Goal: Task Accomplishment & Management: Manage account settings

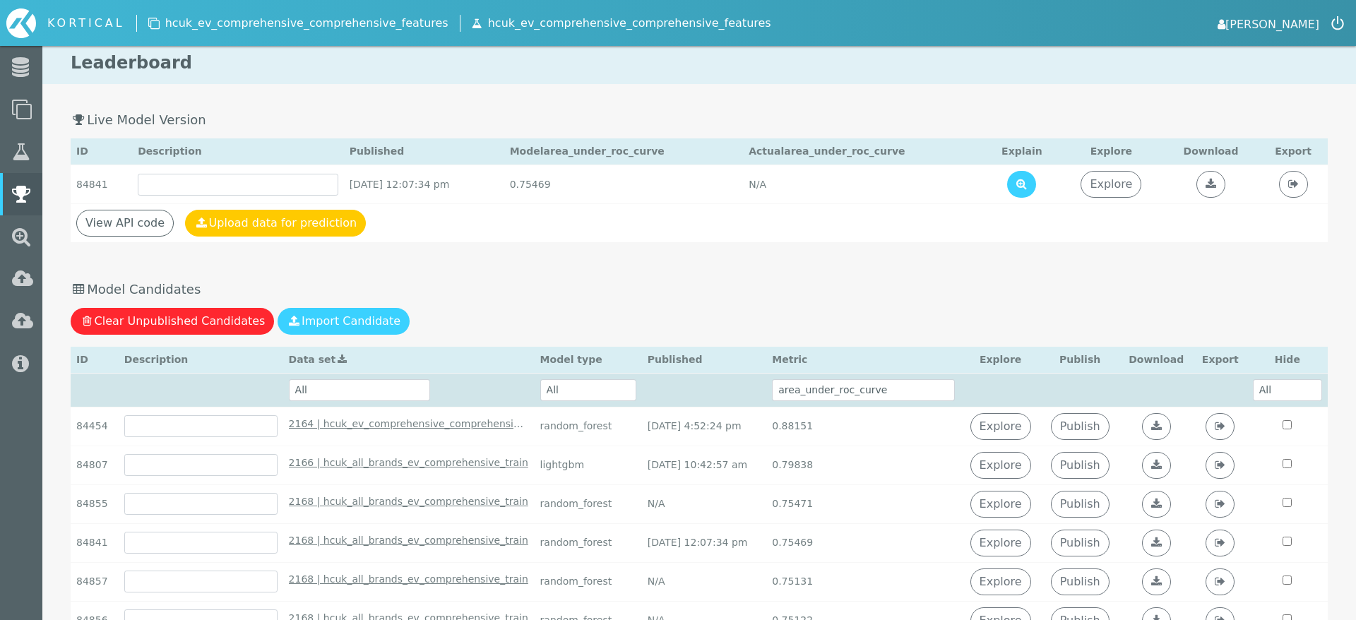
select select "area_under_roc_curve"
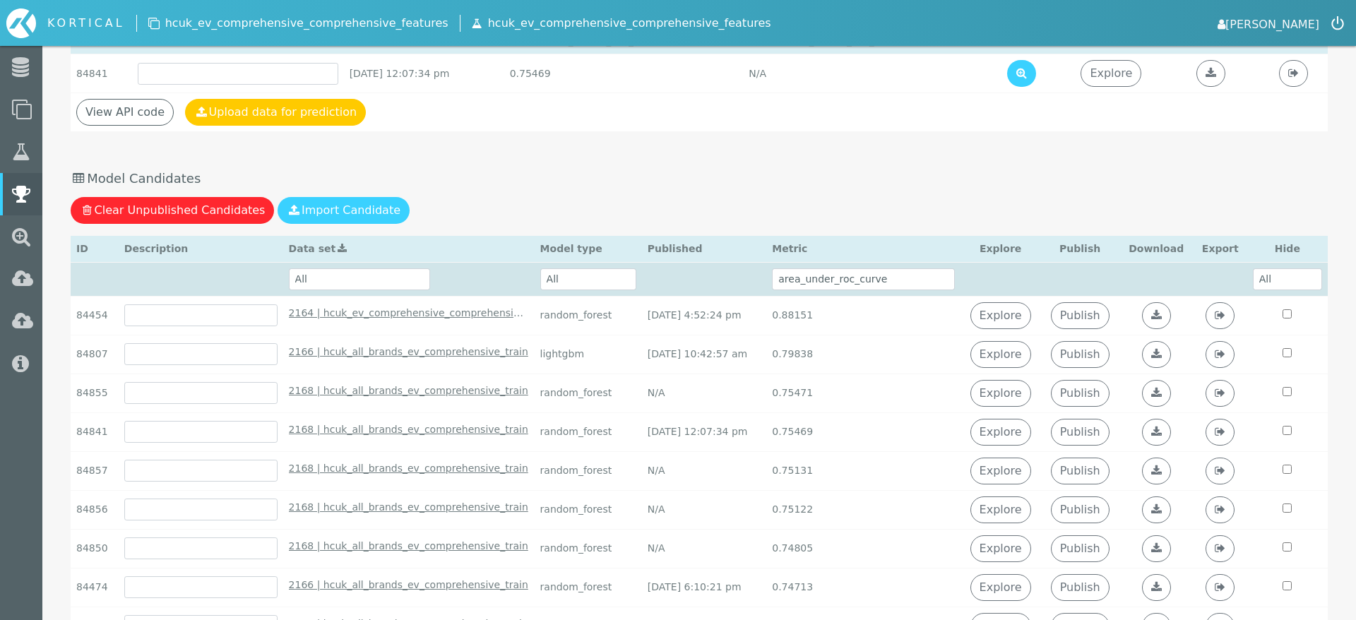
scroll to position [110, 0]
click at [1088, 394] on link "Publish" at bounding box center [1080, 394] width 59 height 27
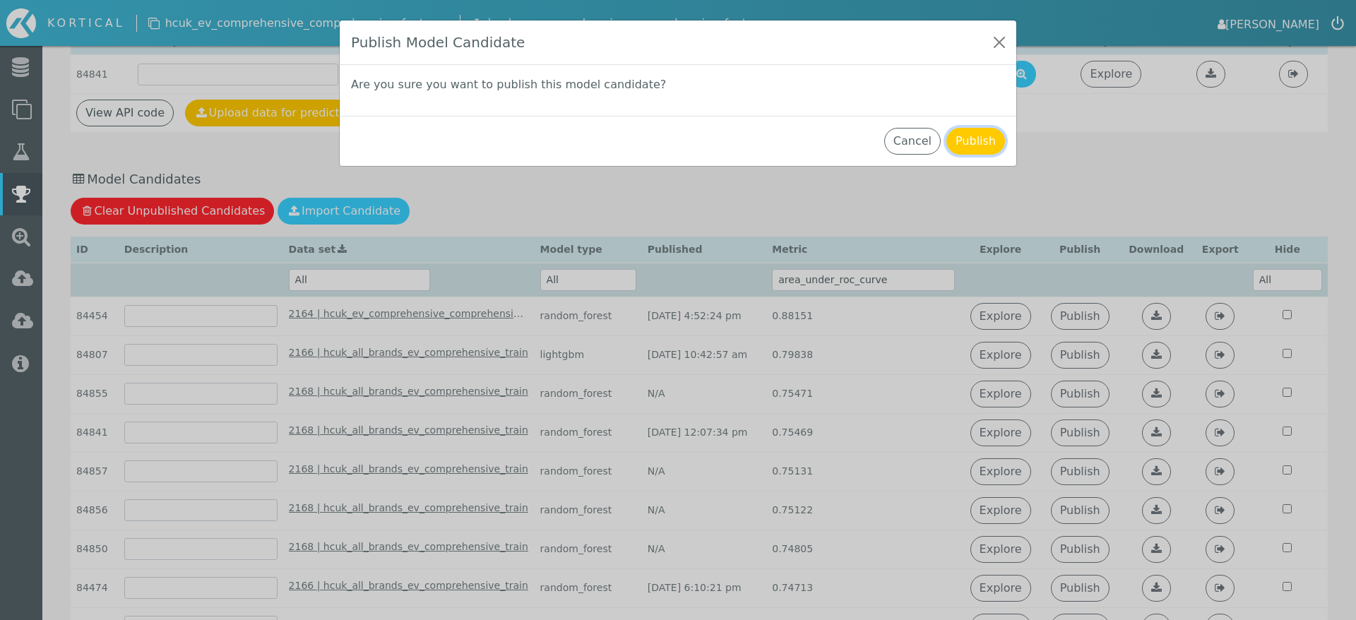
click at [975, 148] on button "Publish" at bounding box center [975, 141] width 59 height 27
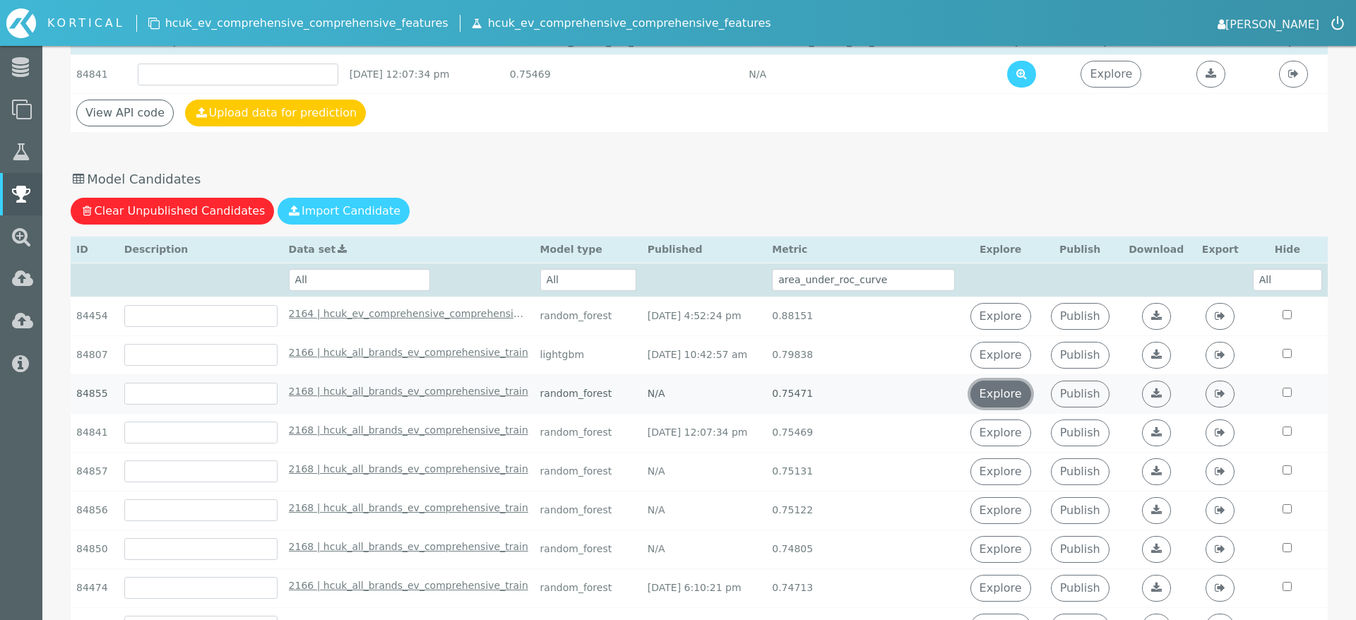
click at [1012, 388] on link "Explore" at bounding box center [1000, 394] width 61 height 27
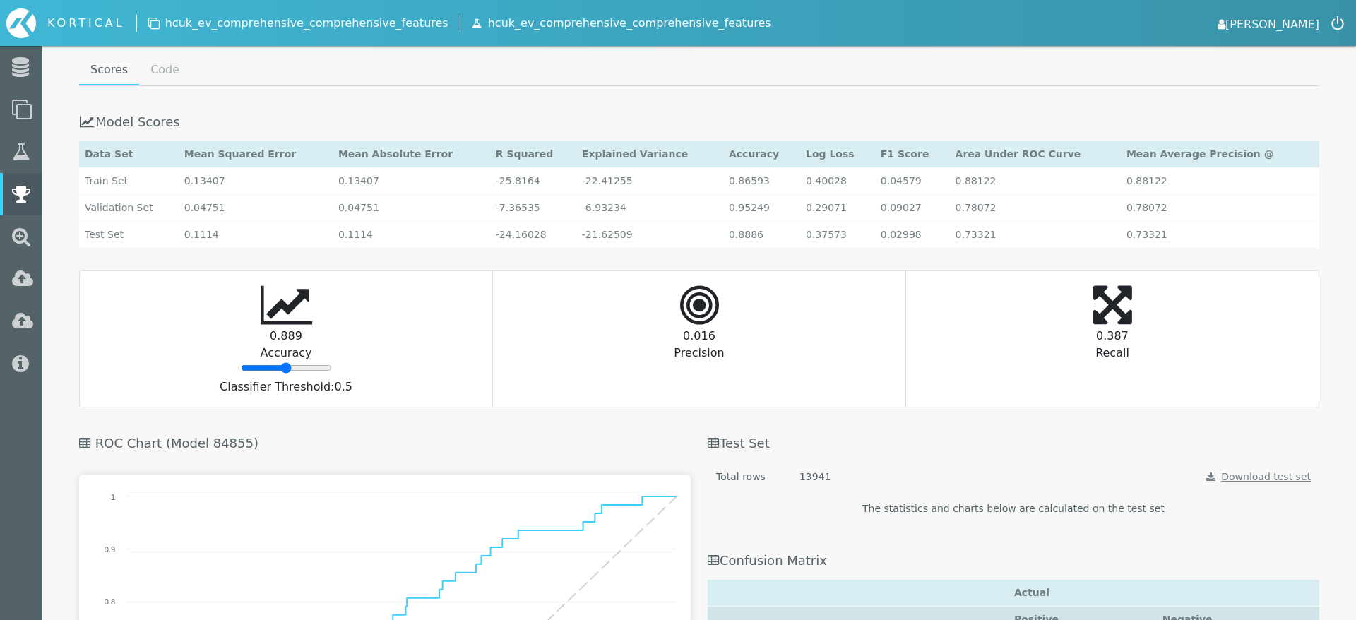
scroll to position [1673, 0]
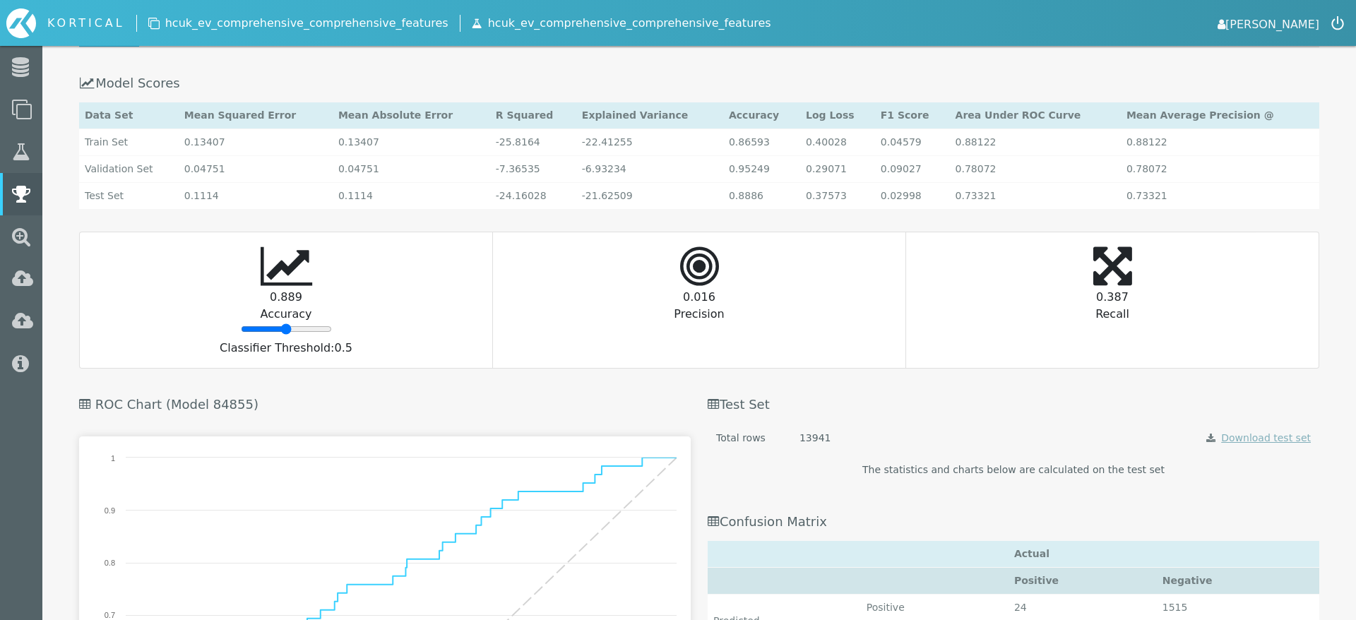
click at [1276, 436] on link "Download test set" at bounding box center [1266, 437] width 90 height 11
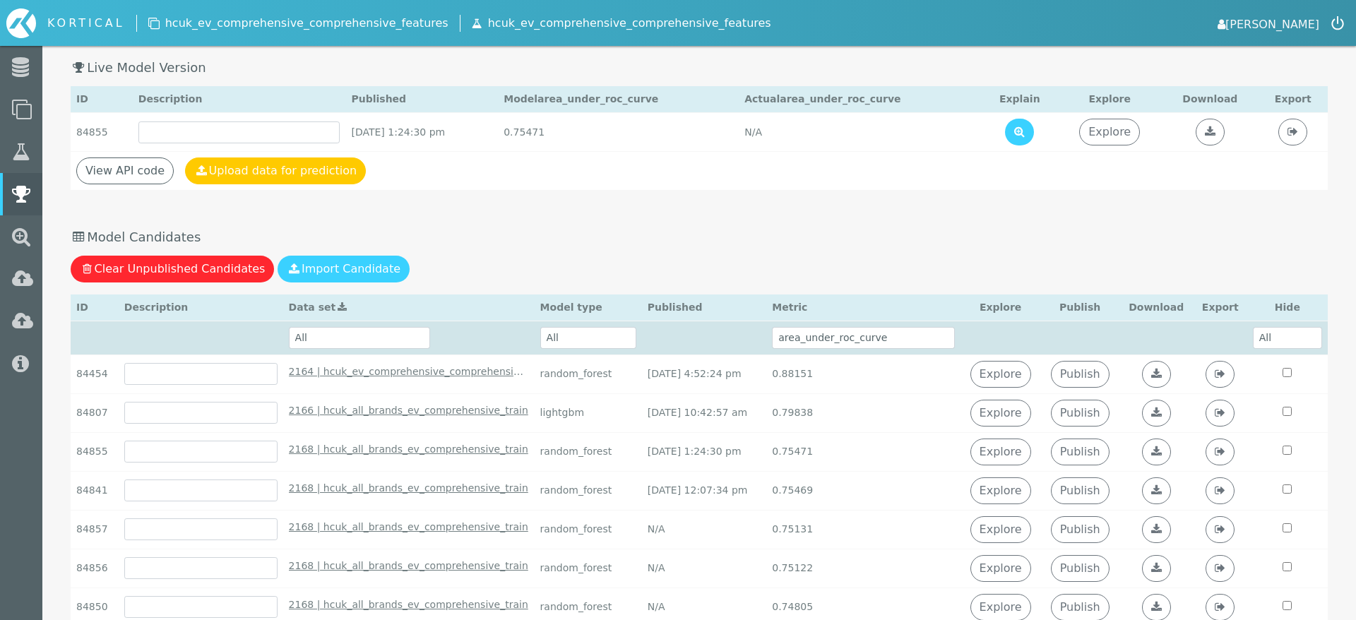
scroll to position [111, 0]
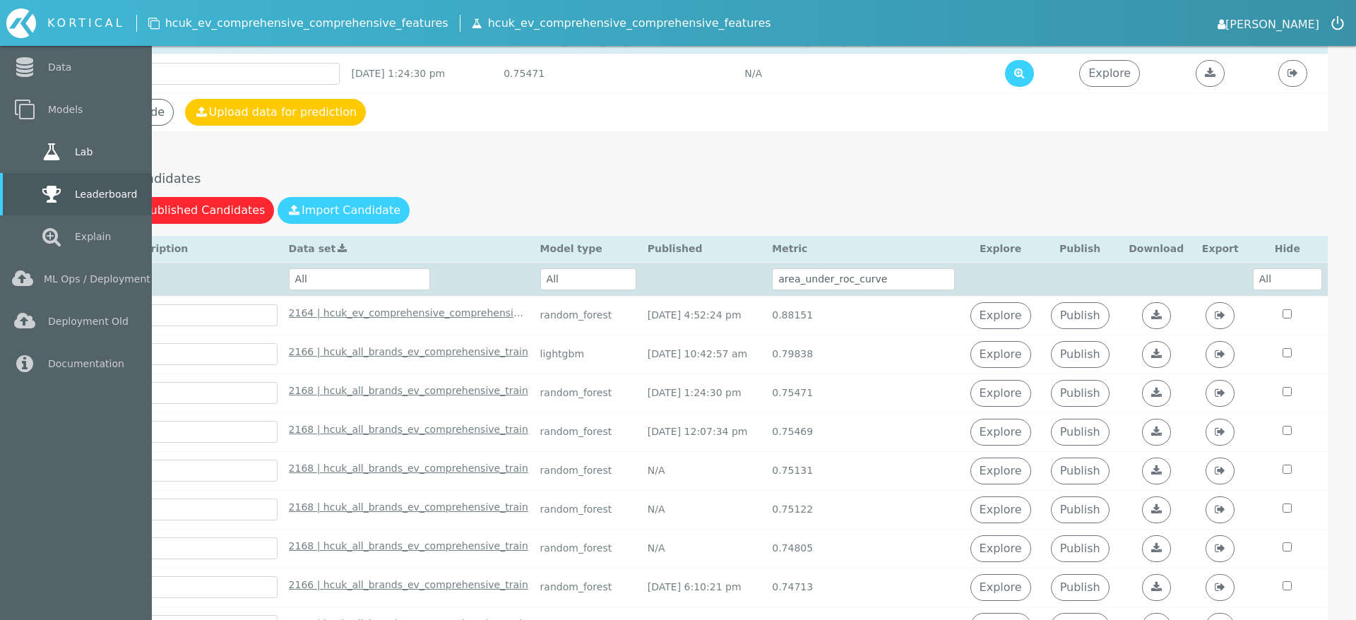
click at [39, 148] on icon at bounding box center [51, 152] width 25 height 20
click at [26, 148] on link "Lab" at bounding box center [76, 152] width 152 height 42
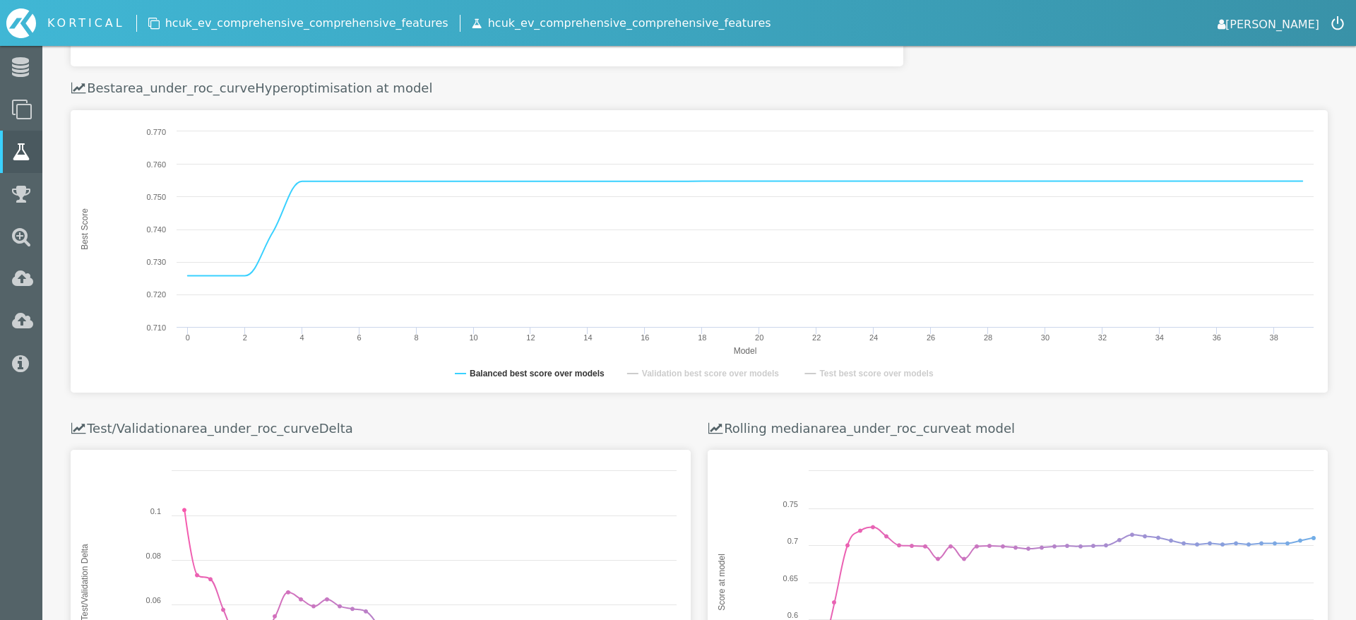
scroll to position [549, 0]
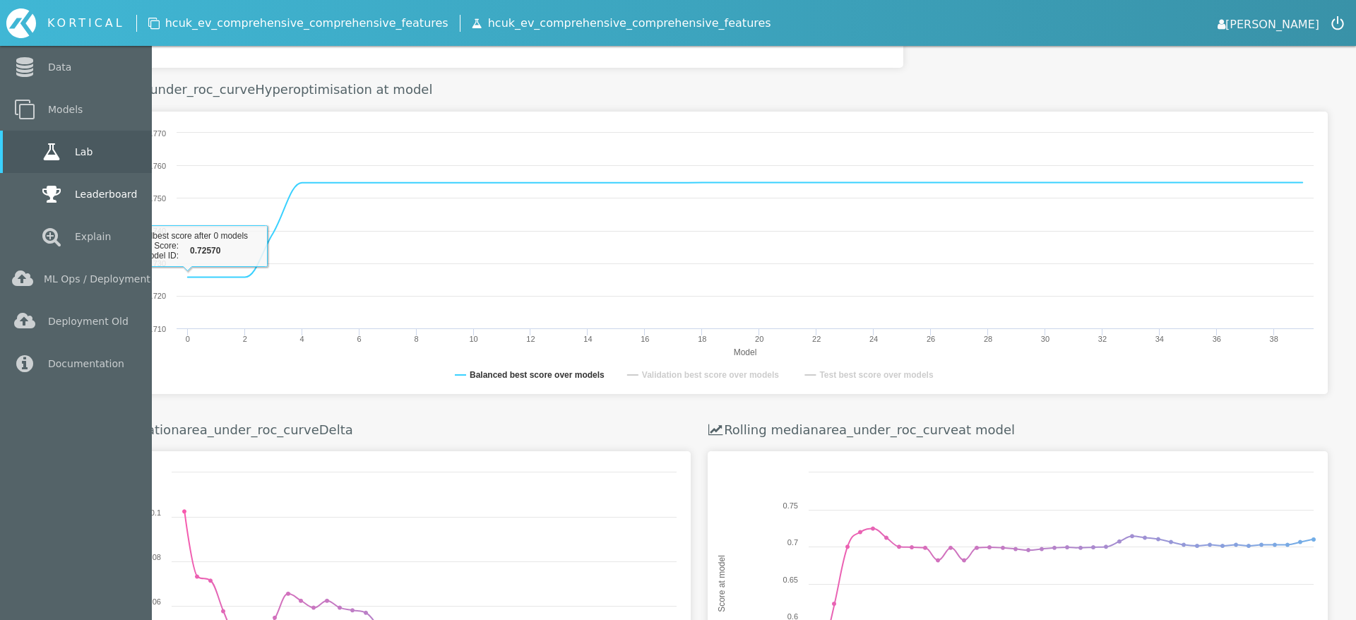
click at [28, 197] on link "Leaderboard" at bounding box center [76, 194] width 152 height 42
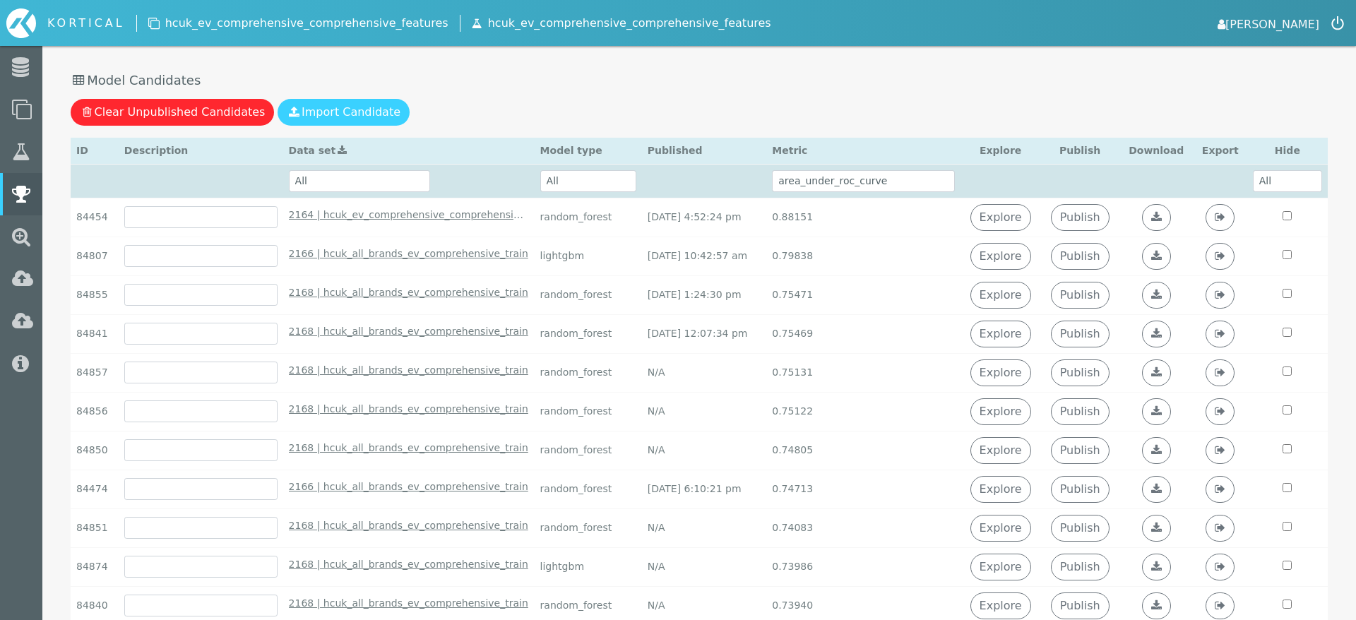
scroll to position [126, 0]
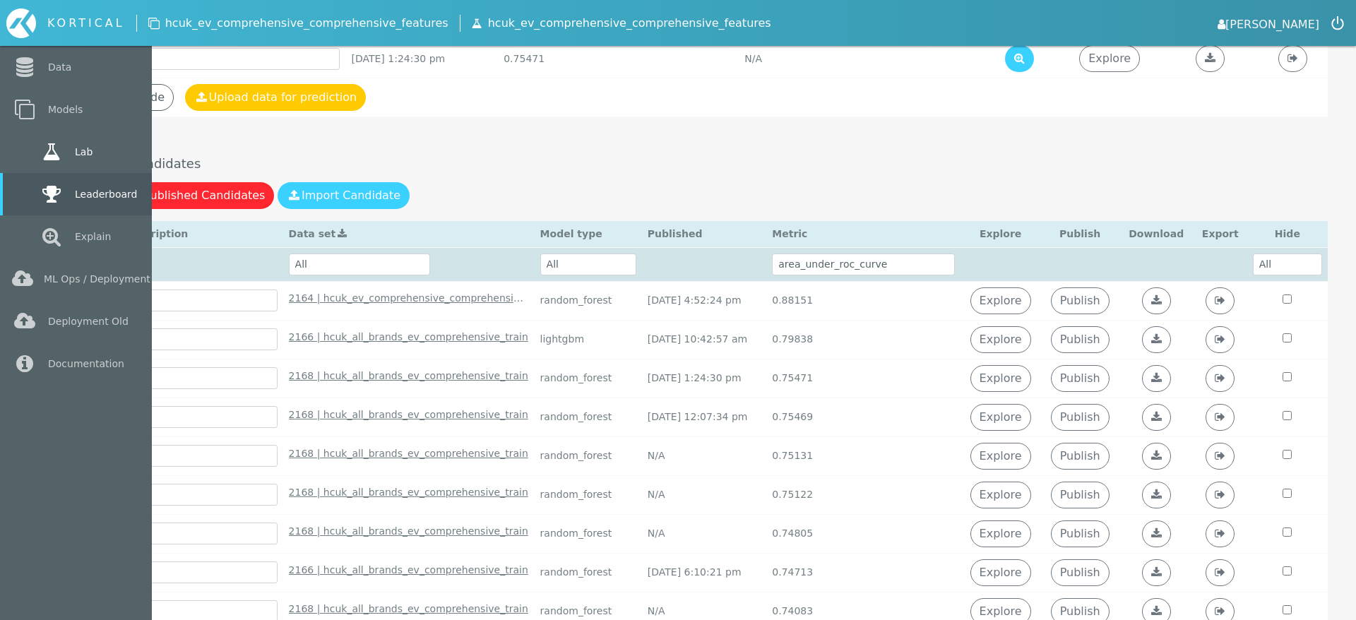
click at [28, 149] on link "Lab" at bounding box center [76, 152] width 152 height 42
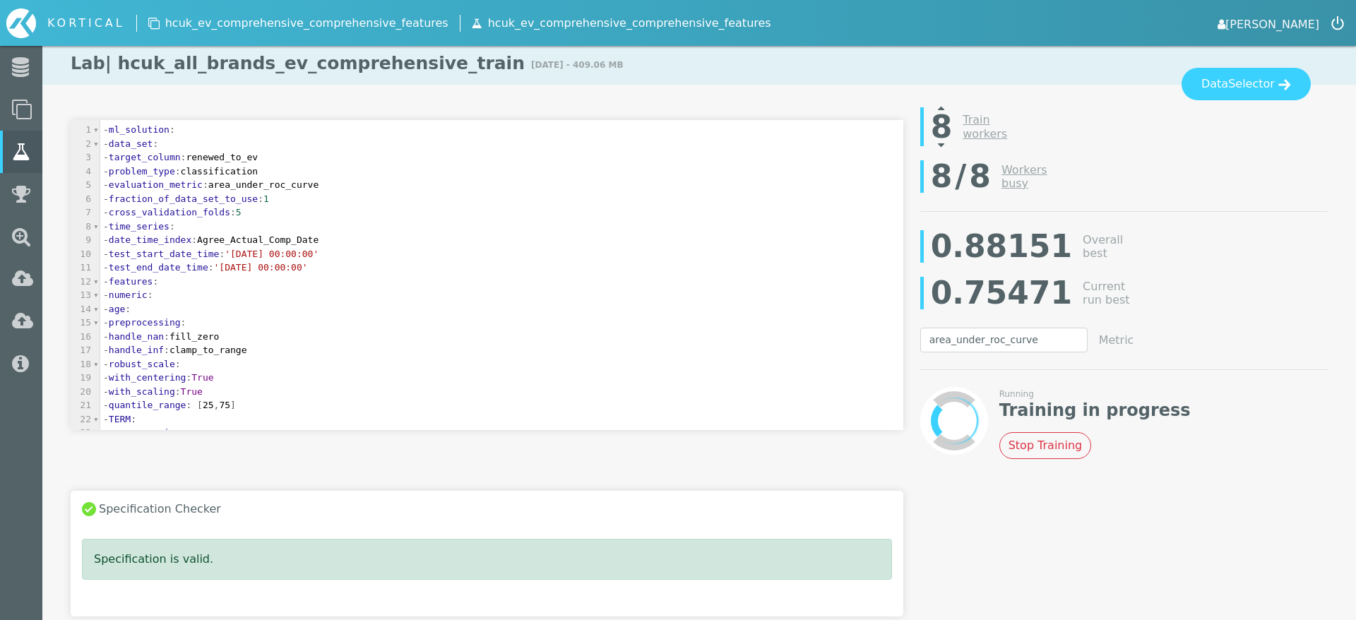
click at [1280, 30] on link "[PERSON_NAME]" at bounding box center [1268, 23] width 102 height 20
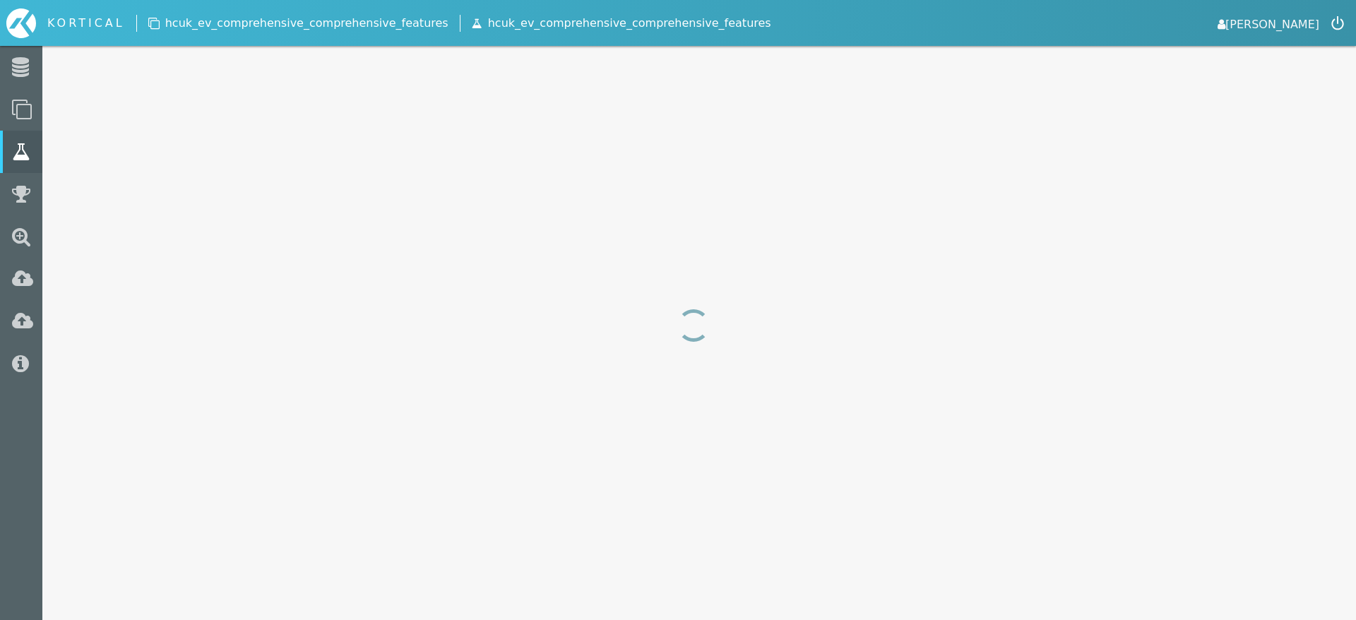
select select "area_under_roc_curve"
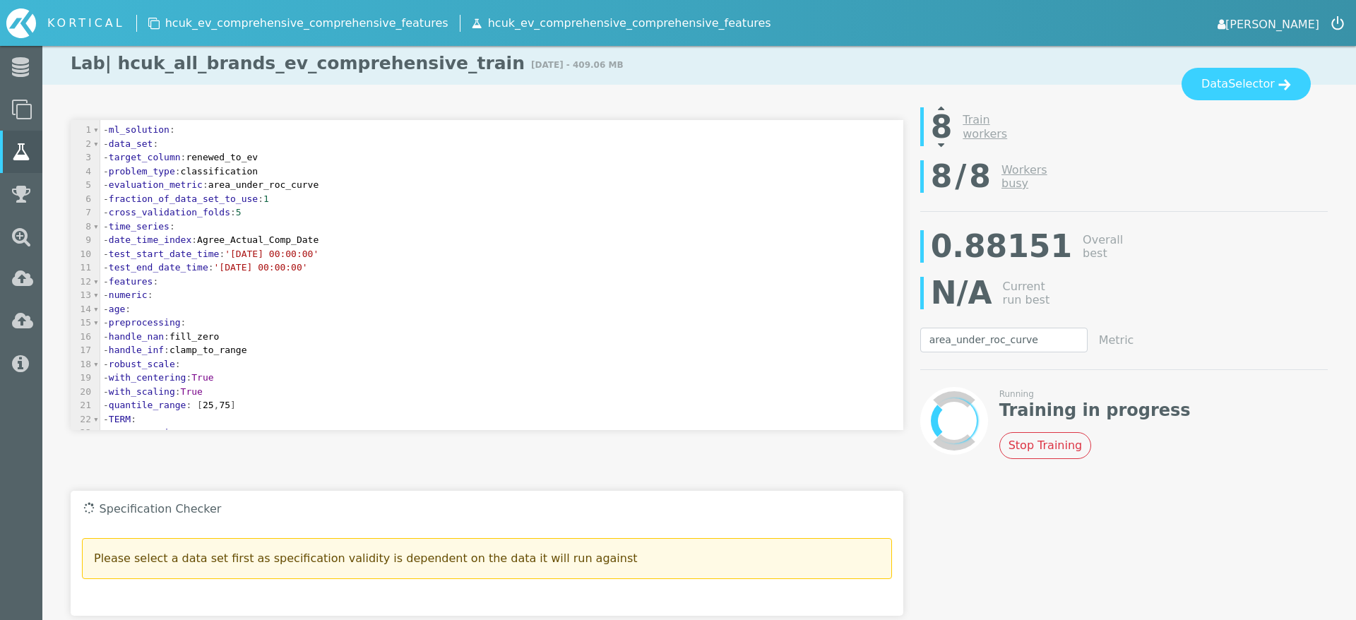
click at [942, 146] on icon at bounding box center [941, 144] width 6 height 11
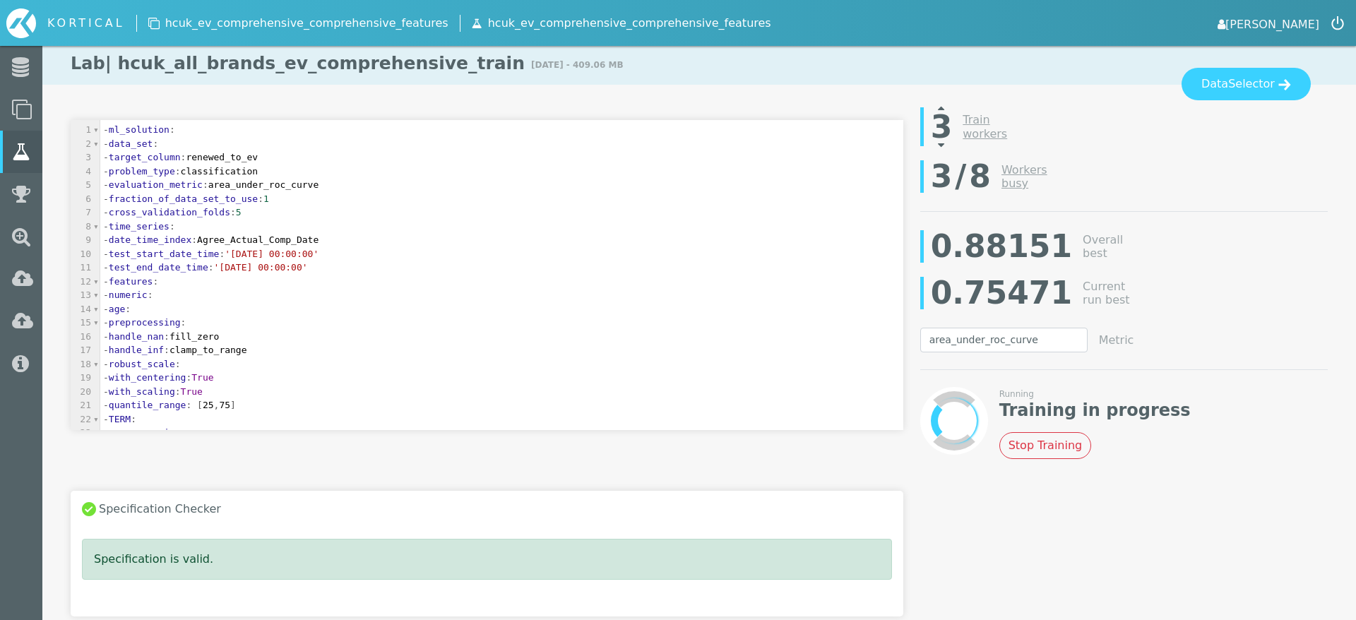
click at [943, 145] on icon at bounding box center [941, 144] width 6 height 11
click at [1278, 30] on link "[PERSON_NAME]" at bounding box center [1268, 23] width 102 height 20
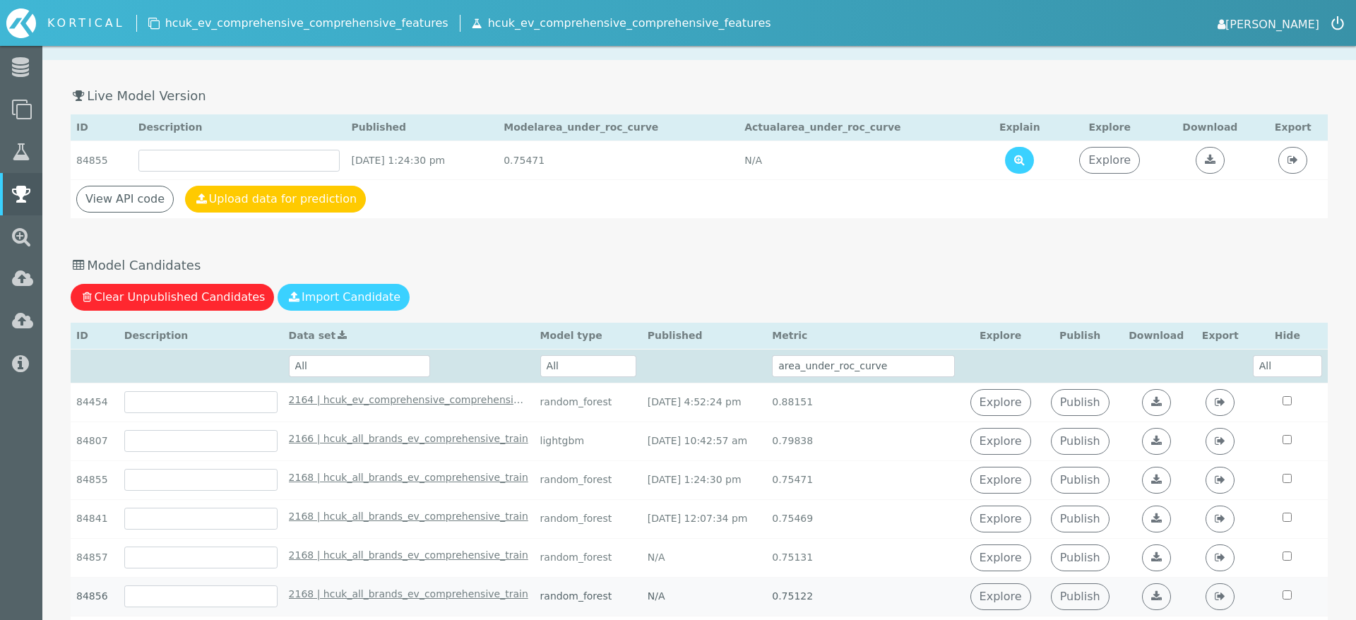
scroll to position [30, 0]
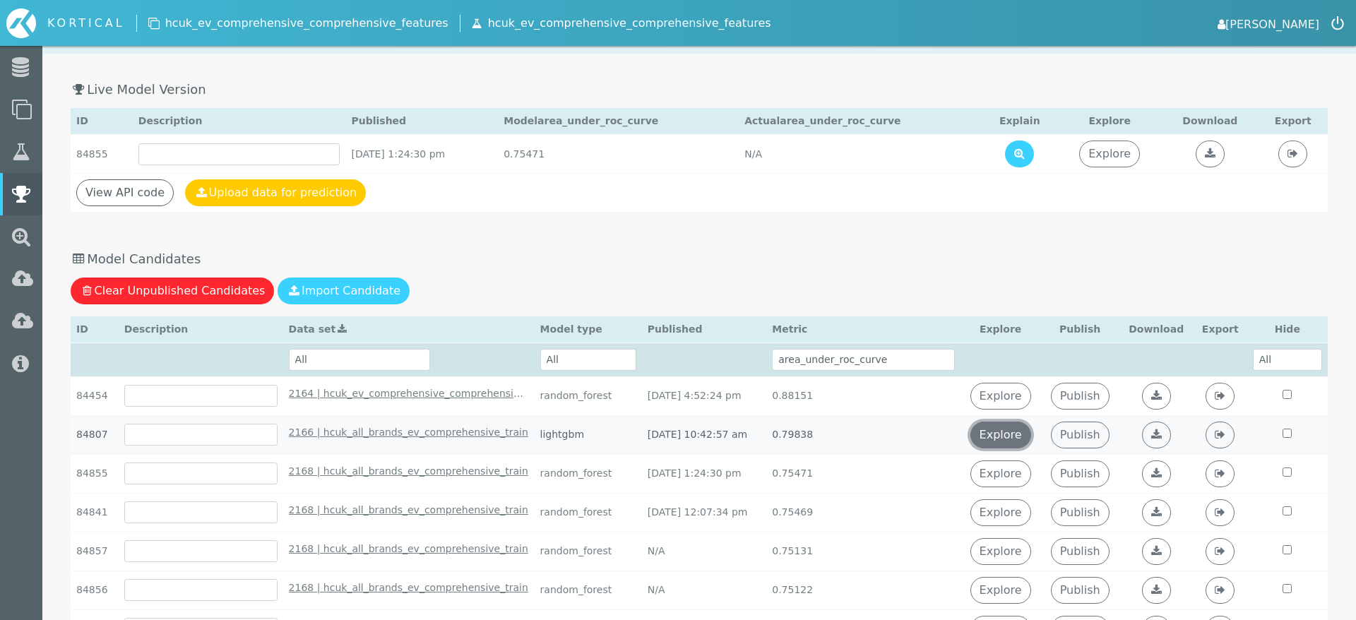
click at [1008, 433] on link "Explore" at bounding box center [1000, 435] width 61 height 27
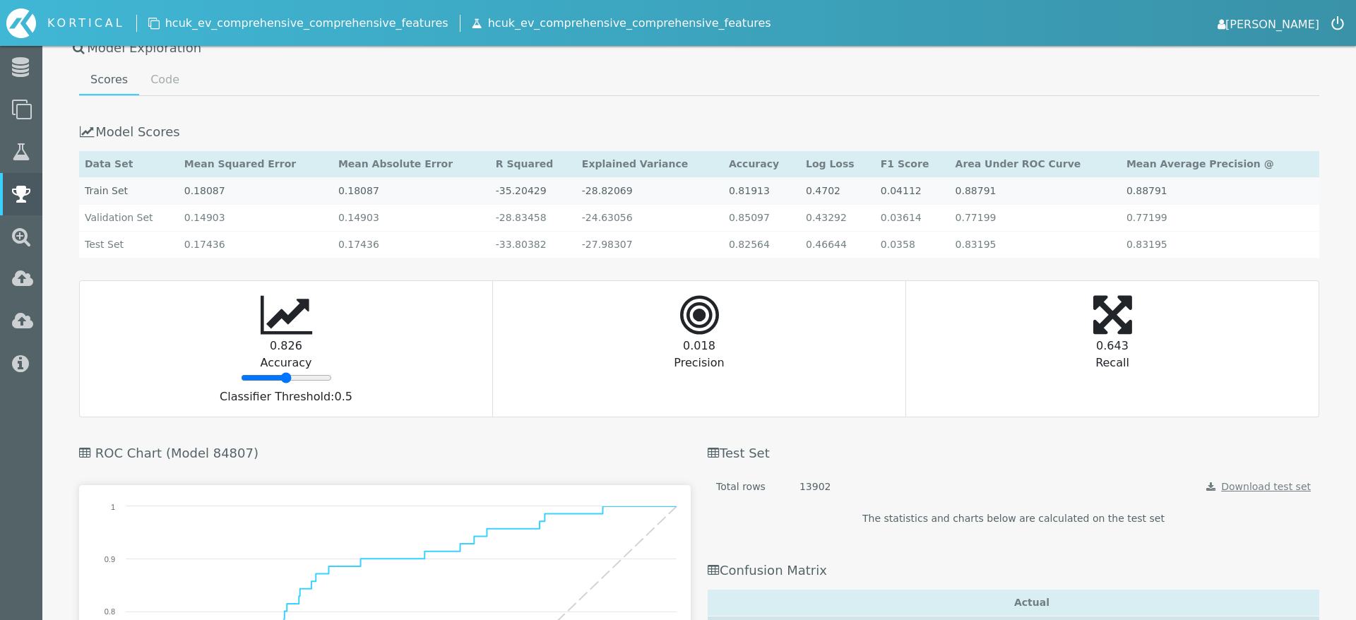
scroll to position [1565, 0]
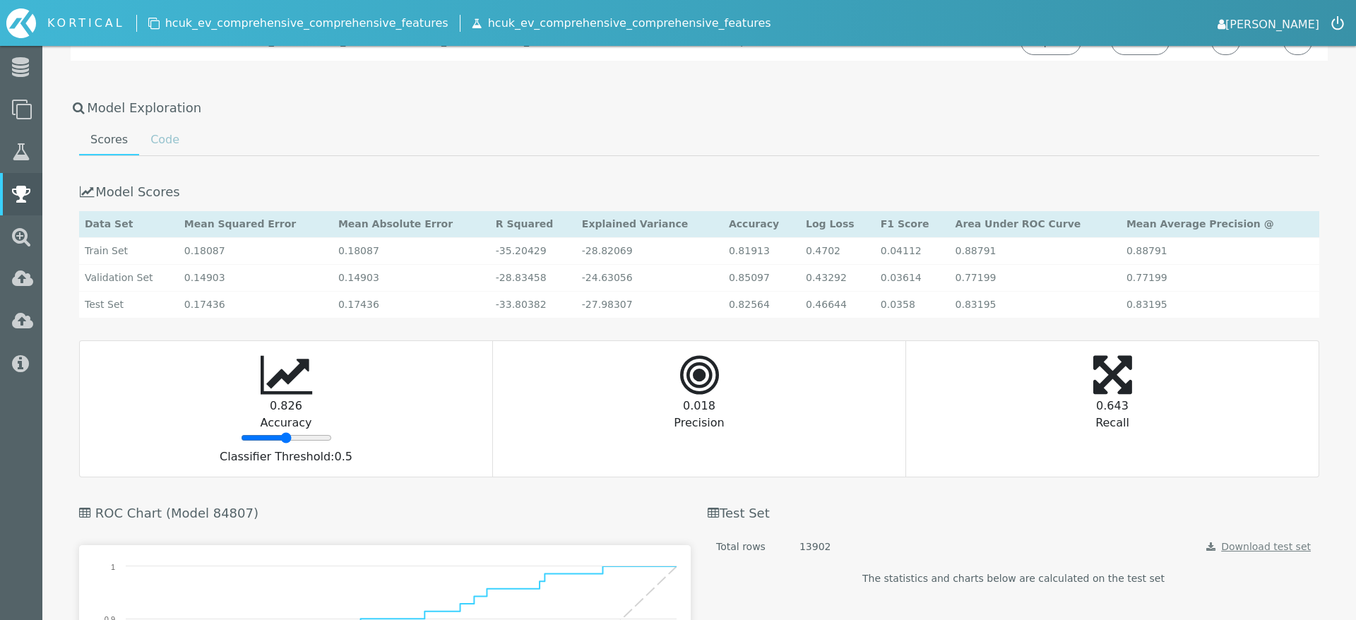
click at [156, 131] on link "Code" at bounding box center [165, 140] width 52 height 28
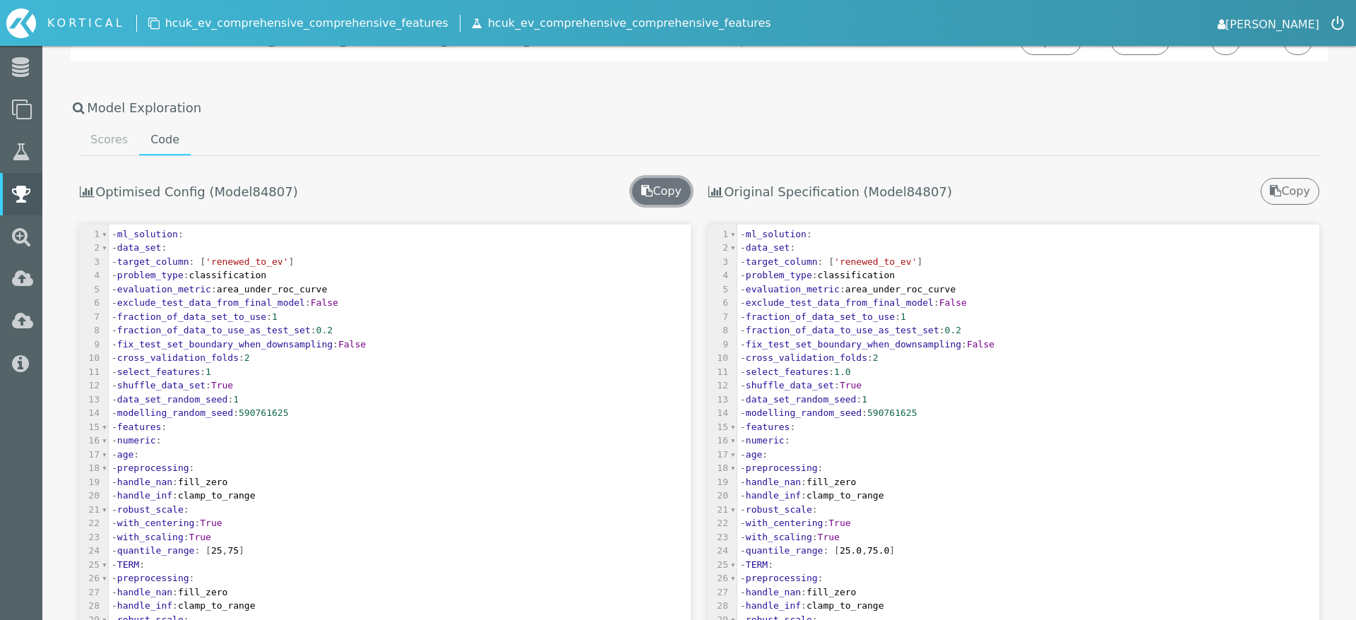
click at [644, 195] on icon at bounding box center [646, 190] width 11 height 11
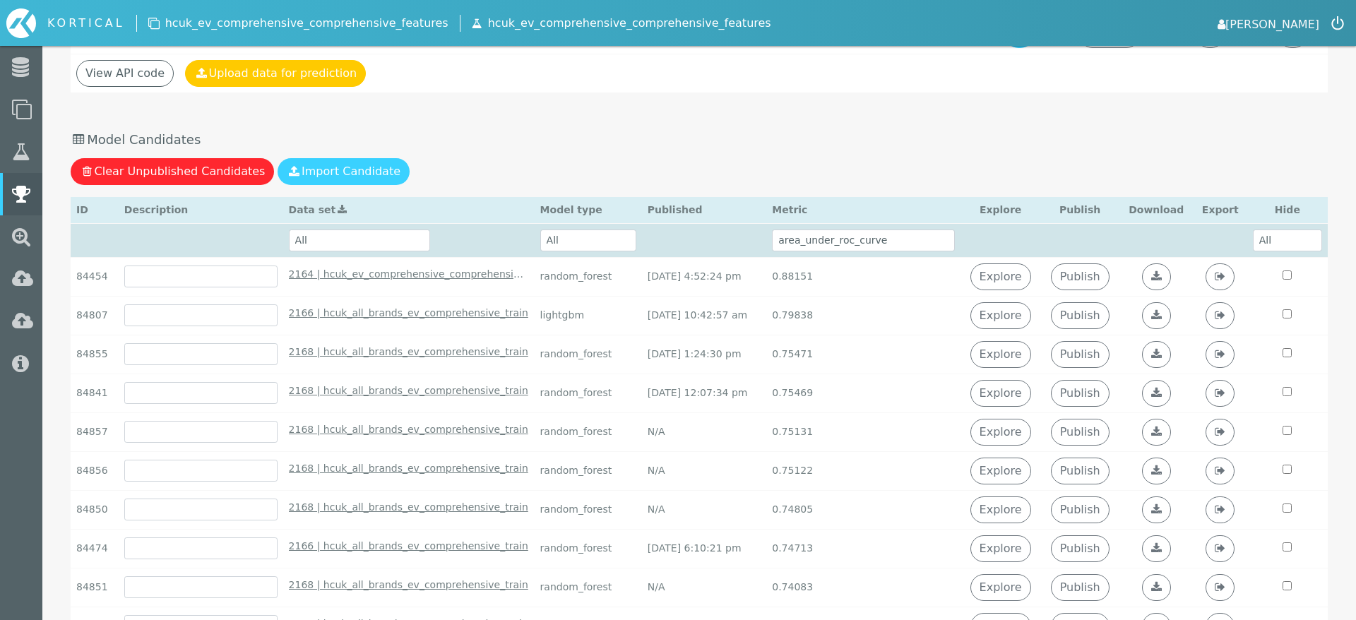
scroll to position [0, 0]
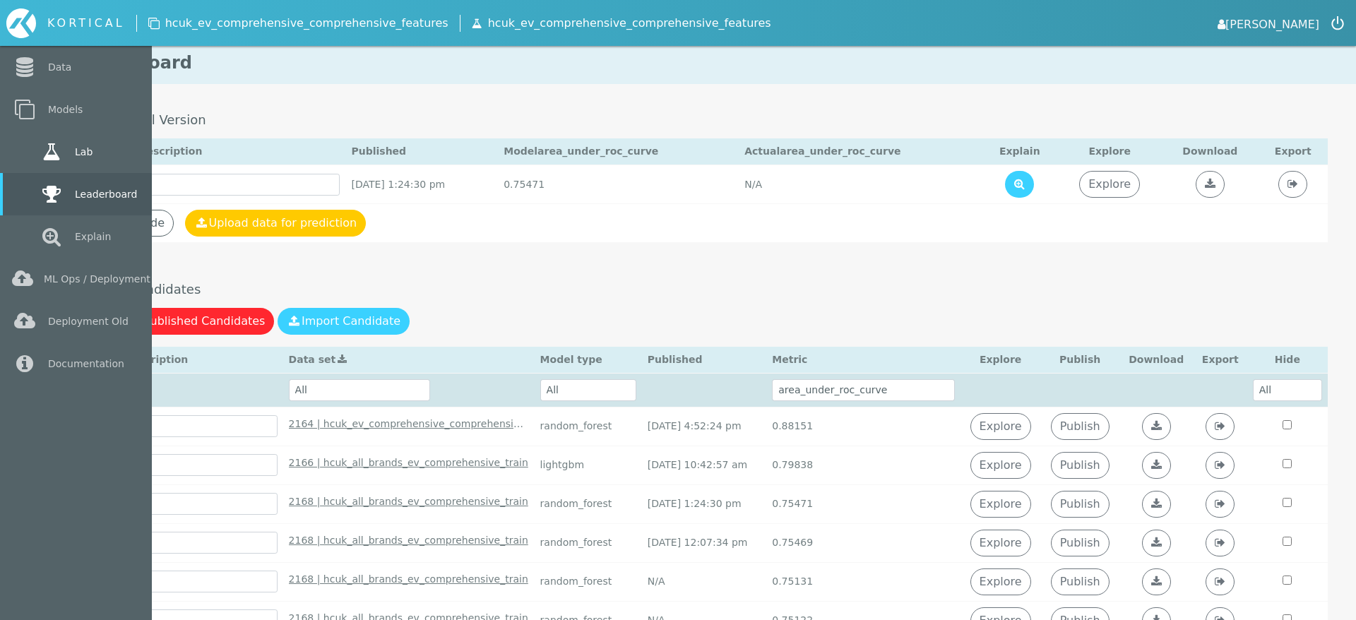
click at [25, 153] on link "Lab" at bounding box center [76, 152] width 152 height 42
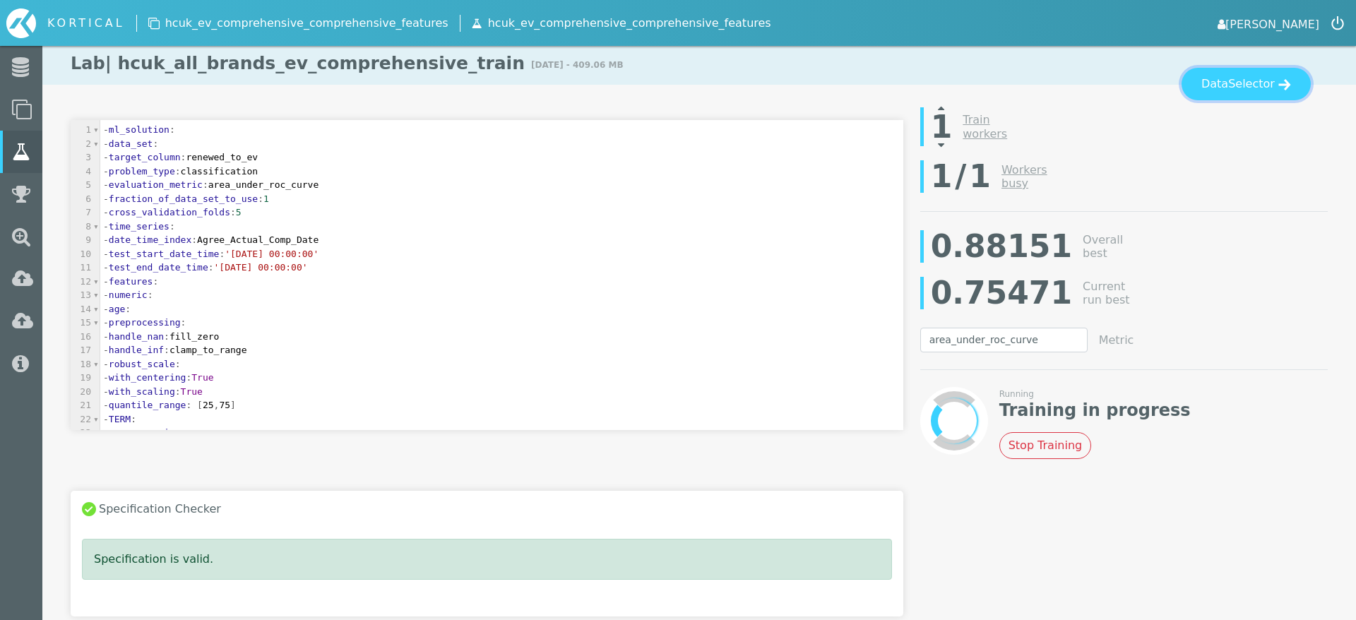
click at [1231, 85] on button "Data Selector" at bounding box center [1245, 84] width 129 height 32
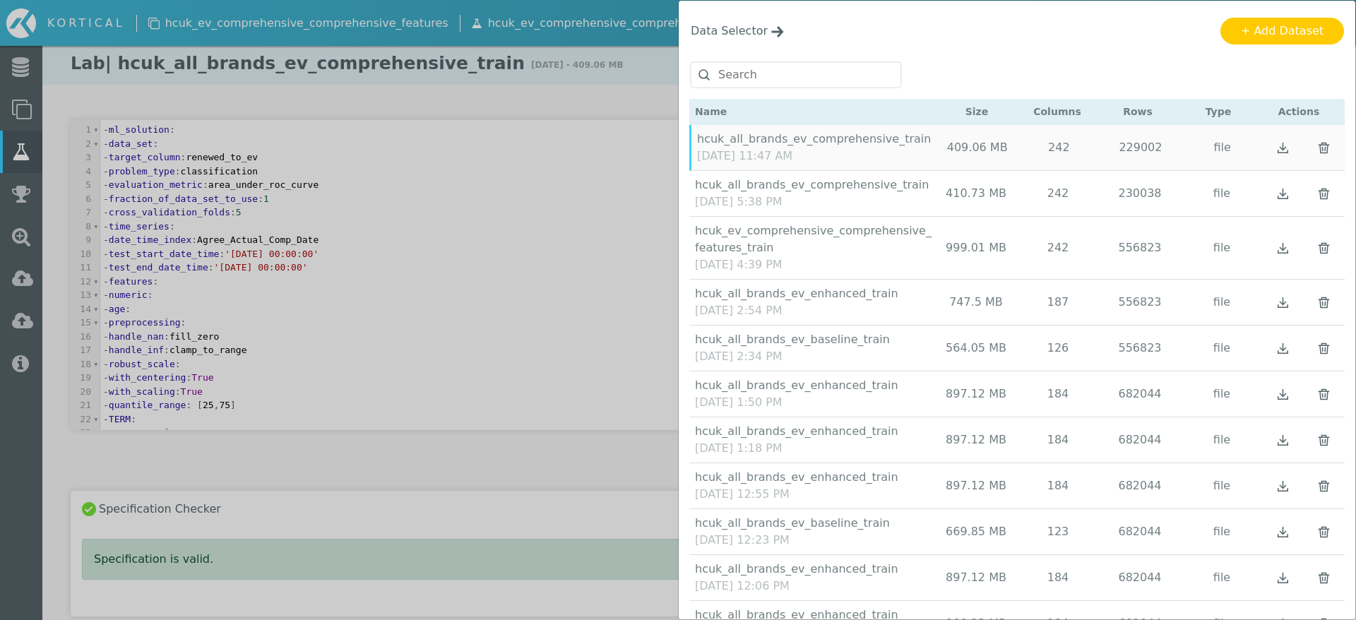
click at [587, 409] on div "Data Selector Name Size Columns Rows Type Actions" at bounding box center [678, 310] width 1356 height 620
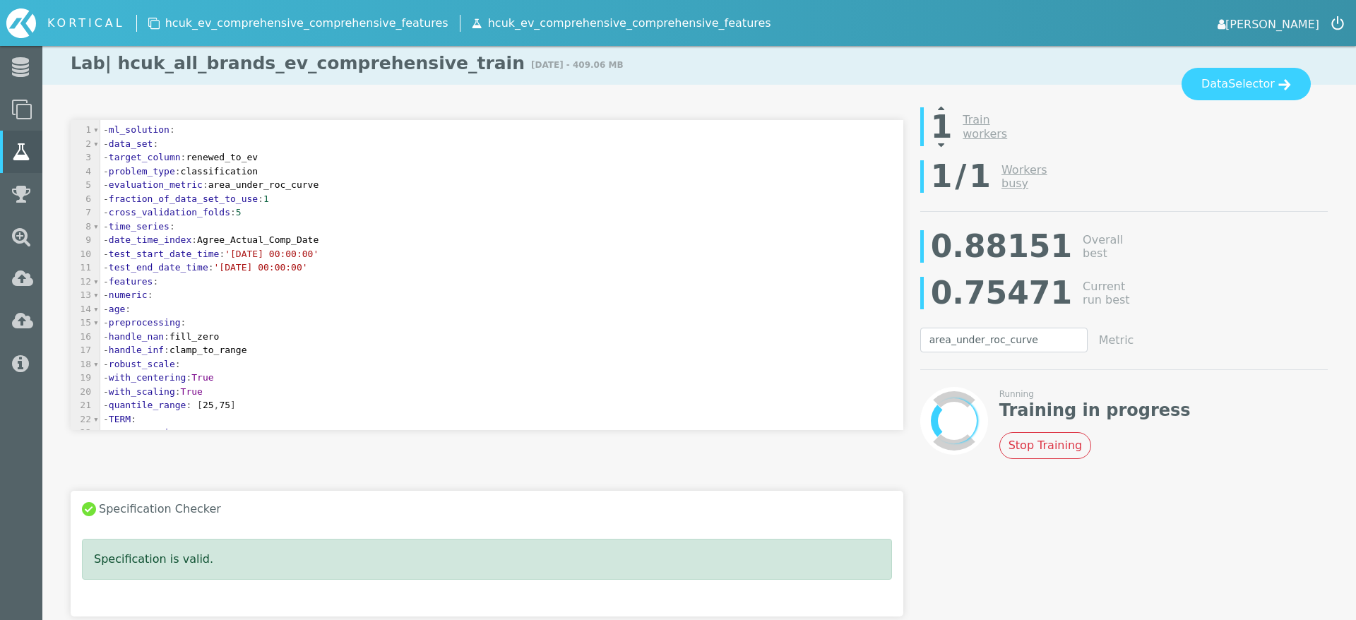
click at [1207, 62] on h1 "Lab" at bounding box center [698, 63] width 1313 height 42
click at [1207, 86] on button "Data Selector" at bounding box center [1245, 84] width 129 height 32
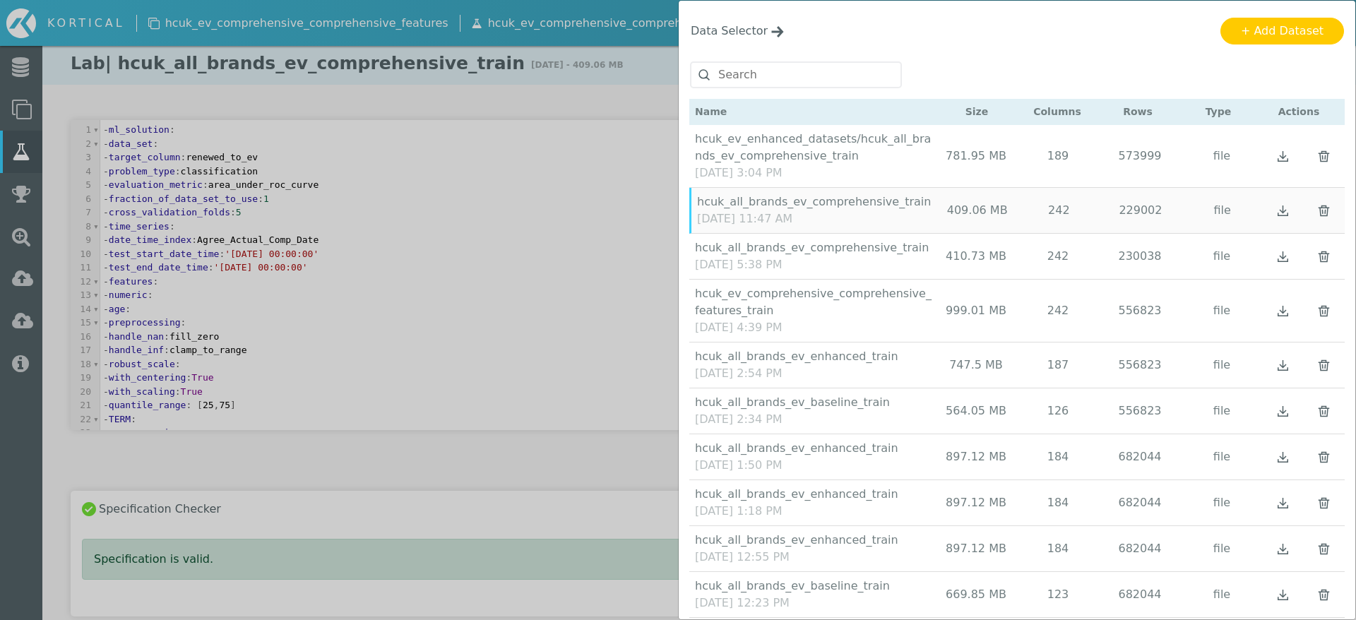
click at [659, 205] on div "Data Selector Name Size Columns Rows Type Actions" at bounding box center [678, 310] width 1356 height 620
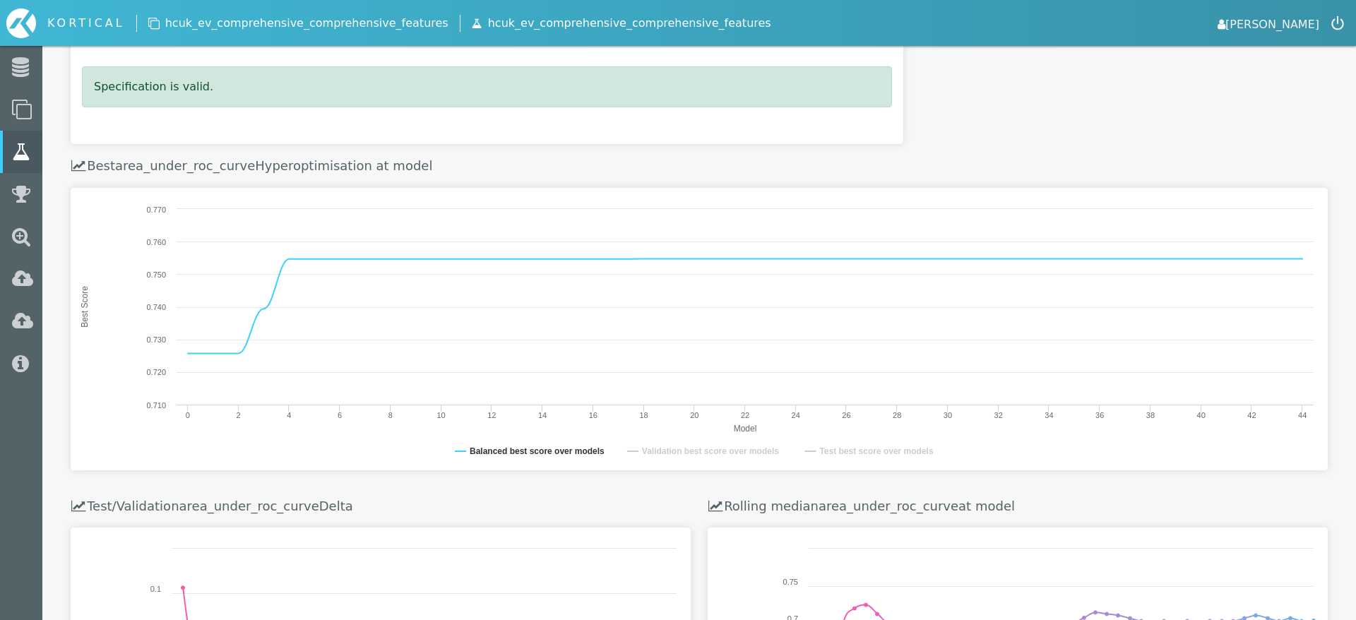
scroll to position [422, 0]
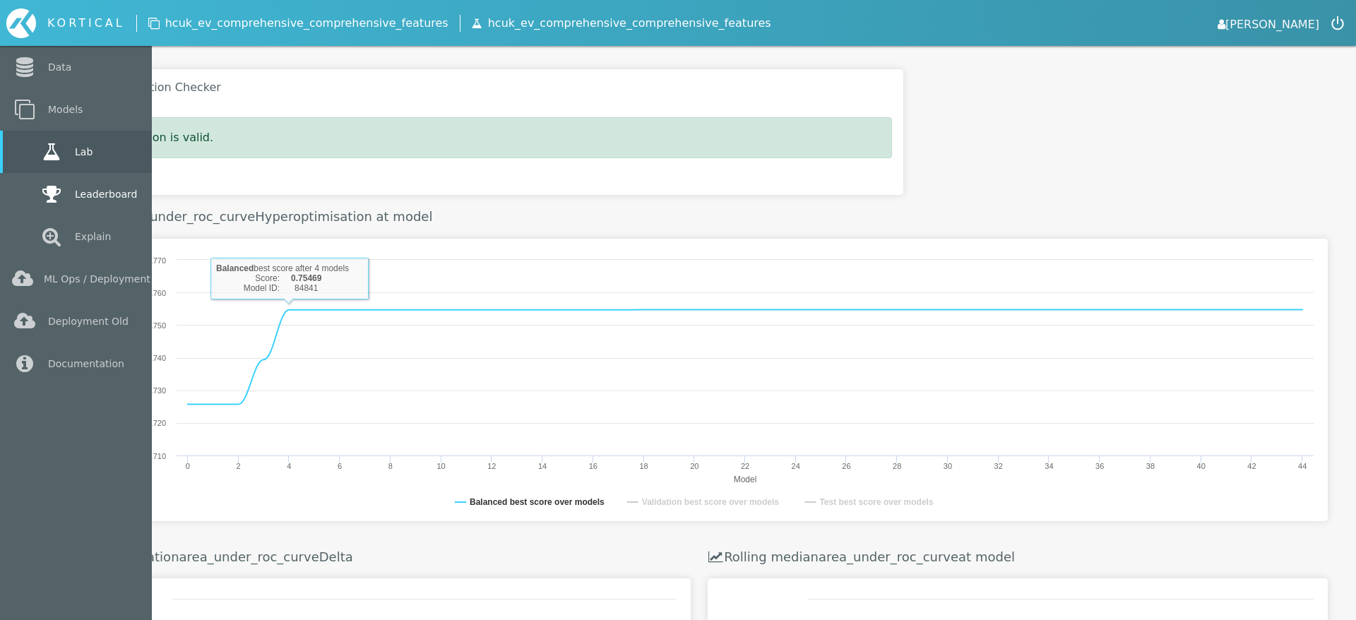
click at [39, 189] on icon at bounding box center [51, 194] width 25 height 20
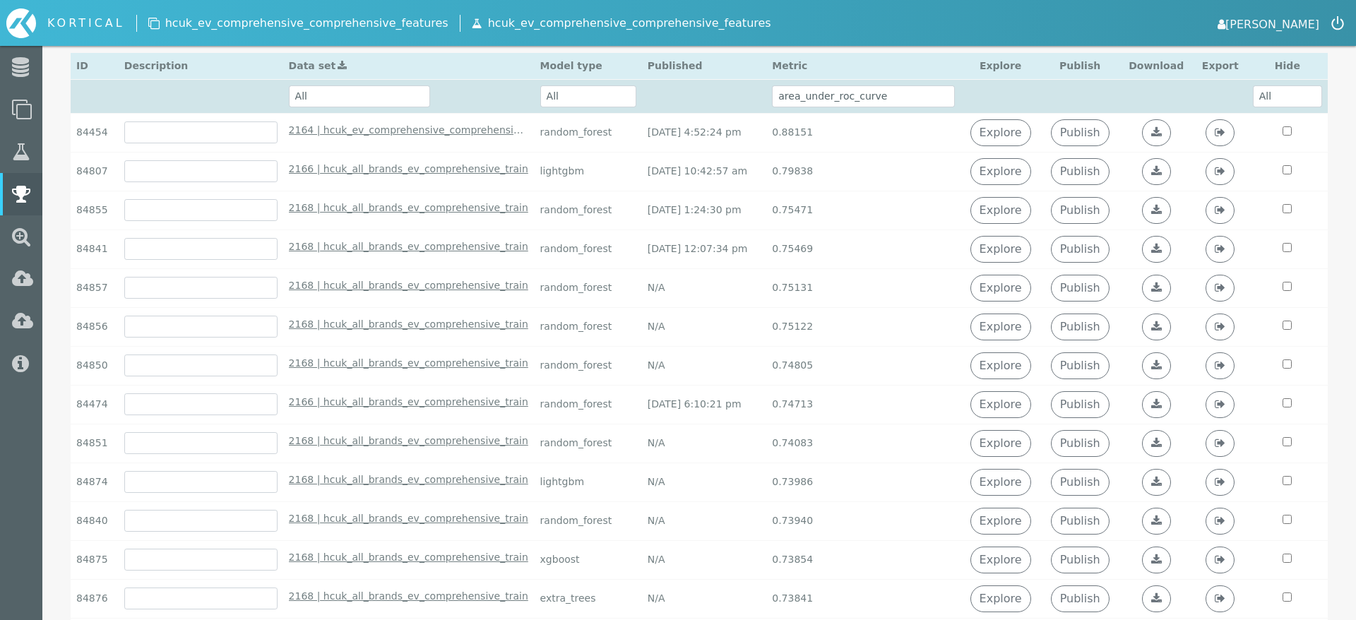
scroll to position [333, 0]
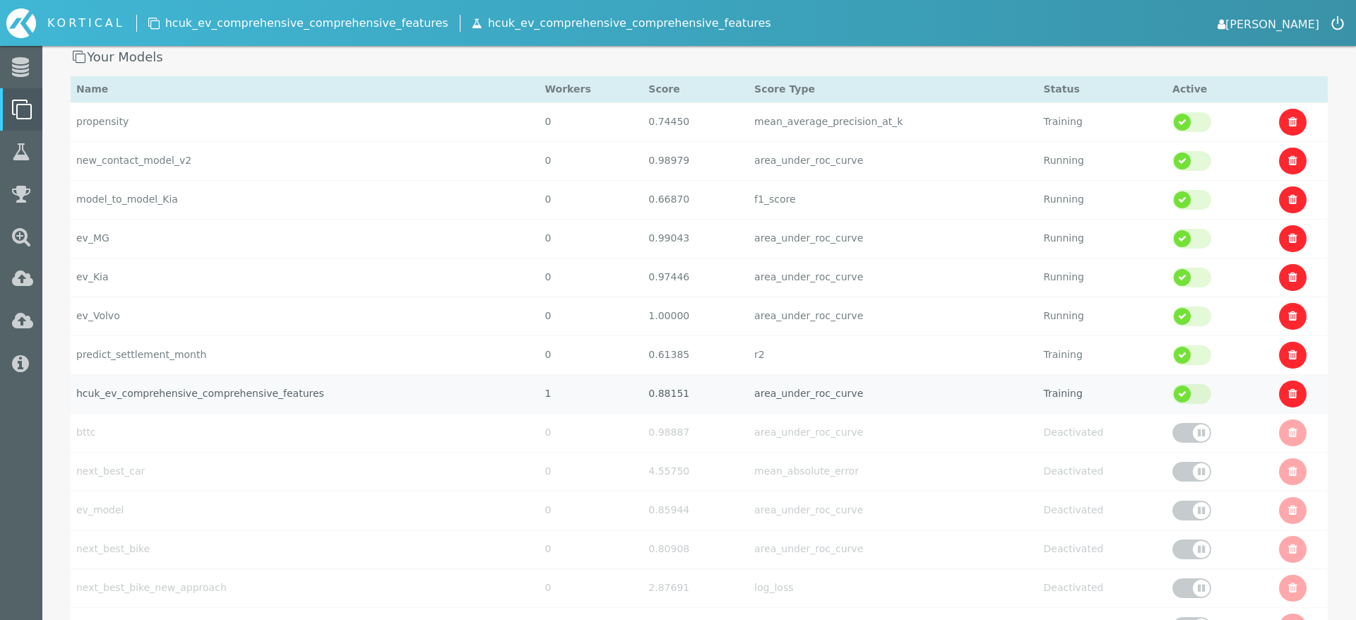
scroll to position [171, 0]
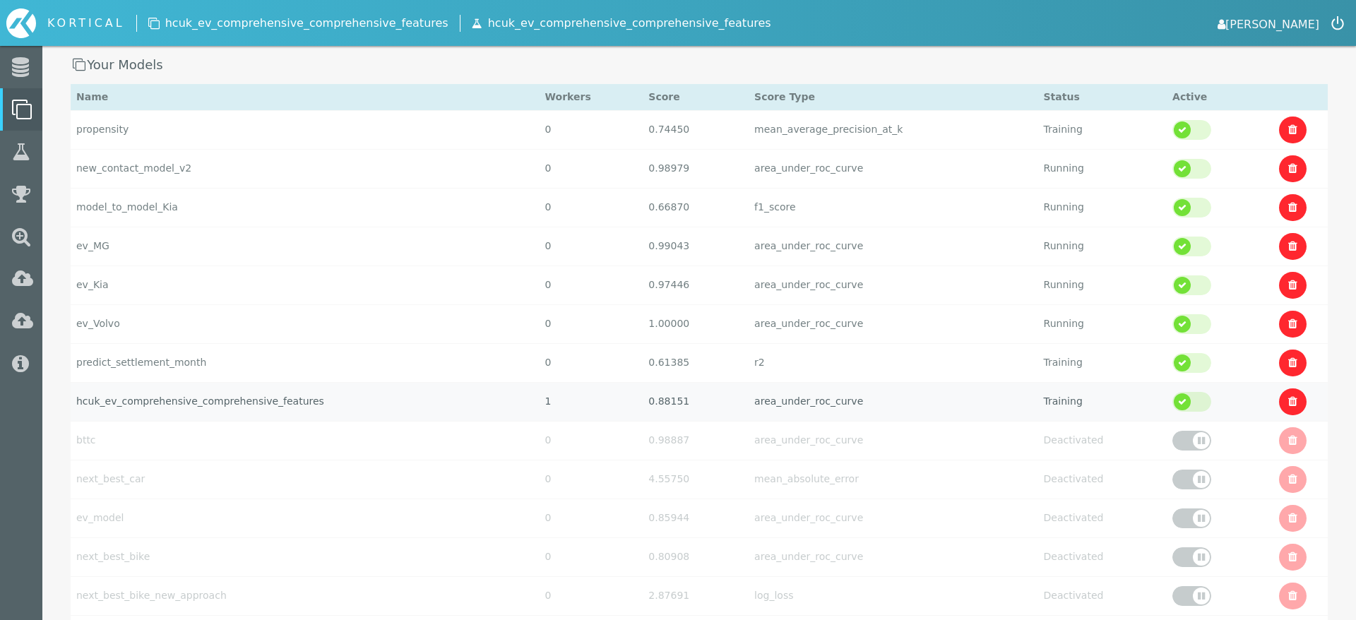
click at [420, 408] on td "hcuk_ev_comprehensive_comprehensive_features" at bounding box center [305, 401] width 469 height 39
select select "area_under_roc_curve"
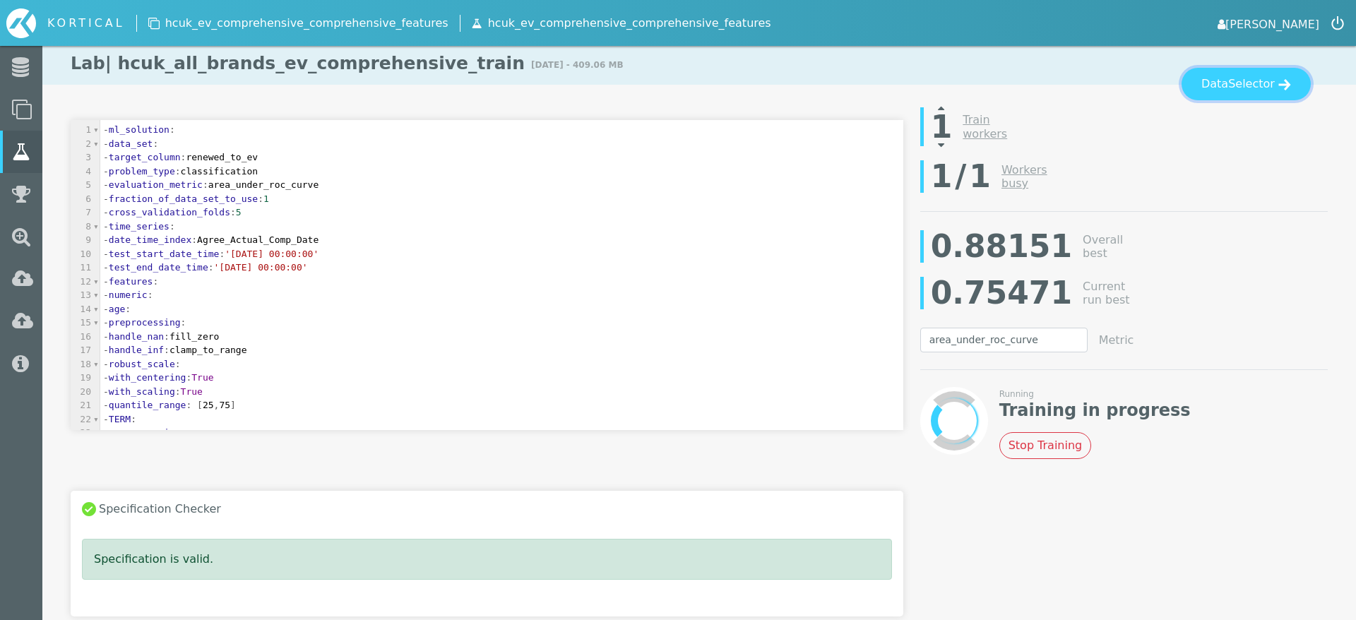
click at [1230, 96] on button "Data Selector" at bounding box center [1245, 84] width 129 height 32
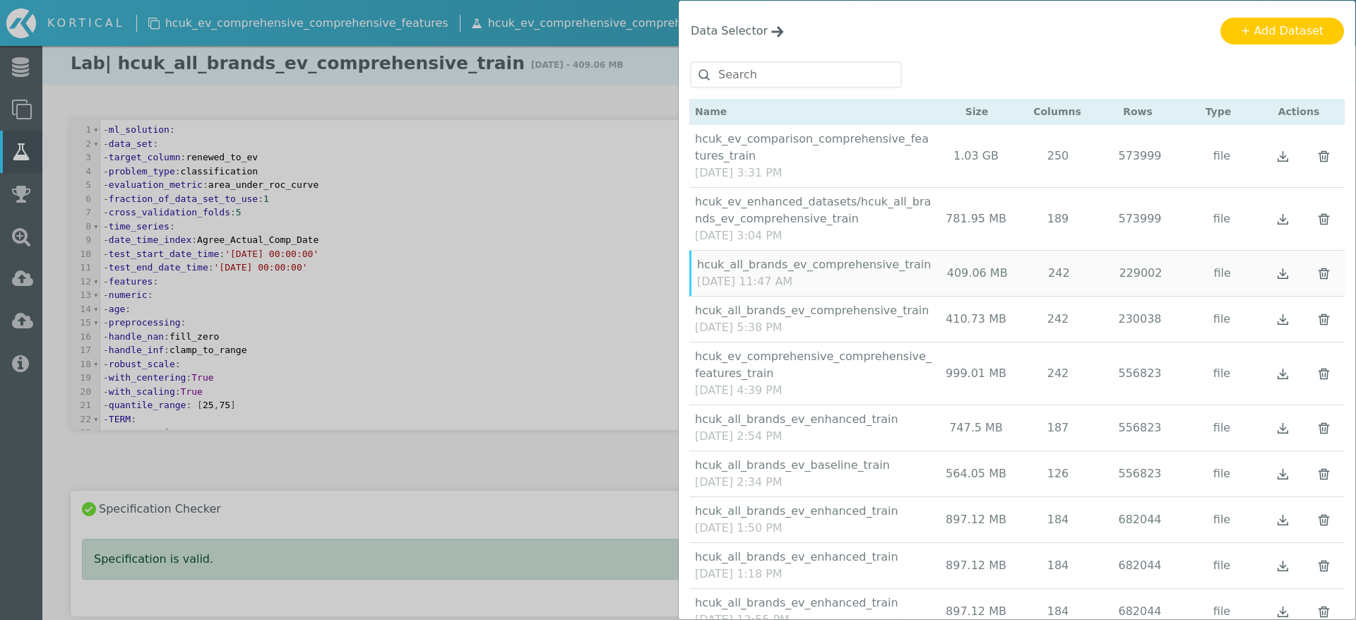
click at [631, 342] on div "Data Selector Name Size Columns Rows Type Actions" at bounding box center [678, 310] width 1356 height 620
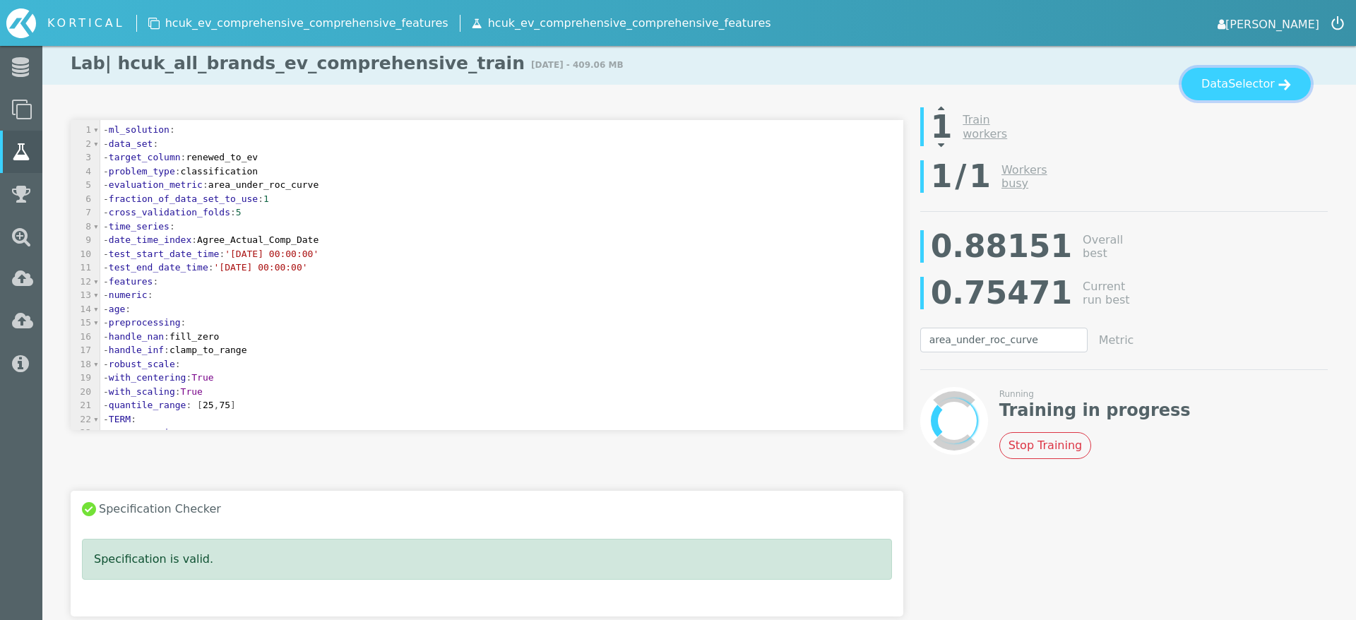
click at [1227, 80] on button "Data Selector" at bounding box center [1245, 84] width 129 height 32
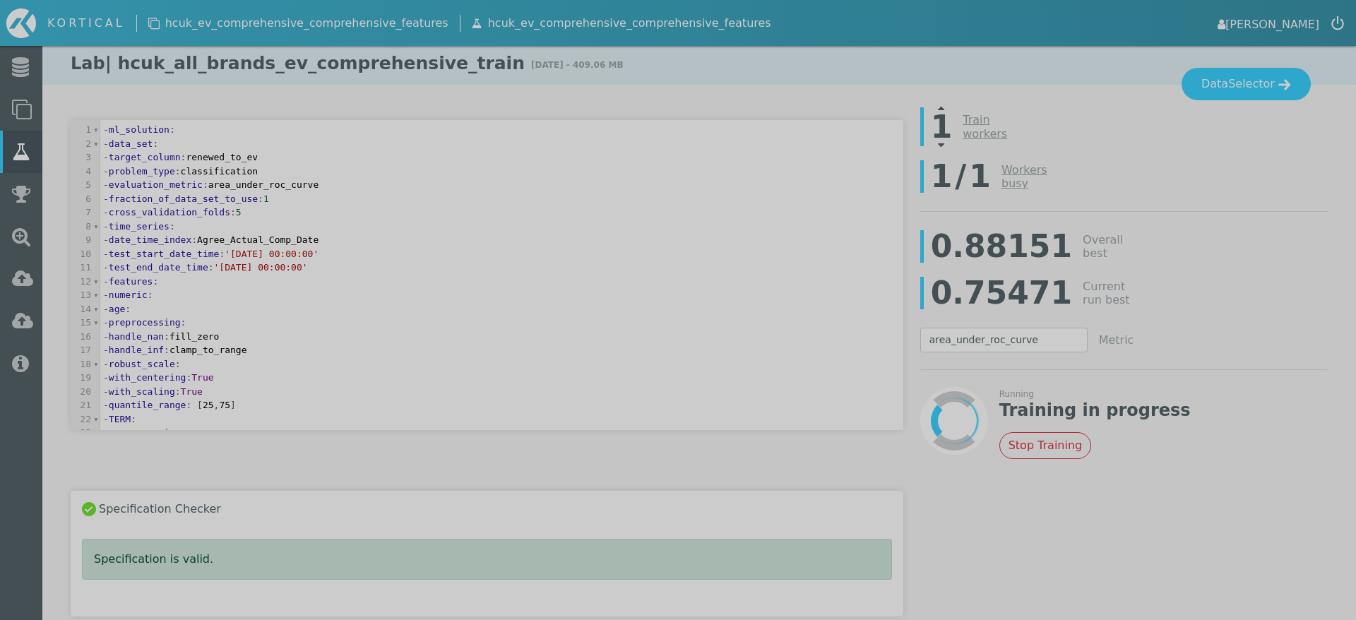
click at [1248, 82] on div at bounding box center [678, 310] width 1356 height 620
click at [716, 465] on div at bounding box center [678, 310] width 1356 height 620
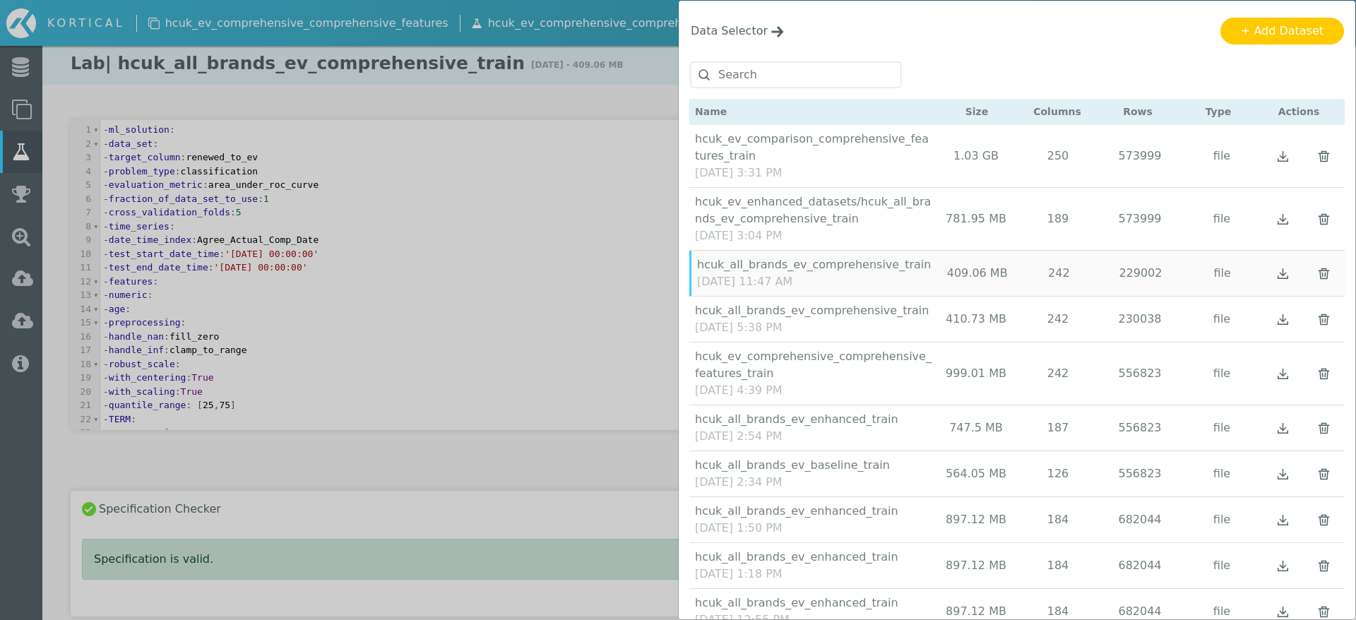
click at [649, 473] on div "Data Selector Name Size Columns Rows Type Actions" at bounding box center [678, 310] width 1356 height 620
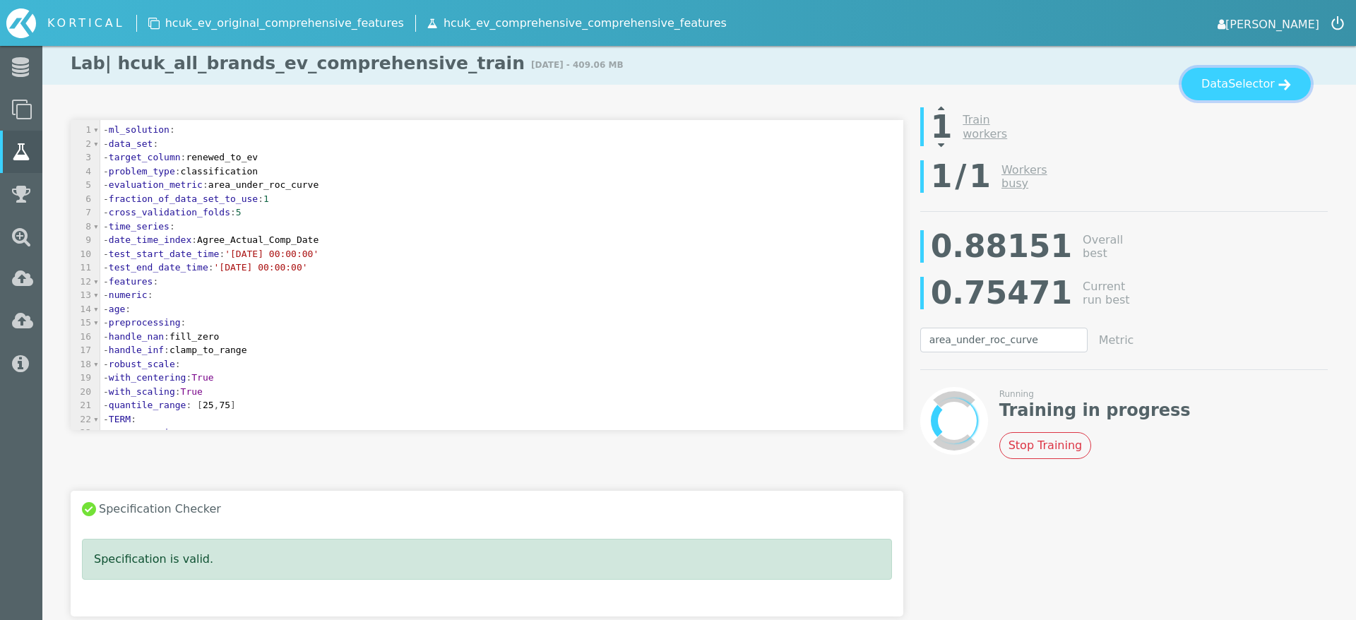
click at [1238, 82] on span "Selector" at bounding box center [1251, 84] width 47 height 17
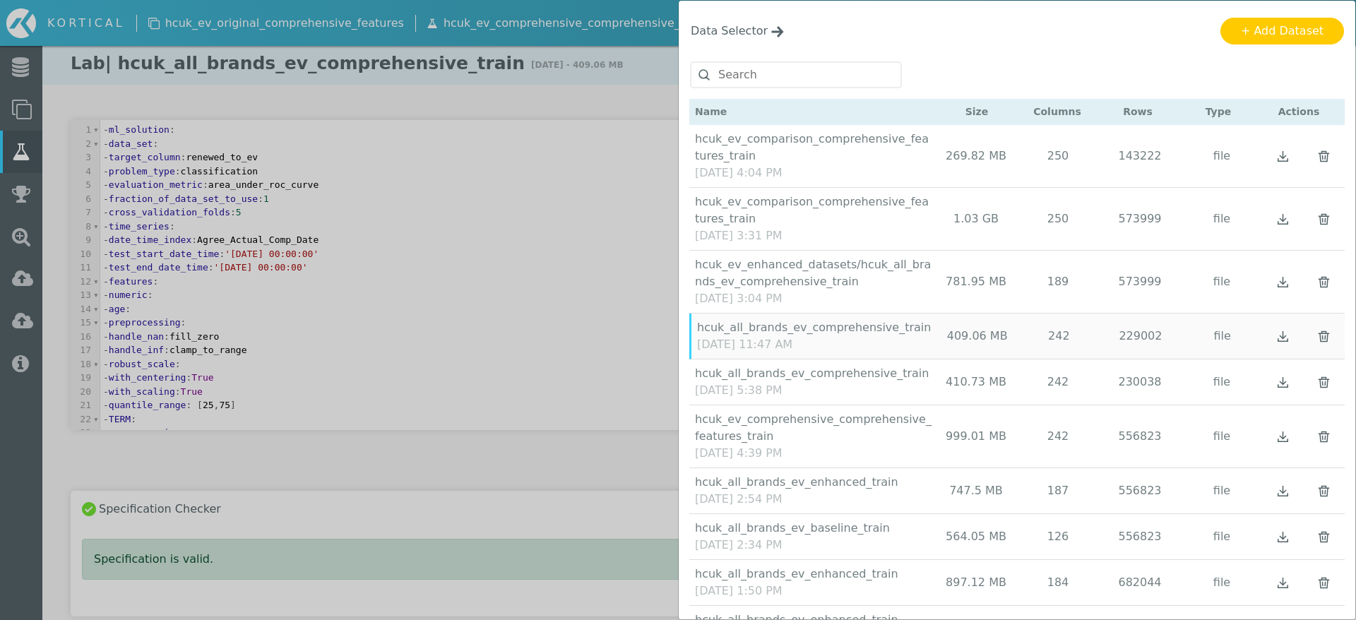
click at [500, 455] on div "Data Selector Name Size Columns Rows Type Actions" at bounding box center [678, 310] width 1356 height 620
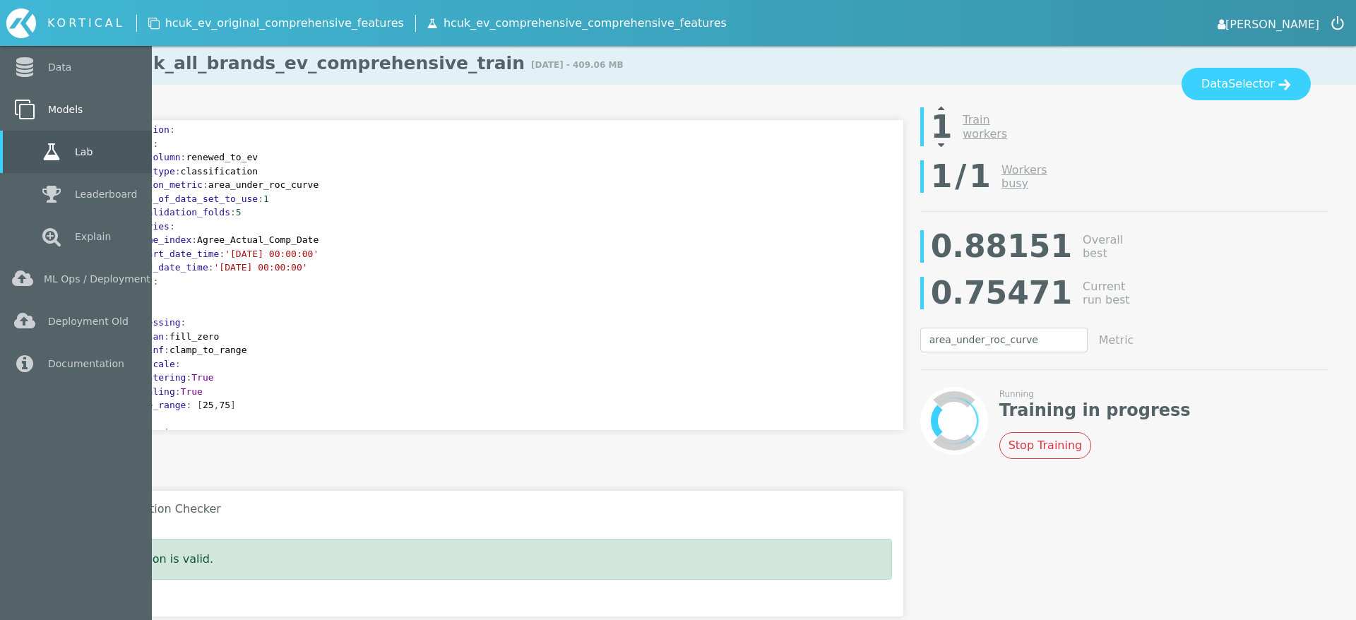
click at [28, 115] on icon at bounding box center [24, 110] width 25 height 20
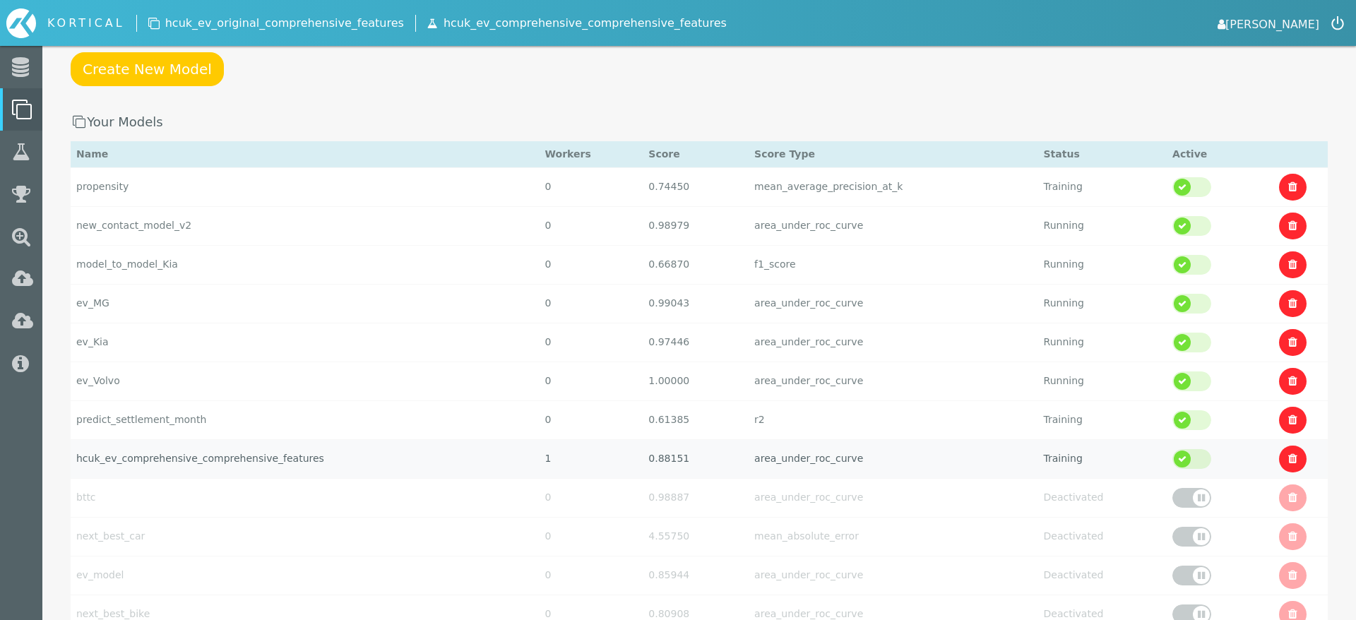
click at [355, 443] on td "hcuk_ev_comprehensive_comprehensive_features" at bounding box center [305, 458] width 469 height 39
select select "area_under_roc_curve"
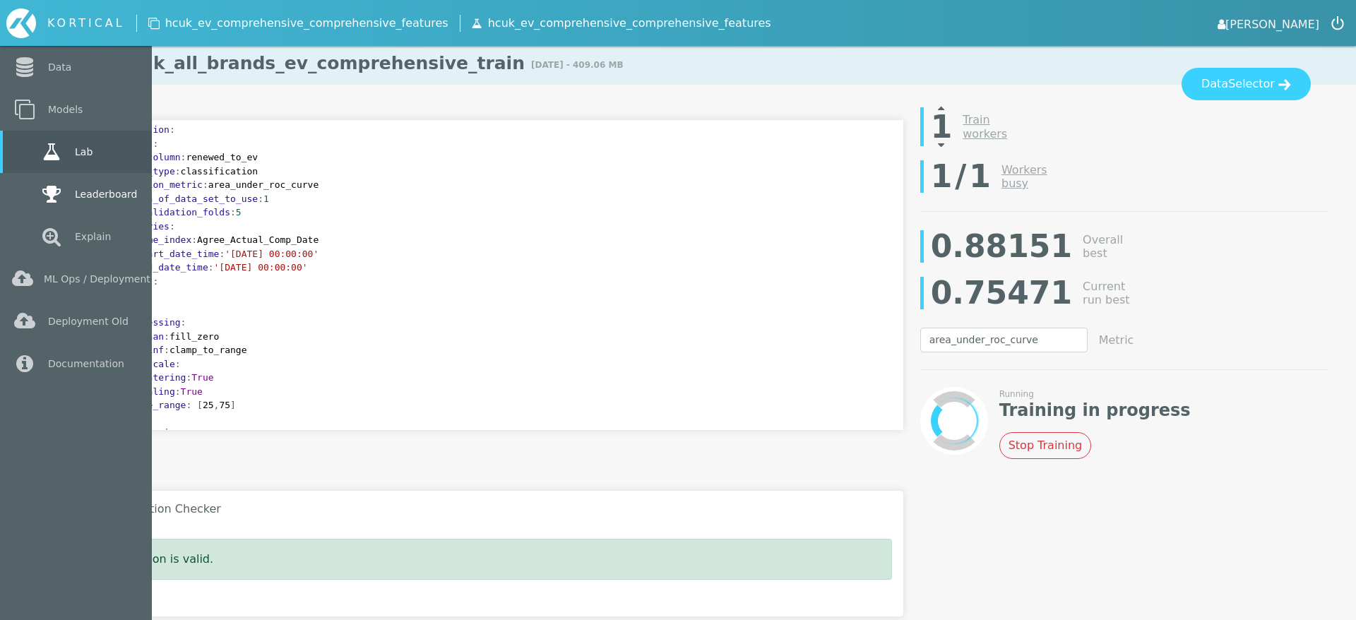
click at [43, 204] on link "Leaderboard" at bounding box center [76, 194] width 152 height 42
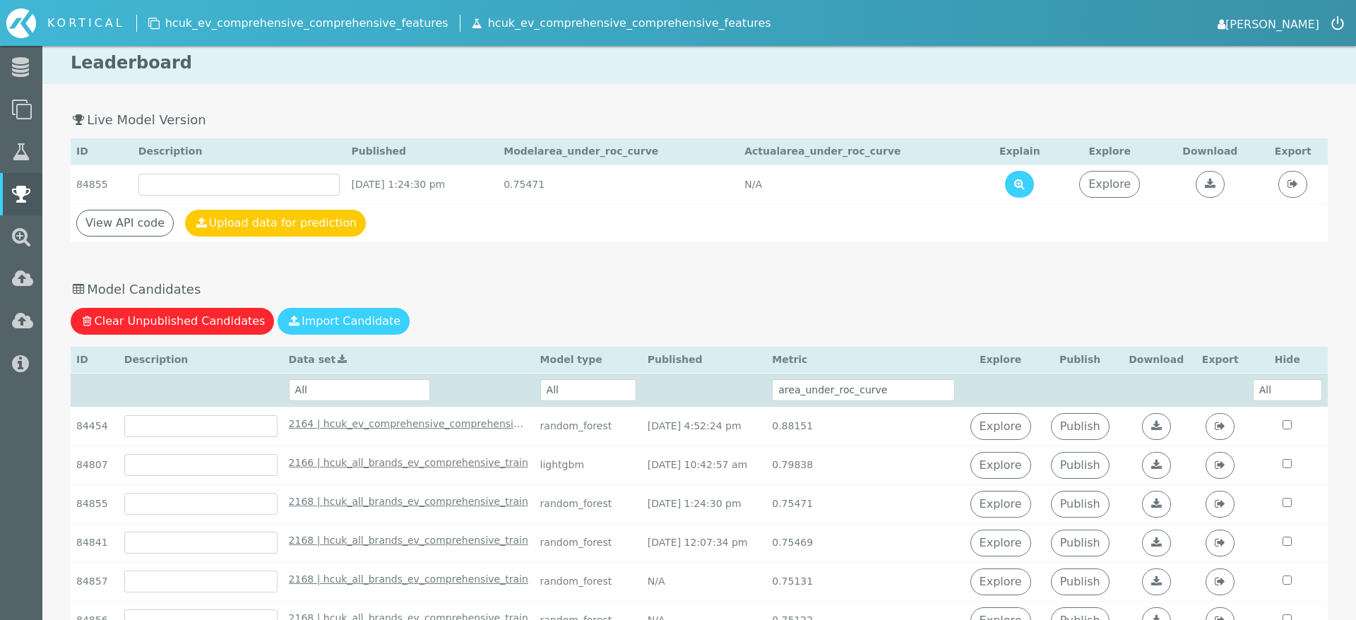
scroll to position [80, 0]
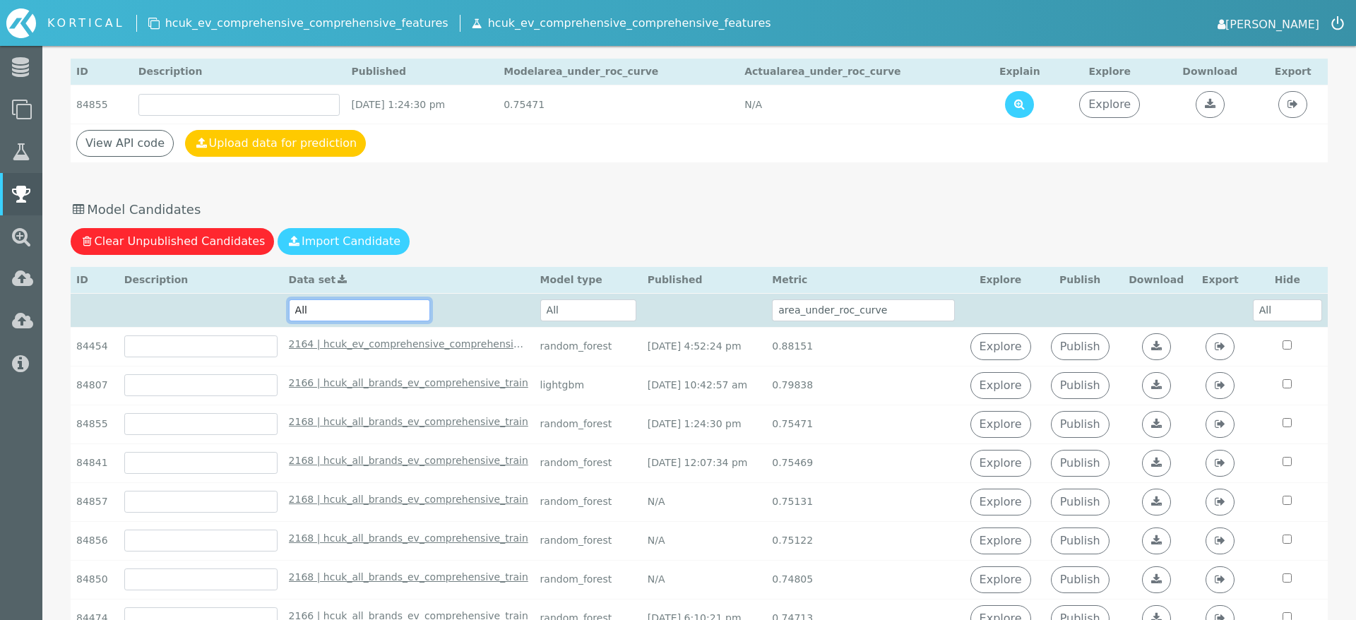
click at [376, 306] on select "All 2168 | hcuk_all_brands_ev_comprehensive_train - October 3rd 2025, 11:47:37 …" at bounding box center [359, 310] width 141 height 22
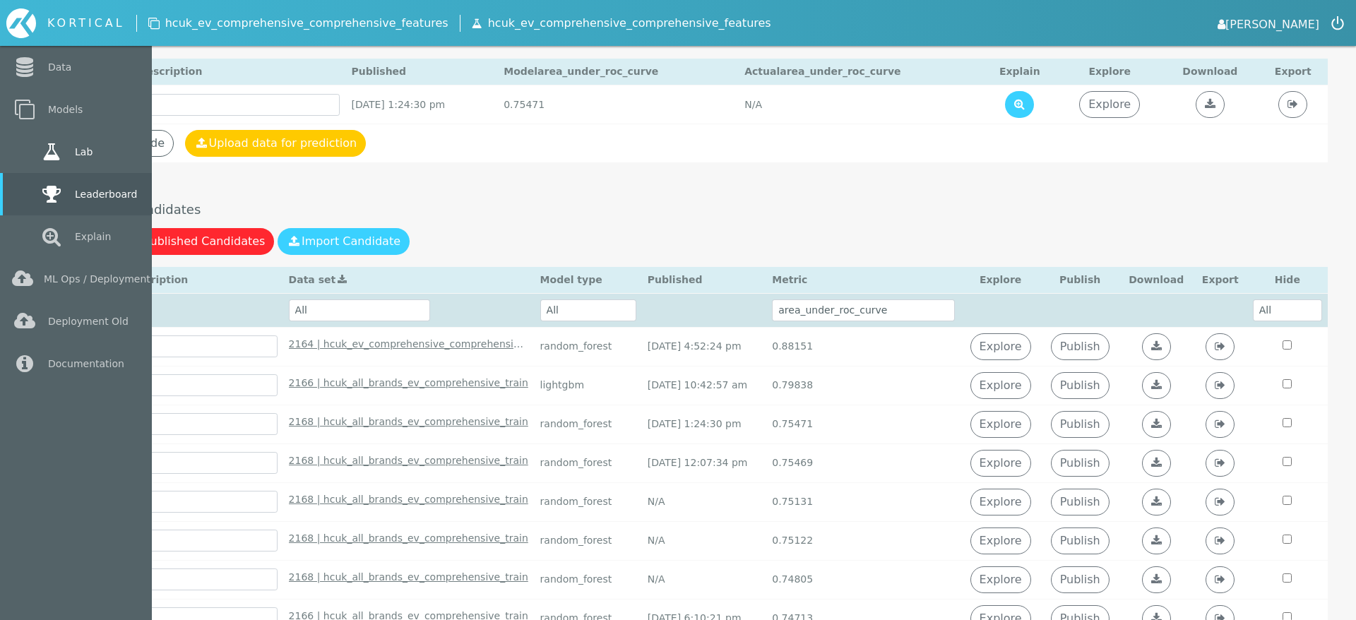
click at [32, 138] on link "Lab" at bounding box center [76, 152] width 152 height 42
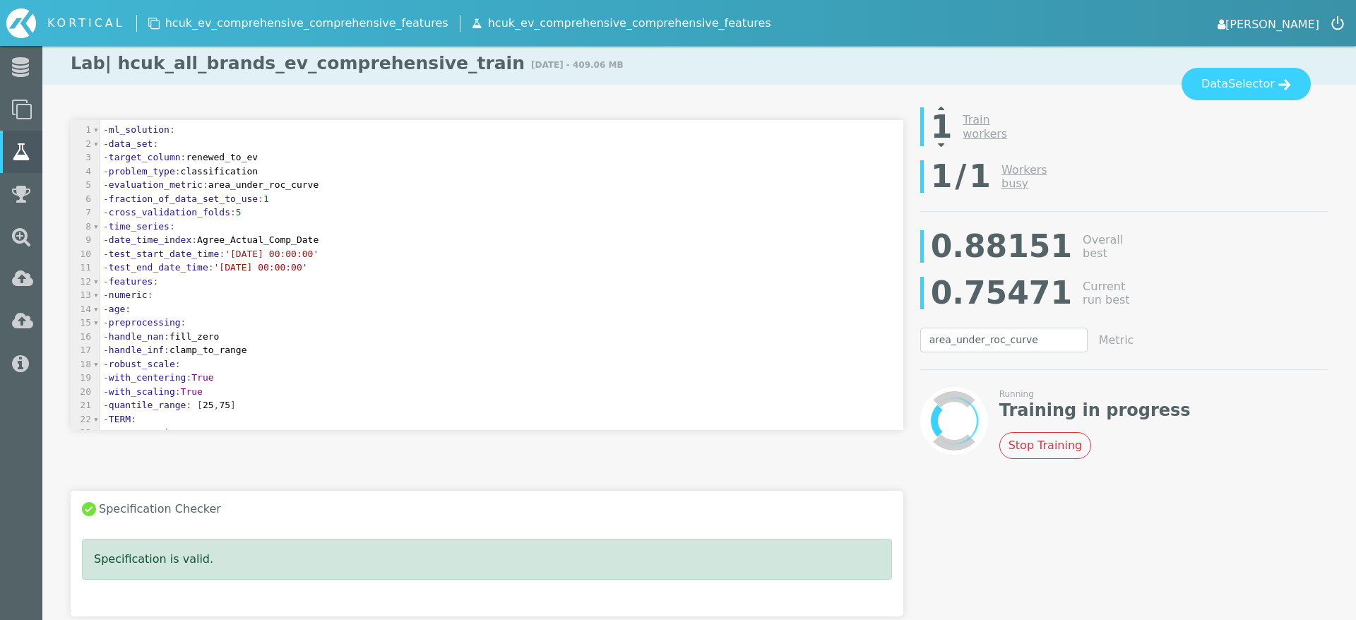
click at [941, 147] on icon at bounding box center [941, 144] width 6 height 11
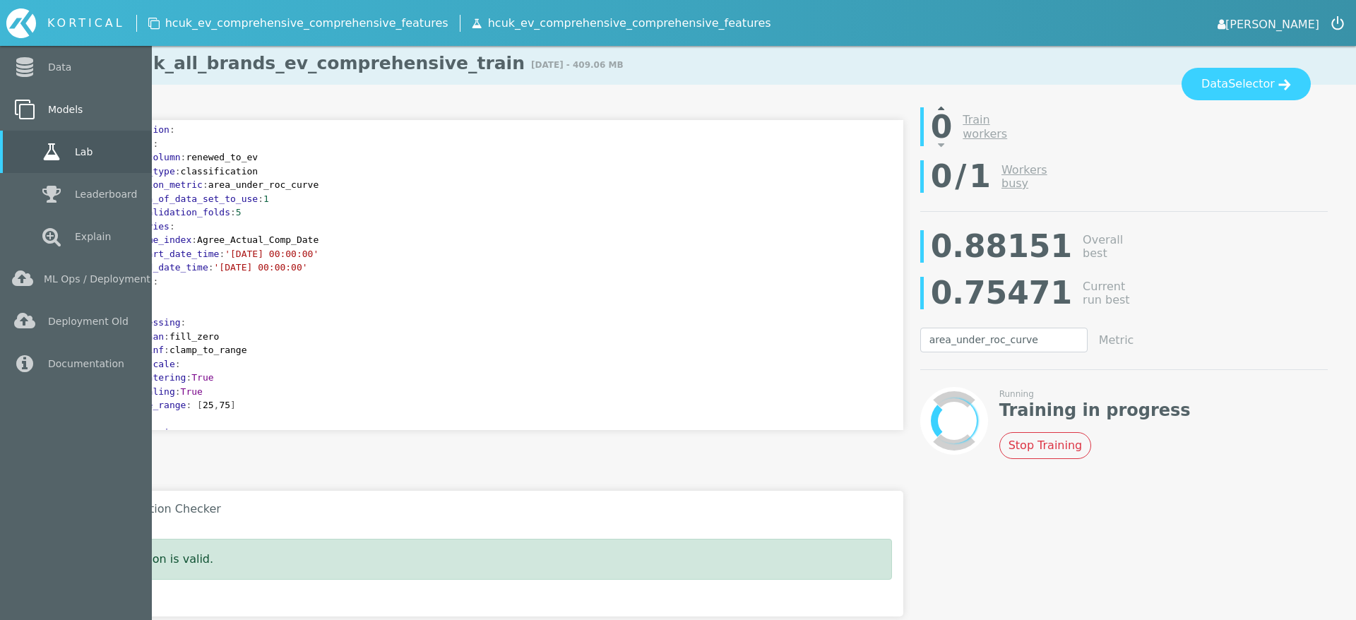
click at [38, 116] on link "Models" at bounding box center [76, 109] width 152 height 42
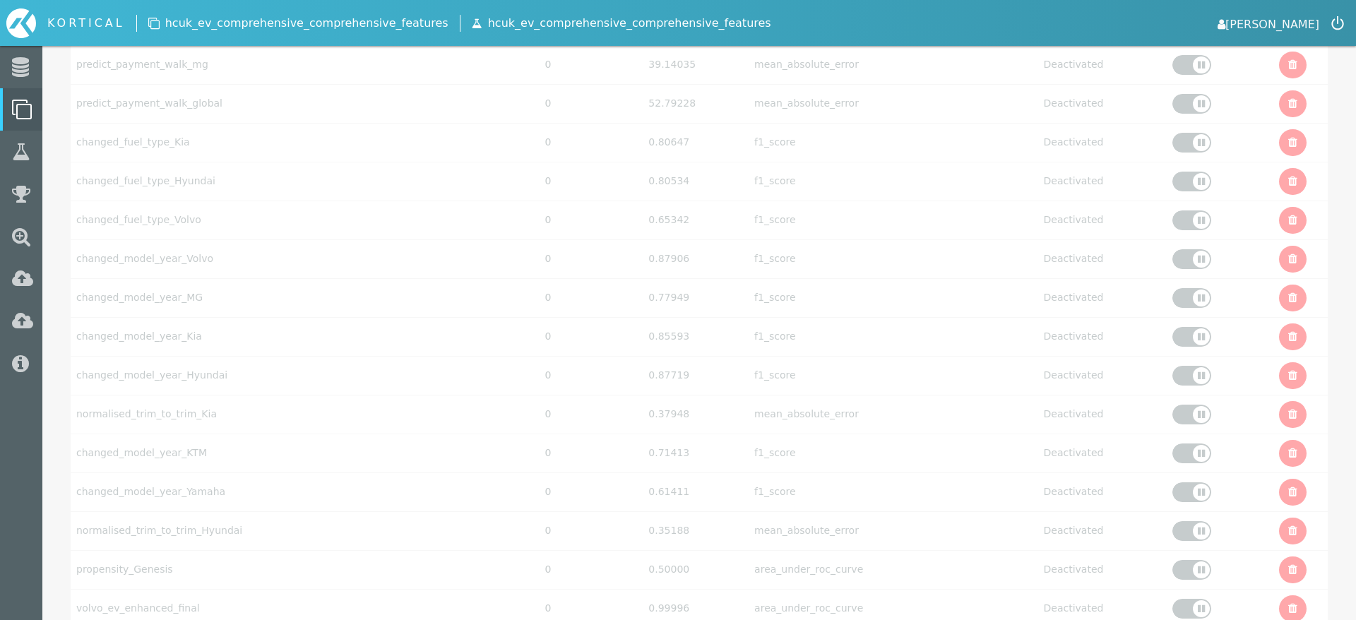
scroll to position [4679, 0]
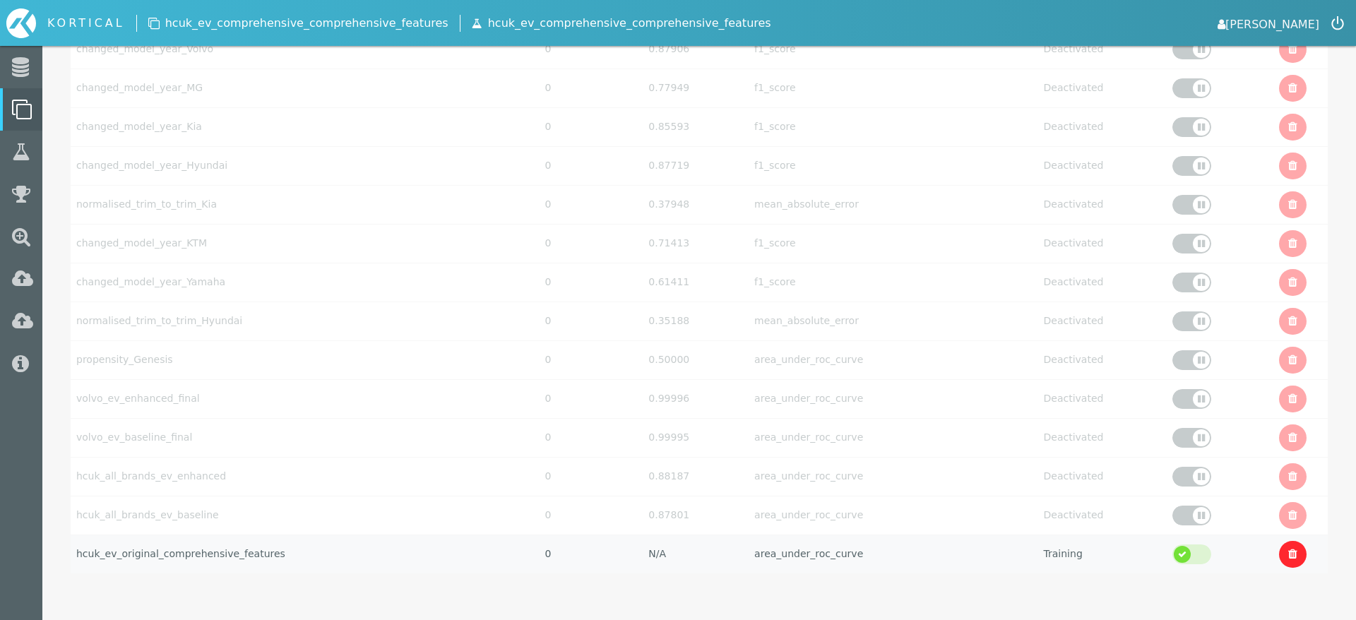
click at [262, 554] on td "hcuk_ev_original_comprehensive_features" at bounding box center [305, 554] width 469 height 39
select select "area_under_roc_curve"
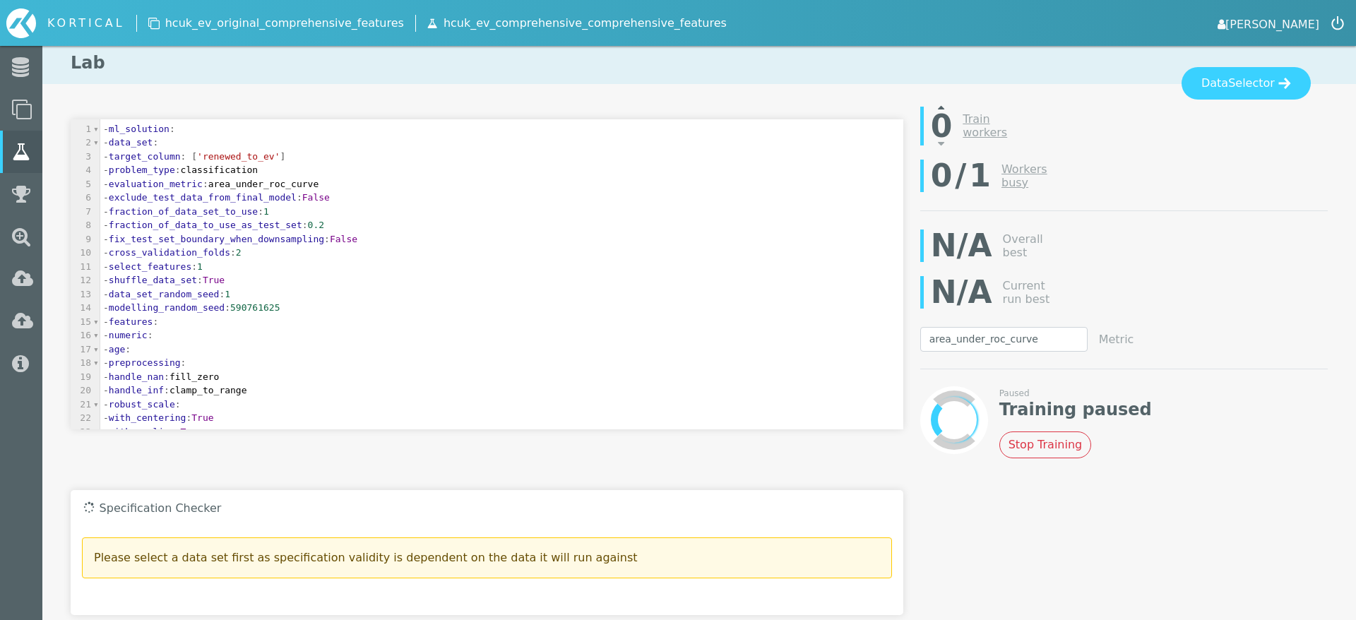
click at [945, 109] on div at bounding box center [941, 114] width 43 height 24
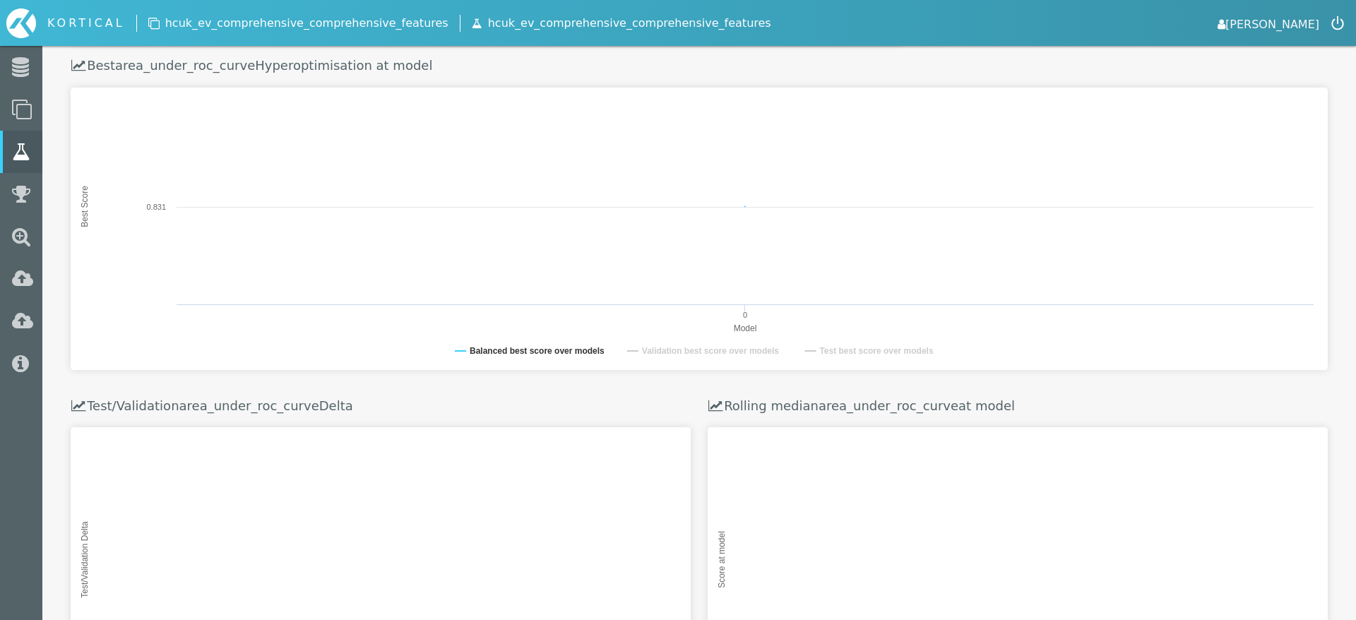
scroll to position [436, 0]
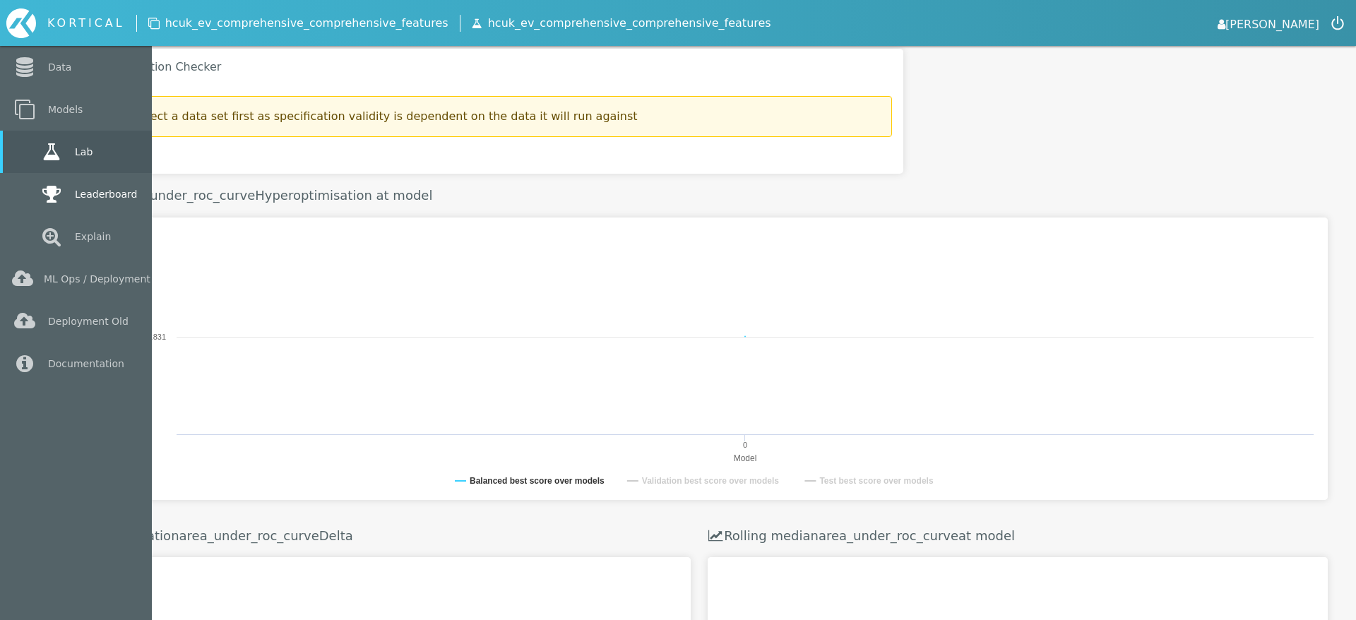
click at [30, 197] on link "Leaderboard" at bounding box center [76, 194] width 152 height 42
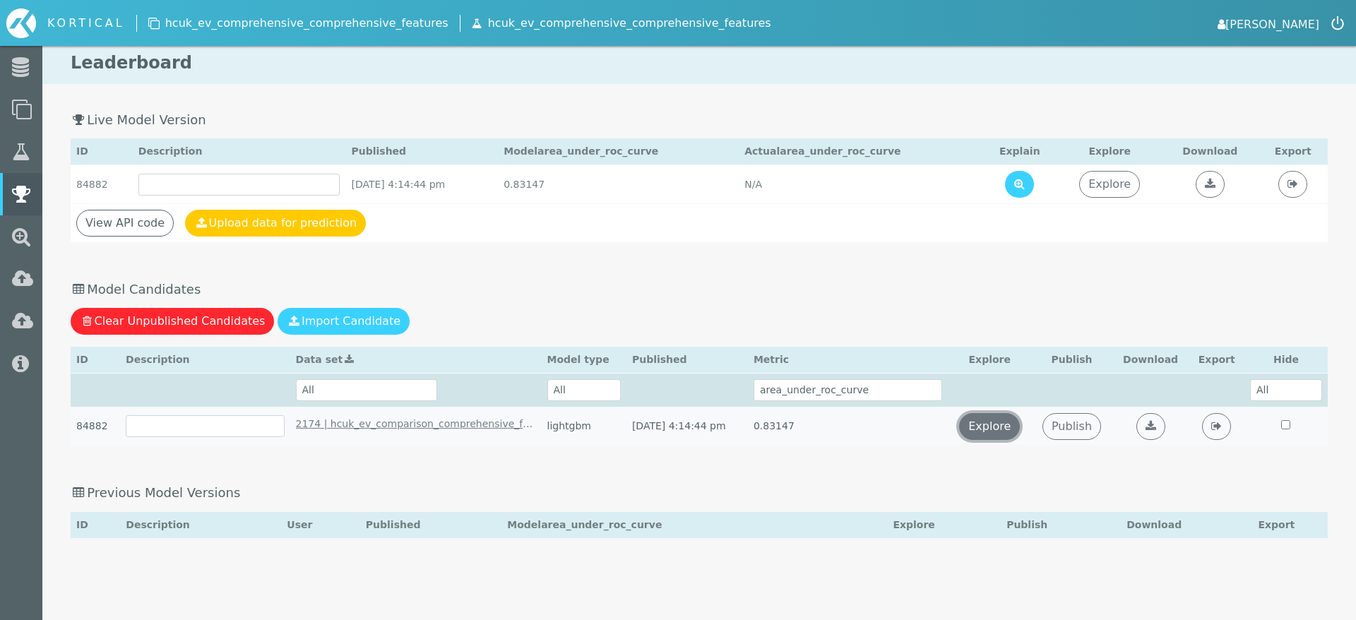
click at [1020, 426] on link "Explore" at bounding box center [989, 426] width 61 height 27
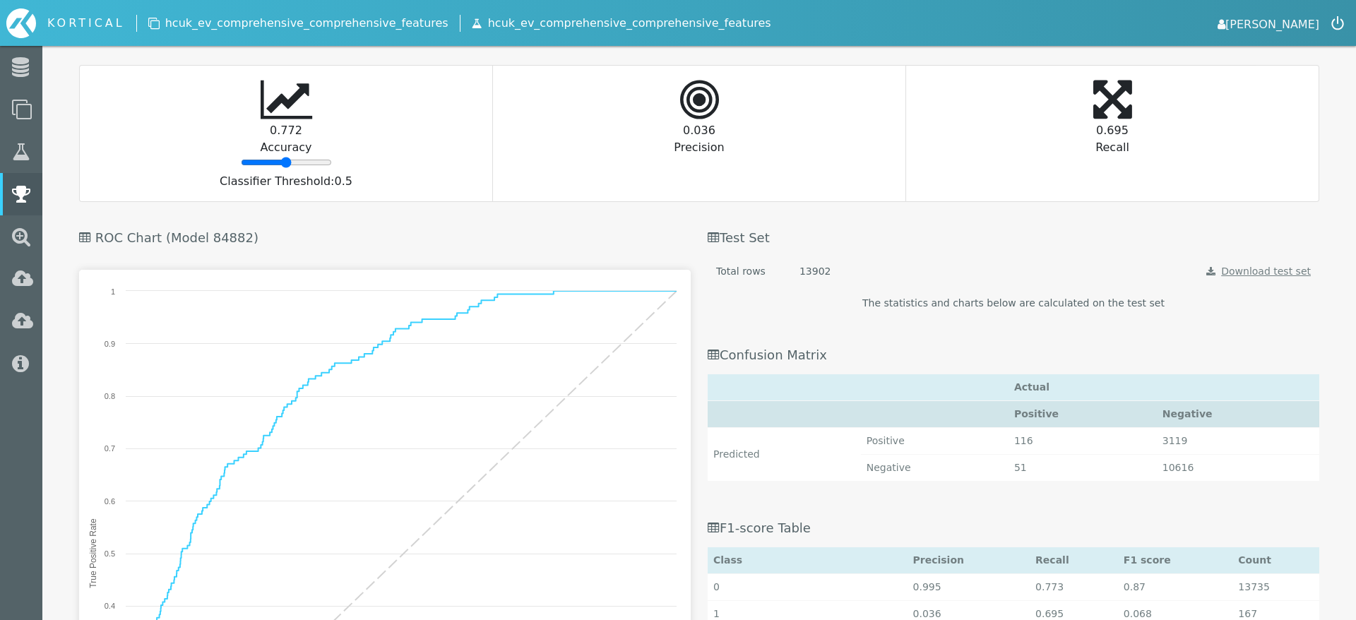
scroll to position [738, 0]
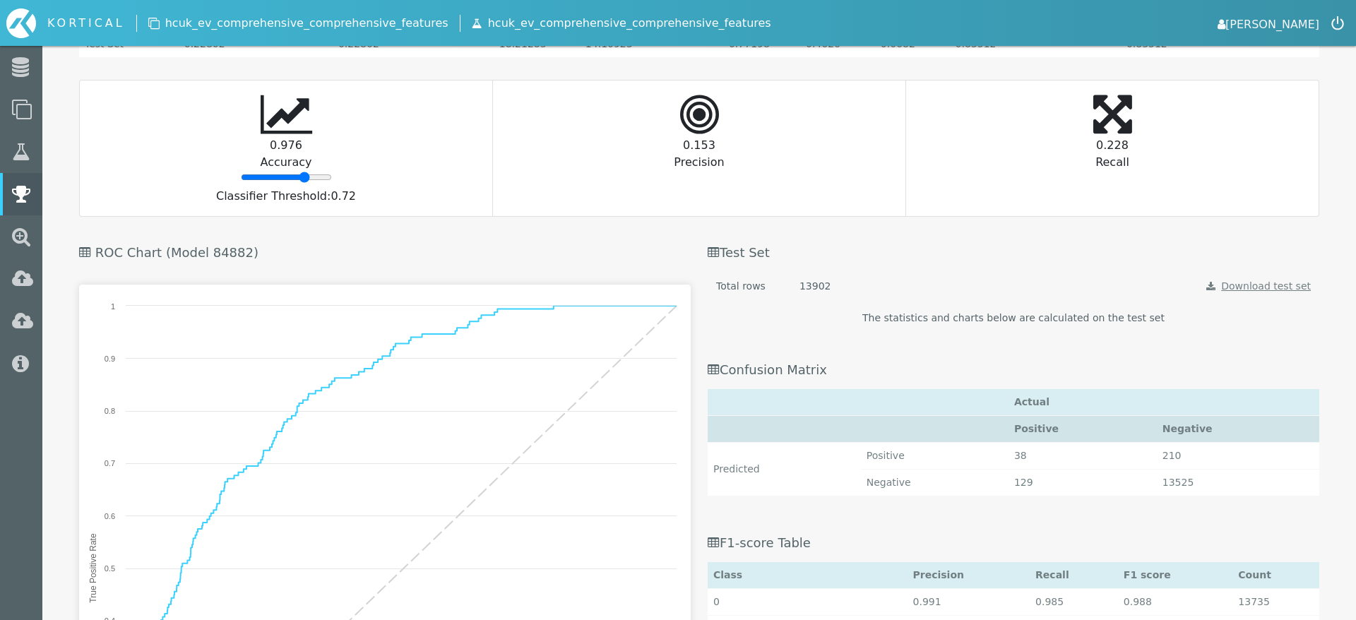
drag, startPoint x: 285, startPoint y: 175, endPoint x: 304, endPoint y: 179, distance: 19.5
type input "73"
click at [304, 179] on input "range" at bounding box center [286, 177] width 91 height 11
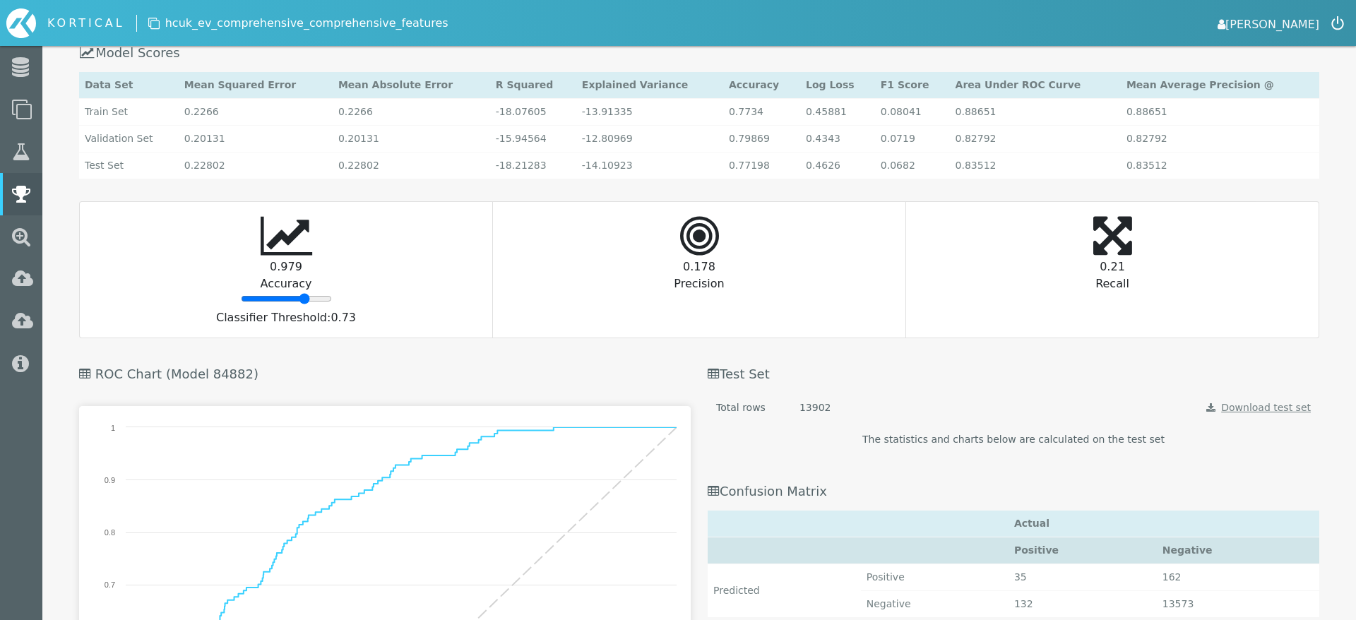
scroll to position [1035, 0]
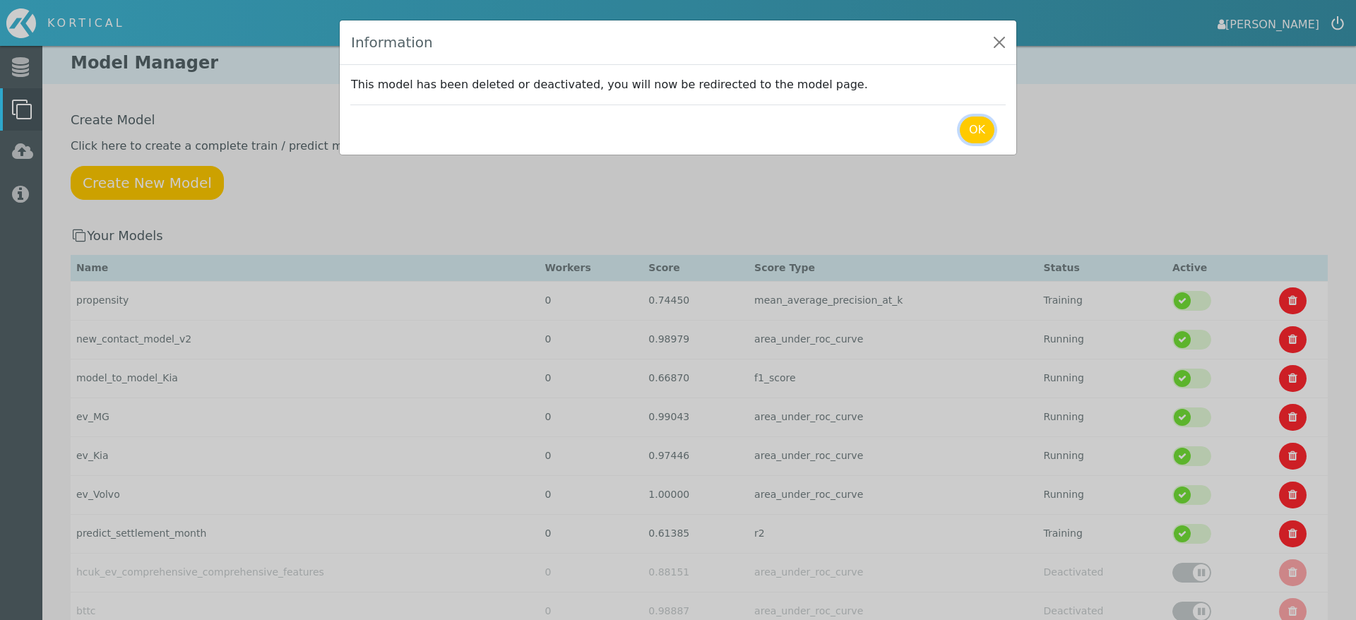
click at [980, 126] on button "OK" at bounding box center [977, 130] width 35 height 27
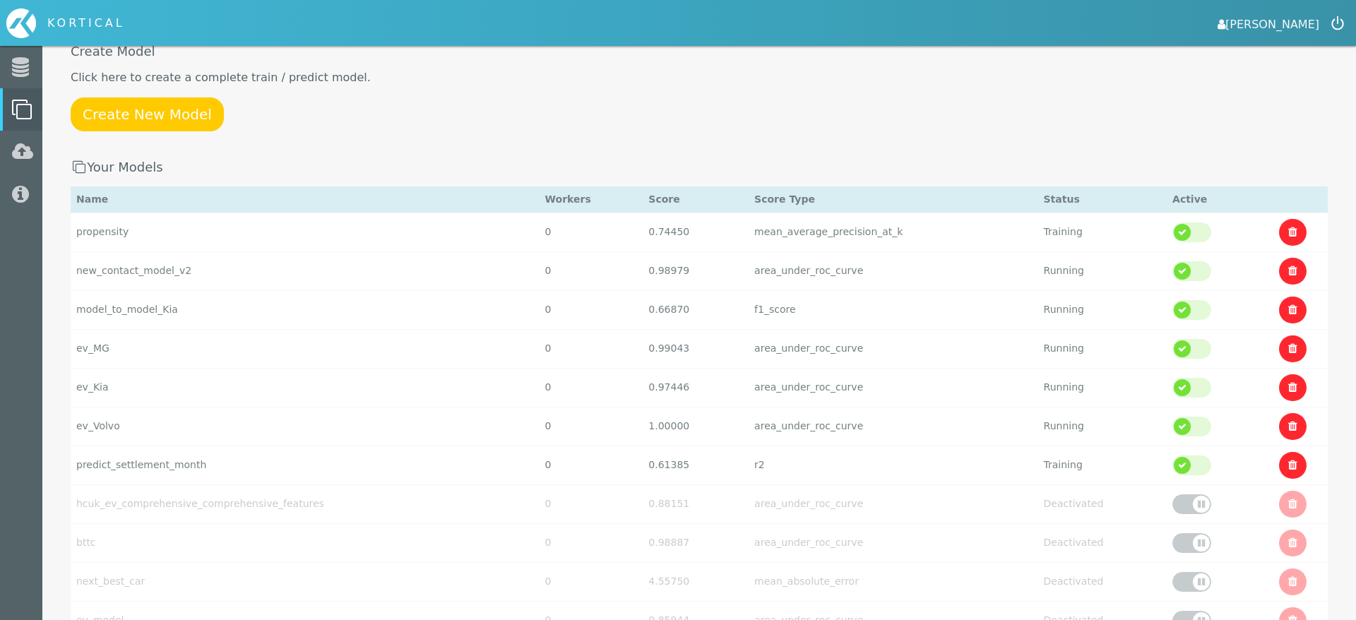
scroll to position [69, 0]
click at [1172, 506] on div at bounding box center [1191, 504] width 39 height 20
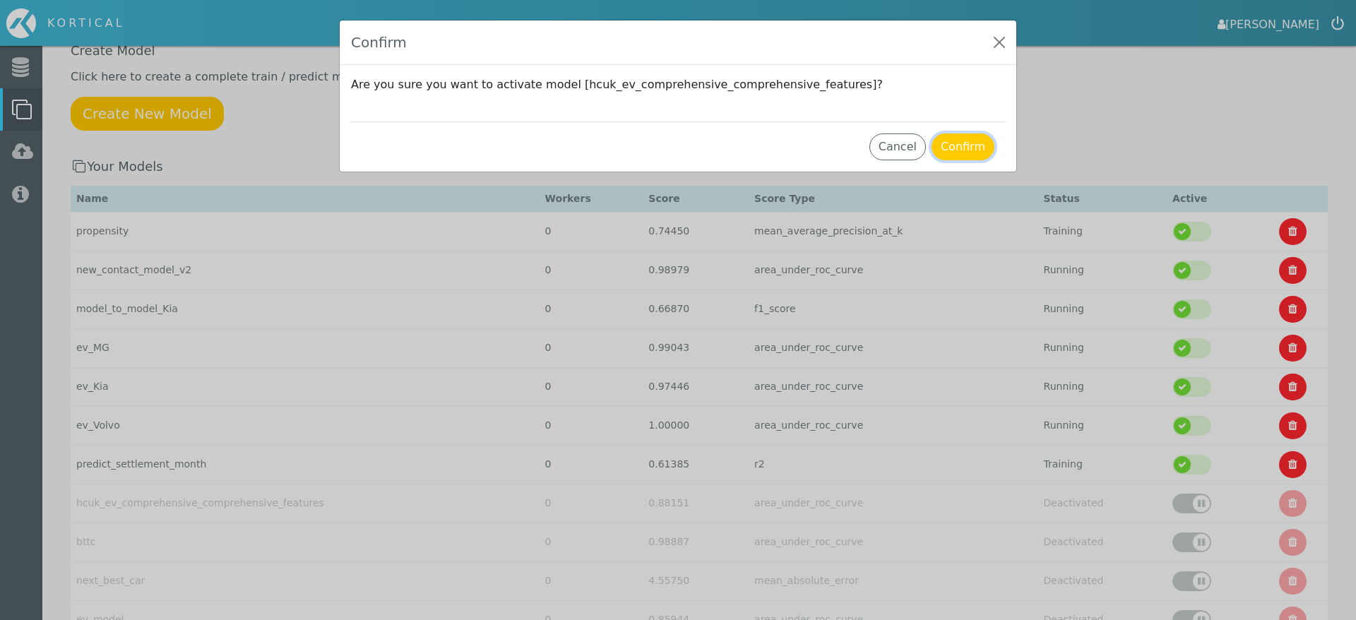
click at [958, 142] on button "Confirm" at bounding box center [962, 146] width 63 height 27
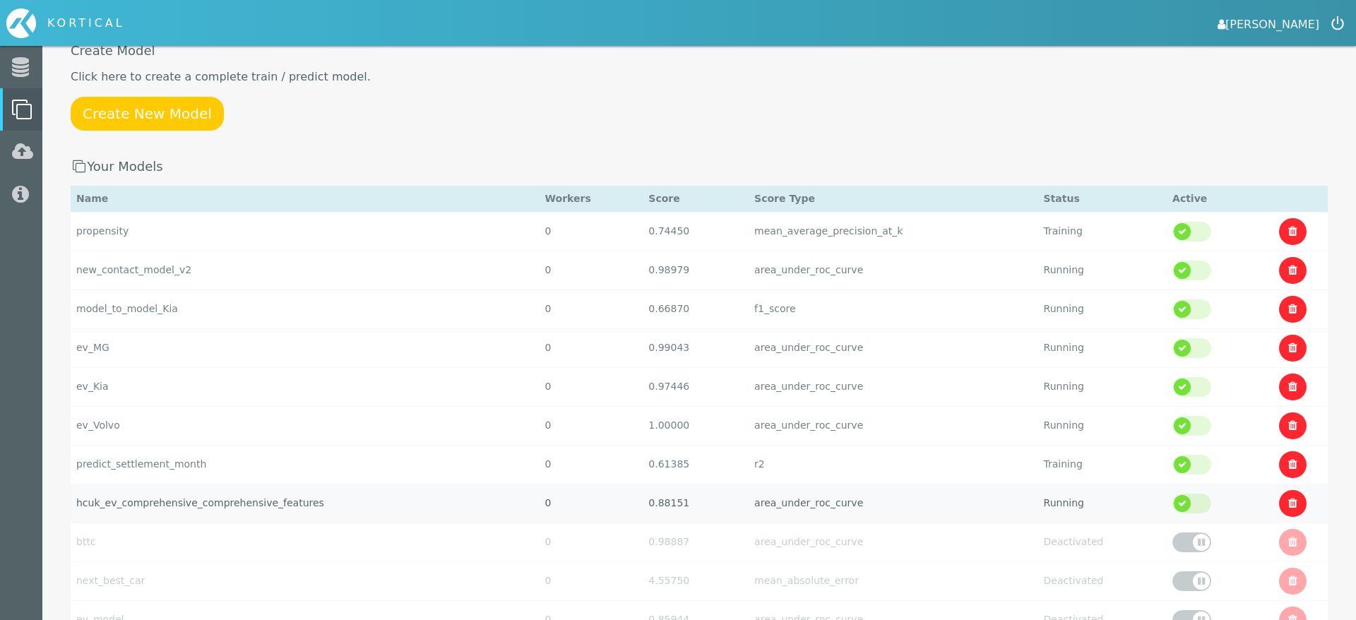
click at [275, 504] on td "hcuk_ev_comprehensive_comprehensive_features" at bounding box center [305, 503] width 469 height 39
select select "area_under_roc_curve"
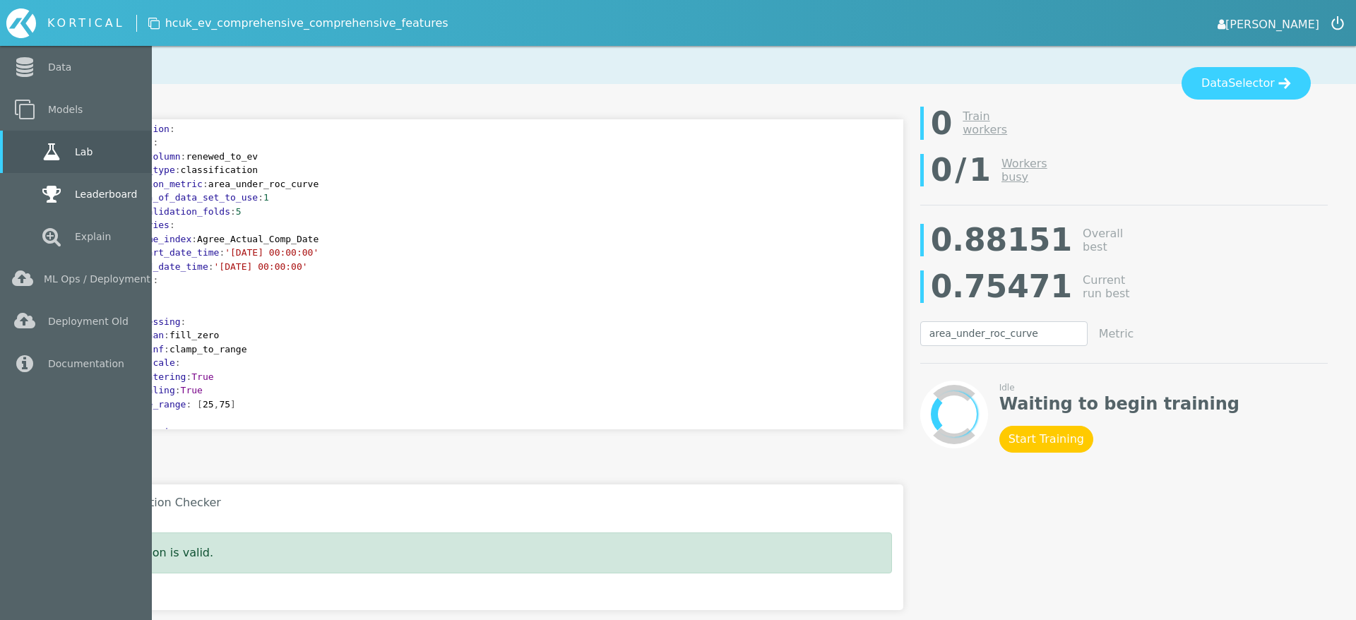
click at [23, 197] on link "Leaderboard" at bounding box center [76, 194] width 152 height 42
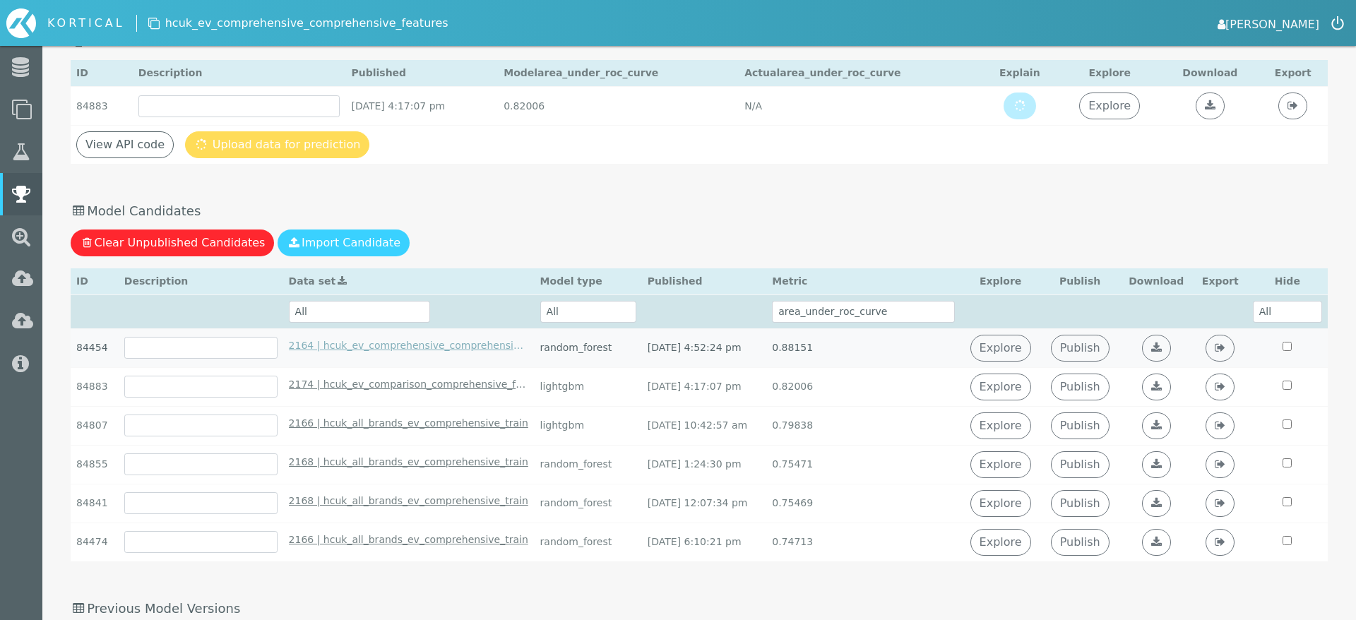
scroll to position [129, 0]
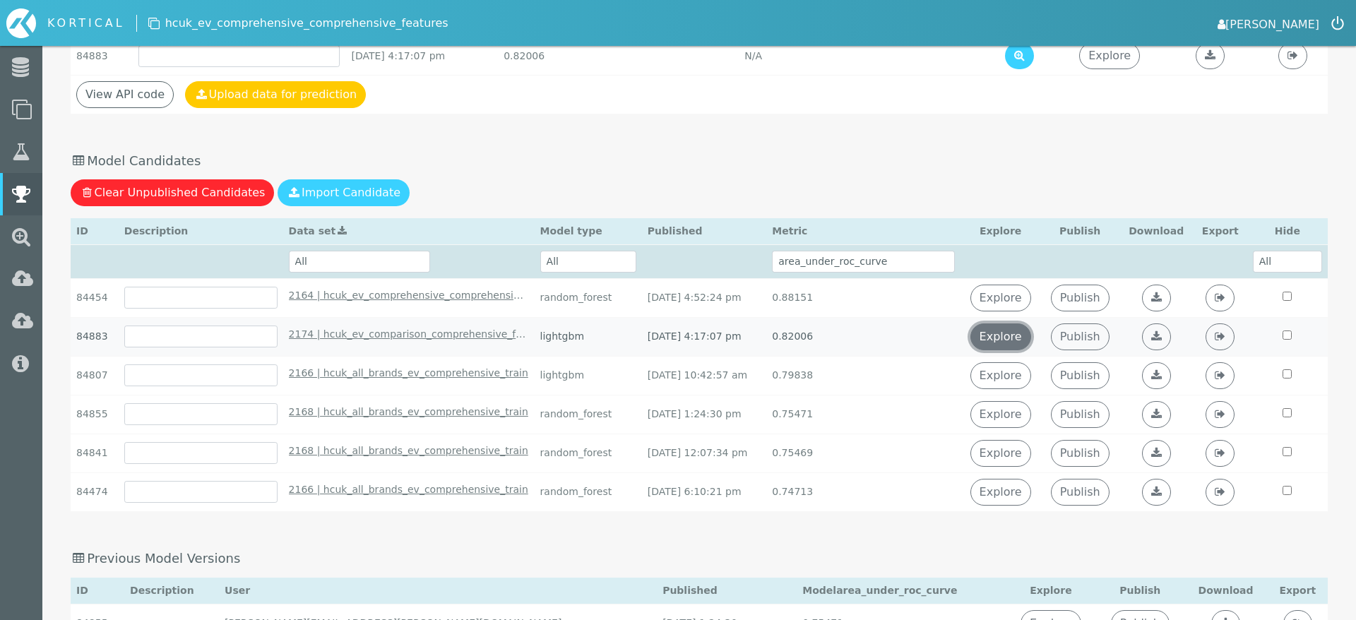
click at [1031, 337] on link "Explore" at bounding box center [1000, 336] width 61 height 27
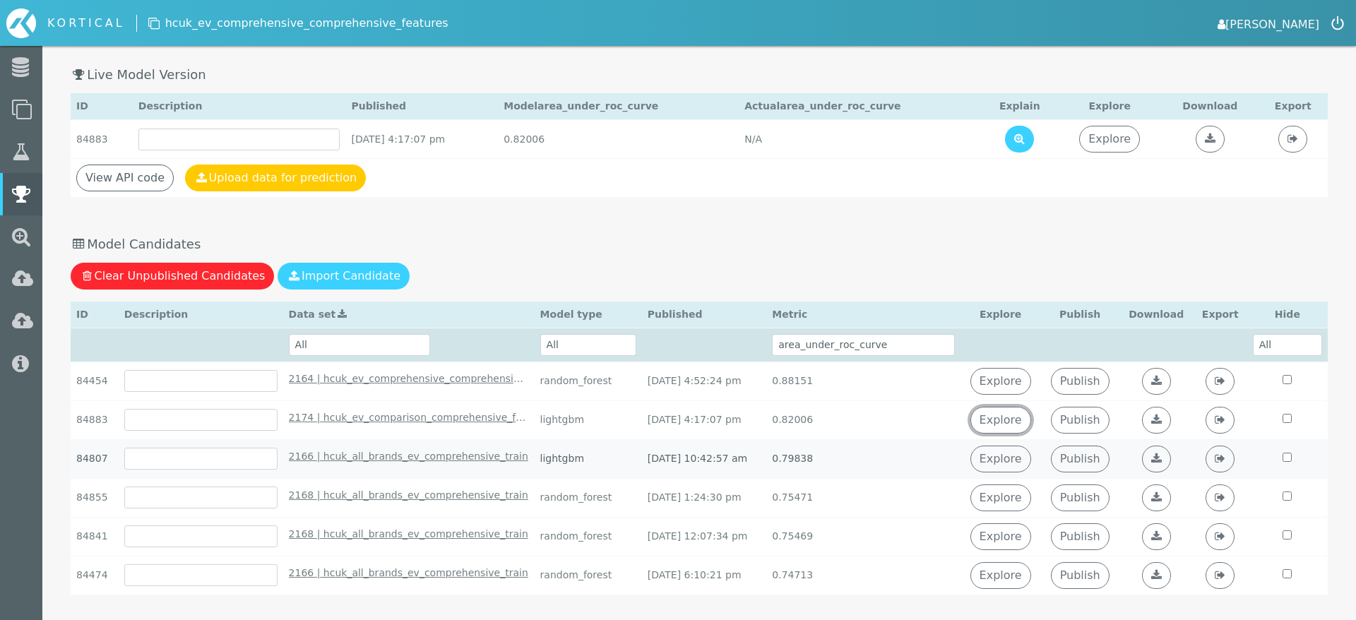
scroll to position [0, 0]
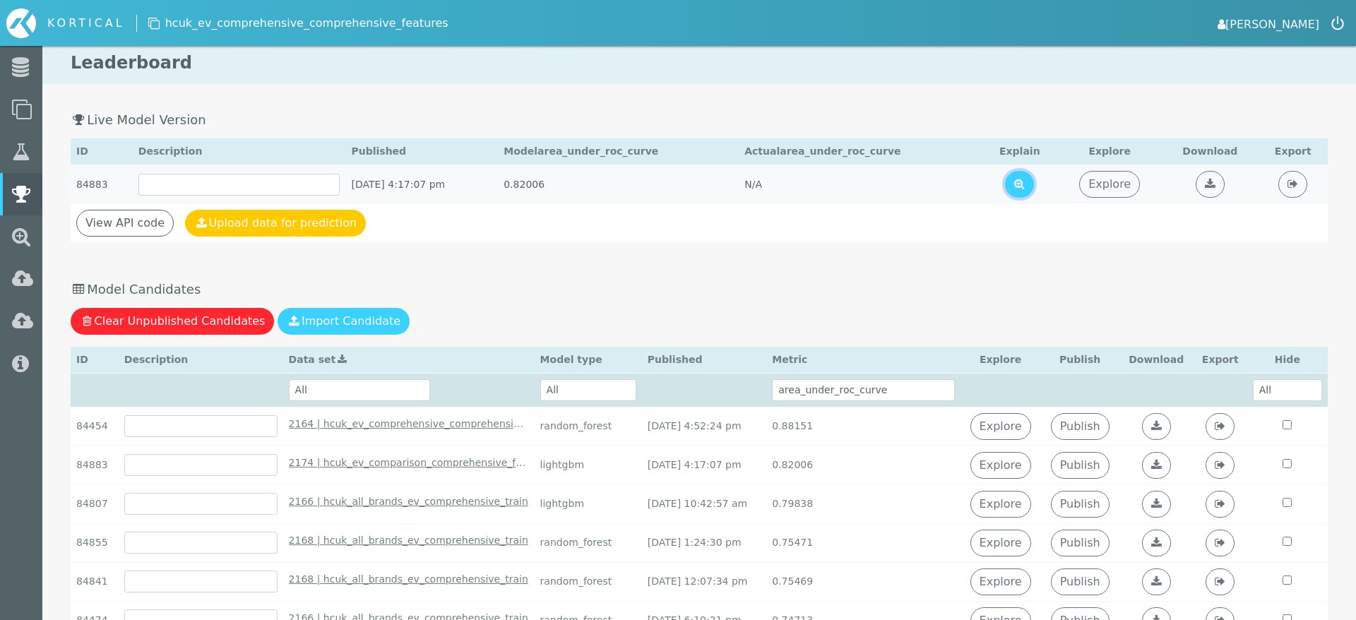
click at [1025, 186] on icon at bounding box center [1019, 183] width 11 height 11
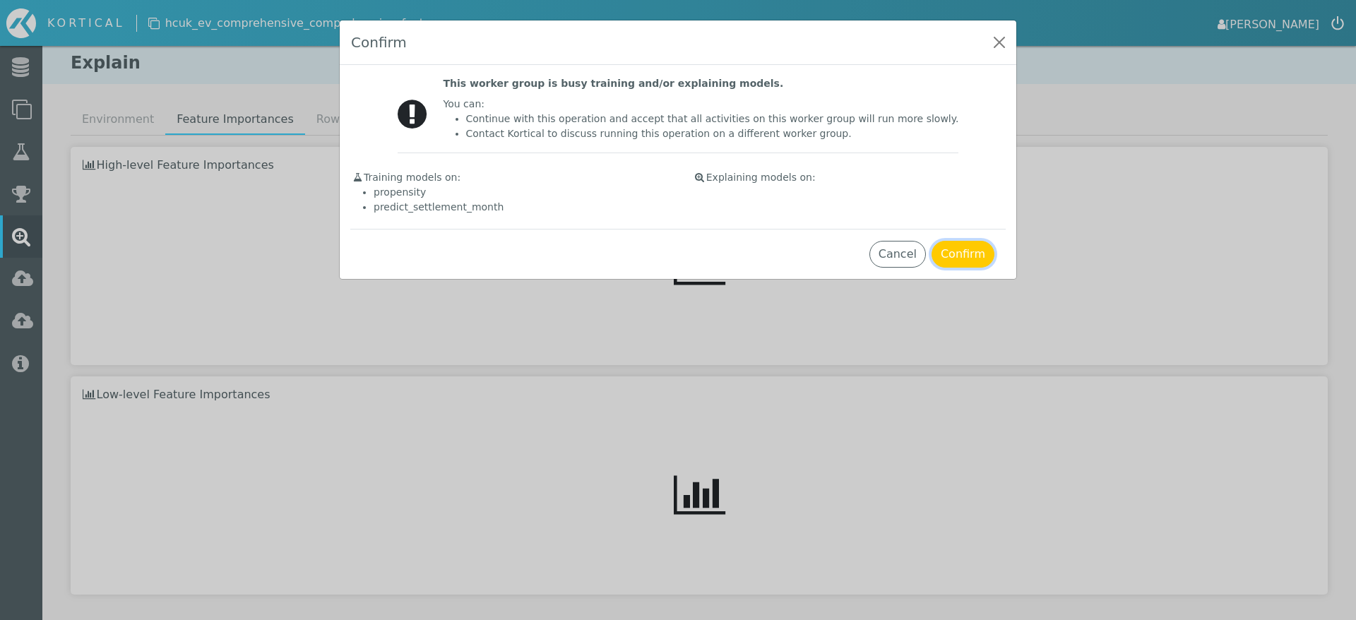
click at [972, 243] on button "Confirm" at bounding box center [962, 254] width 63 height 27
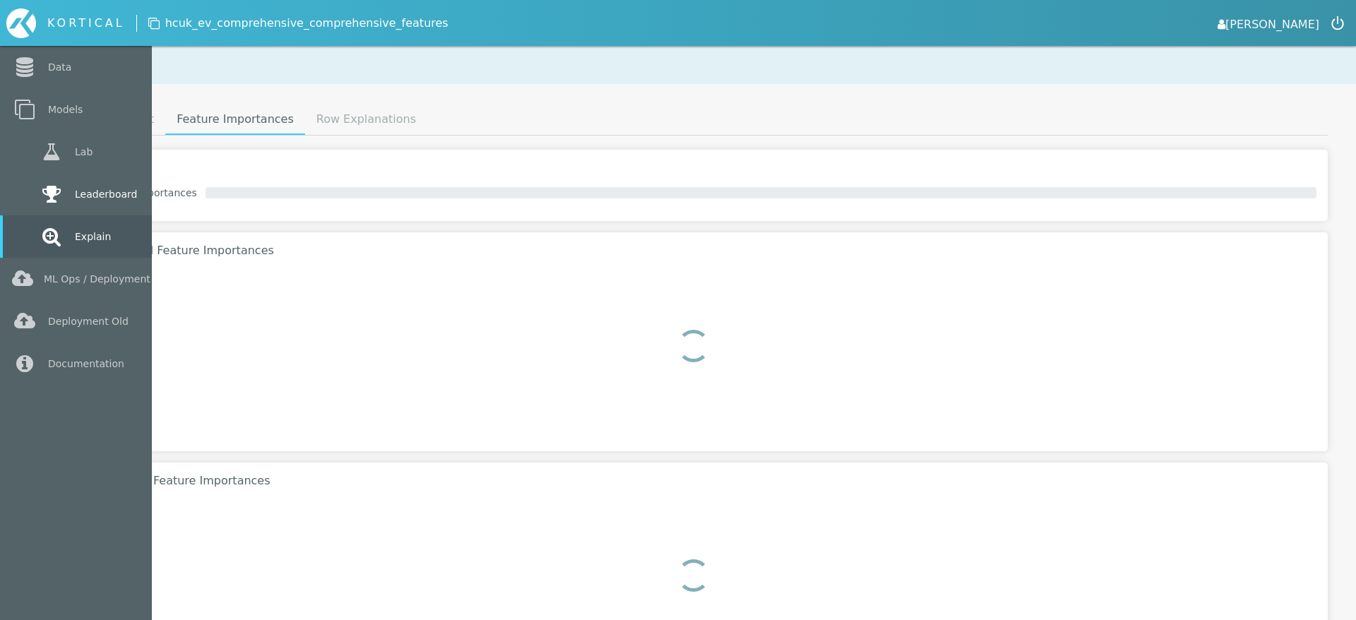
click at [28, 184] on link "Leaderboard" at bounding box center [76, 194] width 152 height 42
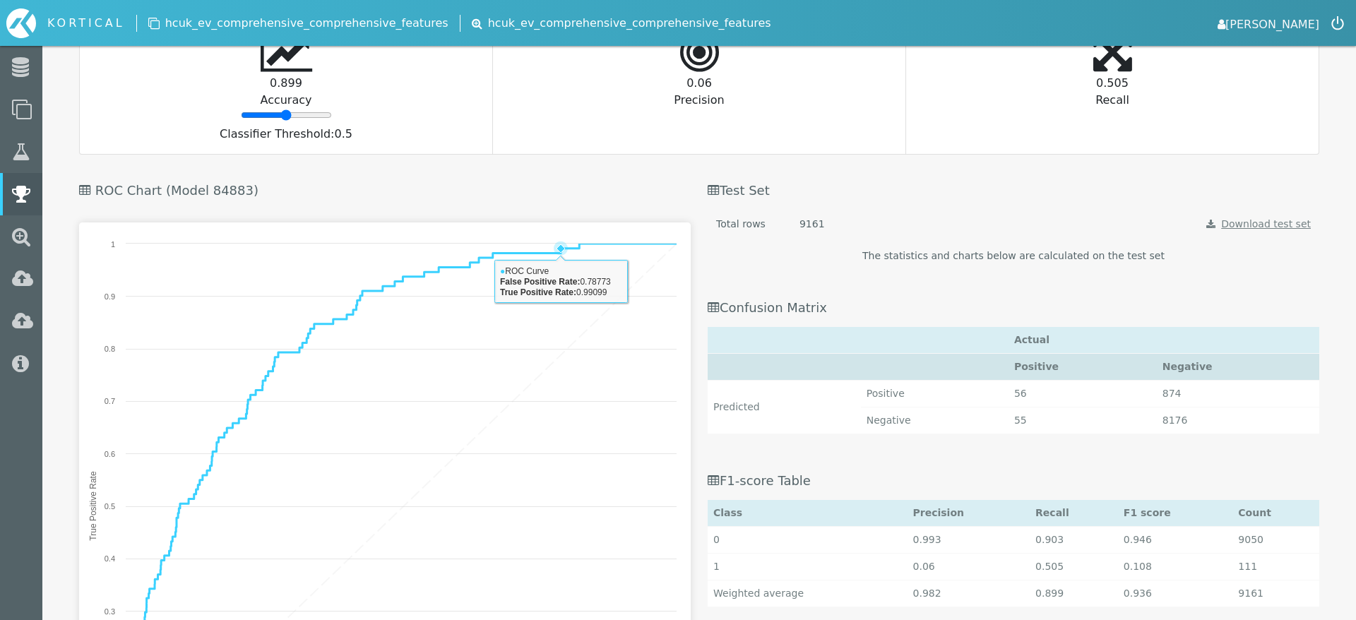
scroll to position [1187, 0]
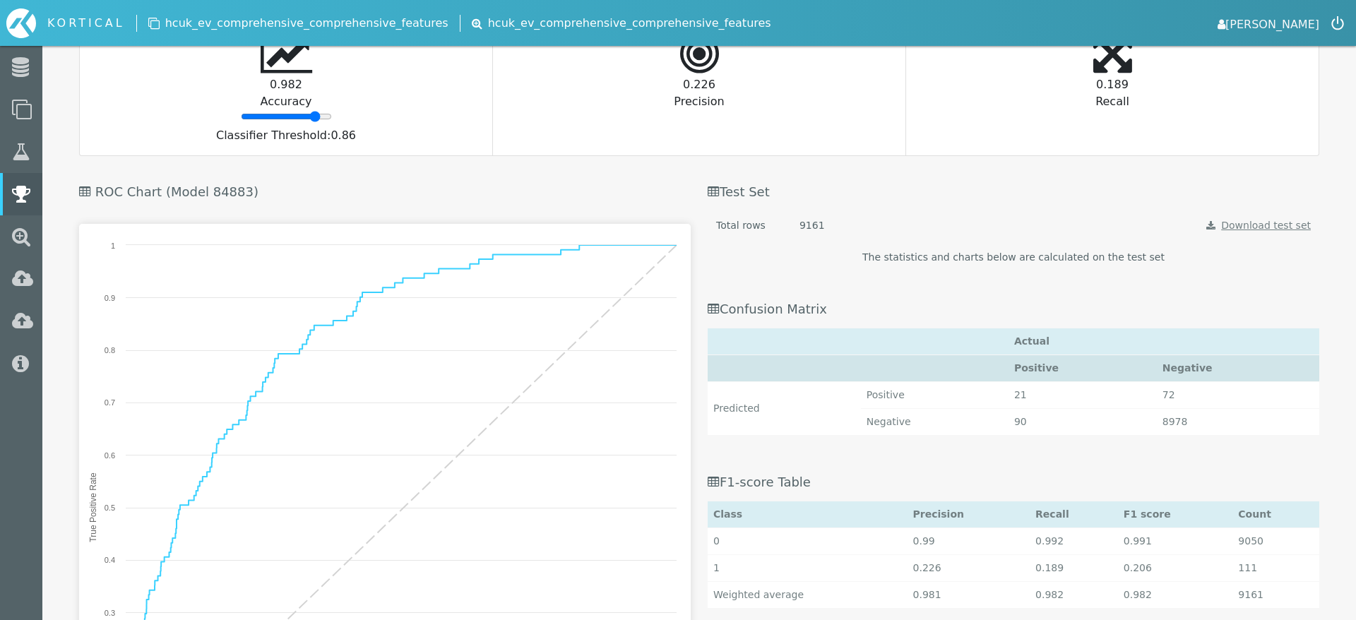
drag, startPoint x: 286, startPoint y: 119, endPoint x: 314, endPoint y: 117, distance: 28.4
type input "86"
click at [314, 117] on input "range" at bounding box center [286, 116] width 91 height 11
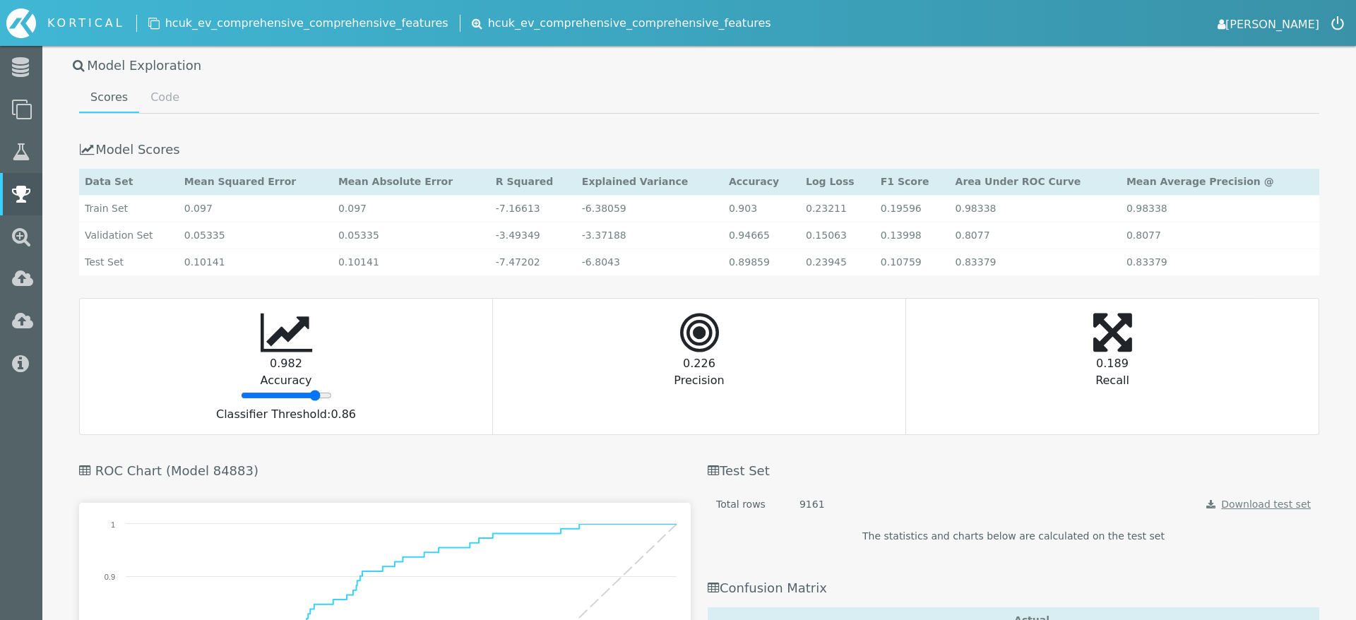
scroll to position [833, 0]
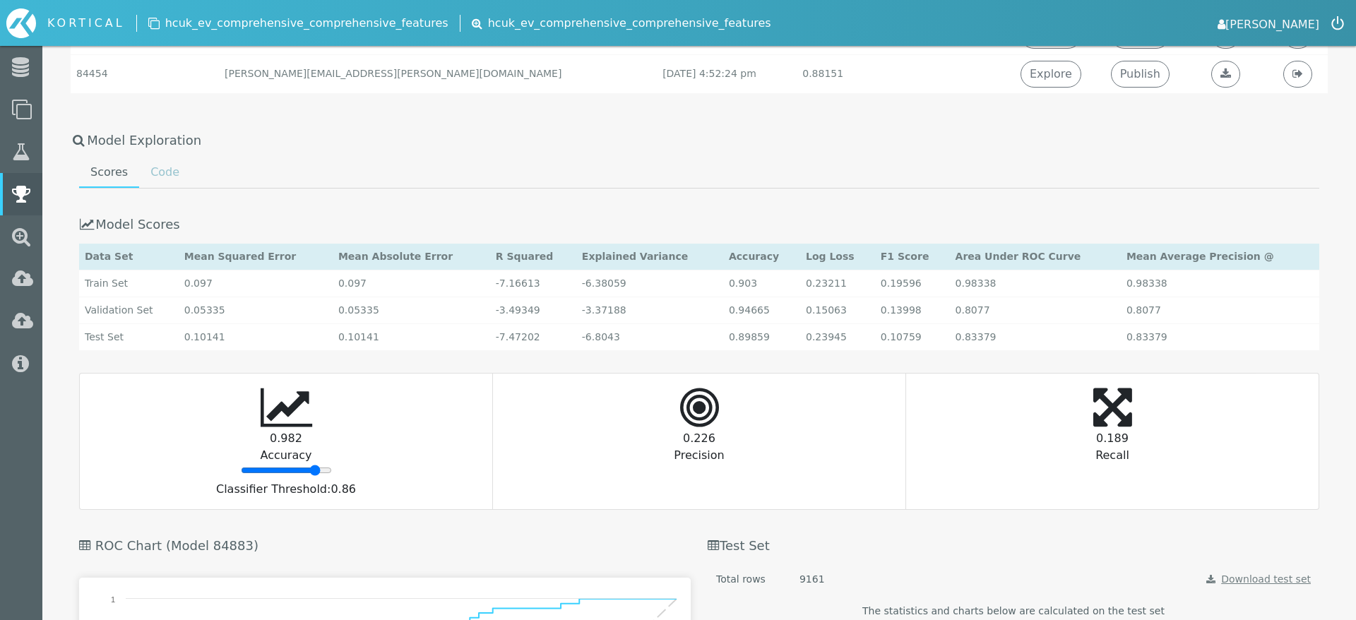
click at [177, 172] on link "Code" at bounding box center [165, 172] width 52 height 28
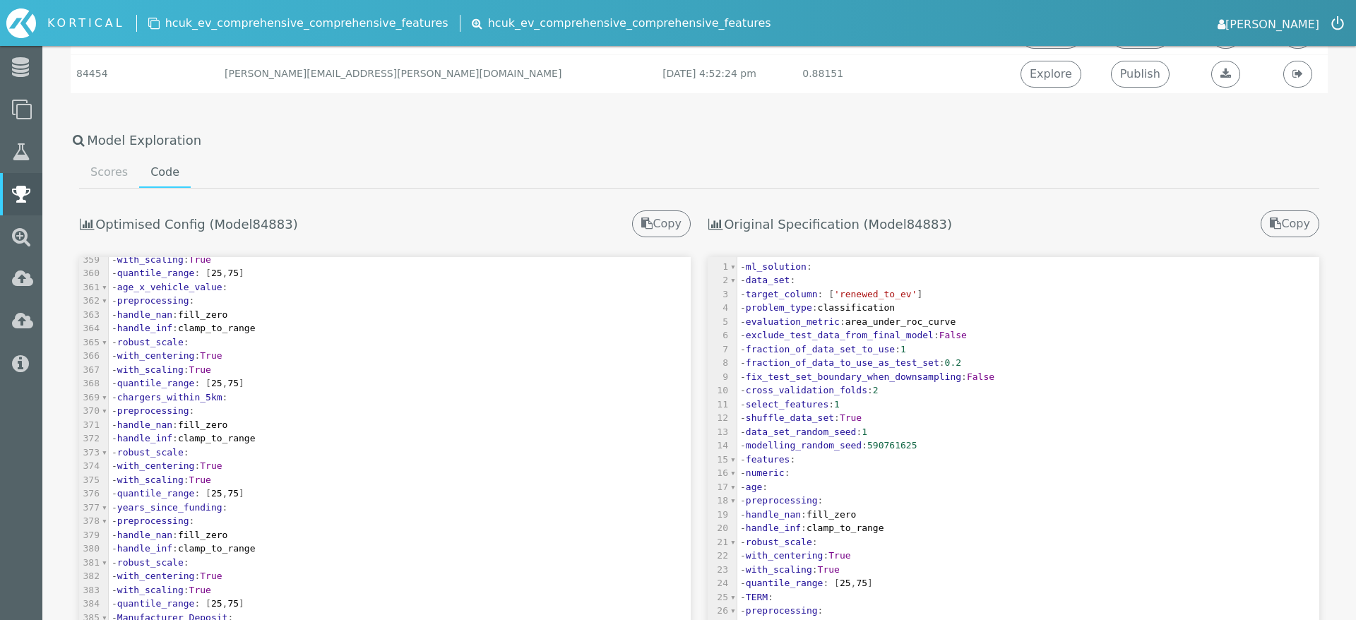
scroll to position [209, 0]
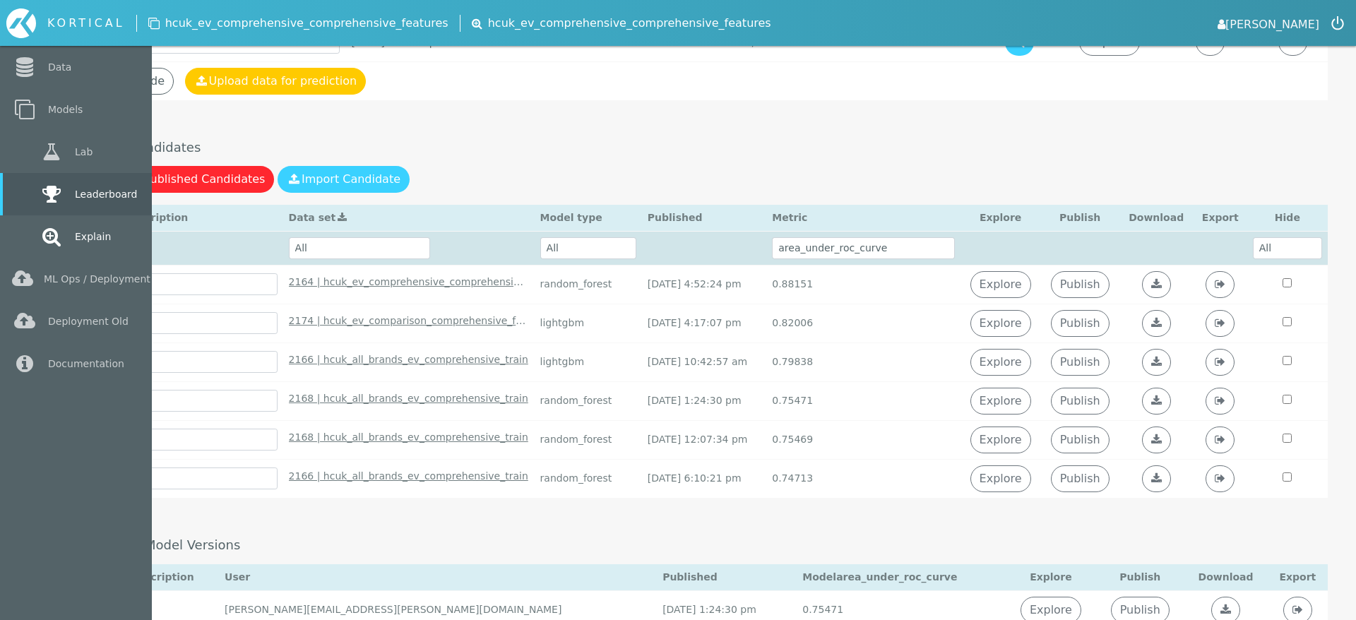
click at [76, 247] on link "Explain" at bounding box center [76, 236] width 152 height 42
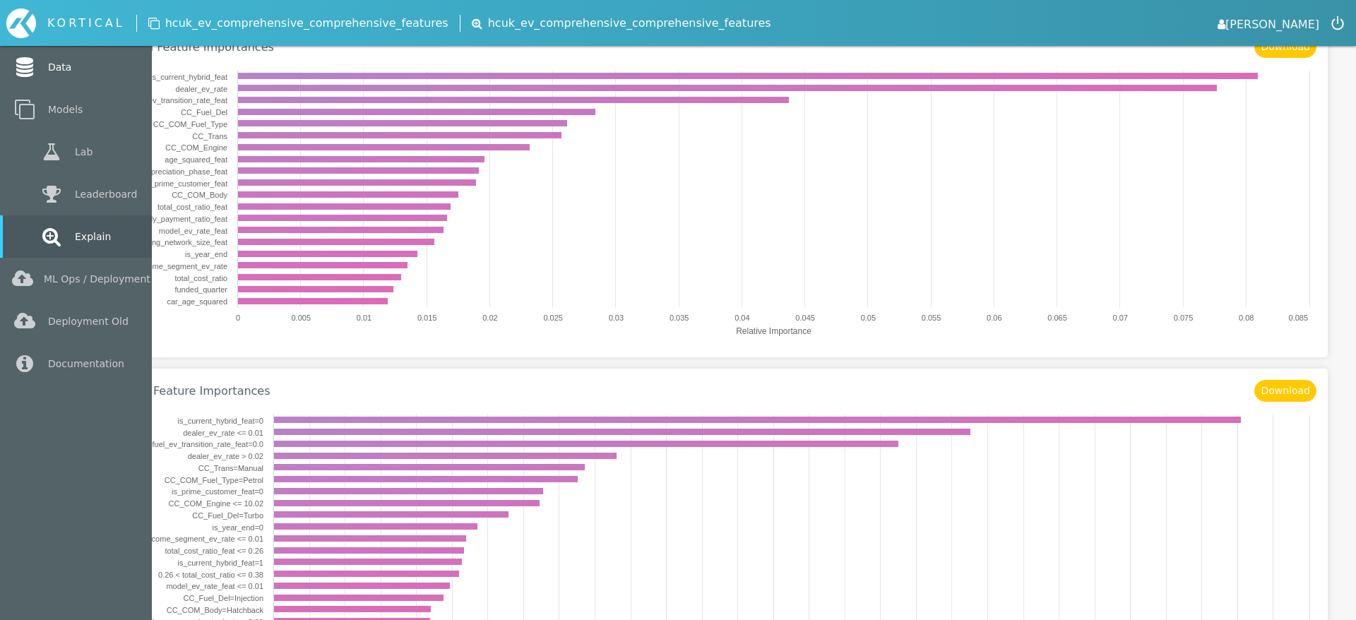
click at [59, 66] on link "Data" at bounding box center [76, 67] width 152 height 42
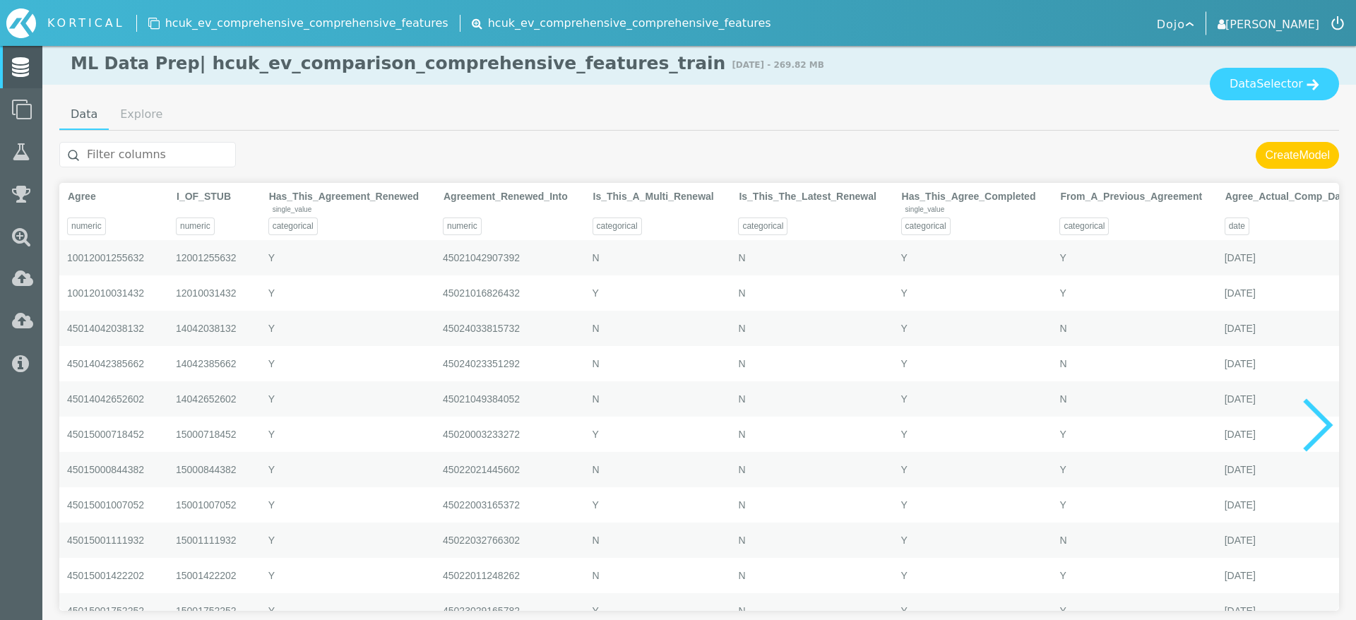
click at [174, 150] on input "text" at bounding box center [147, 154] width 177 height 25
type input "e"
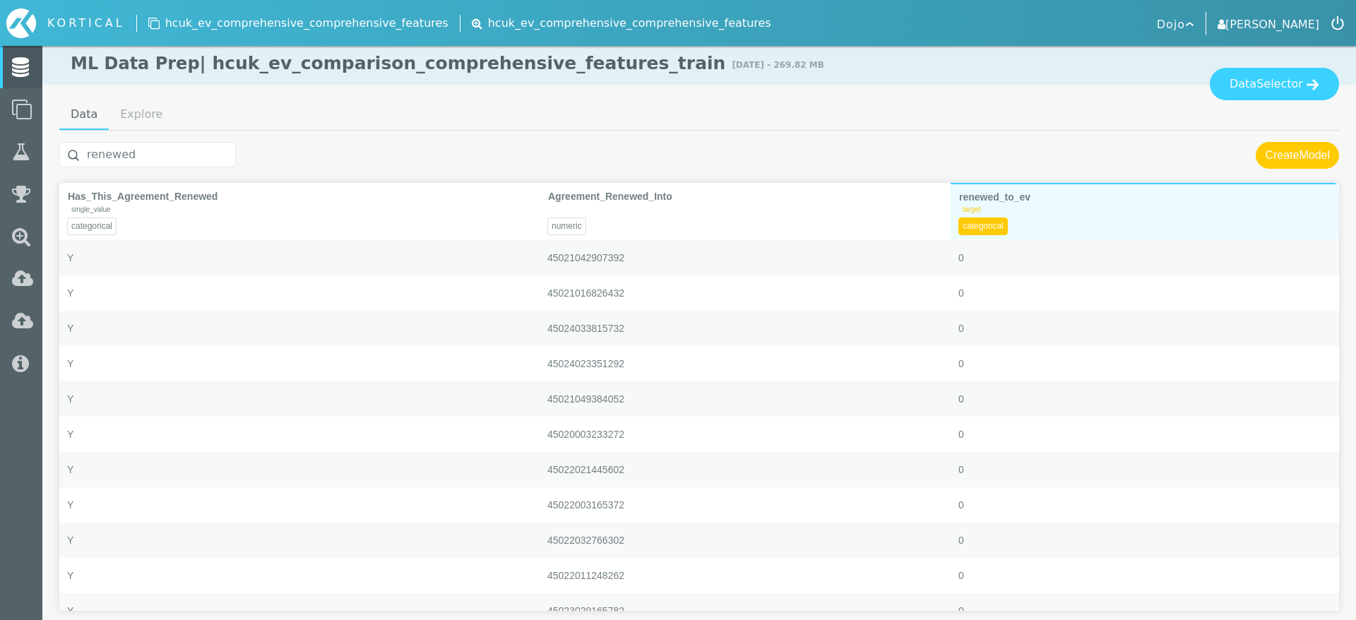
type input "renewed"
click at [1071, 223] on div "target categorical" at bounding box center [1144, 221] width 388 height 35
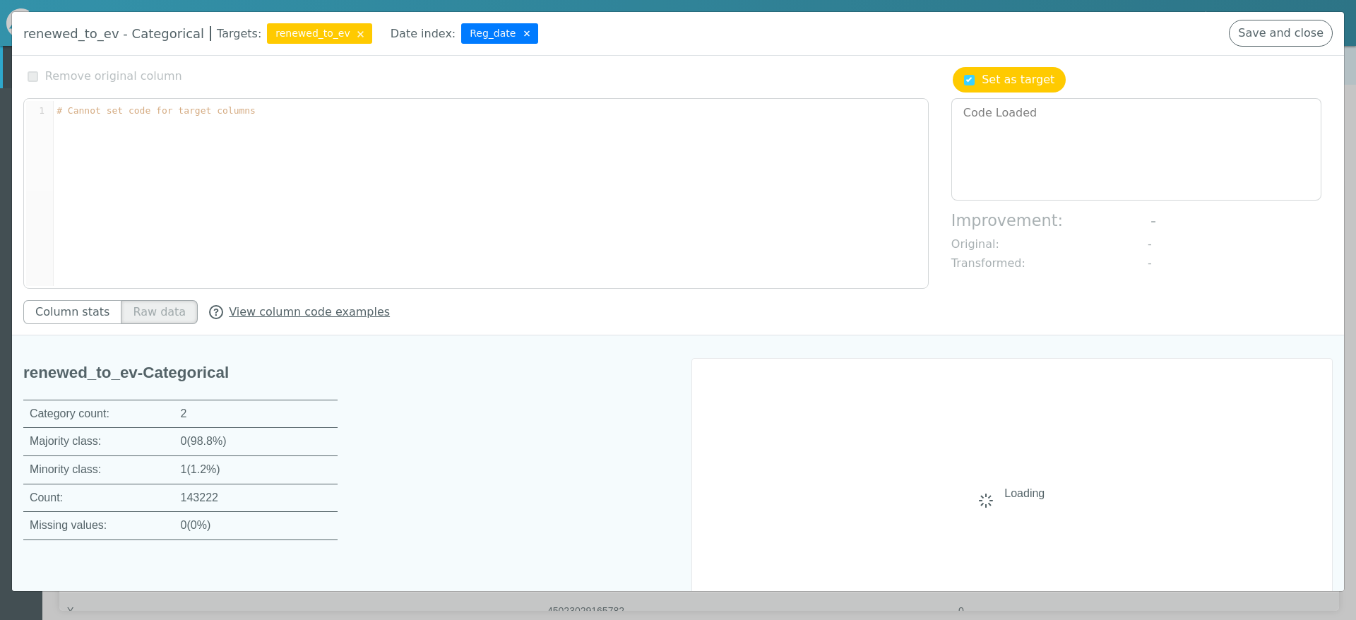
scroll to position [112, 0]
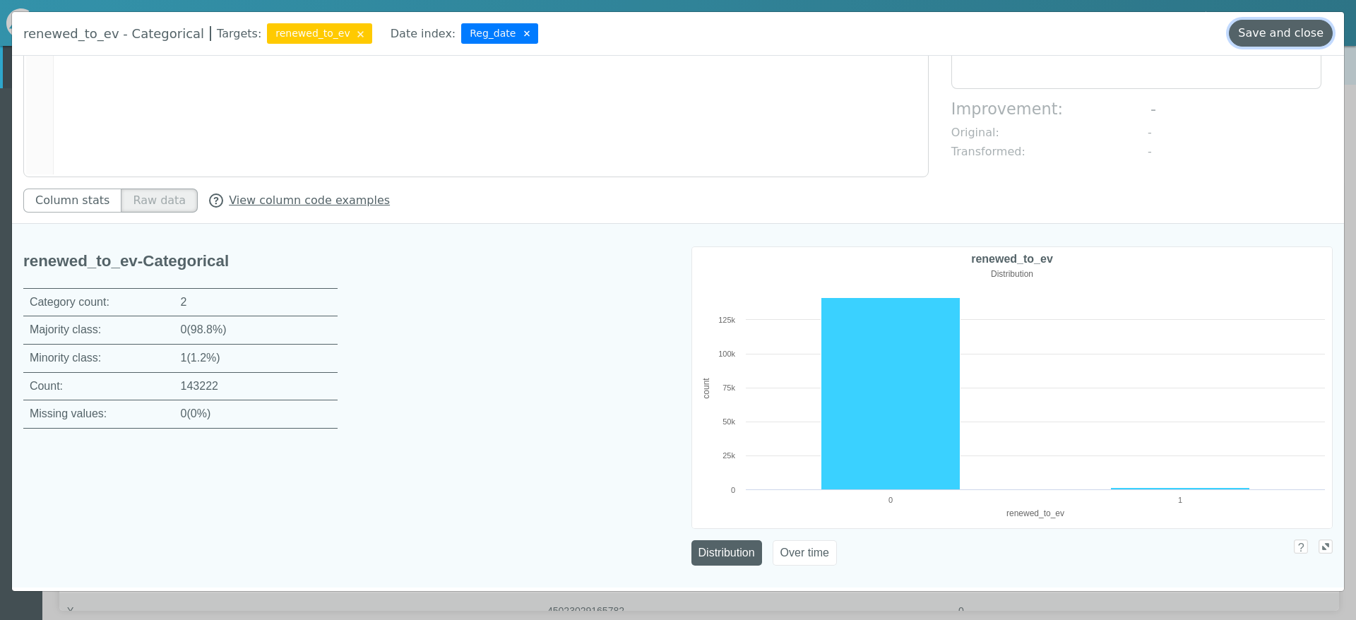
click at [1274, 37] on button "Save and close" at bounding box center [1281, 33] width 104 height 27
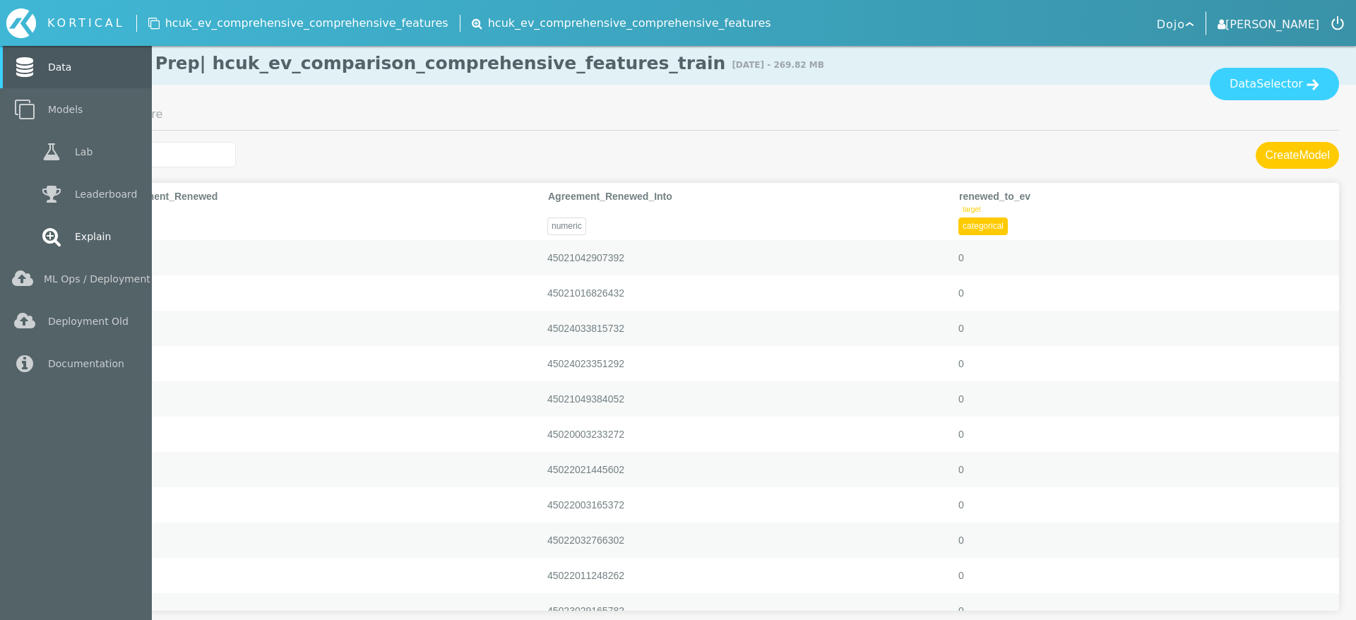
click at [51, 237] on icon at bounding box center [51, 237] width 25 height 20
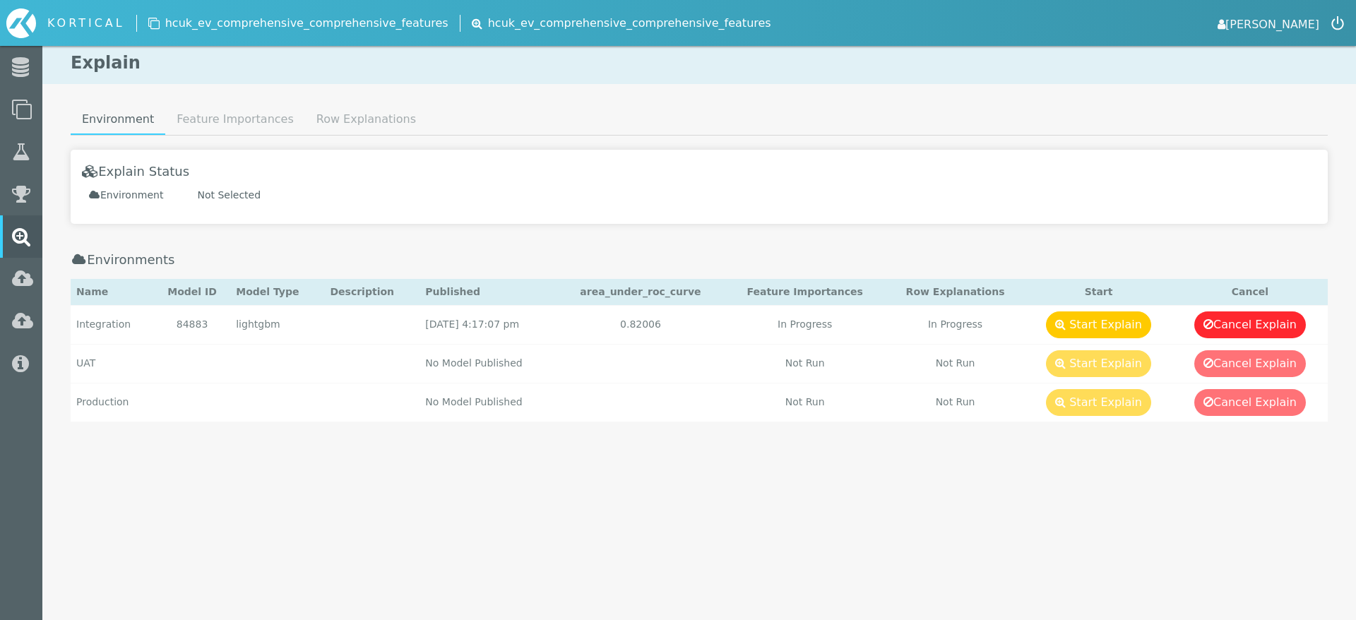
click at [242, 103] on div "Explain Environment Feature Importances Row Explanations Explain Status Environ…" at bounding box center [698, 255] width 1313 height 426
click at [239, 114] on link "Feature Importances" at bounding box center [235, 119] width 140 height 28
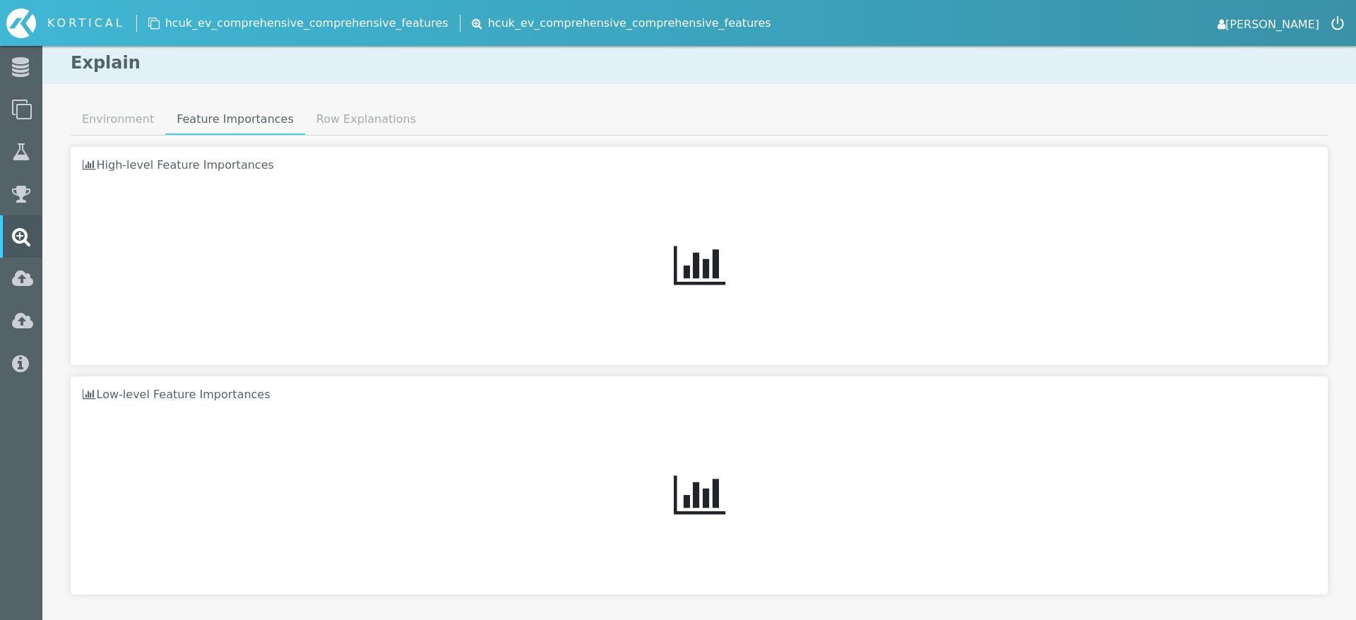
click at [93, 100] on div "Explain Environment Feature Importances Row Explanations Explain Status Environ…" at bounding box center [698, 335] width 1313 height 587
click at [97, 112] on link "Environment" at bounding box center [118, 119] width 95 height 28
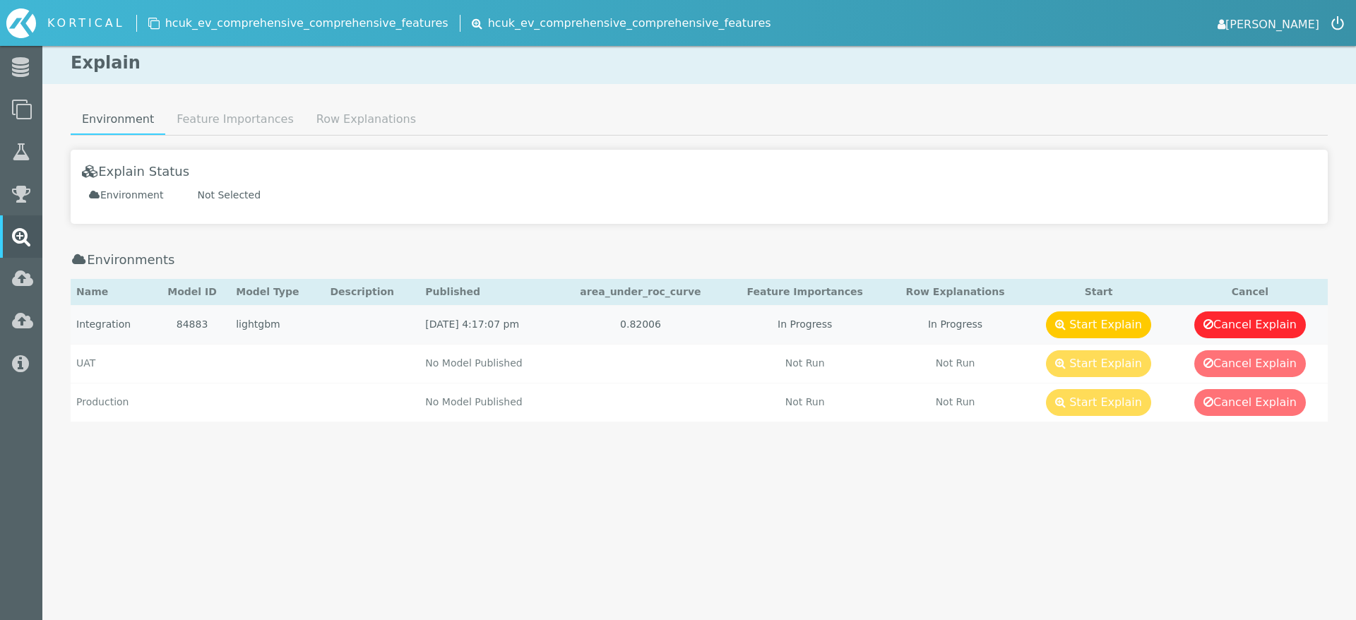
click at [276, 310] on td "lightgbm" at bounding box center [277, 324] width 94 height 39
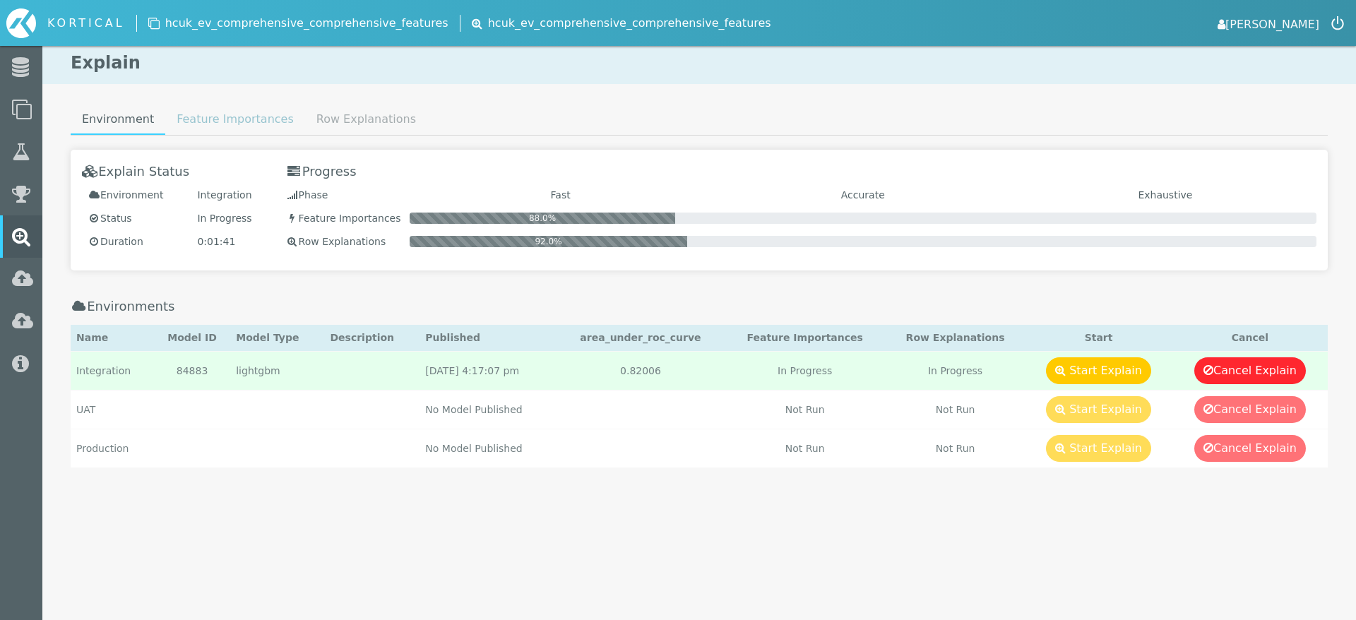
click at [226, 120] on link "Feature Importances" at bounding box center [235, 119] width 140 height 28
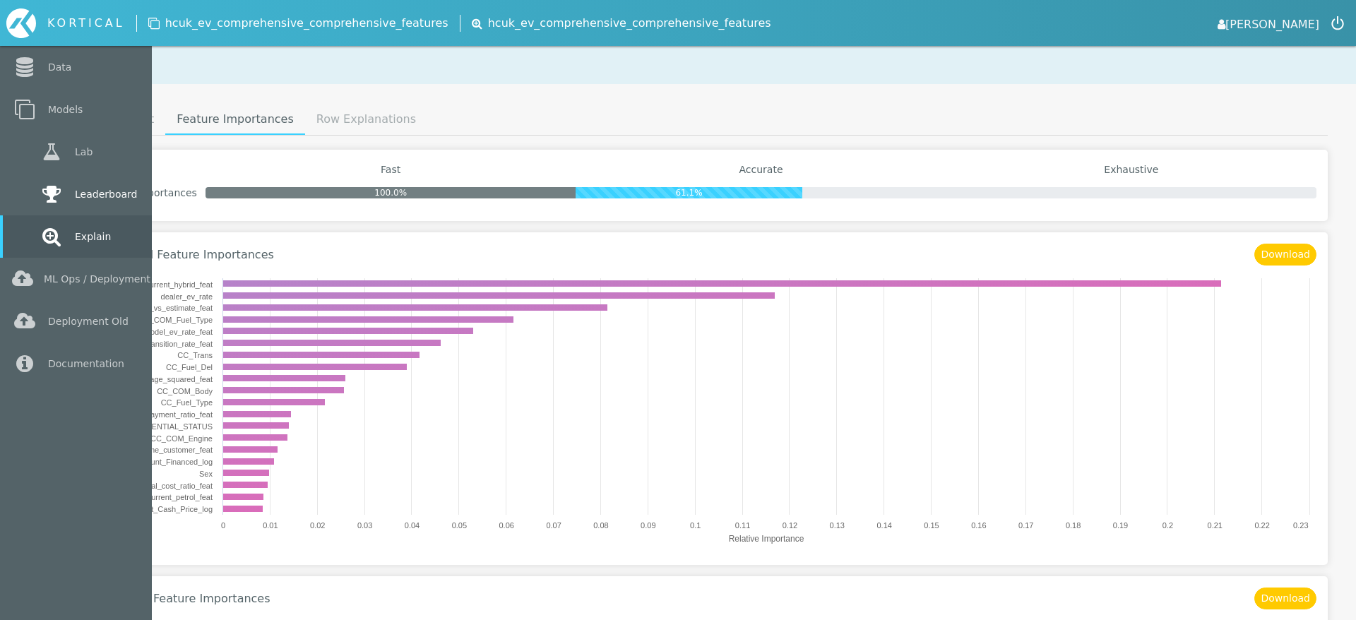
click at [43, 194] on icon at bounding box center [51, 194] width 25 height 20
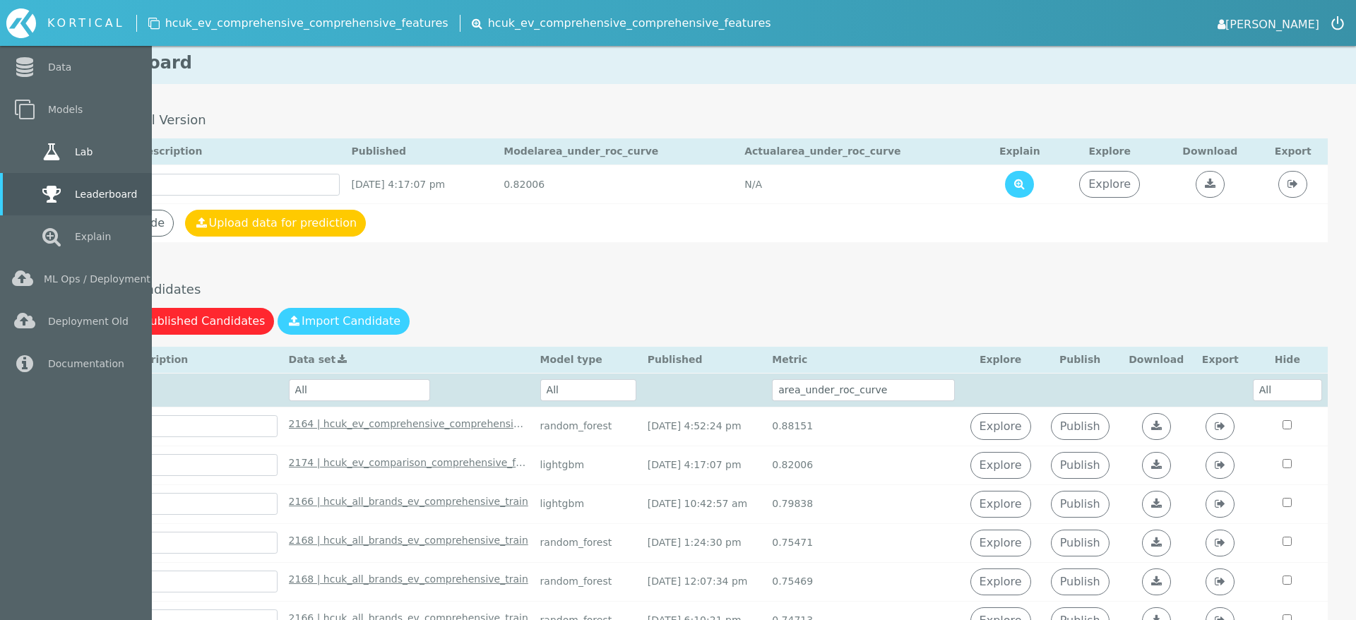
click at [62, 150] on icon at bounding box center [51, 152] width 25 height 20
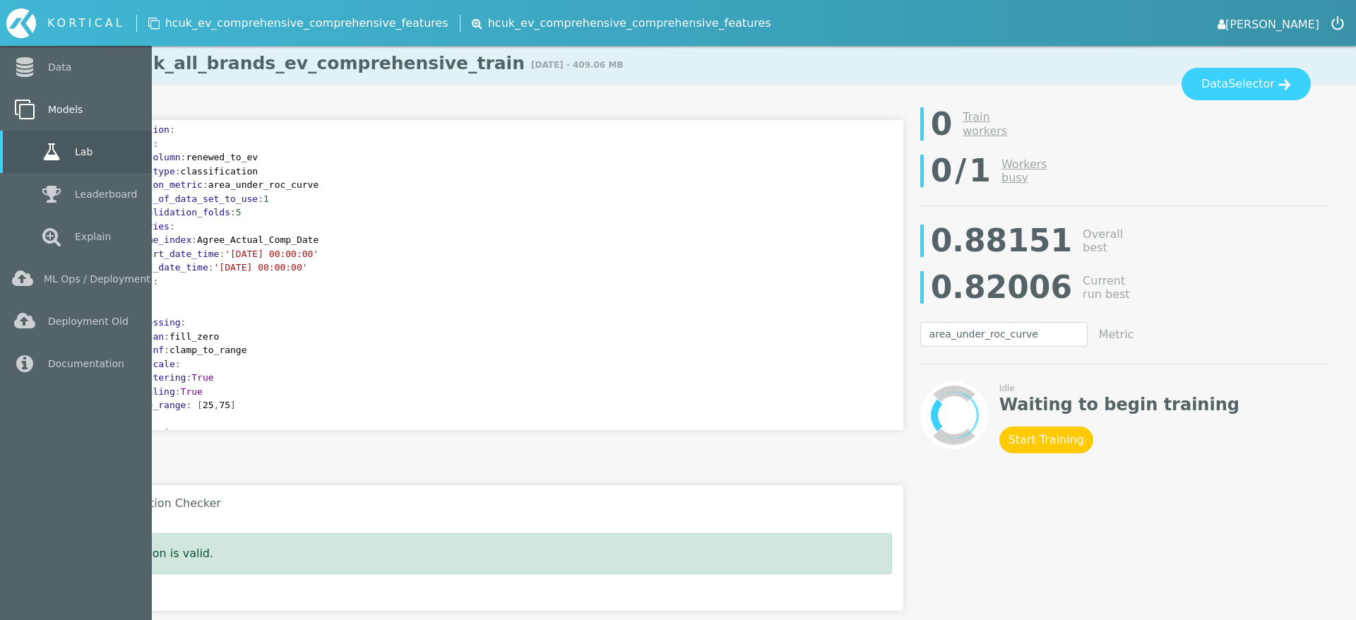
click at [40, 117] on link "Models" at bounding box center [76, 109] width 152 height 42
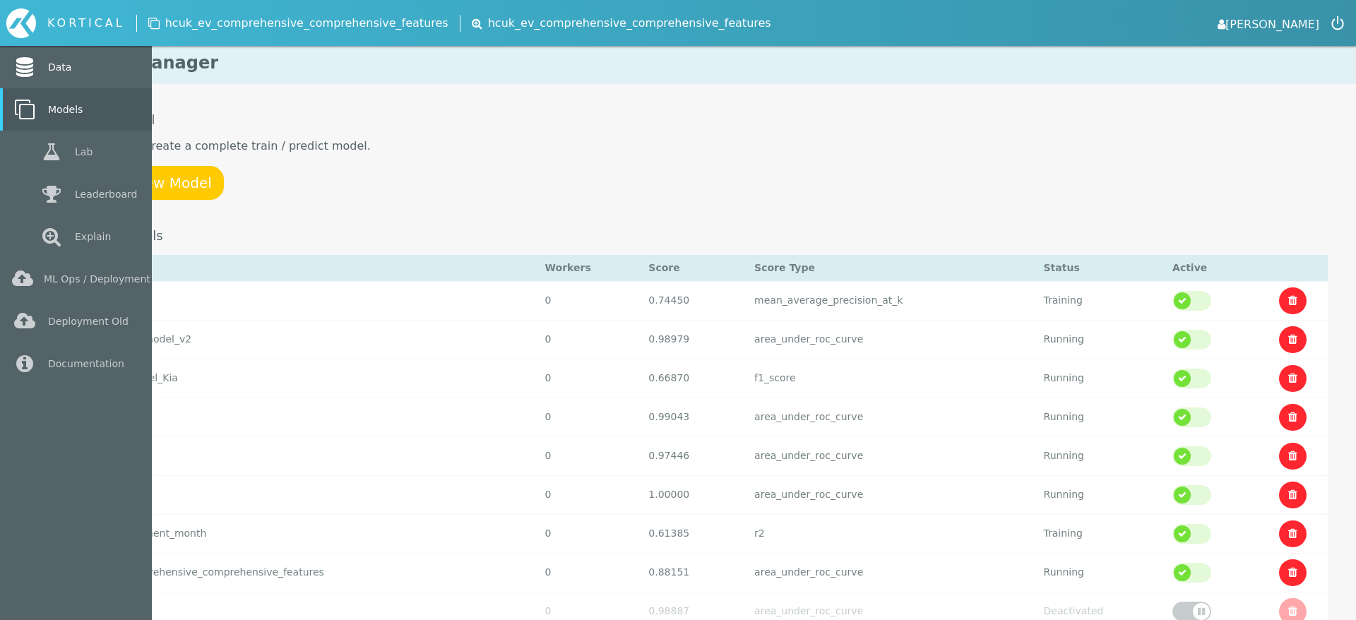
click at [35, 74] on icon at bounding box center [24, 67] width 25 height 20
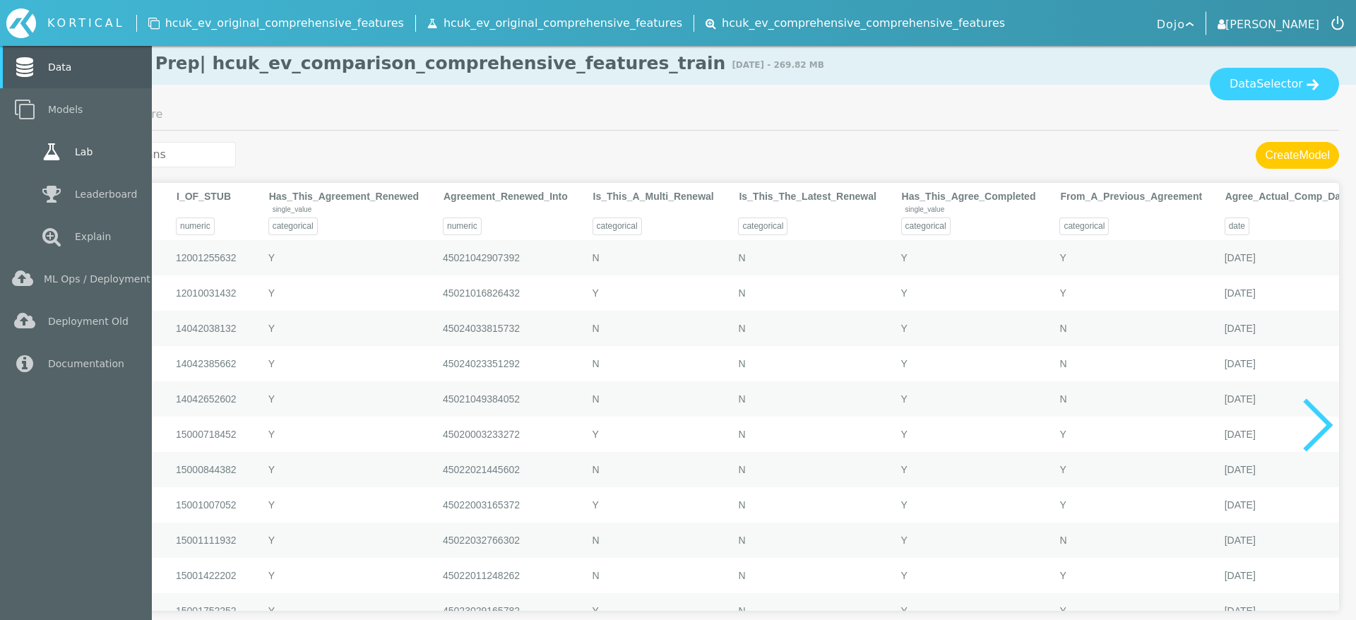
click at [69, 162] on link "Lab" at bounding box center [76, 152] width 152 height 42
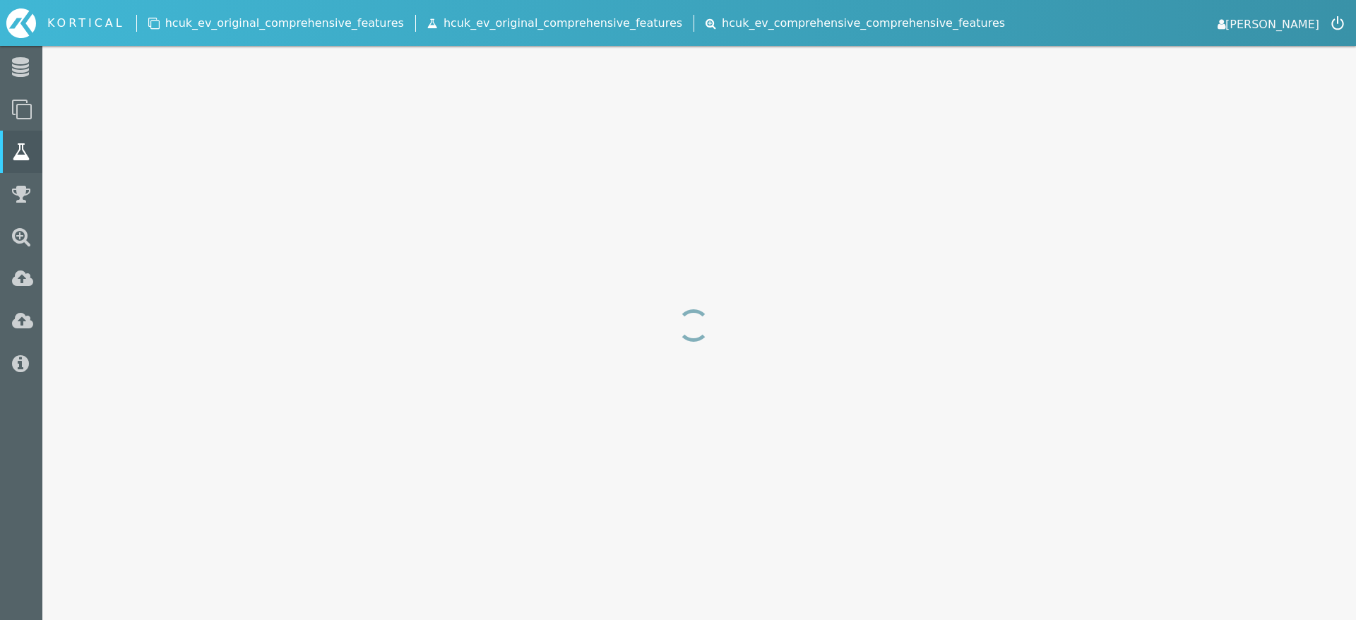
select select "area_under_roc_curve"
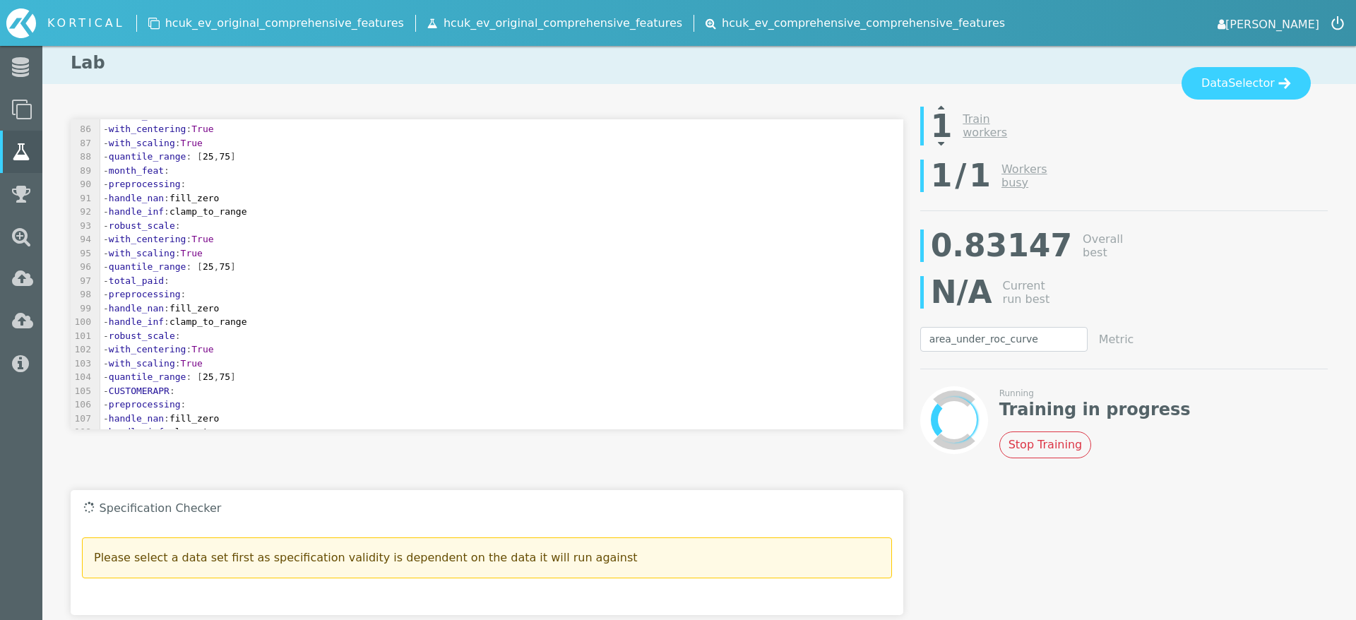
scroll to position [1514, 0]
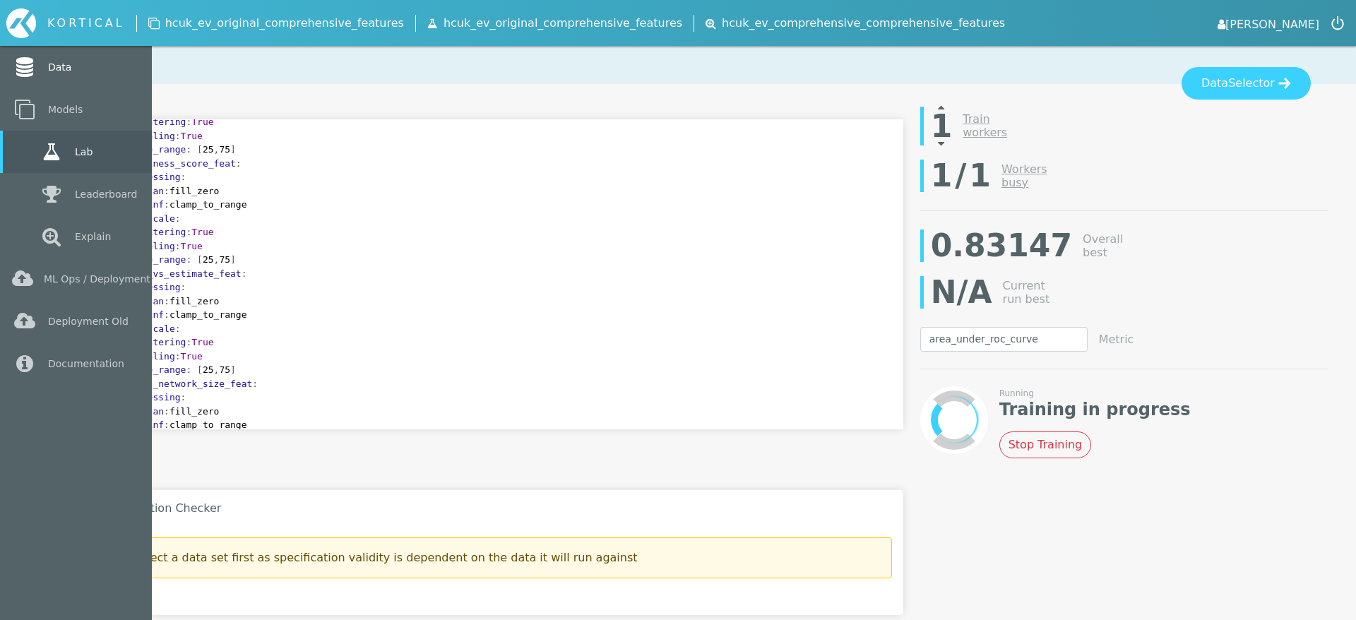
click at [28, 72] on icon at bounding box center [24, 67] width 25 height 20
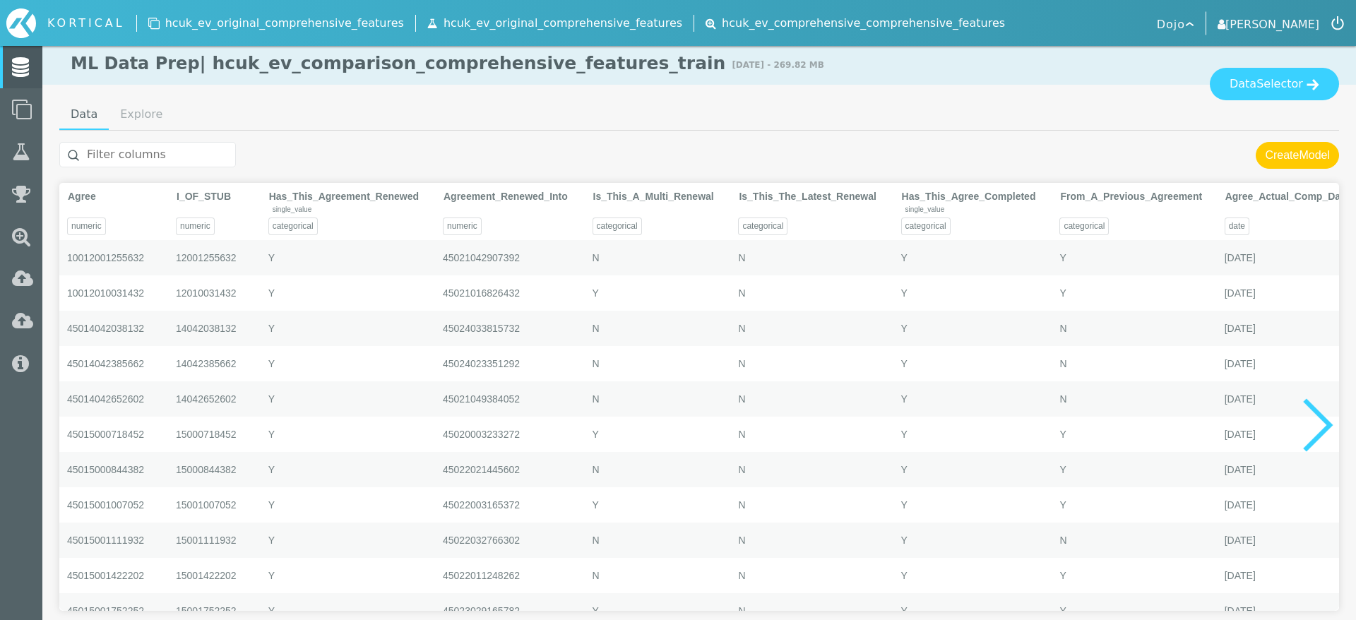
click at [186, 149] on input "text" at bounding box center [147, 154] width 177 height 25
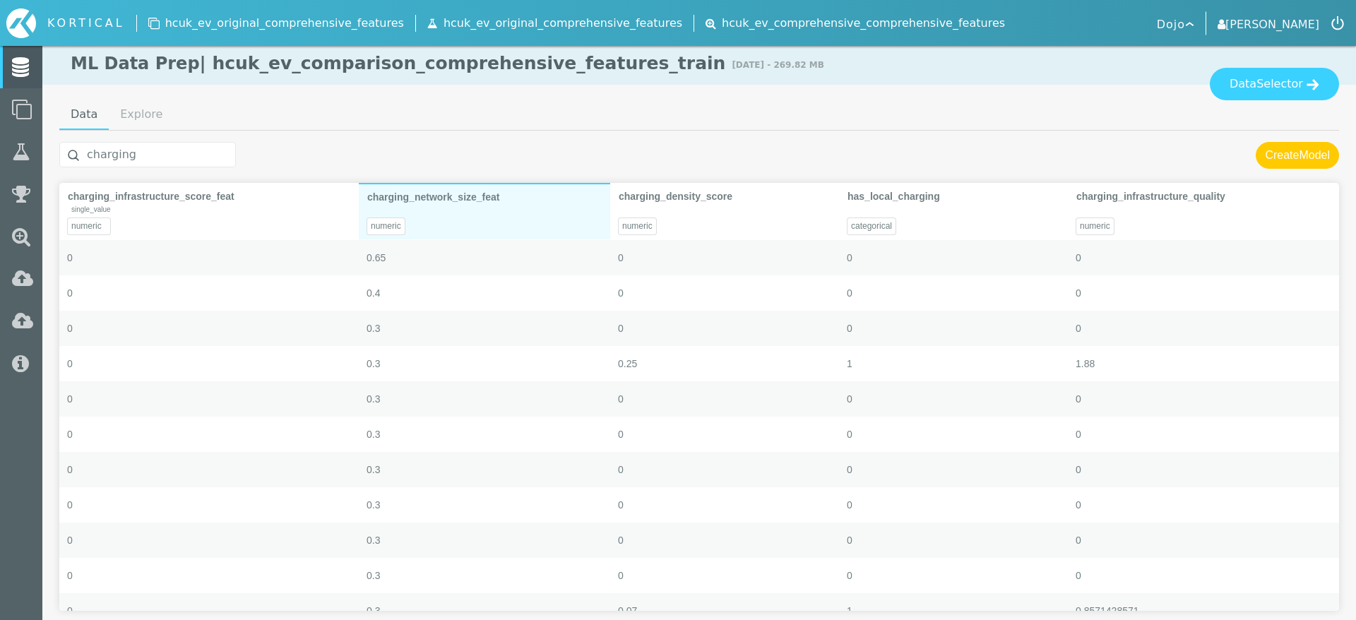
type input "charging"
click at [526, 212] on div "numeric" at bounding box center [484, 221] width 251 height 35
type textarea "Code Loaded"
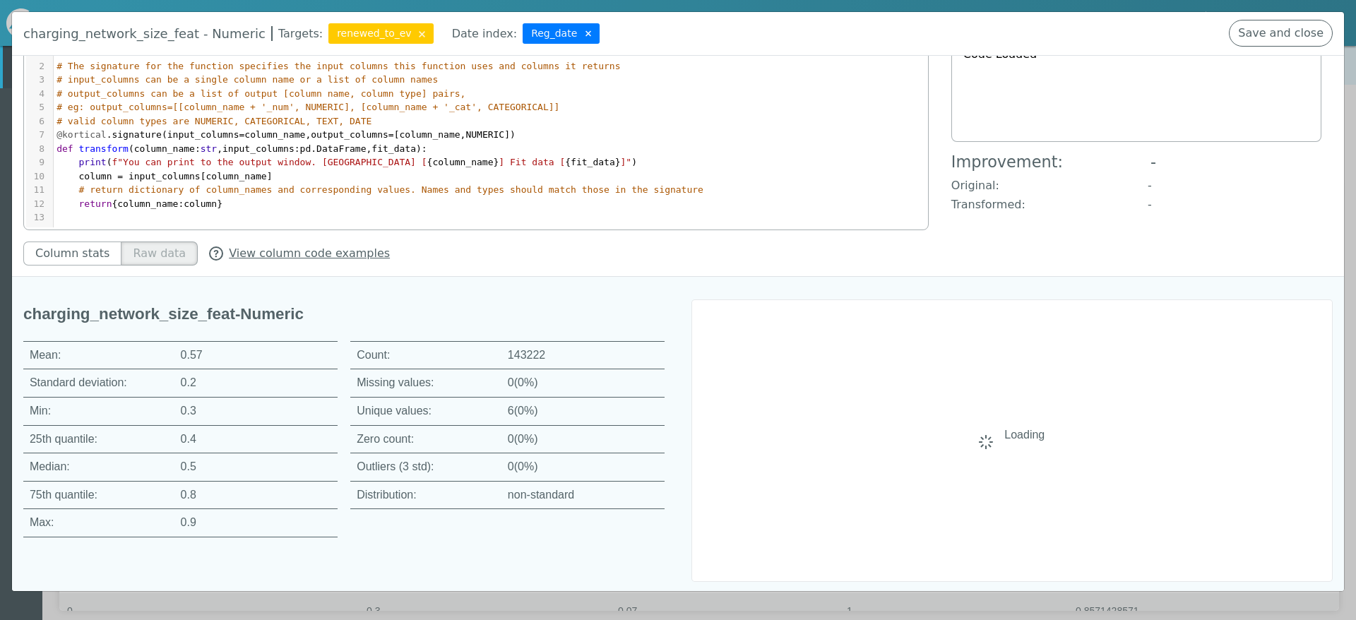
scroll to position [112, 0]
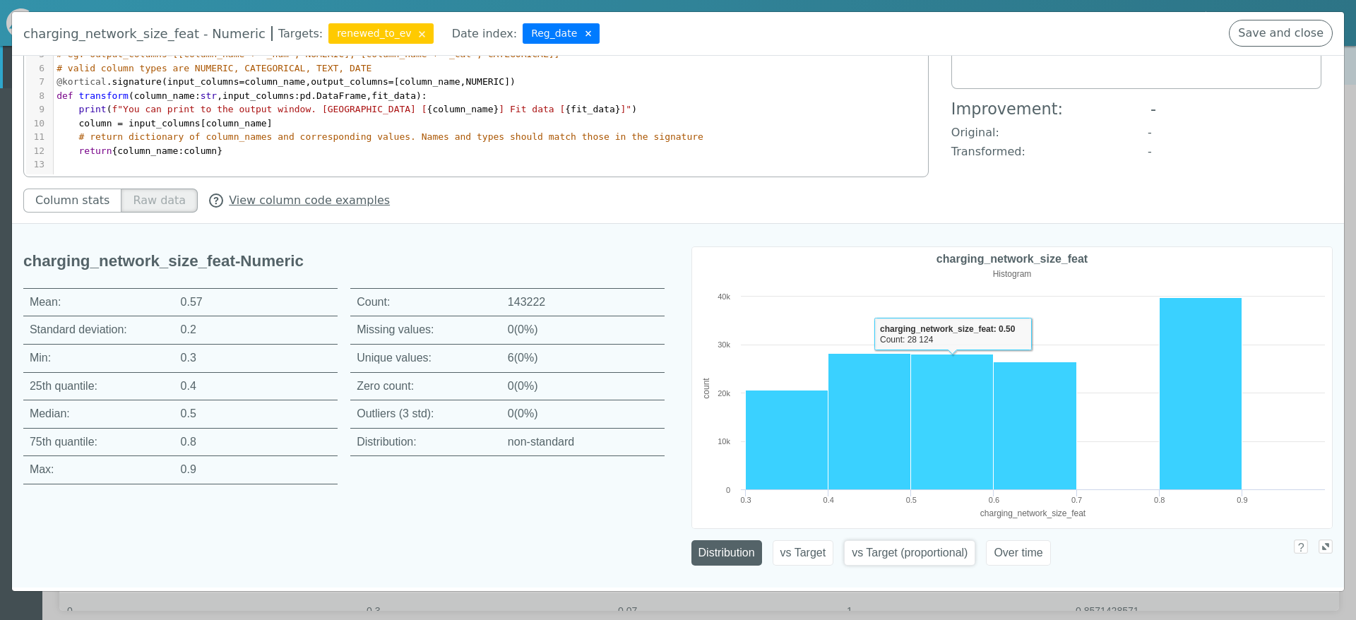
click at [891, 560] on button "vs Target (proportional)" at bounding box center [909, 552] width 131 height 25
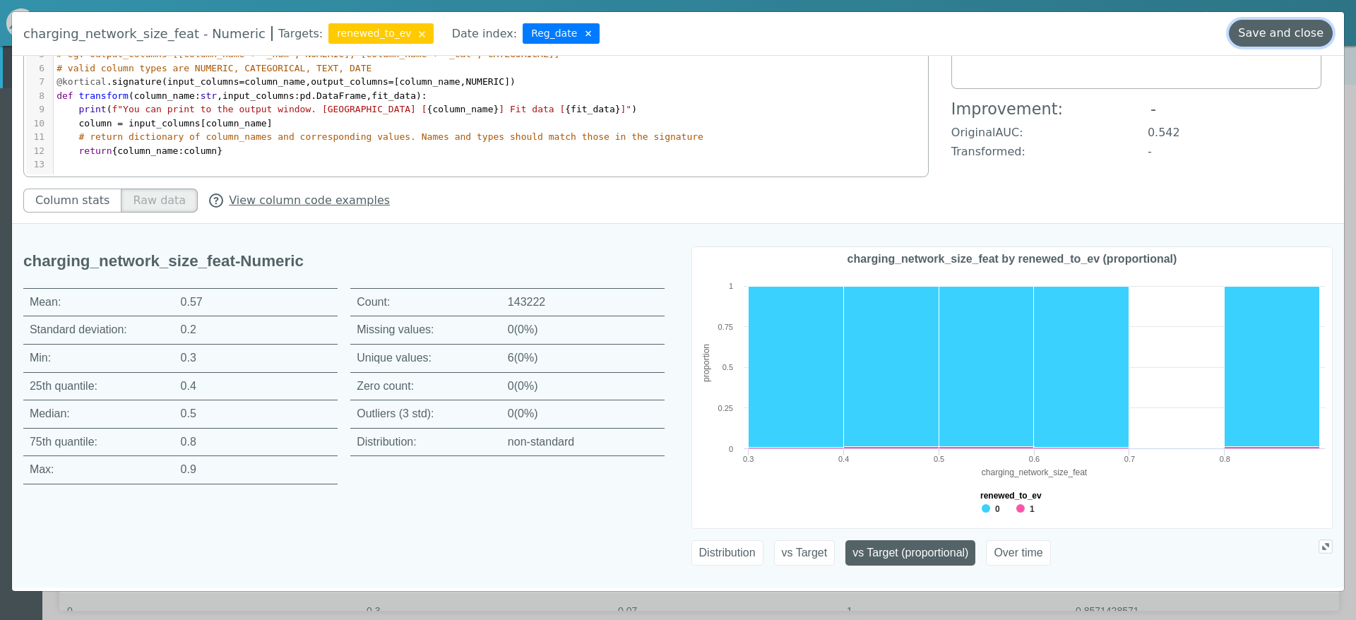
click at [1270, 28] on button "Save and close" at bounding box center [1281, 33] width 104 height 27
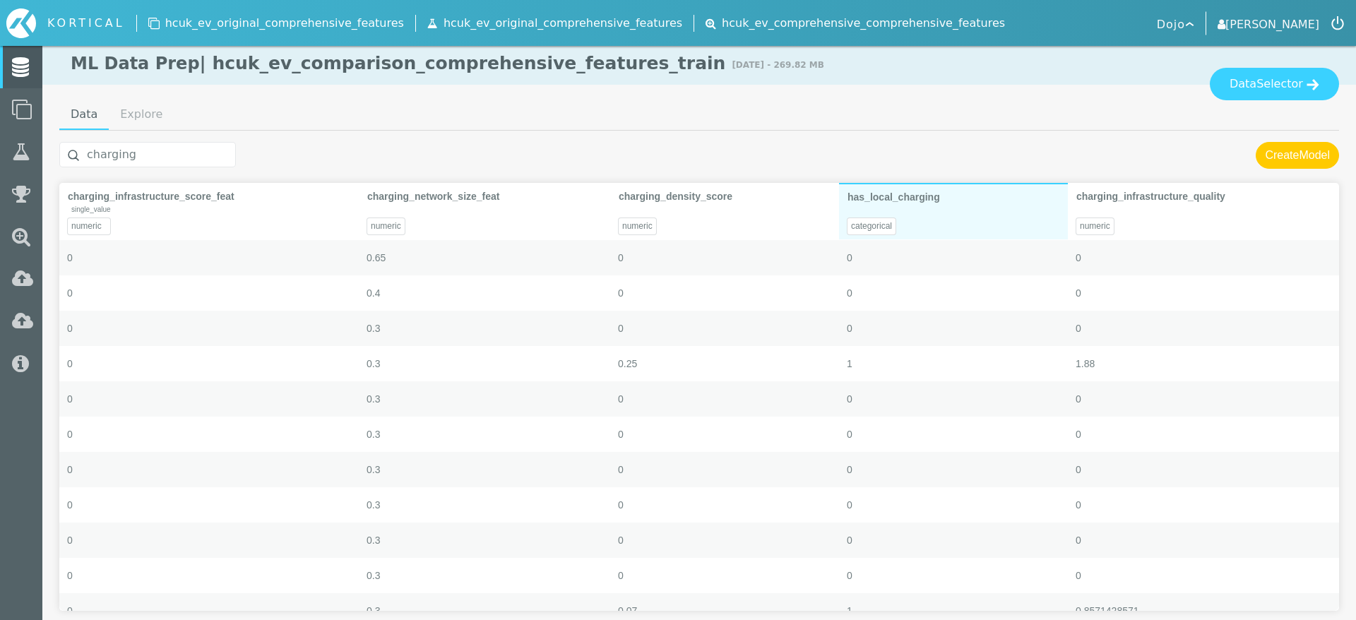
click at [952, 198] on div "has_local_charging" at bounding box center [953, 196] width 212 height 25
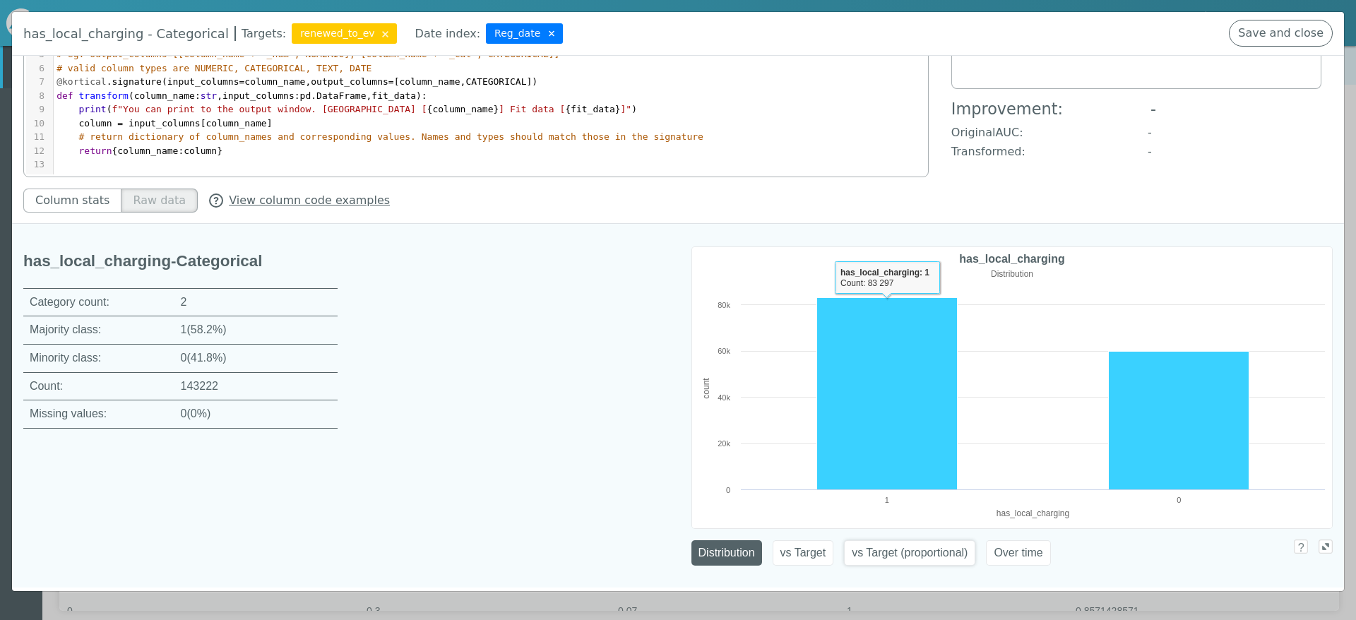
click at [914, 549] on button "vs Target (proportional)" at bounding box center [909, 552] width 131 height 25
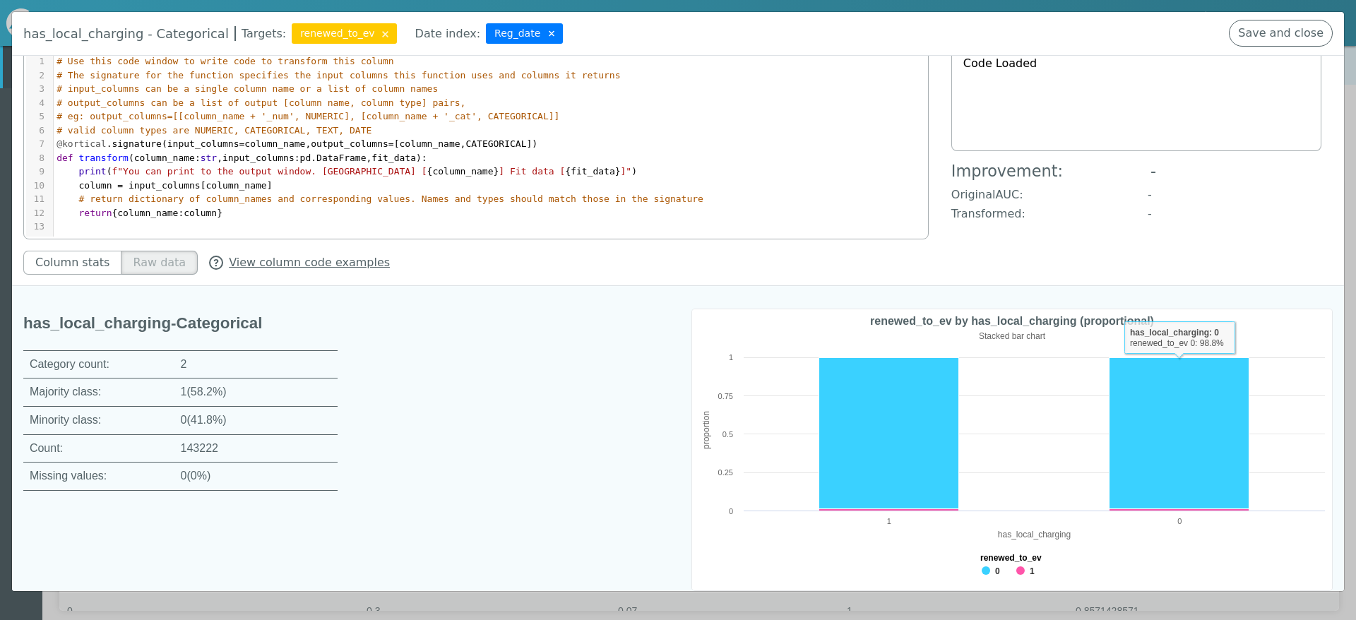
scroll to position [0, 0]
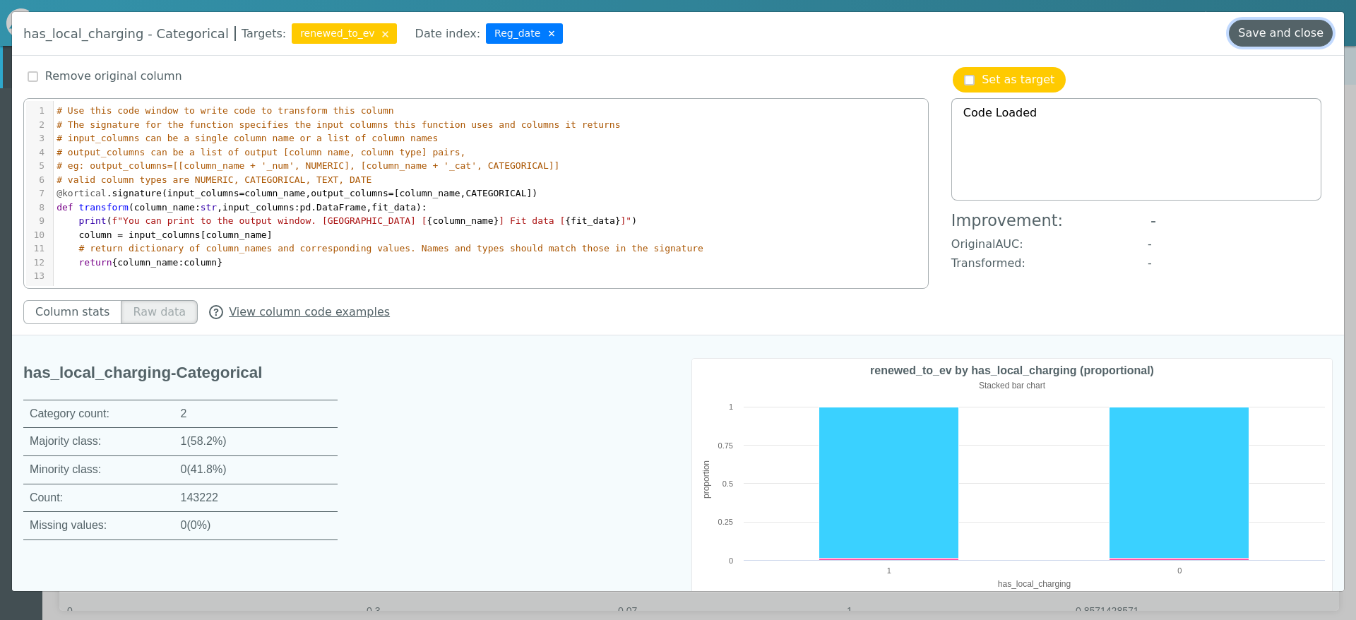
click at [1282, 40] on button "Save and close" at bounding box center [1281, 33] width 104 height 27
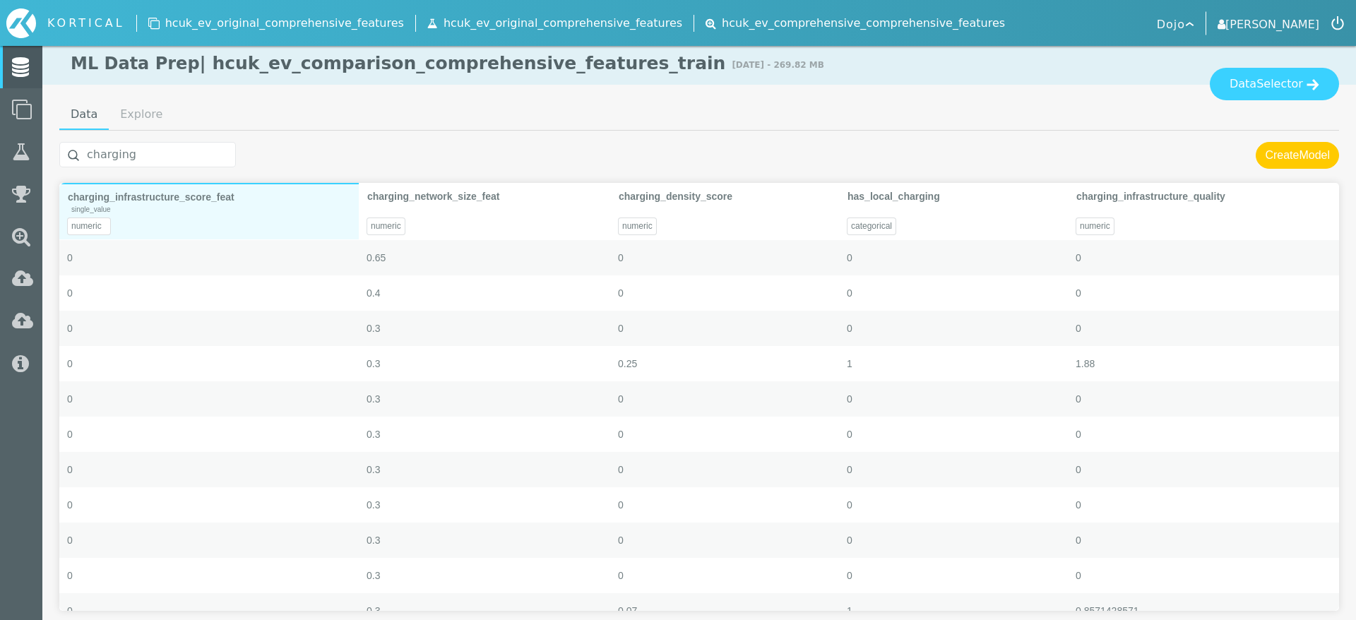
click at [277, 203] on div "charging_infrastructure_score_feat" at bounding box center [209, 196] width 282 height 25
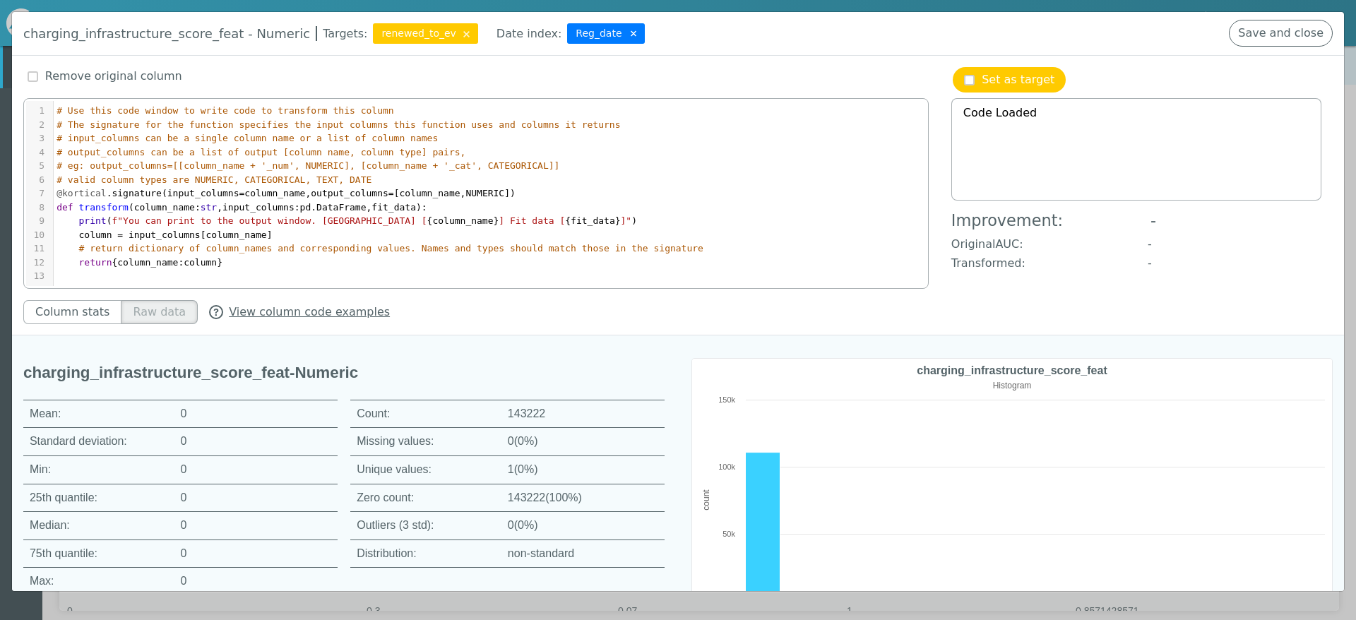
scroll to position [112, 0]
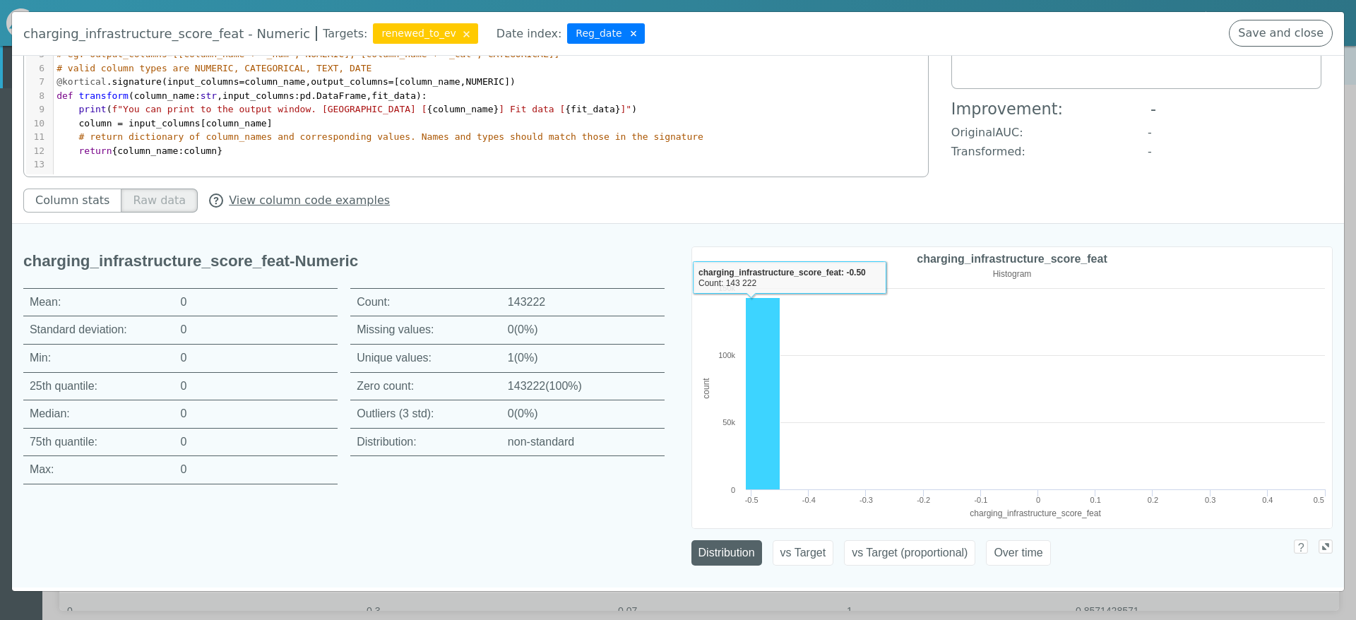
click at [890, 568] on div "Distribution vs Target vs Target (proportional) Over time" at bounding box center [1011, 558] width 641 height 36
click at [893, 557] on button "vs Target (proportional)" at bounding box center [909, 552] width 131 height 25
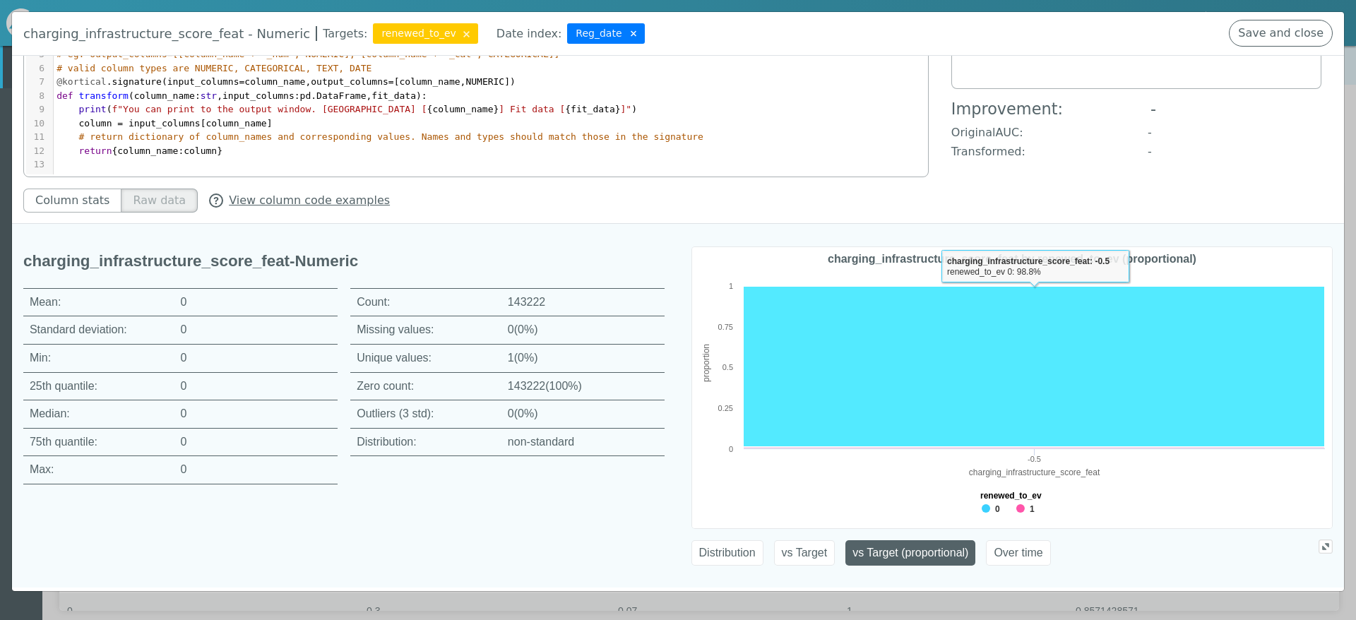
scroll to position [0, 0]
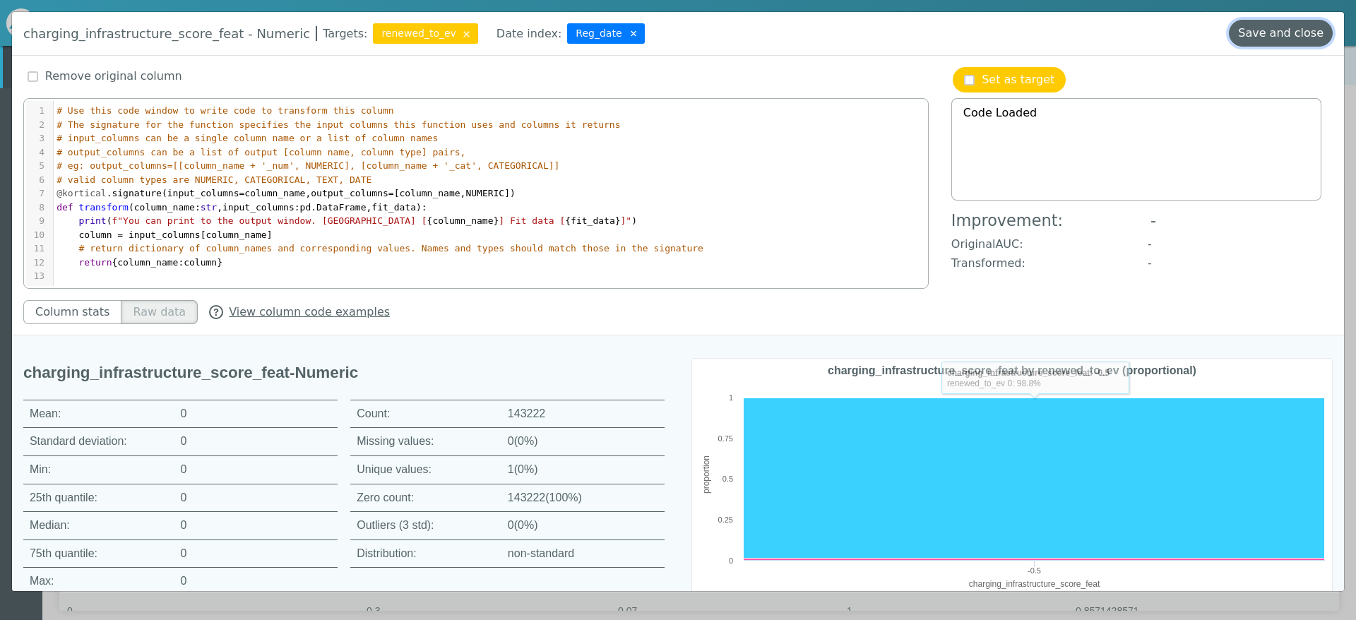
click at [1267, 28] on button "Save and close" at bounding box center [1281, 33] width 104 height 27
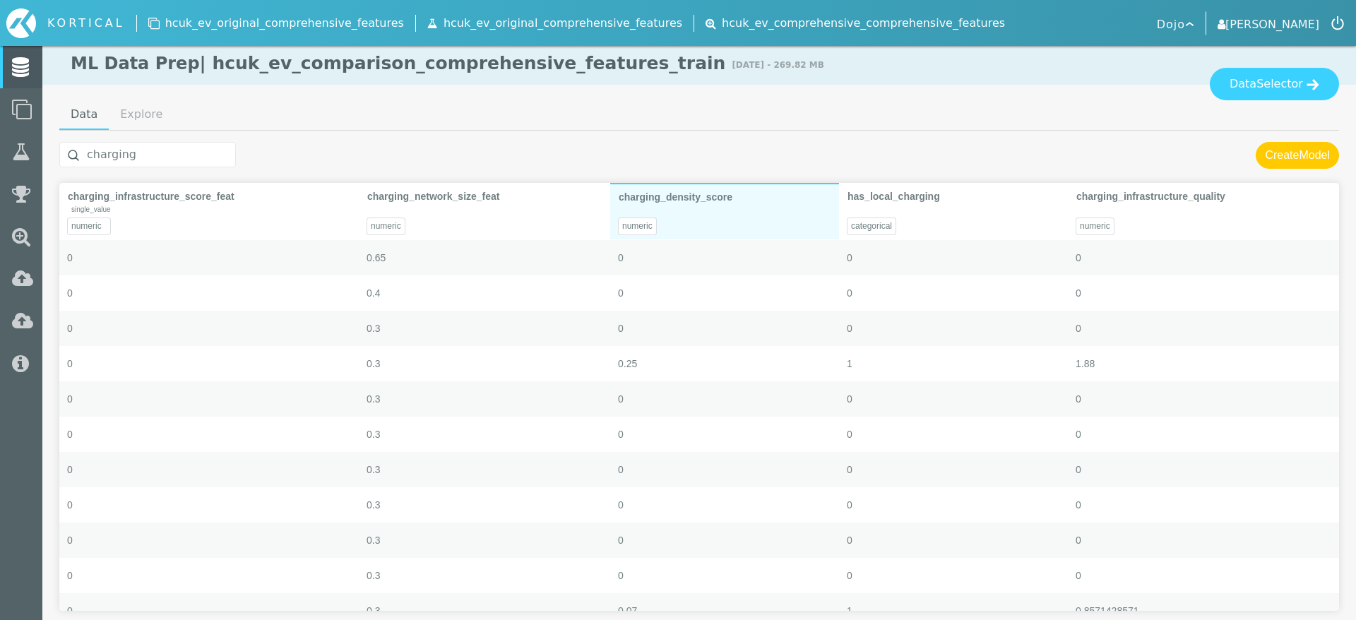
click at [698, 205] on div "numeric" at bounding box center [724, 221] width 229 height 35
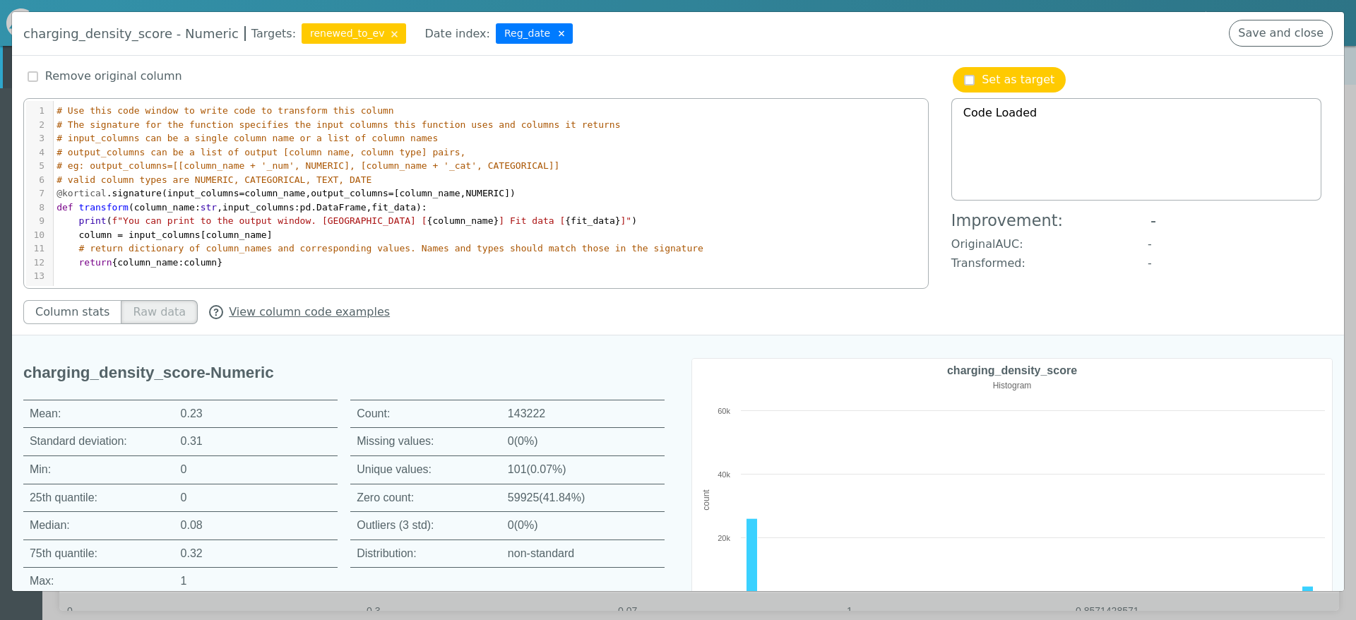
scroll to position [112, 0]
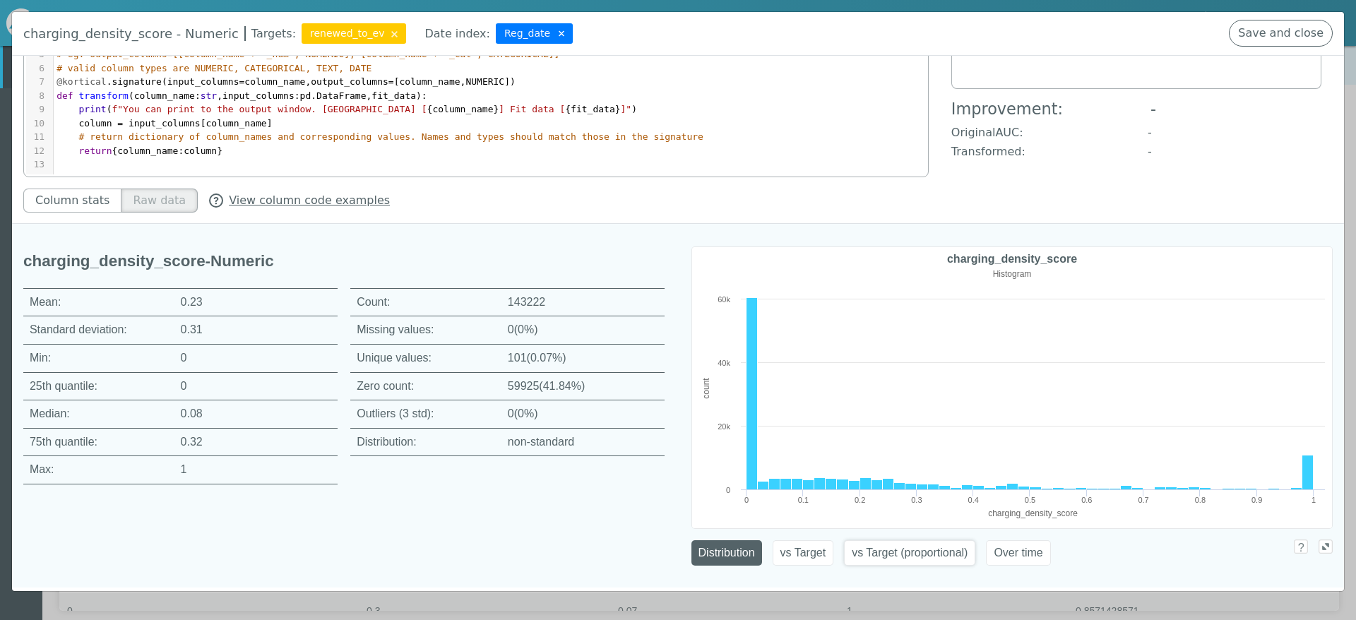
click at [913, 558] on button "vs Target (proportional)" at bounding box center [909, 552] width 131 height 25
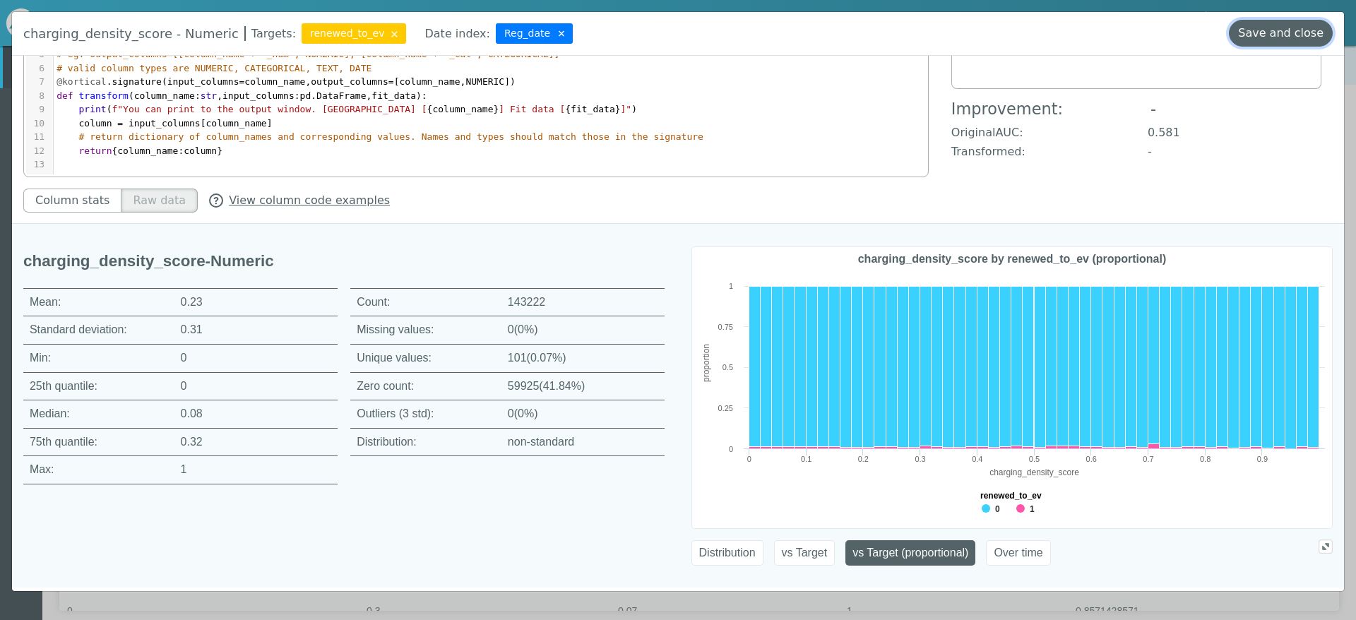
click at [1293, 34] on button "Save and close" at bounding box center [1281, 33] width 104 height 27
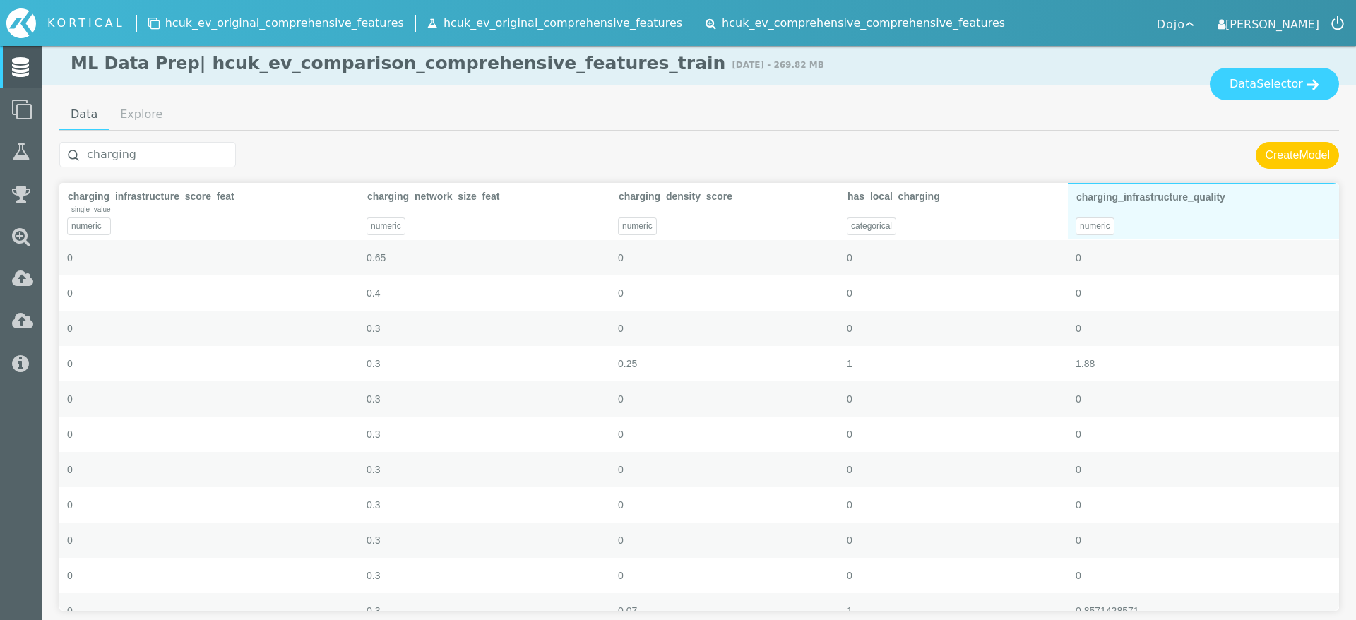
click at [1186, 222] on div "numeric" at bounding box center [1203, 221] width 271 height 35
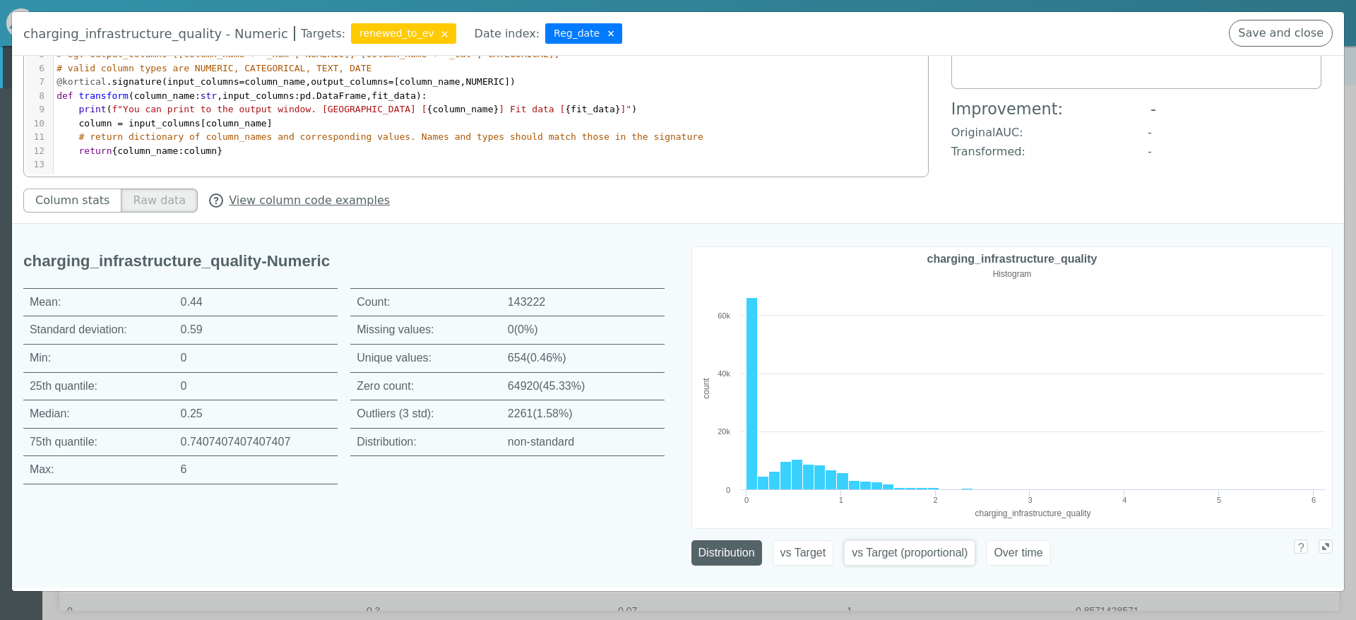
click at [935, 552] on button "vs Target (proportional)" at bounding box center [909, 552] width 131 height 25
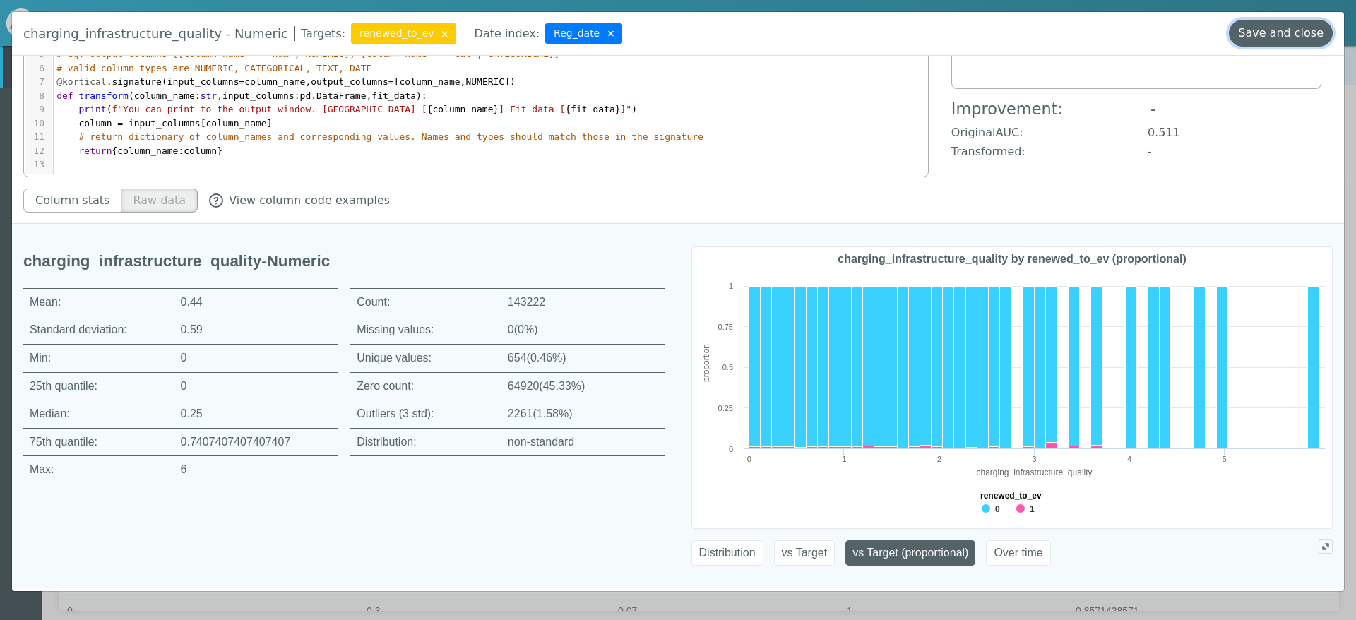
click at [1279, 46] on button "Save and close" at bounding box center [1281, 33] width 104 height 27
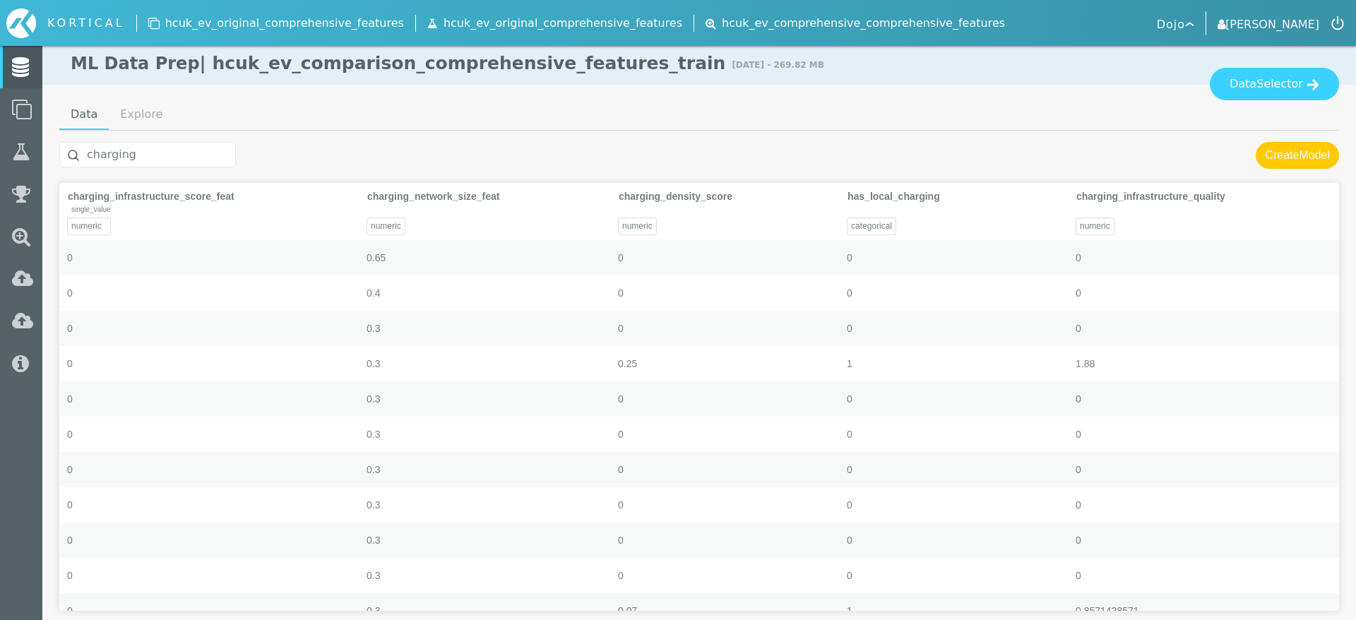
click at [145, 157] on input "charging" at bounding box center [147, 154] width 177 height 25
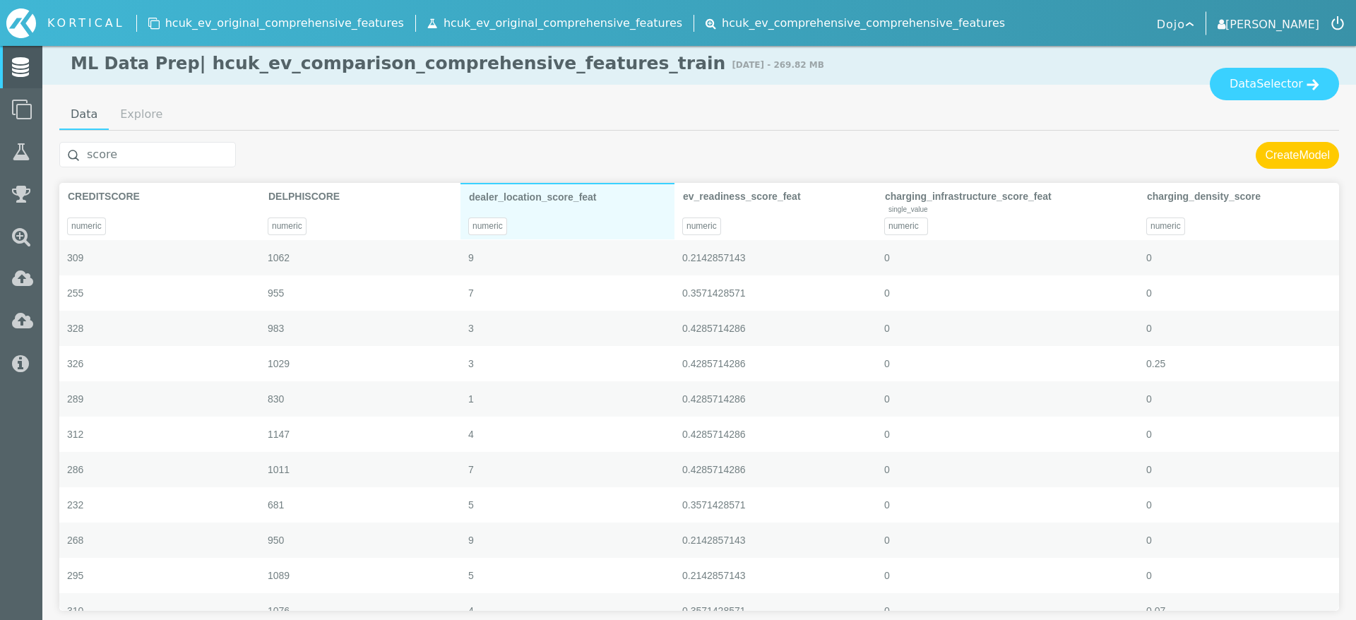
type input "score"
click at [598, 200] on div "dealer_location_score_feat" at bounding box center [567, 196] width 197 height 25
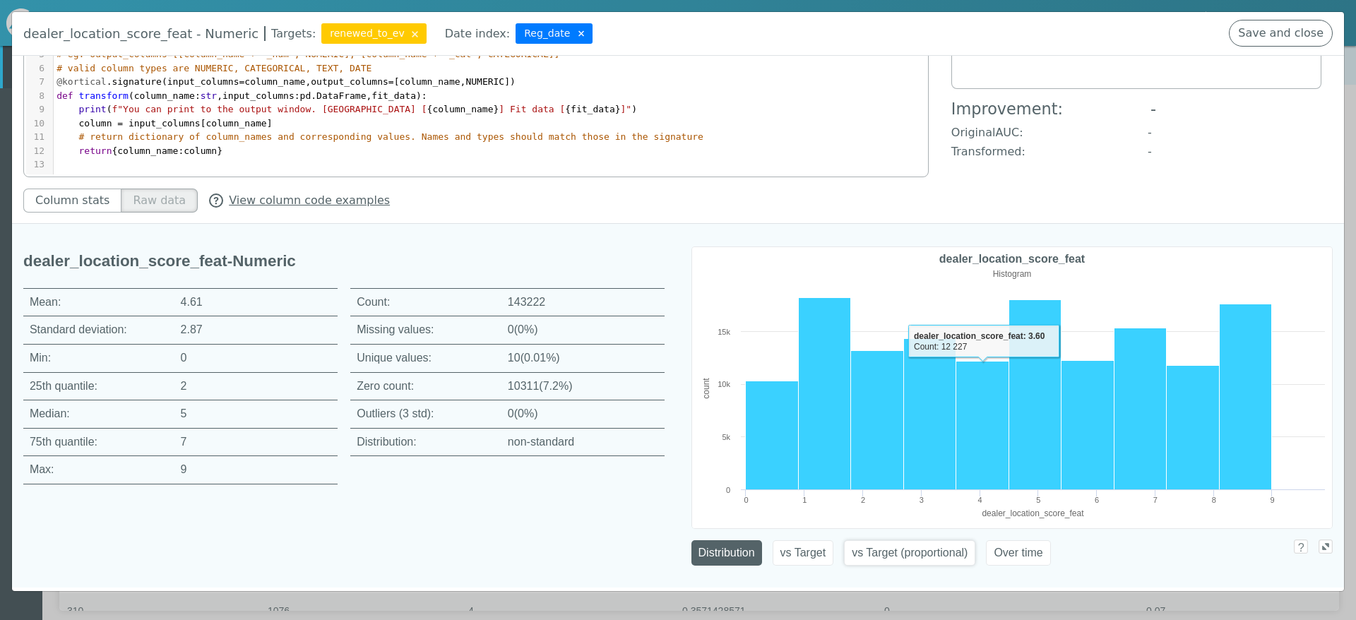
click at [931, 550] on button "vs Target (proportional)" at bounding box center [909, 552] width 131 height 25
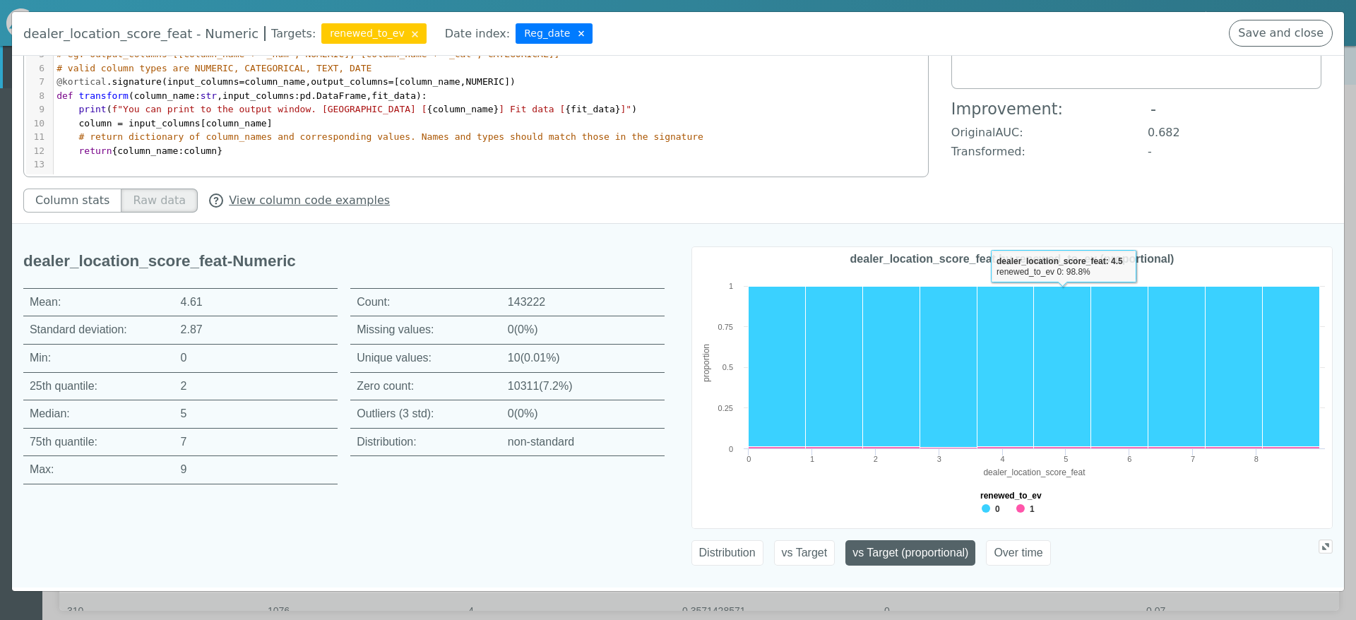
click at [1282, 51] on div "dealer_location_score_feat - [PERSON_NAME] Targets: Save and close" at bounding box center [678, 34] width 1332 height 44
click at [1281, 37] on button "Save and close" at bounding box center [1281, 33] width 104 height 27
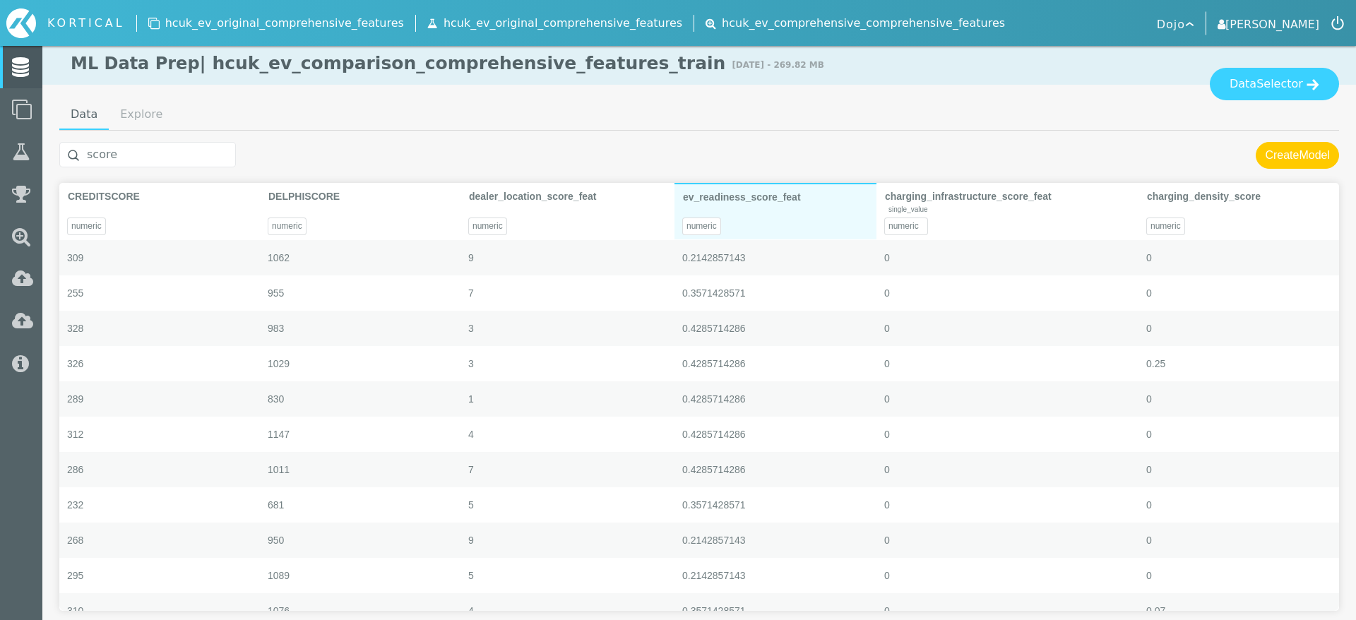
click at [807, 219] on div "numeric" at bounding box center [775, 221] width 202 height 35
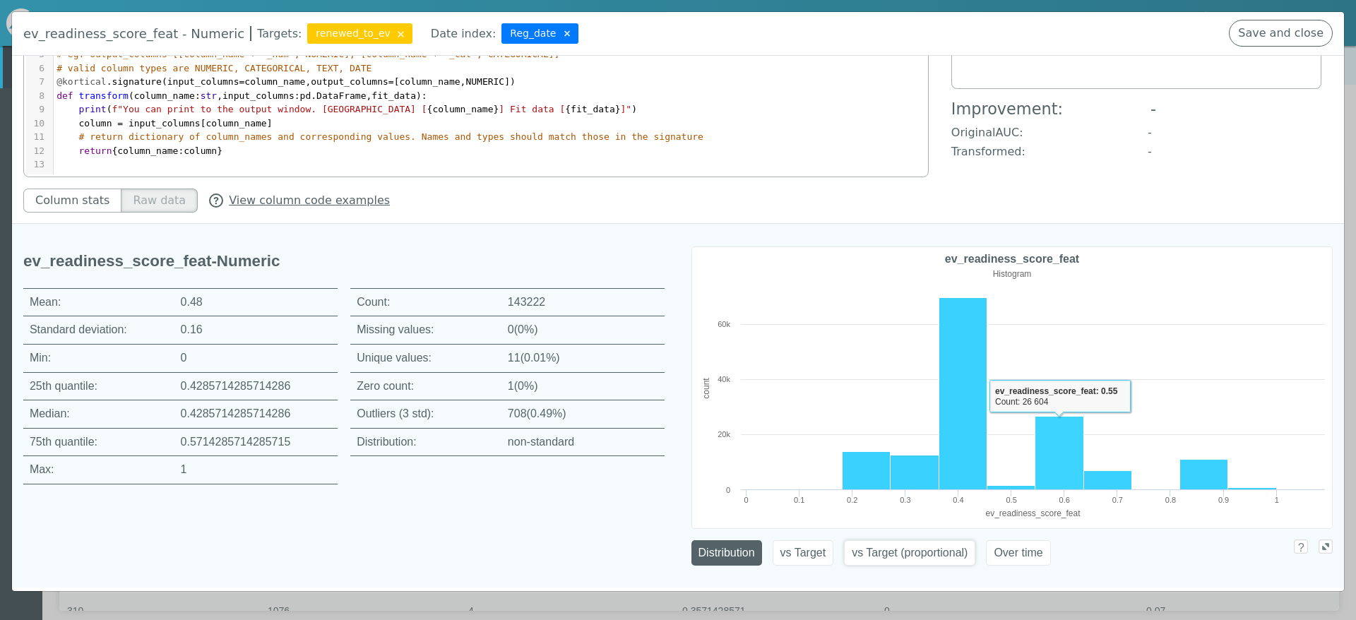
click at [919, 551] on button "vs Target (proportional)" at bounding box center [909, 552] width 131 height 25
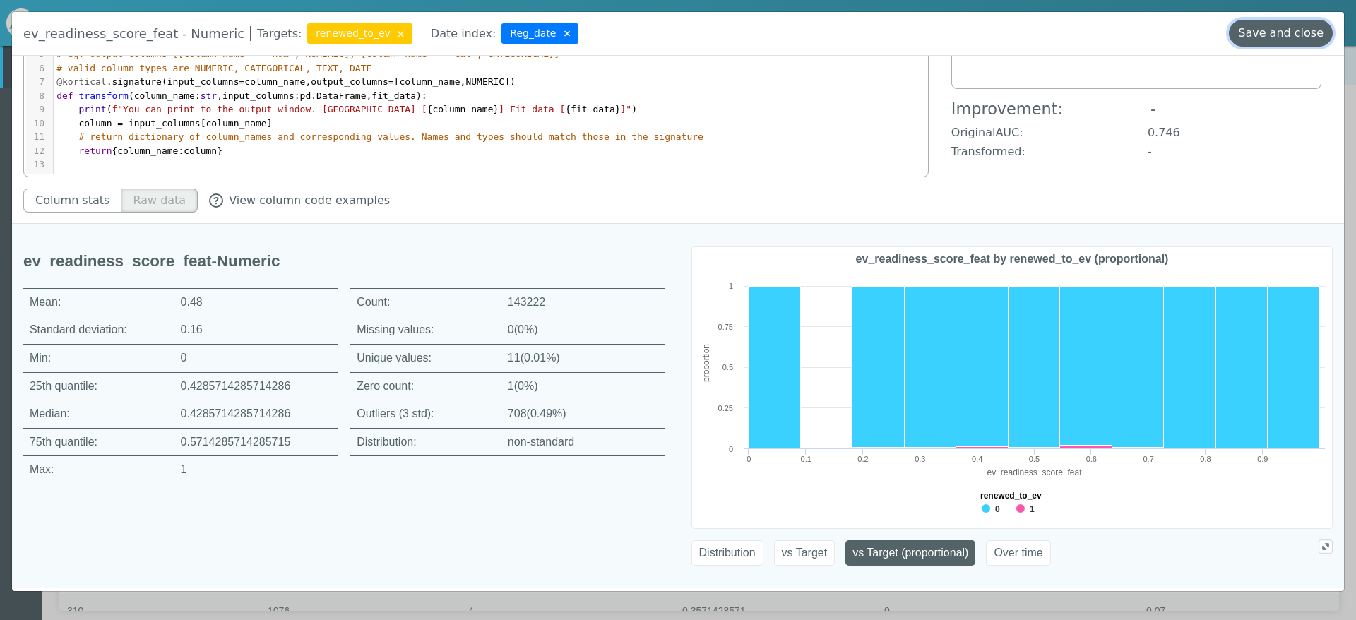
click at [1296, 37] on button "Save and close" at bounding box center [1281, 33] width 104 height 27
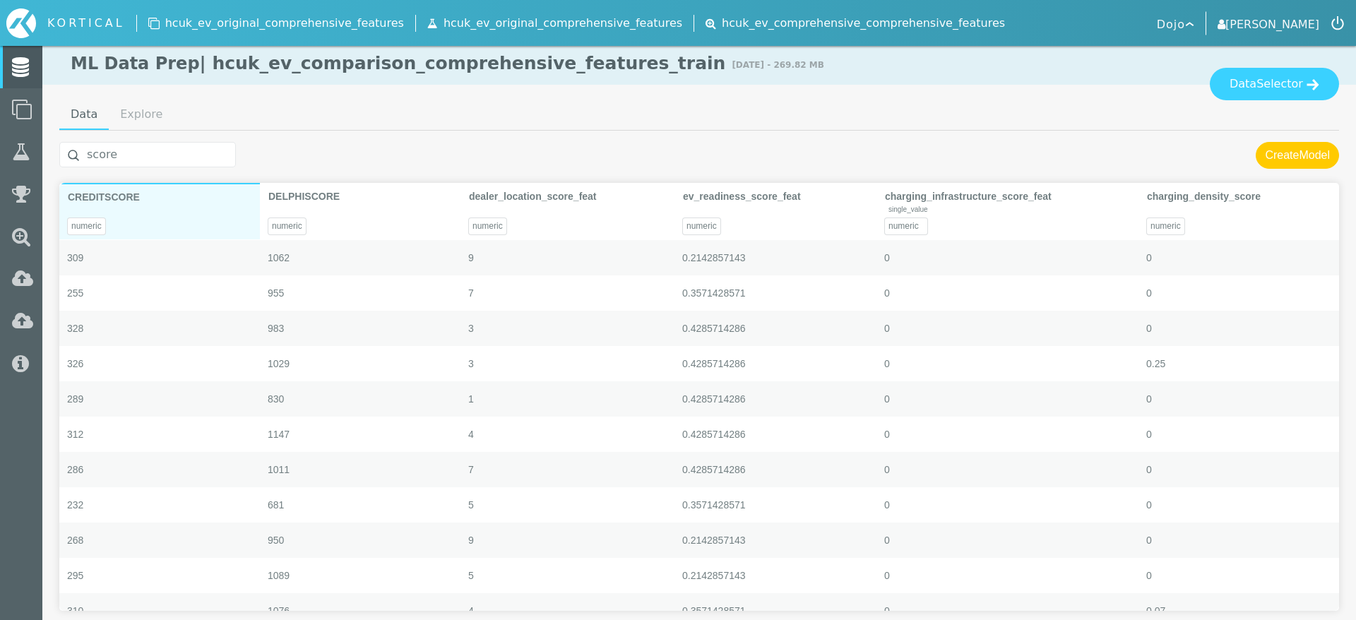
click at [138, 207] on div "numeric" at bounding box center [159, 221] width 201 height 35
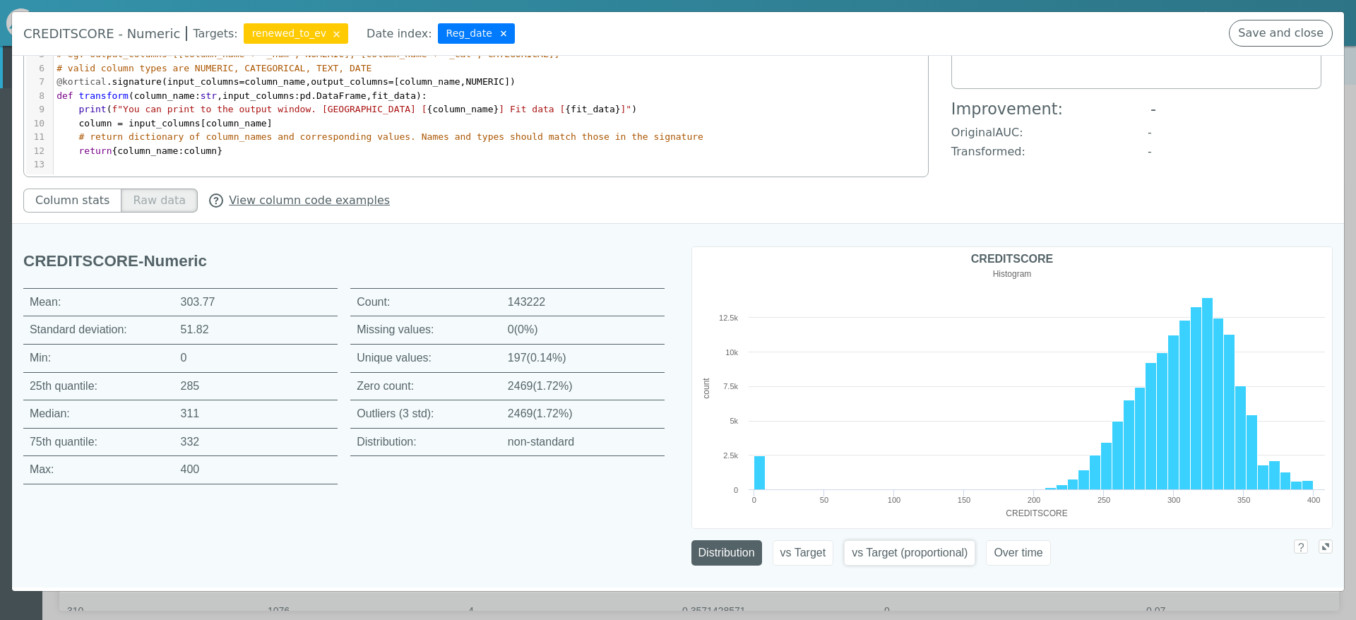
click at [921, 554] on button "vs Target (proportional)" at bounding box center [909, 552] width 131 height 25
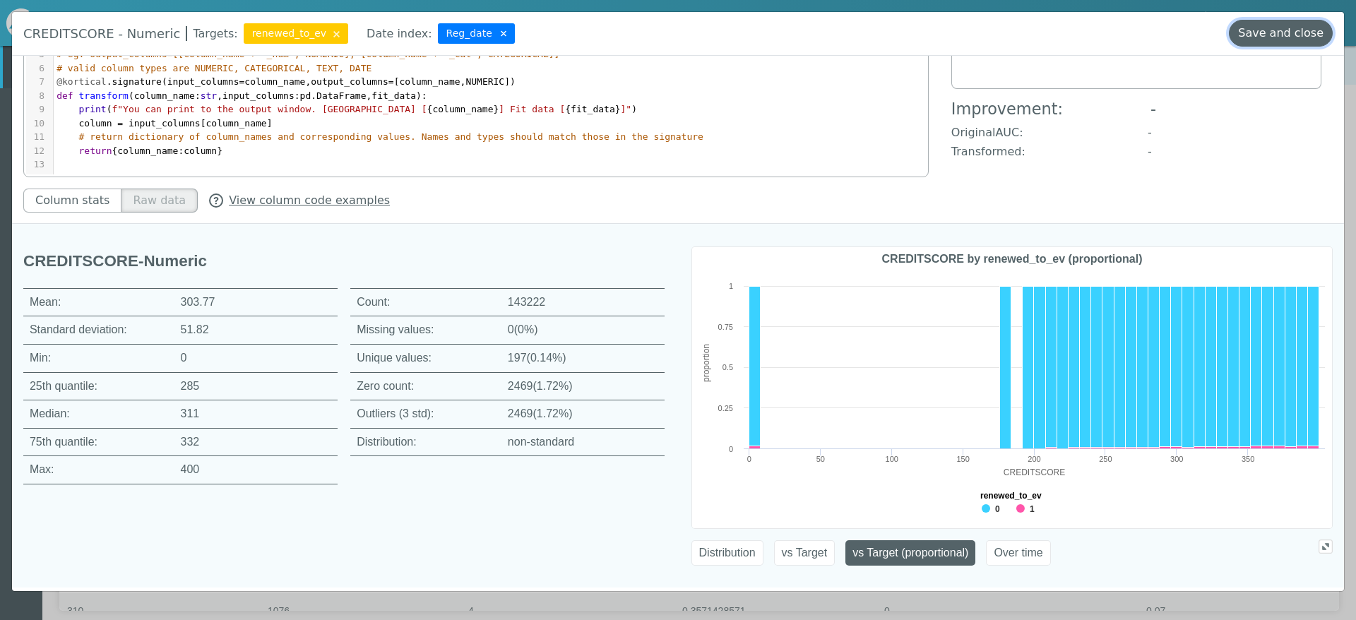
click at [1290, 35] on button "Save and close" at bounding box center [1281, 33] width 104 height 27
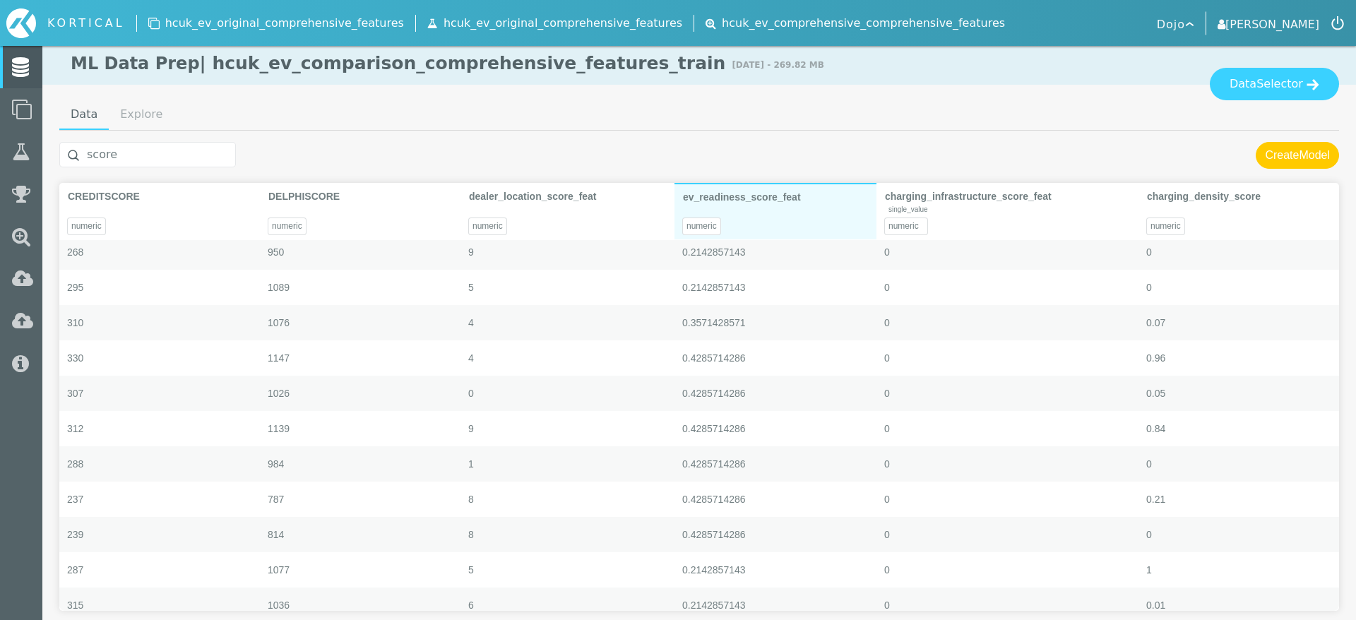
scroll to position [0, 0]
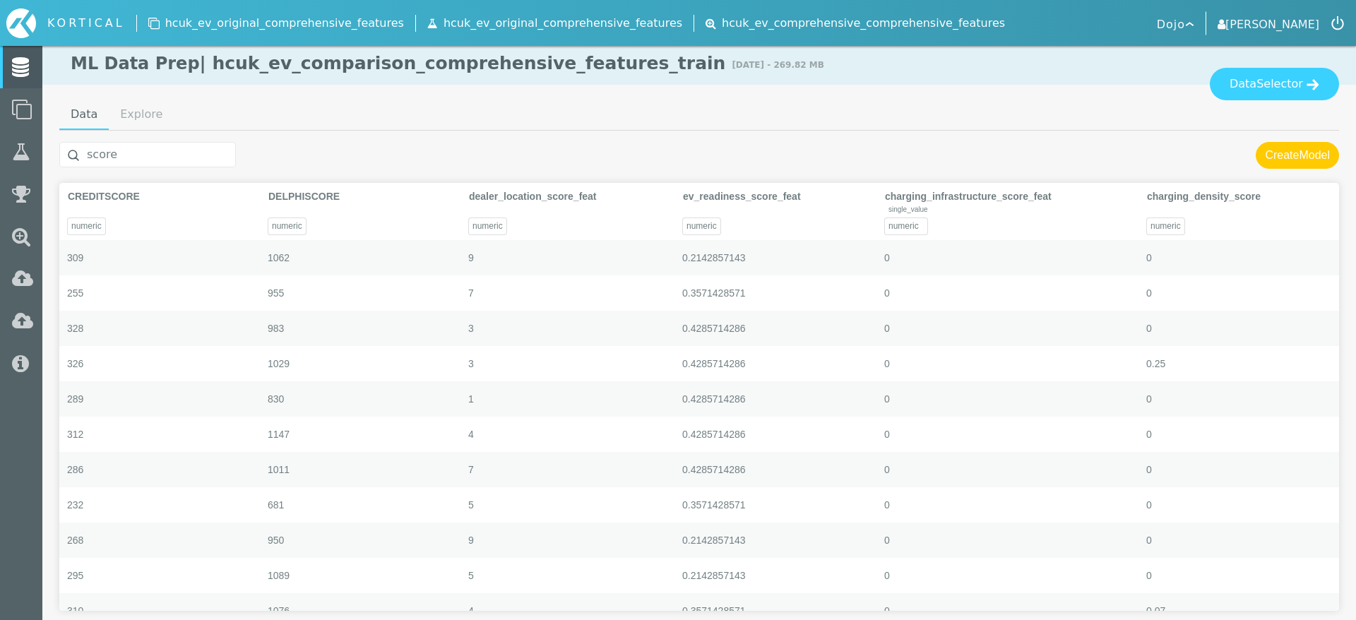
click at [189, 157] on input "score" at bounding box center [147, 154] width 177 height 25
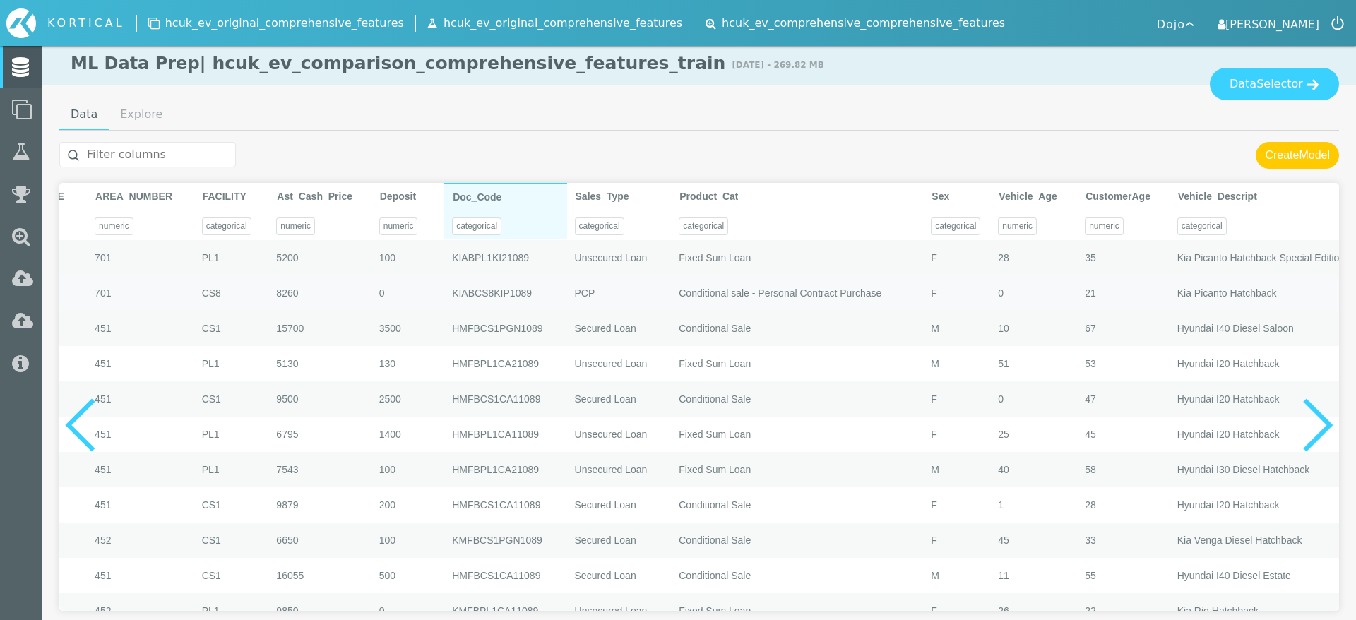
scroll to position [0, 4684]
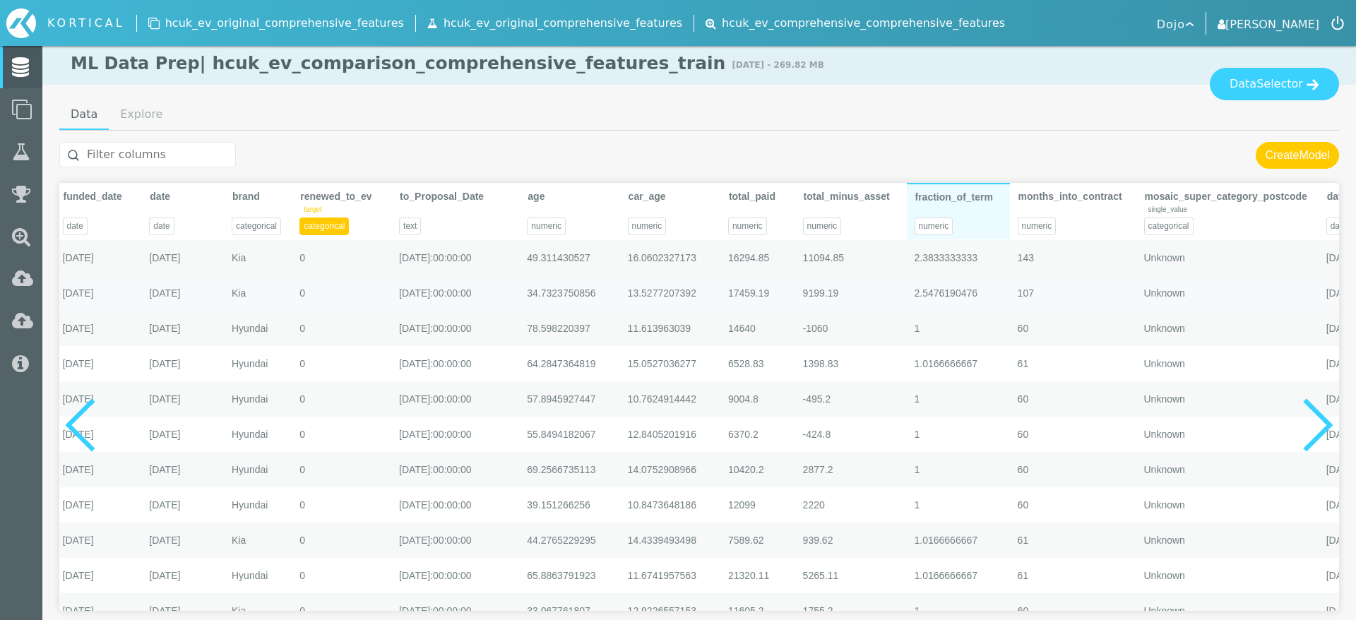
click at [968, 193] on span "fraction_of_term" at bounding box center [954, 196] width 78 height 11
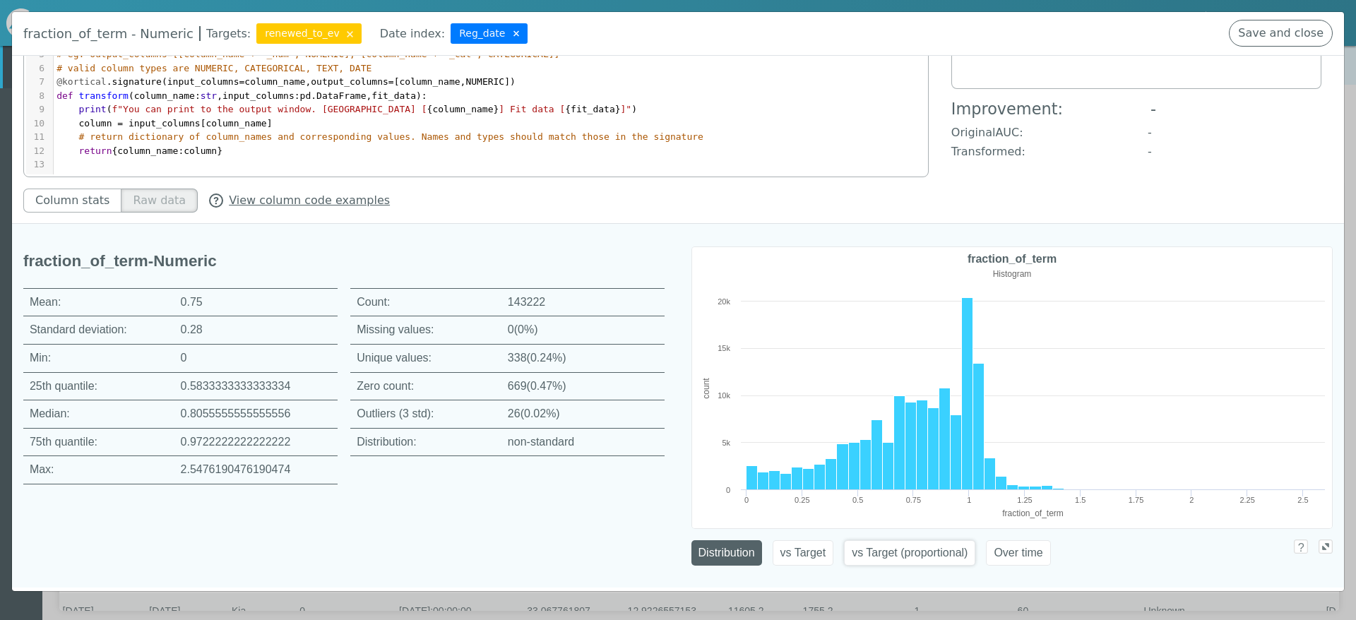
click at [912, 553] on button "vs Target (proportional)" at bounding box center [909, 552] width 131 height 25
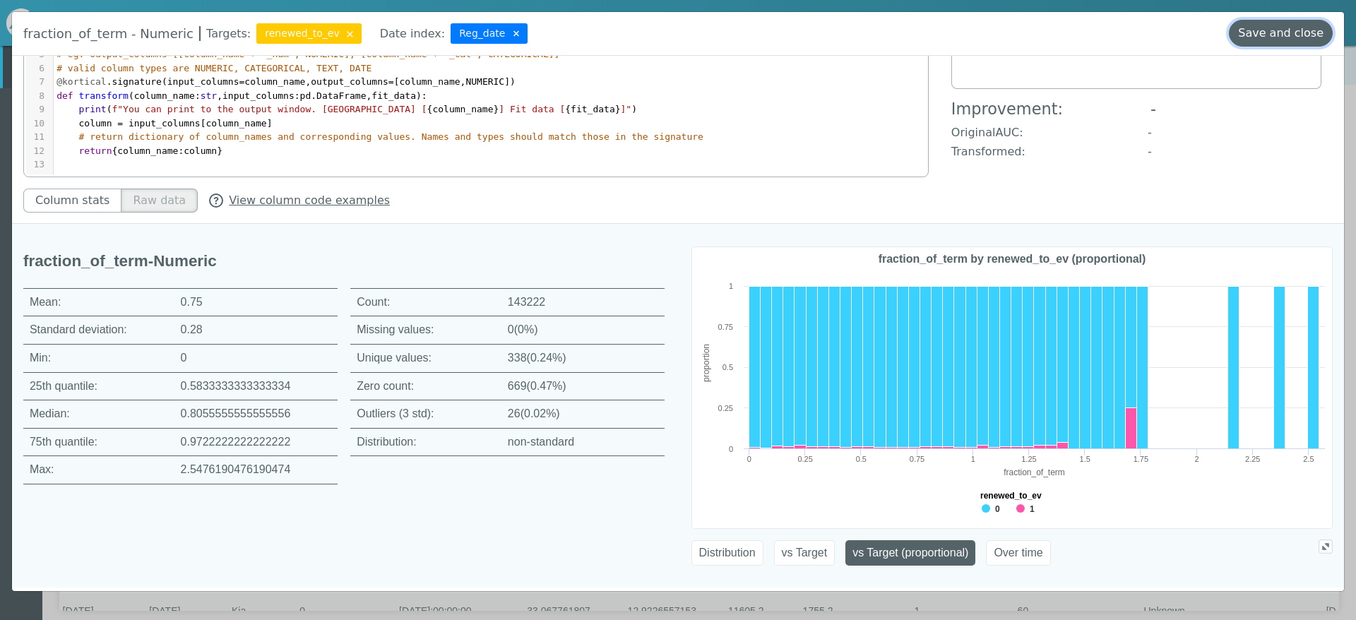
click at [1290, 28] on button "Save and close" at bounding box center [1281, 33] width 104 height 27
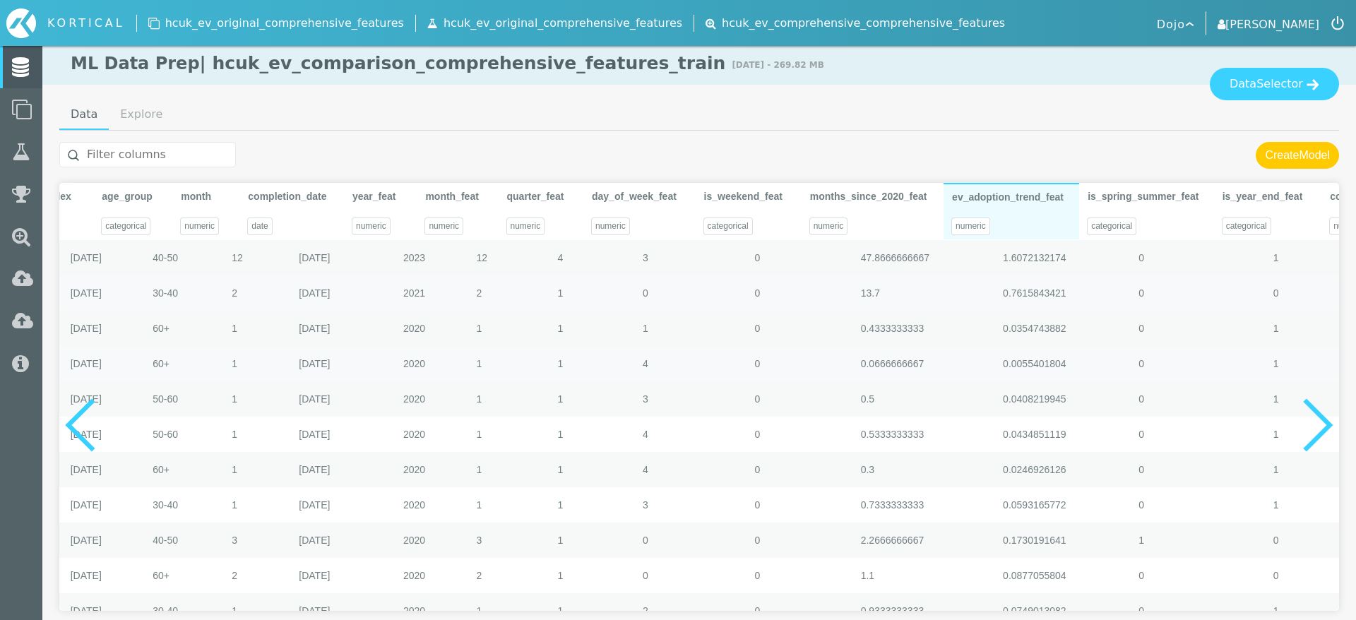
scroll to position [0, 14729]
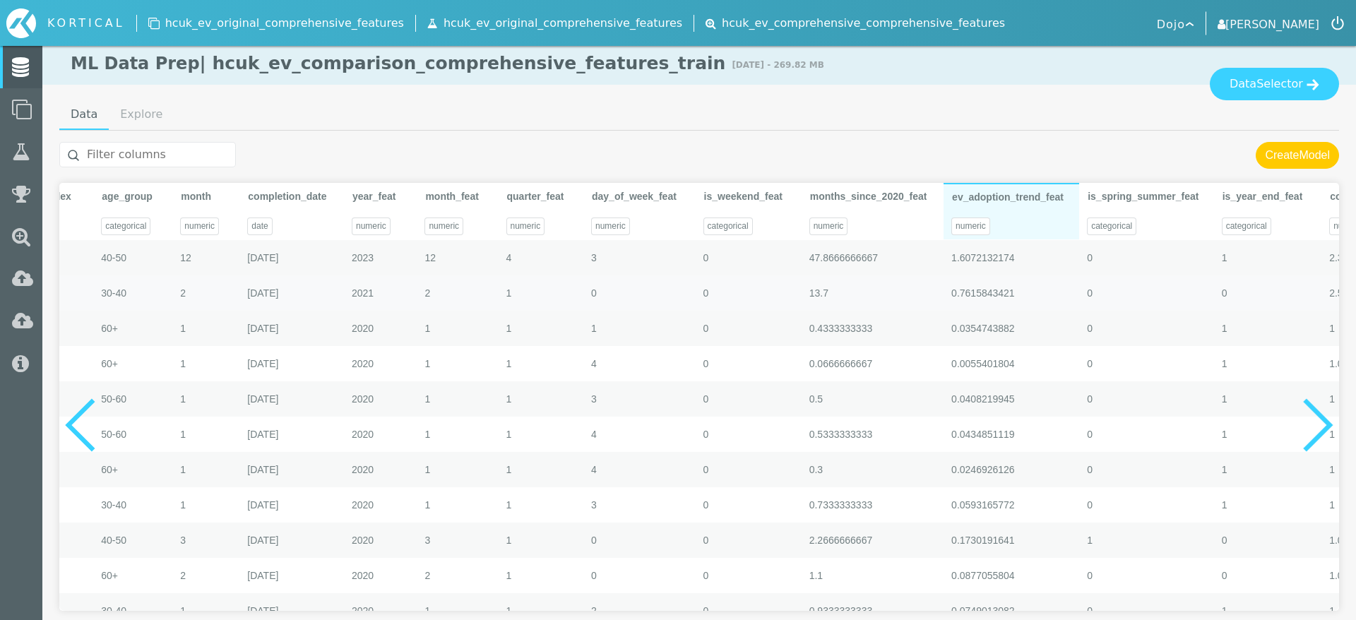
click at [1040, 204] on div "numeric" at bounding box center [1011, 221] width 136 height 35
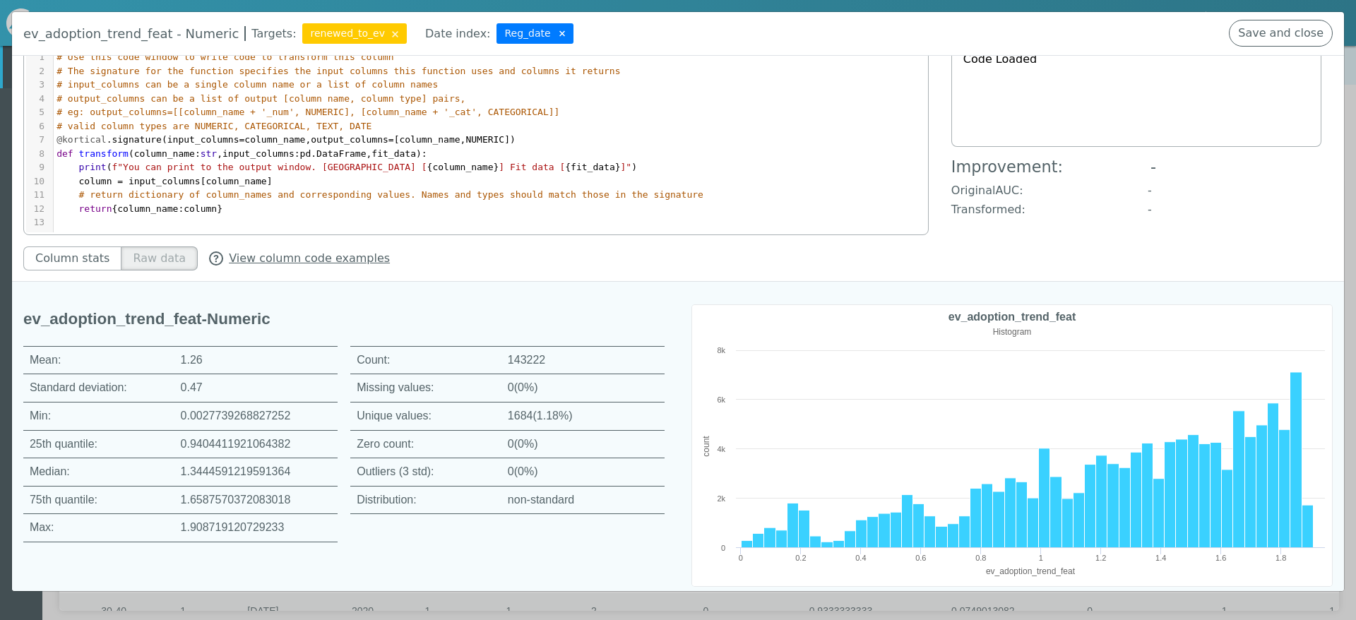
scroll to position [90, 0]
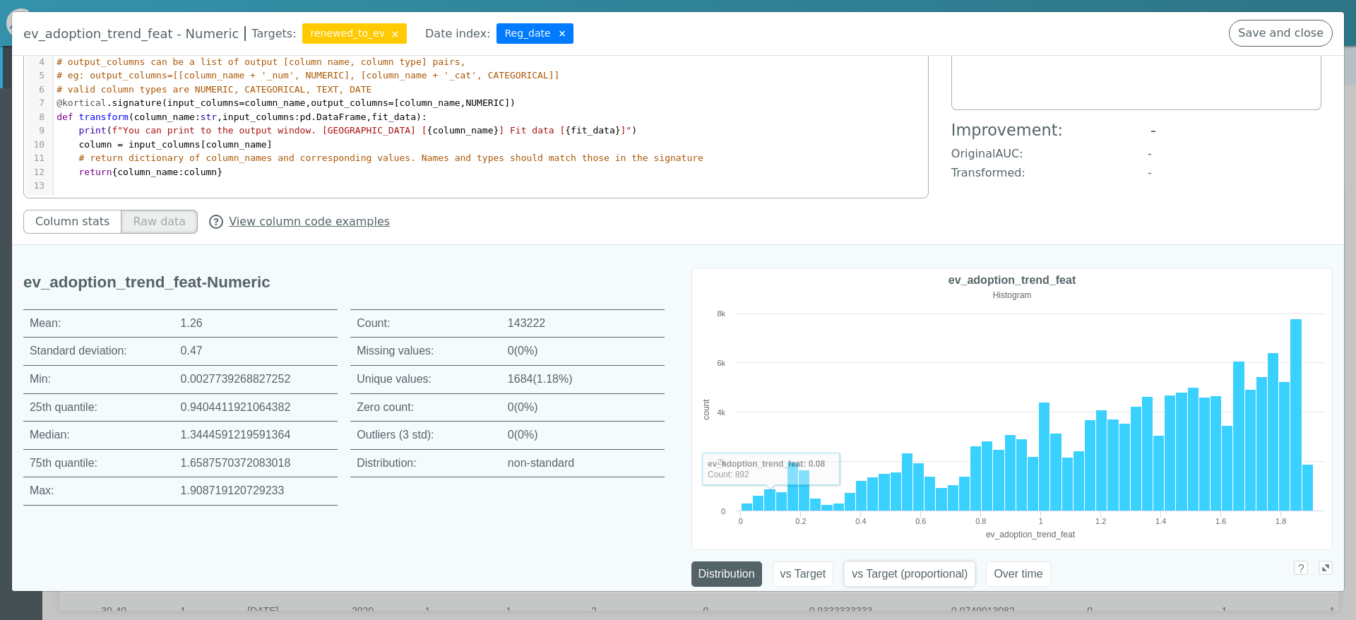
click at [871, 576] on button "vs Target (proportional)" at bounding box center [909, 573] width 131 height 25
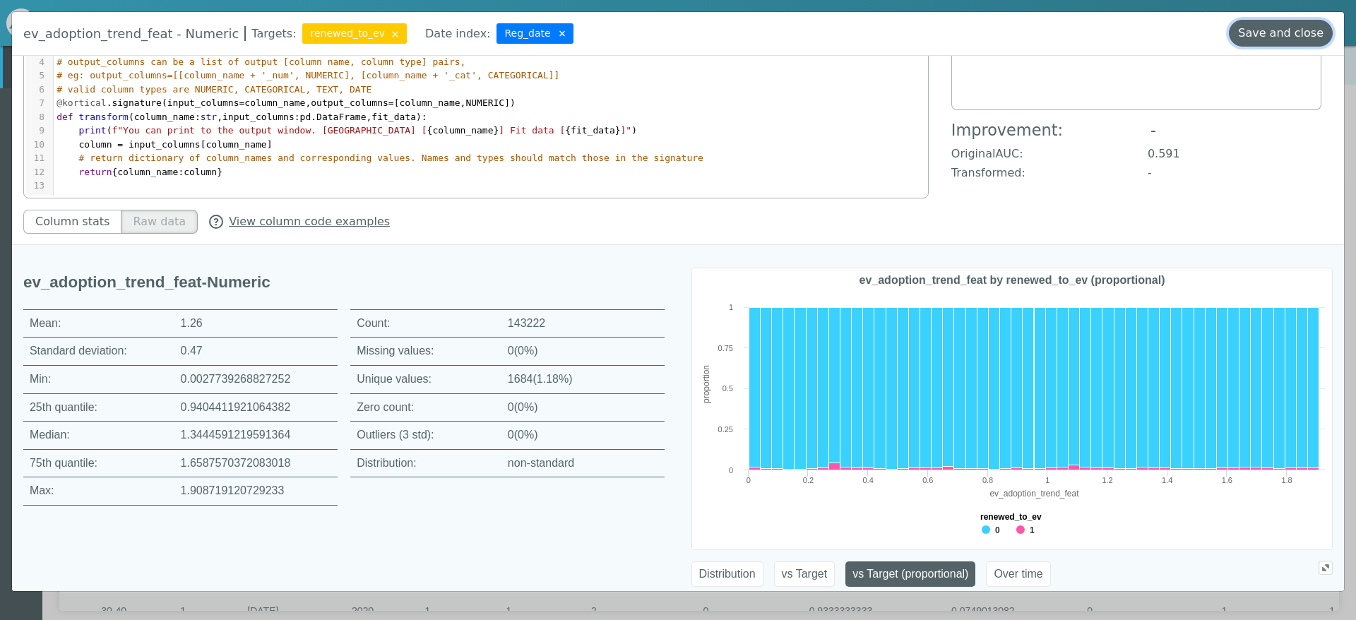
click at [1282, 20] on button "Save and close" at bounding box center [1281, 33] width 104 height 27
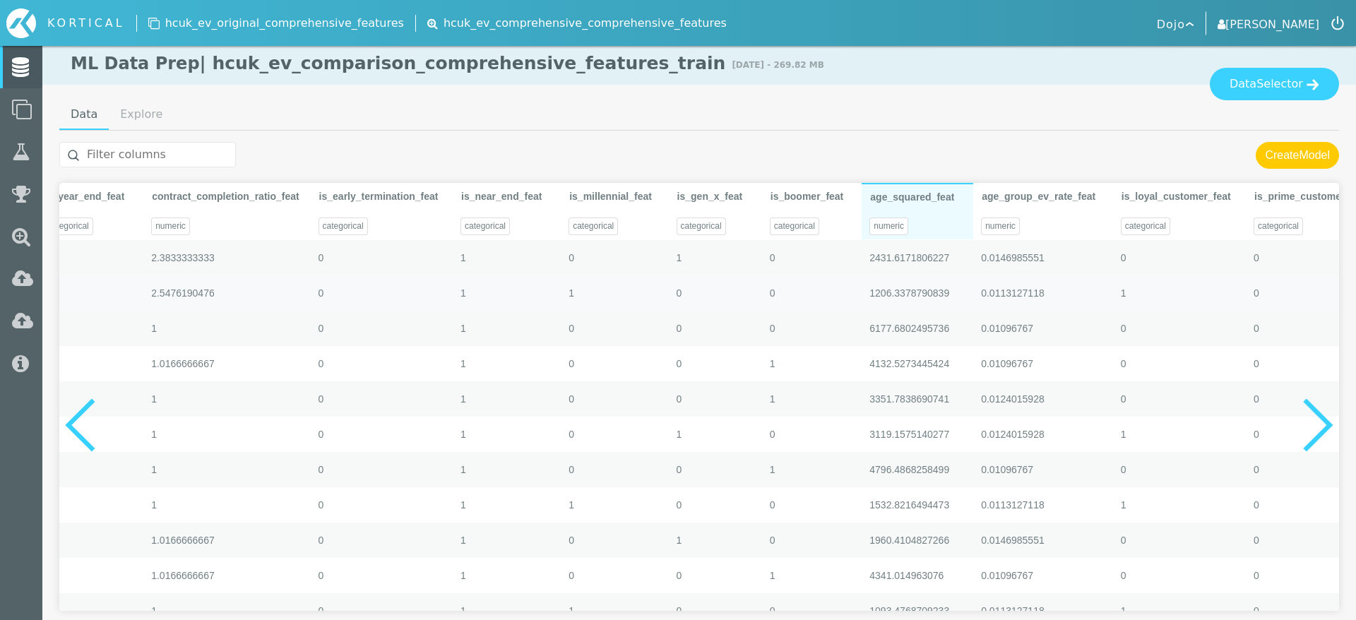
click at [936, 208] on div "numeric" at bounding box center [917, 221] width 112 height 35
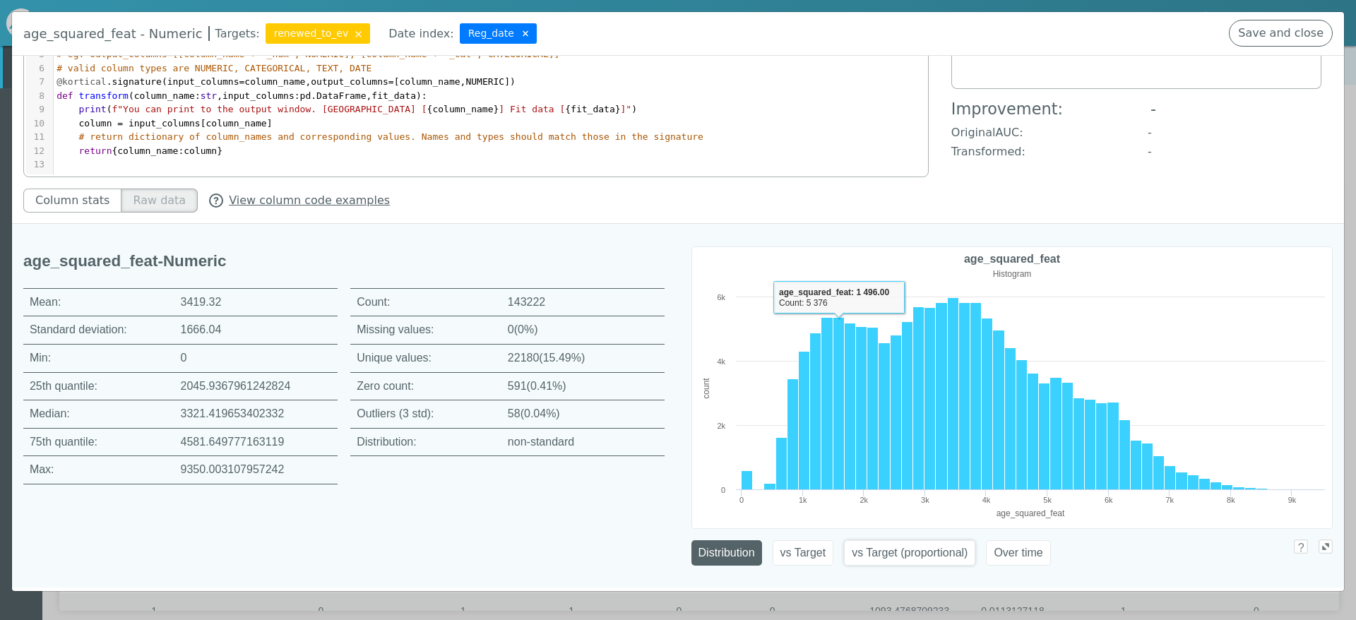
click at [900, 553] on button "vs Target (proportional)" at bounding box center [909, 552] width 131 height 25
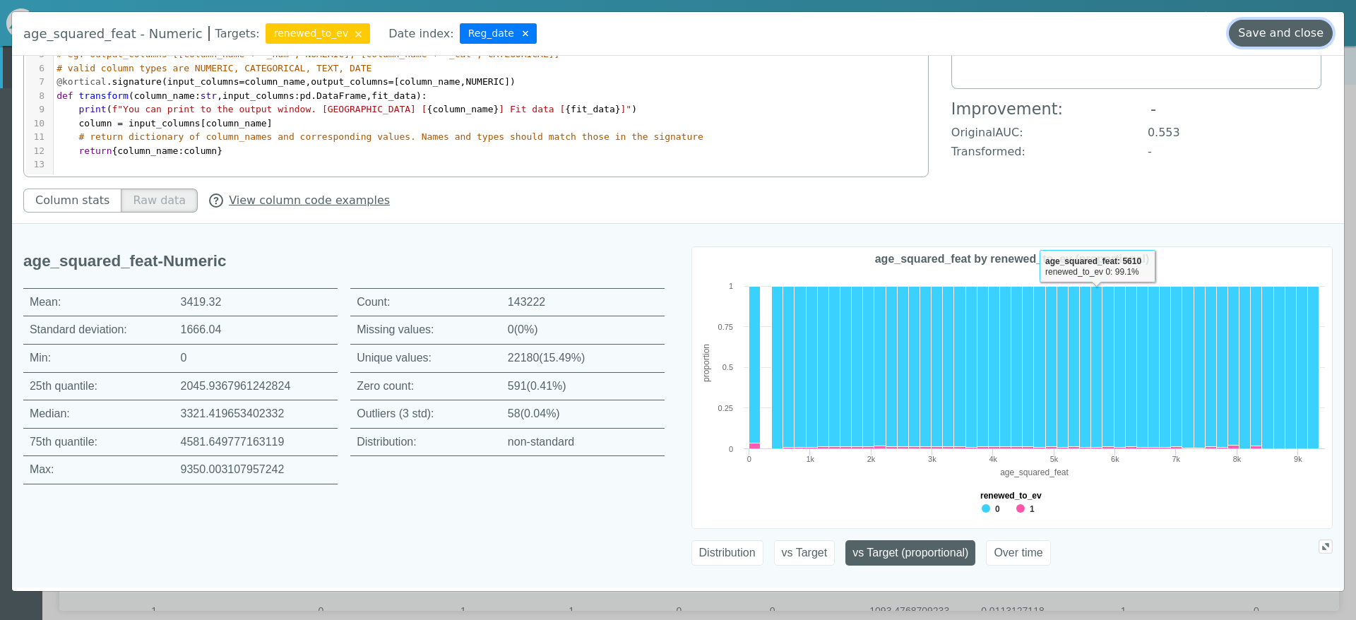
click at [1260, 32] on button "Save and close" at bounding box center [1281, 33] width 104 height 27
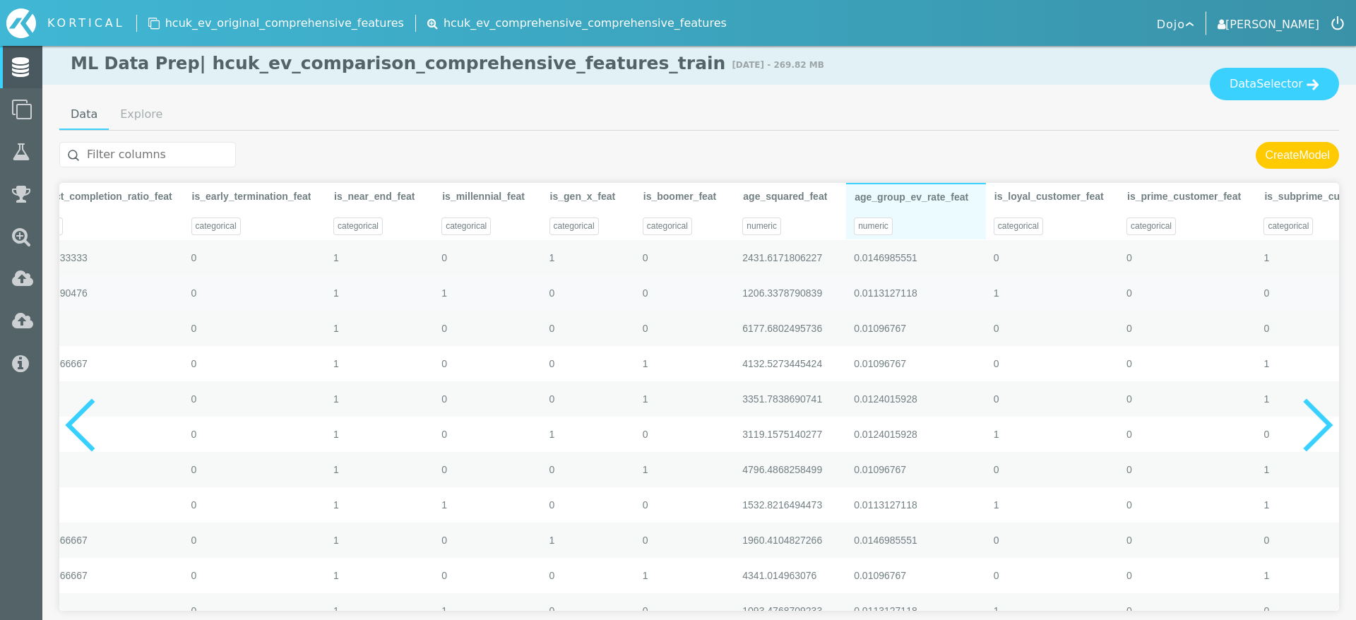
click at [936, 311] on div "0.01096767" at bounding box center [916, 328] width 140 height 35
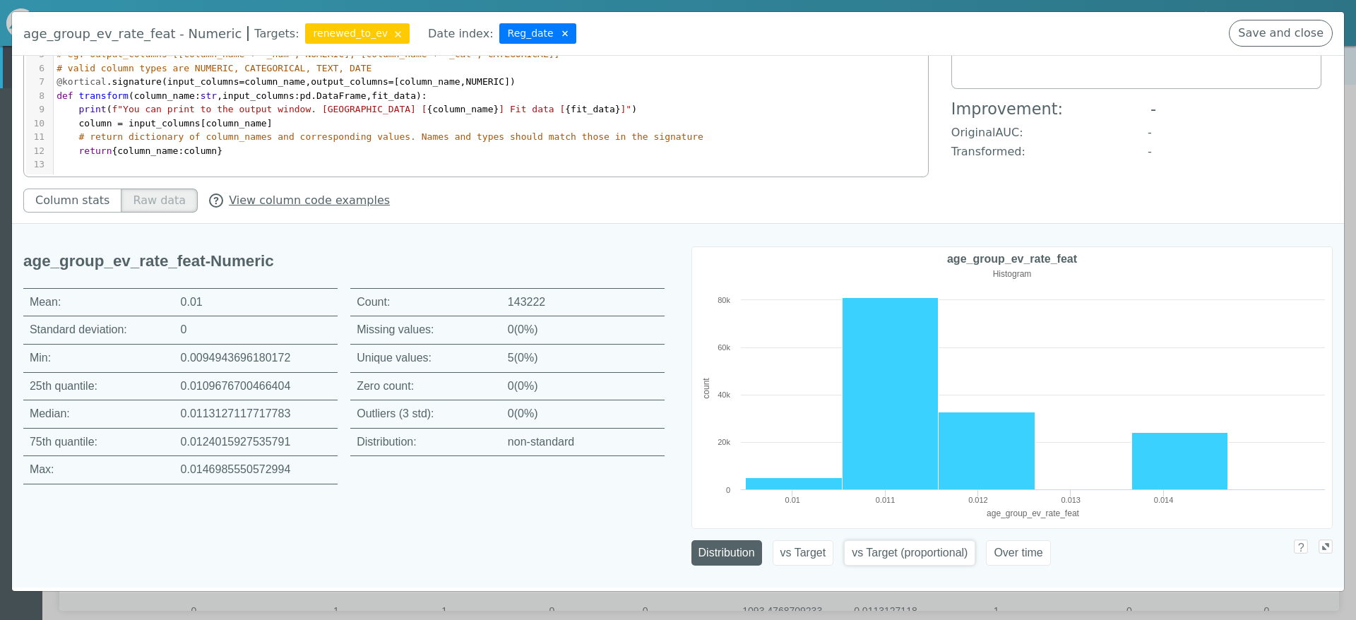
click at [869, 550] on button "vs Target (proportional)" at bounding box center [909, 552] width 131 height 25
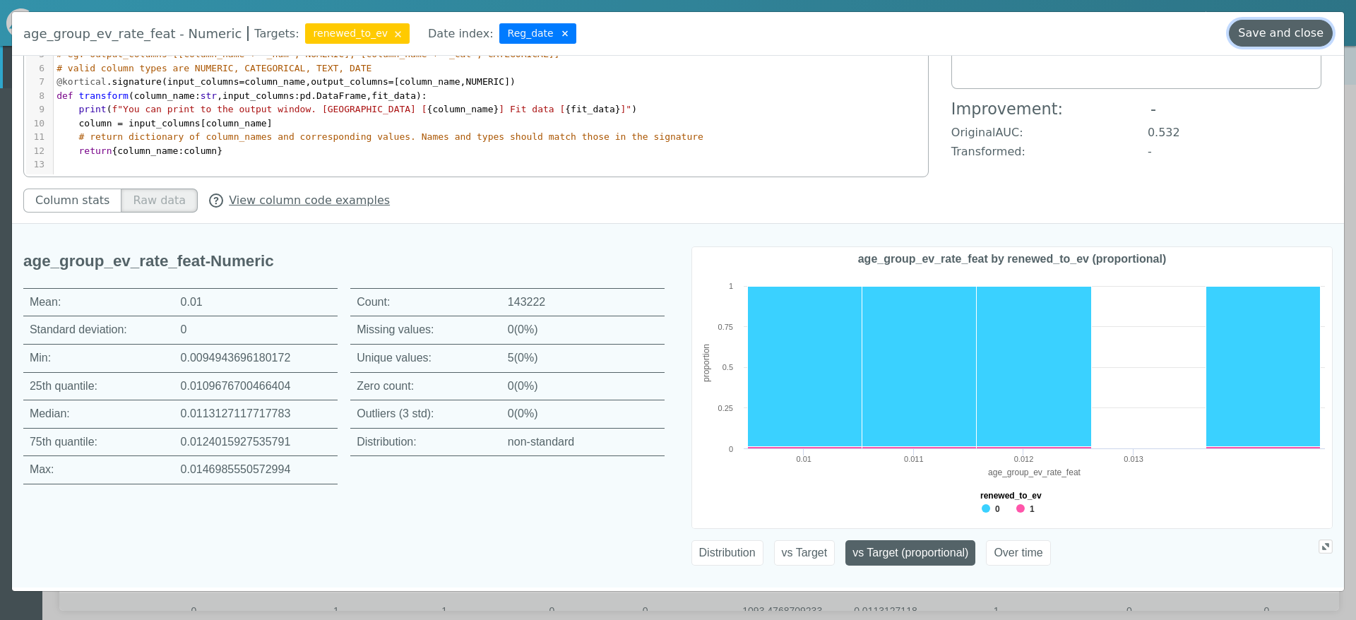
click at [1287, 25] on button "Save and close" at bounding box center [1281, 33] width 104 height 27
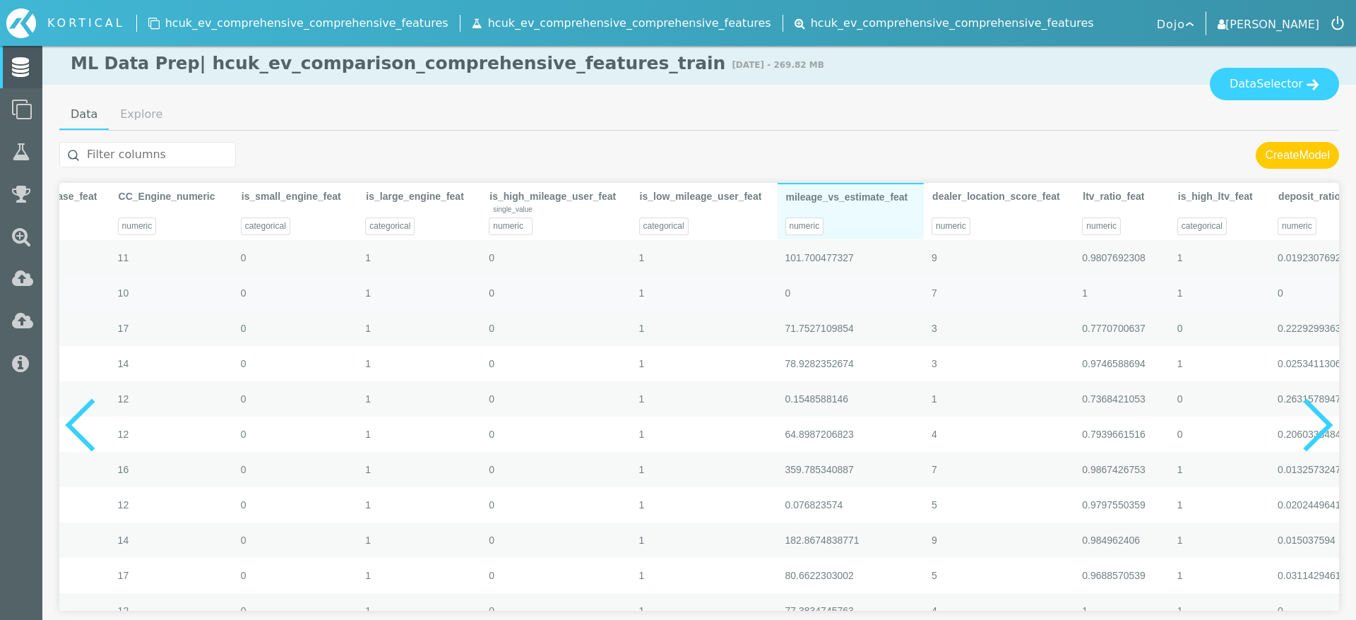
click at [882, 204] on div "numeric" at bounding box center [850, 221] width 147 height 35
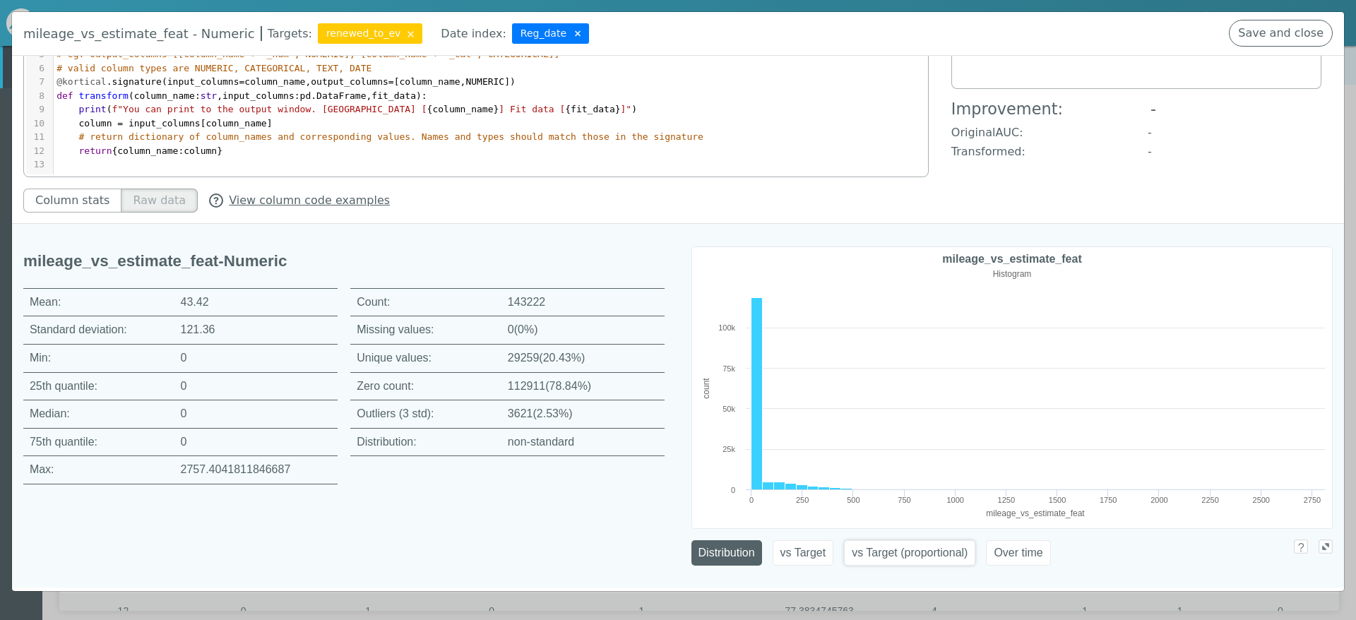
click at [907, 558] on button "vs Target (proportional)" at bounding box center [909, 552] width 131 height 25
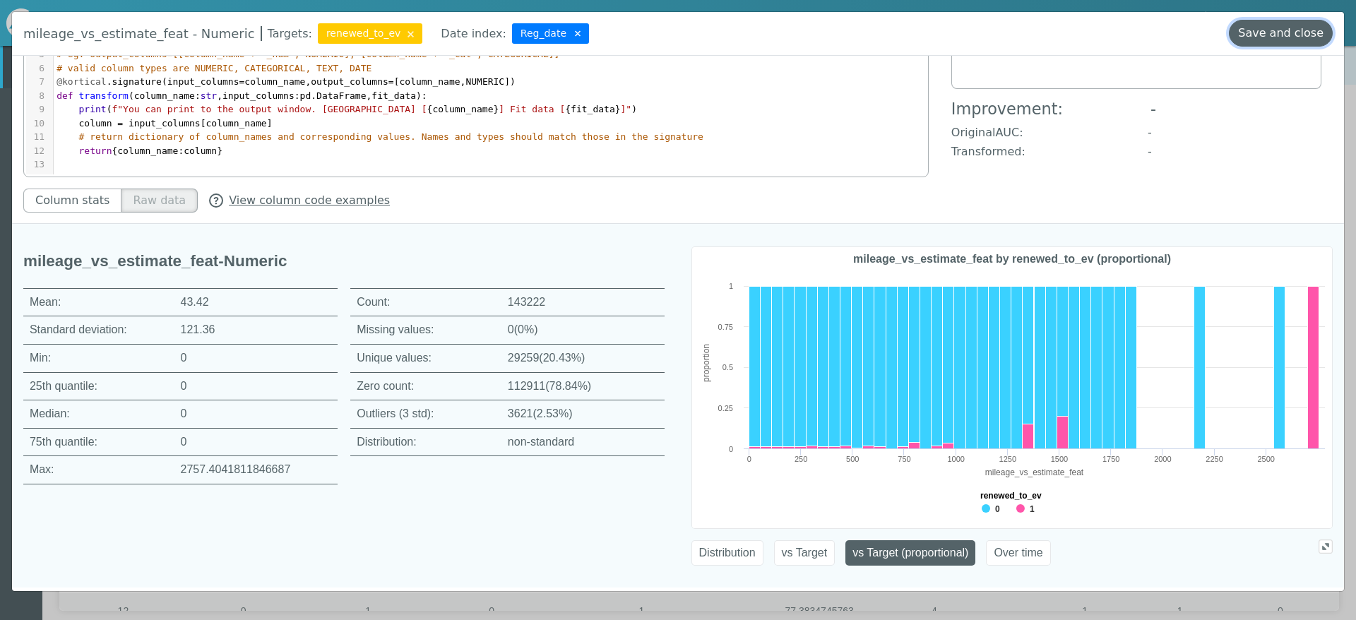
click at [1277, 37] on button "Save and close" at bounding box center [1281, 33] width 104 height 27
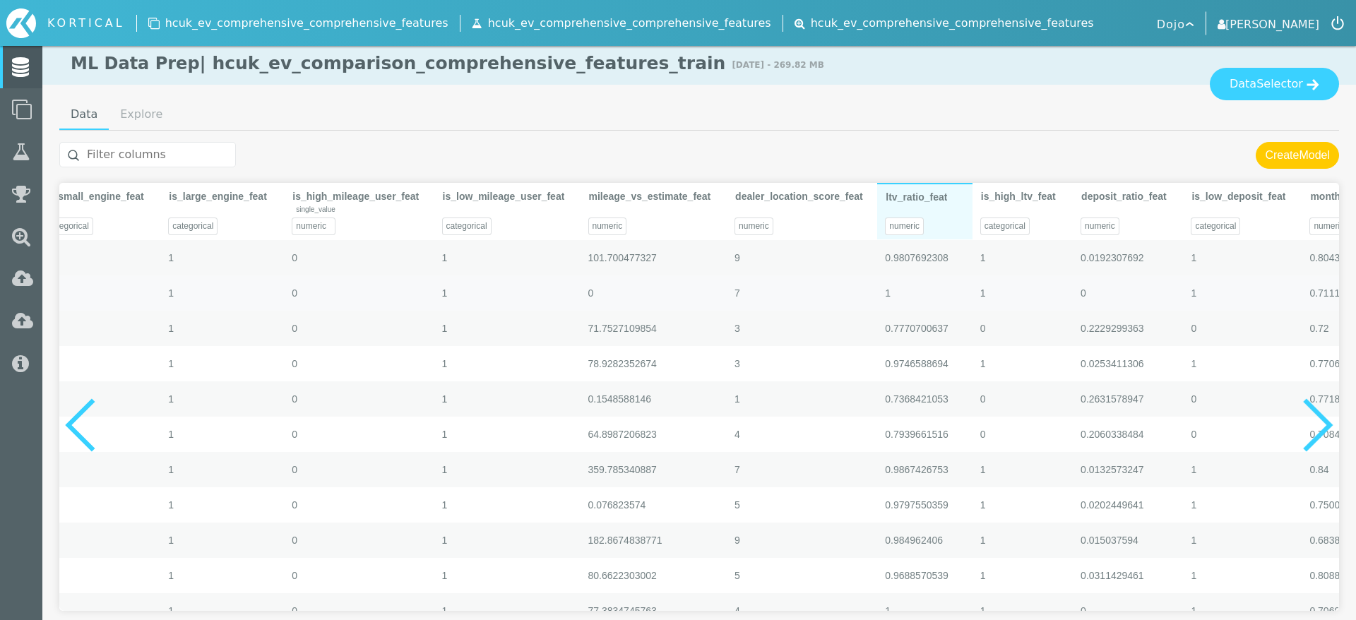
click at [941, 323] on span "0.7770700637" at bounding box center [917, 329] width 64 height 16
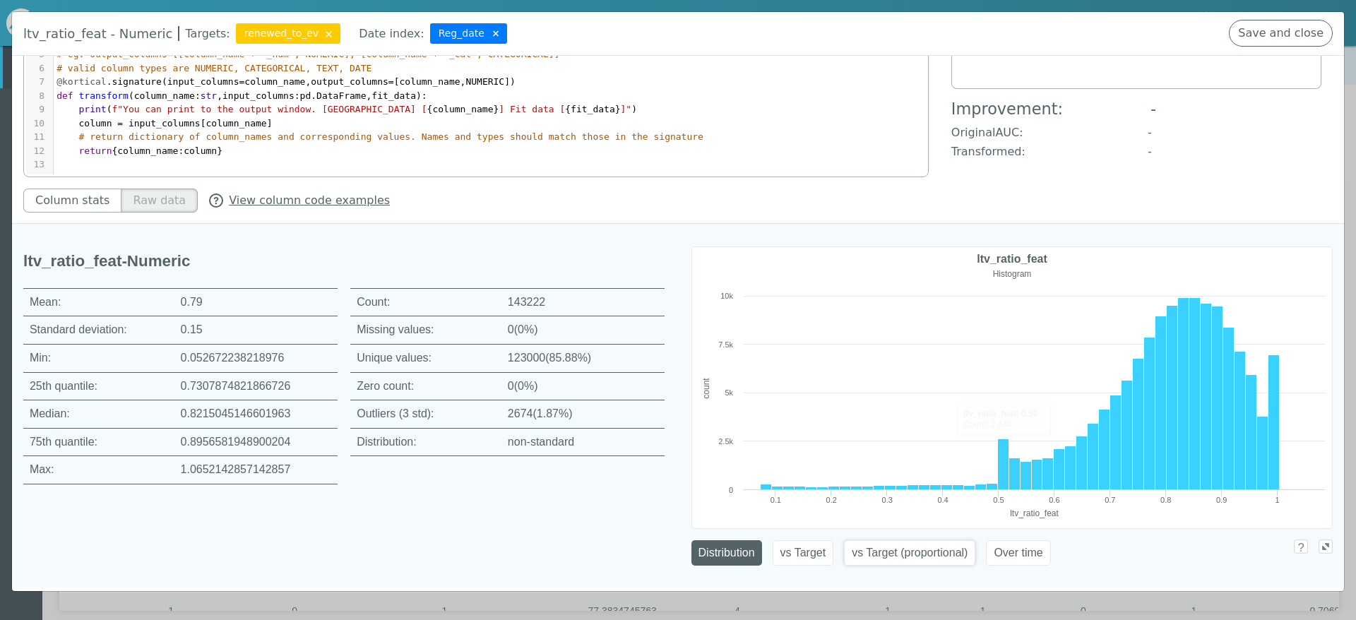
click at [877, 554] on button "vs Target (proportional)" at bounding box center [909, 552] width 131 height 25
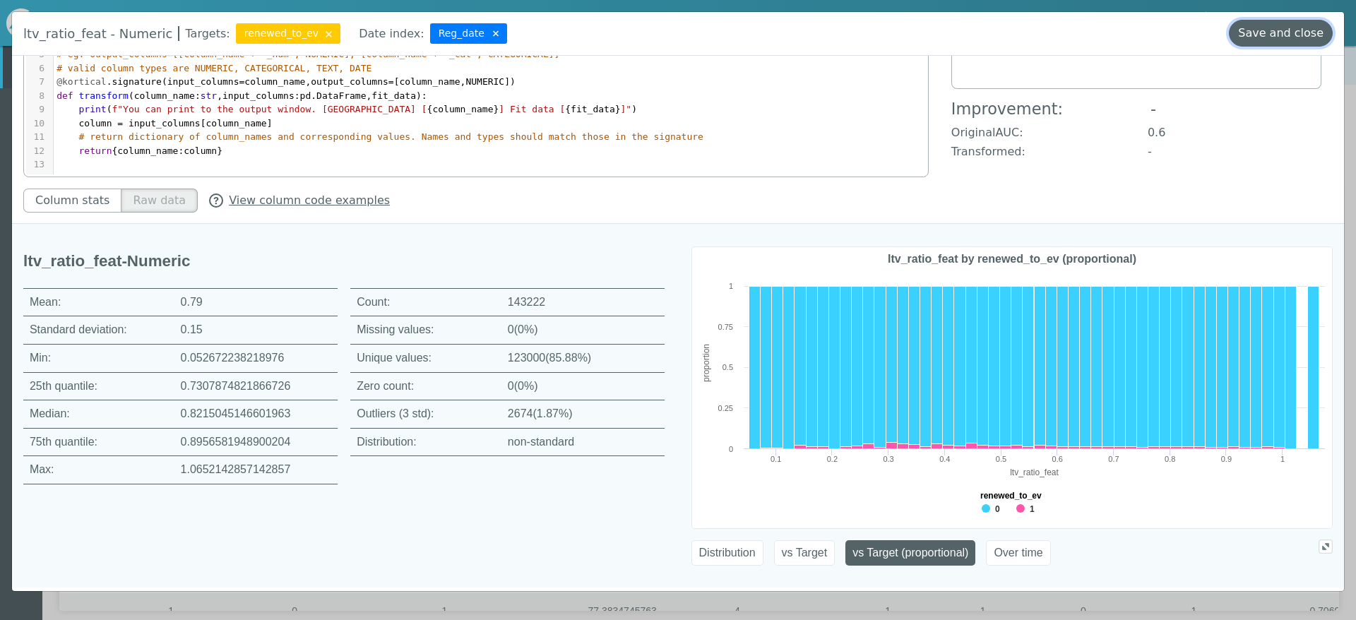
click at [1287, 40] on button "Save and close" at bounding box center [1281, 33] width 104 height 27
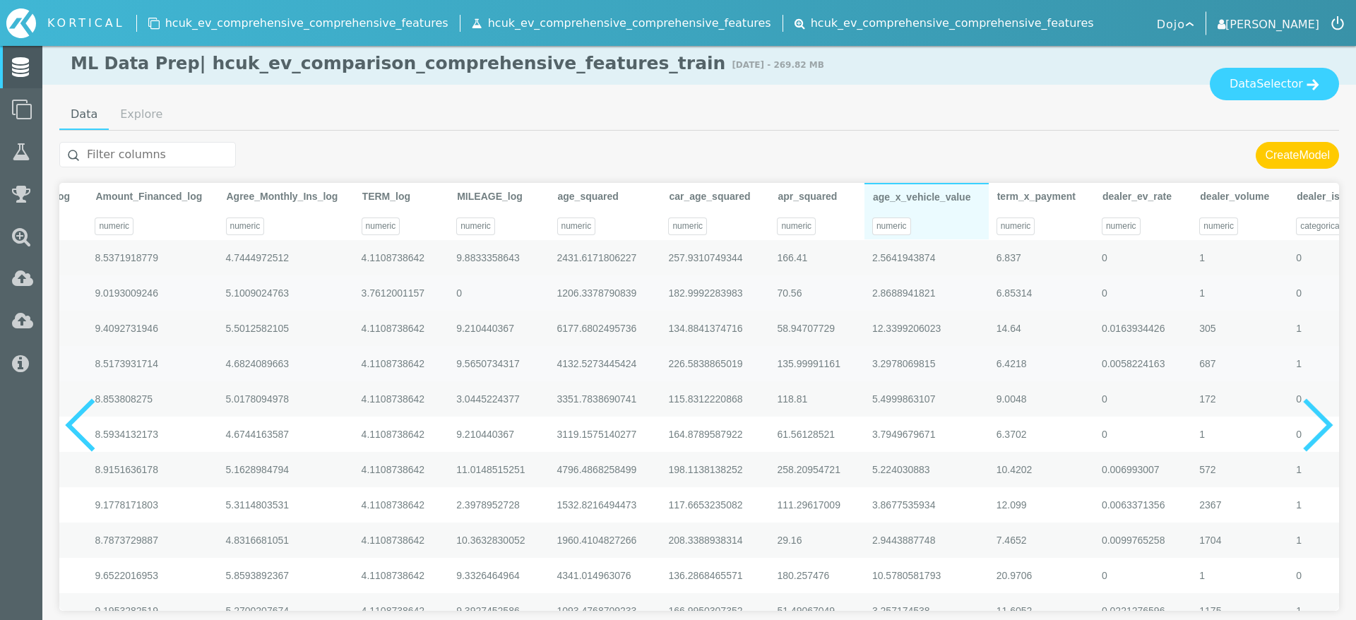
click at [956, 350] on div "3.2978069815" at bounding box center [926, 363] width 124 height 35
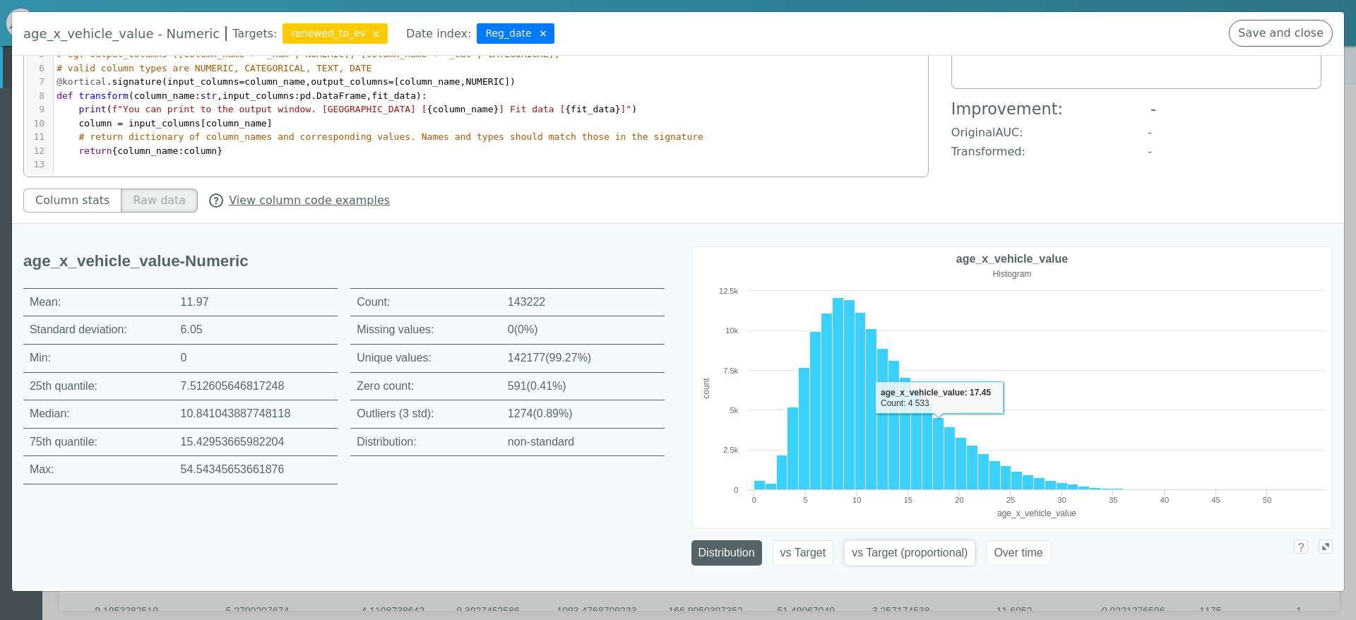
click at [899, 546] on button "vs Target (proportional)" at bounding box center [909, 552] width 131 height 25
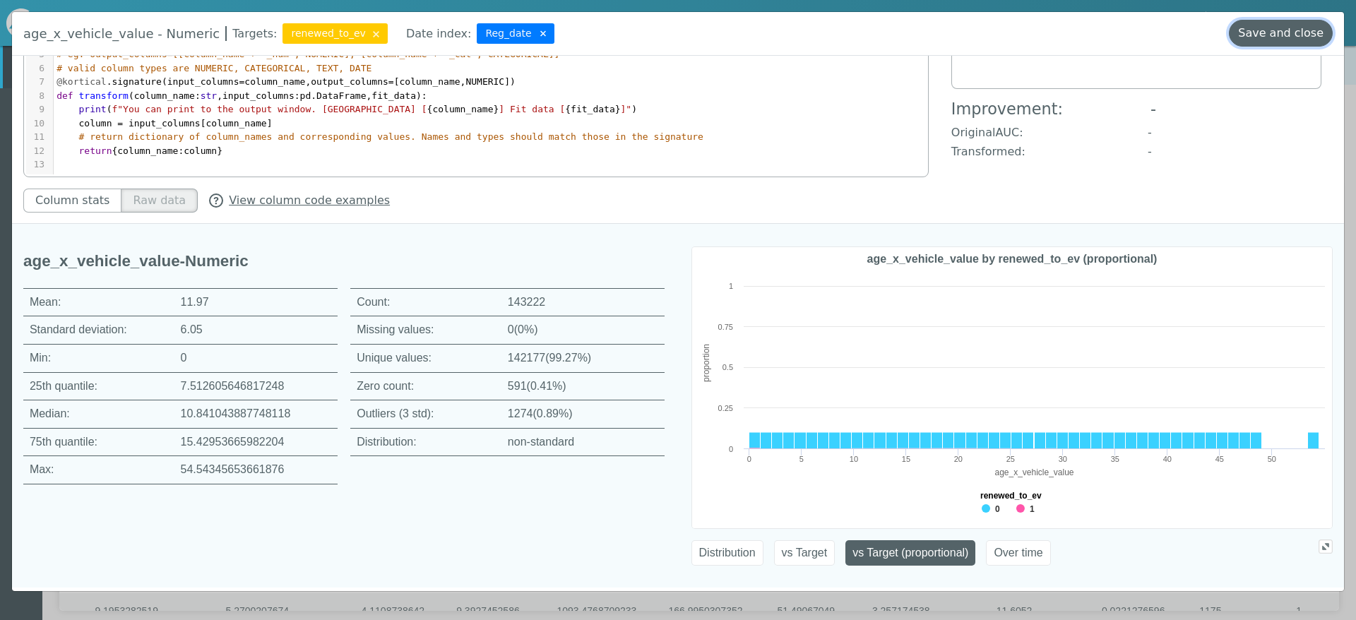
click at [1282, 35] on button "Save and close" at bounding box center [1281, 33] width 104 height 27
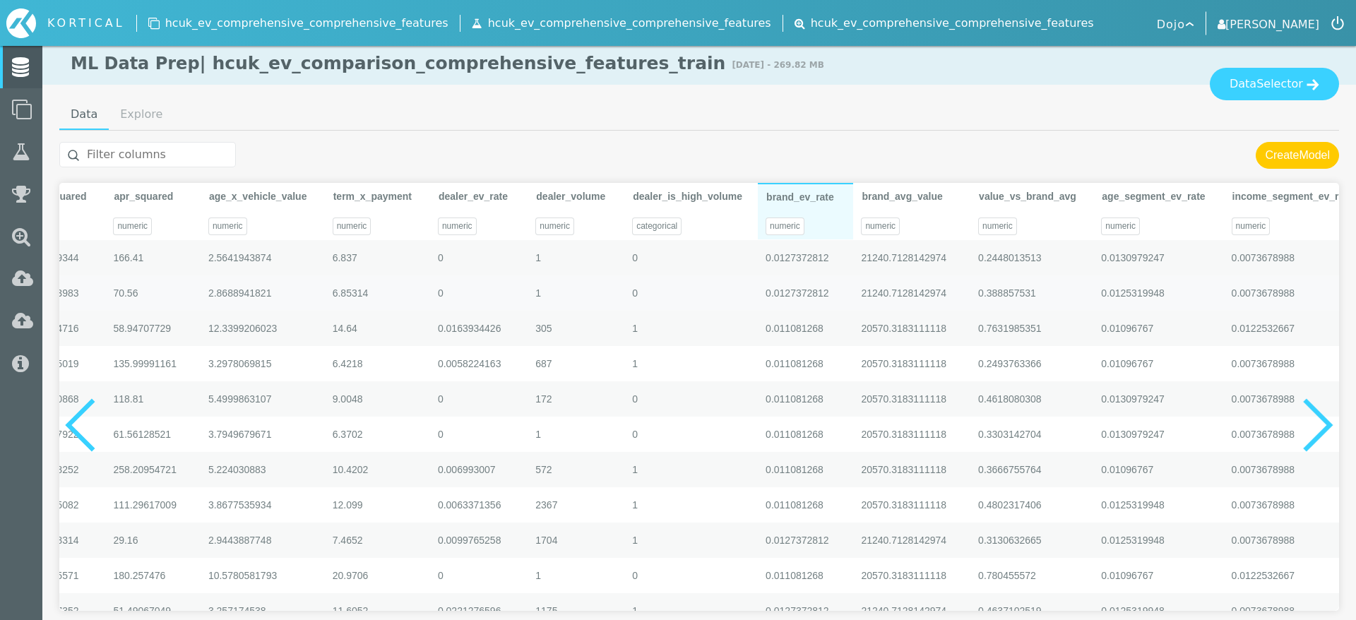
click at [808, 309] on div "0.0127372812" at bounding box center [805, 292] width 95 height 35
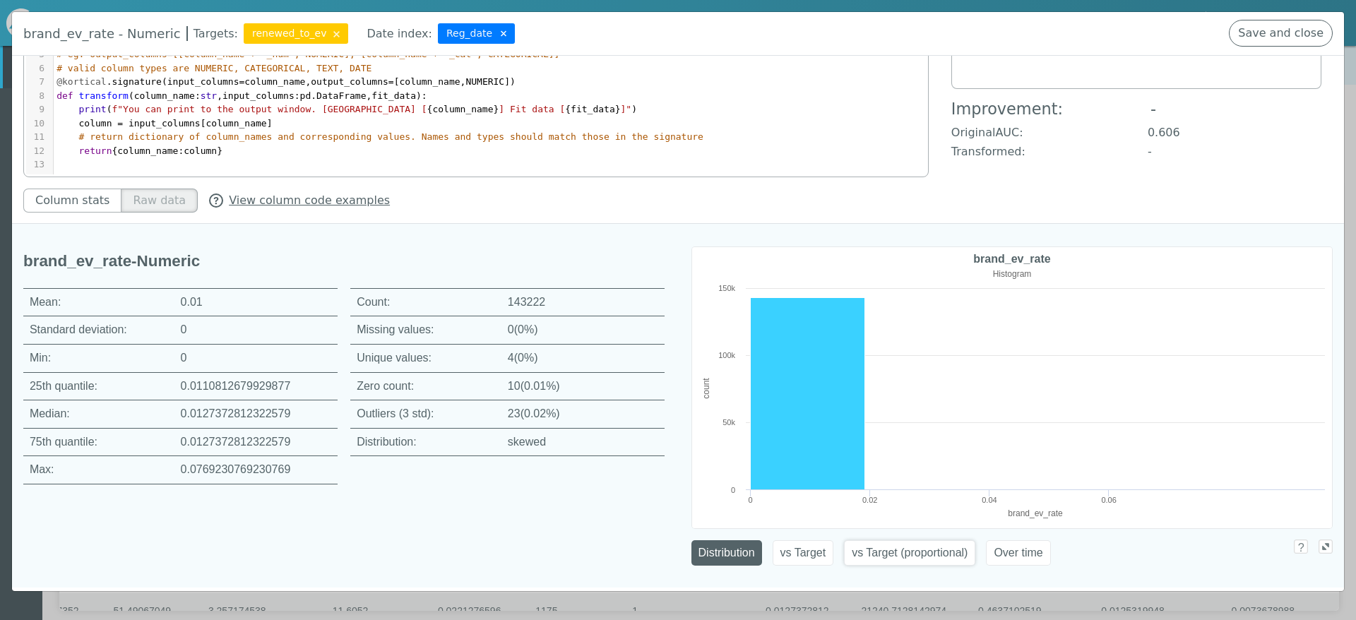
click at [902, 554] on button "vs Target (proportional)" at bounding box center [909, 552] width 131 height 25
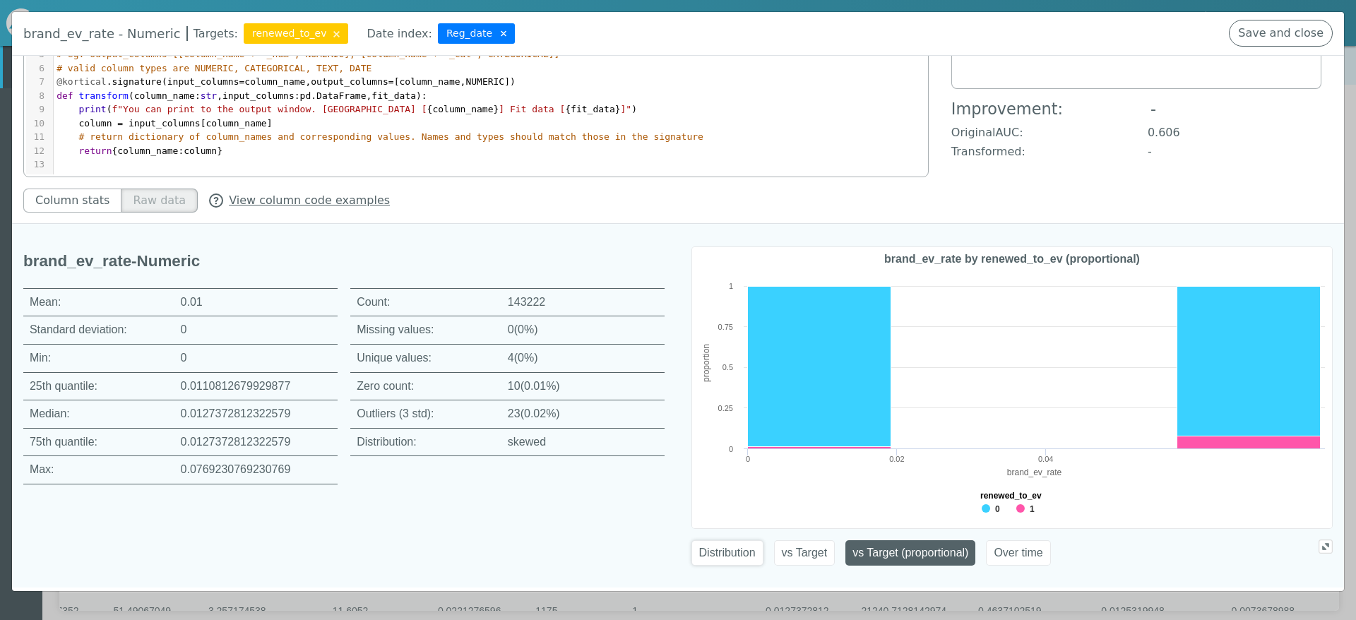
click at [740, 560] on button "Distribution" at bounding box center [727, 552] width 72 height 25
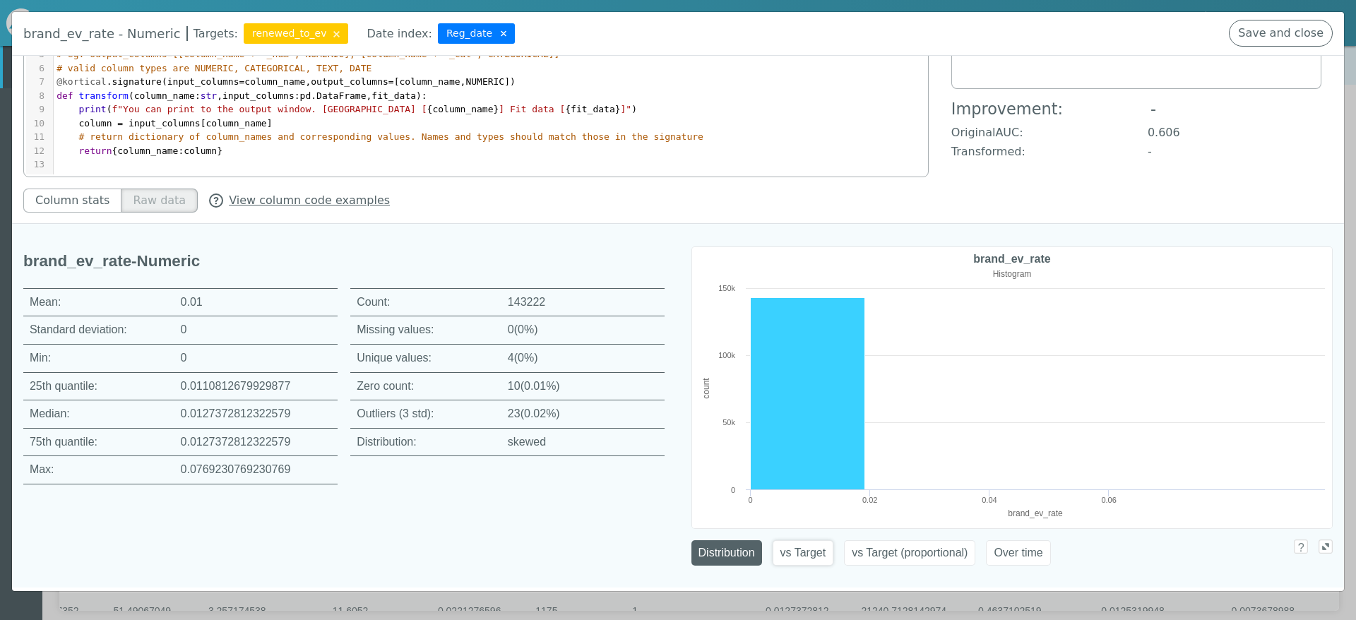
click at [818, 547] on button "vs Target" at bounding box center [802, 552] width 61 height 25
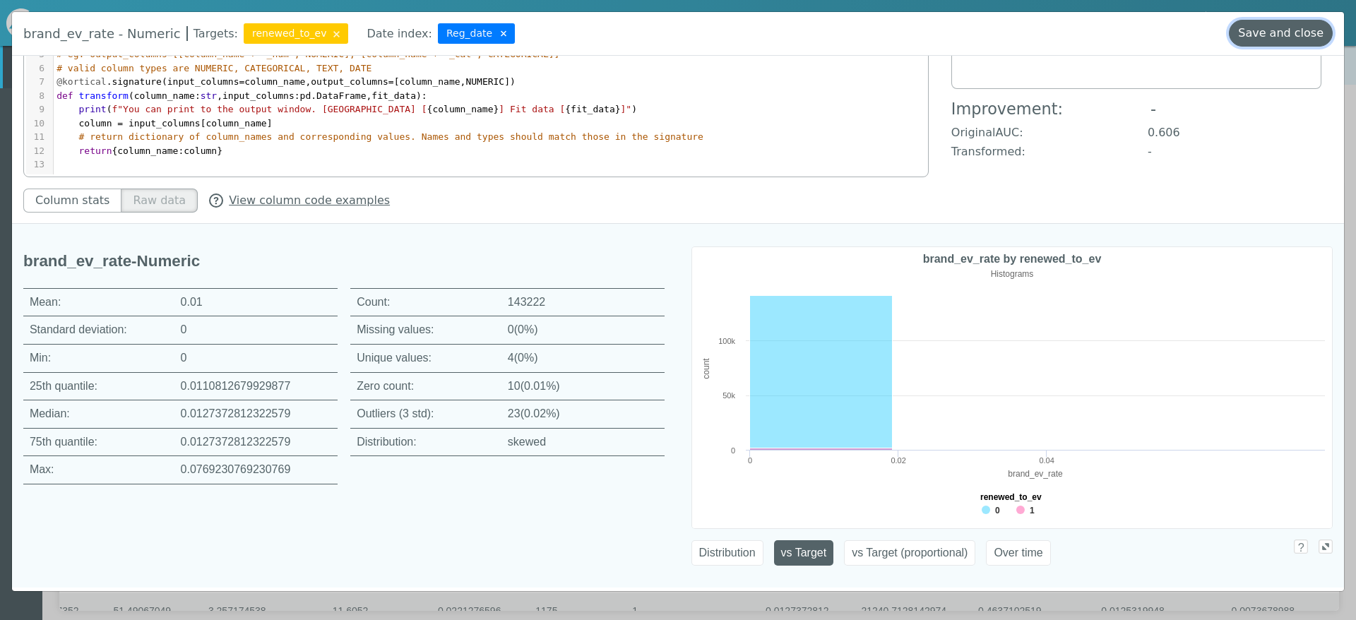
click at [1264, 37] on button "Save and close" at bounding box center [1281, 33] width 104 height 27
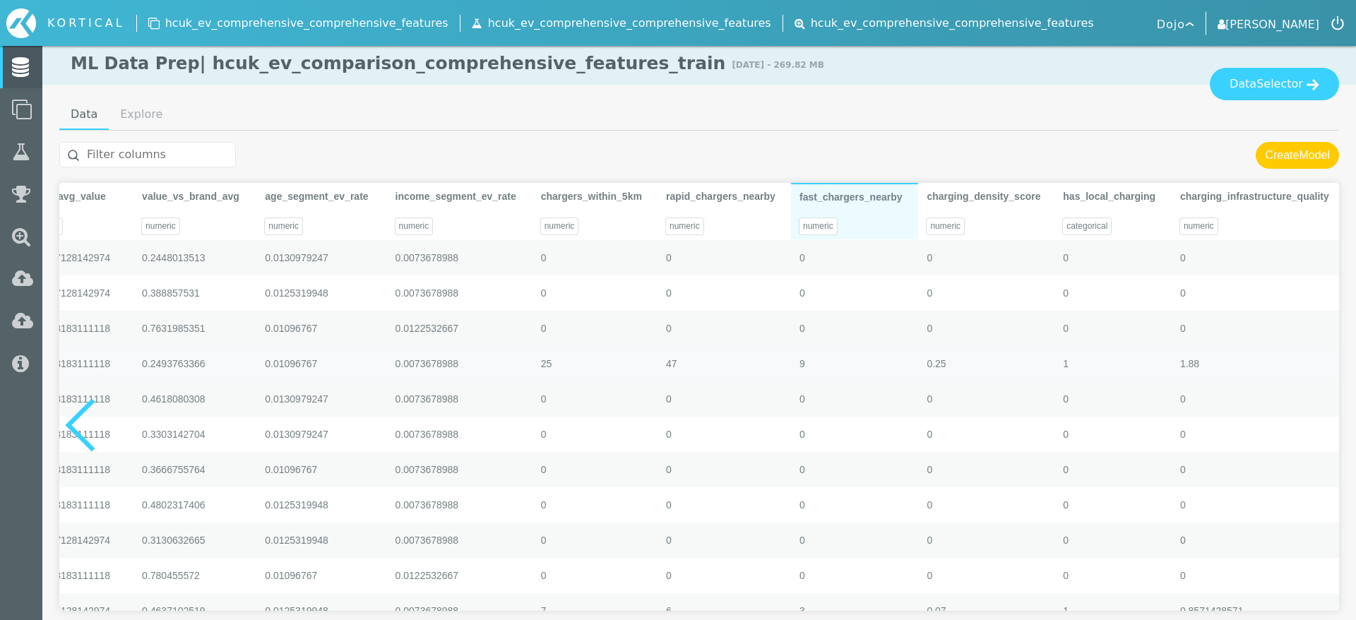
click at [865, 357] on div "9" at bounding box center [855, 363] width 127 height 35
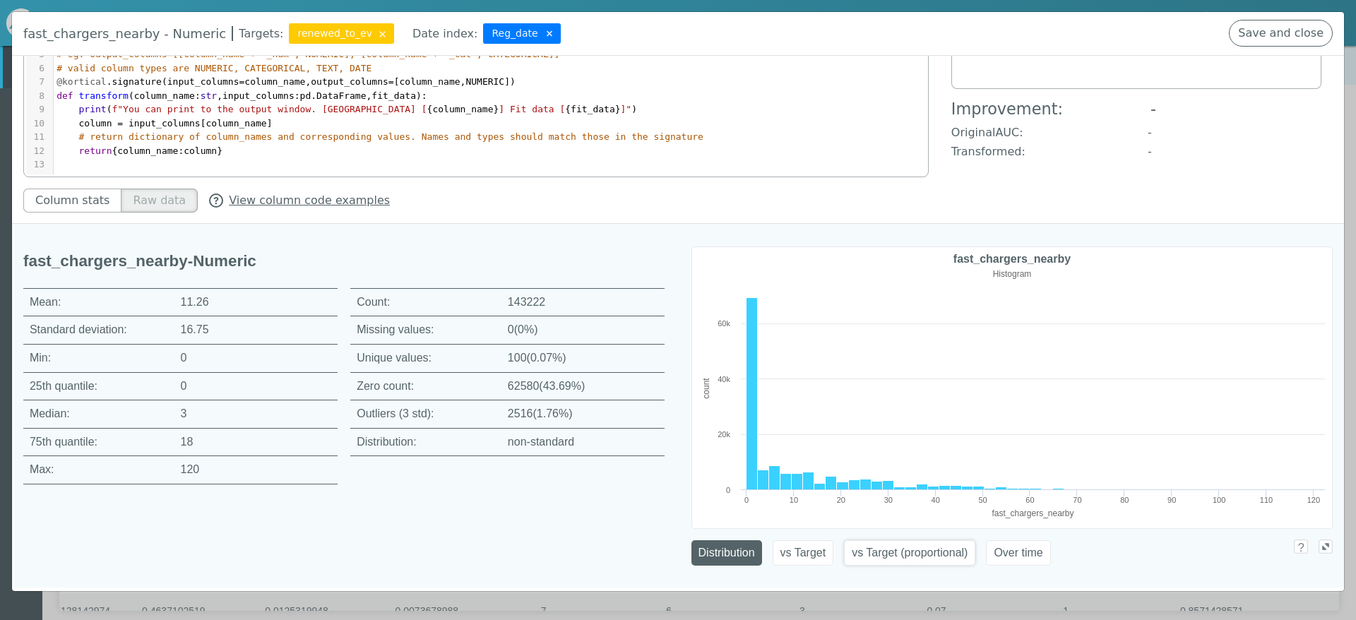
click at [917, 551] on button "vs Target (proportional)" at bounding box center [909, 552] width 131 height 25
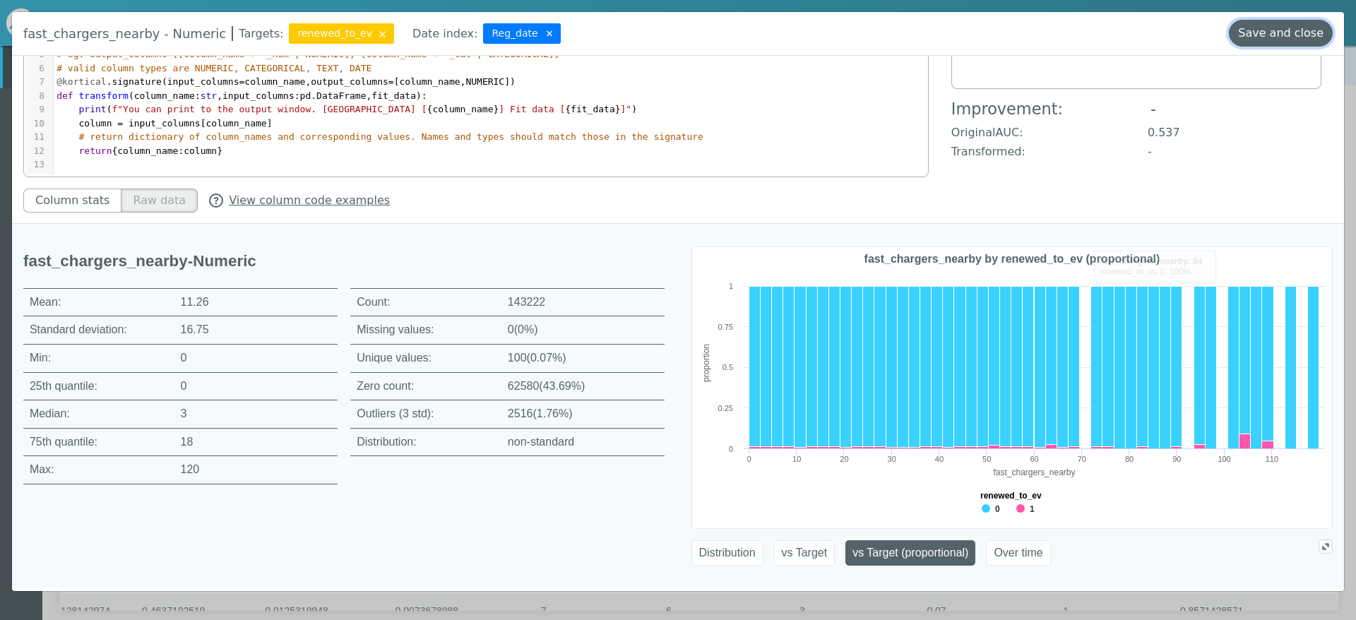
click at [1269, 23] on button "Save and close" at bounding box center [1281, 33] width 104 height 27
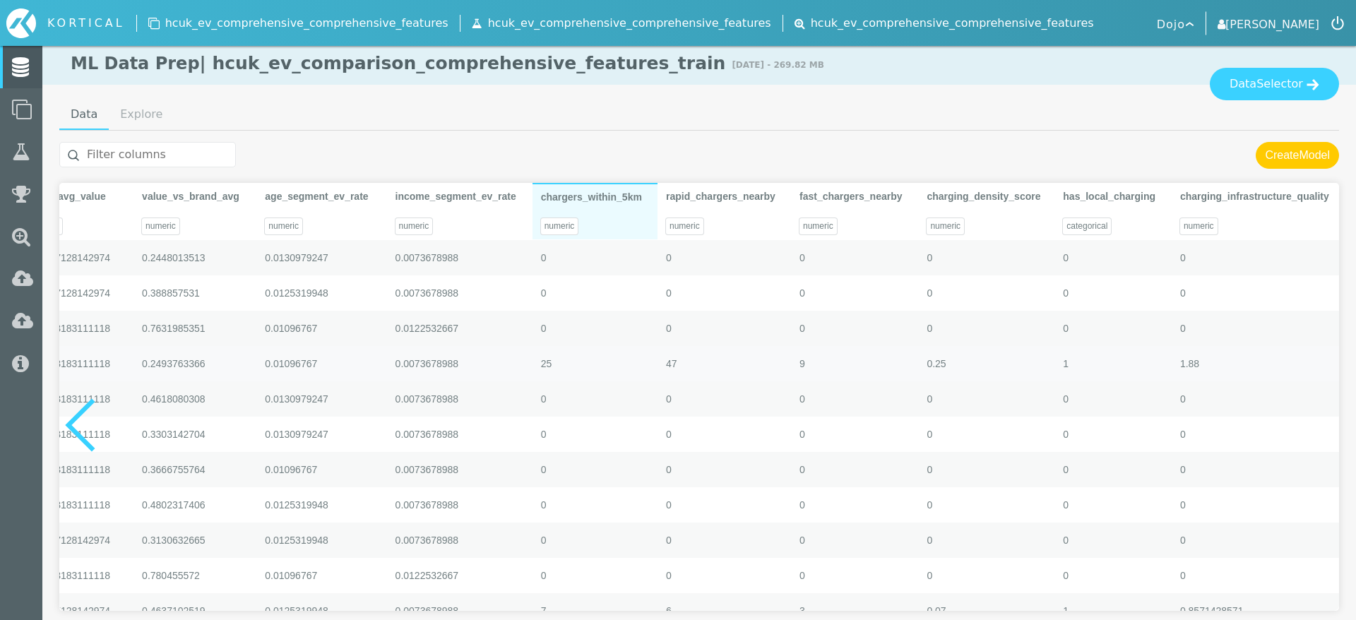
click at [611, 354] on div "25" at bounding box center [595, 363] width 125 height 35
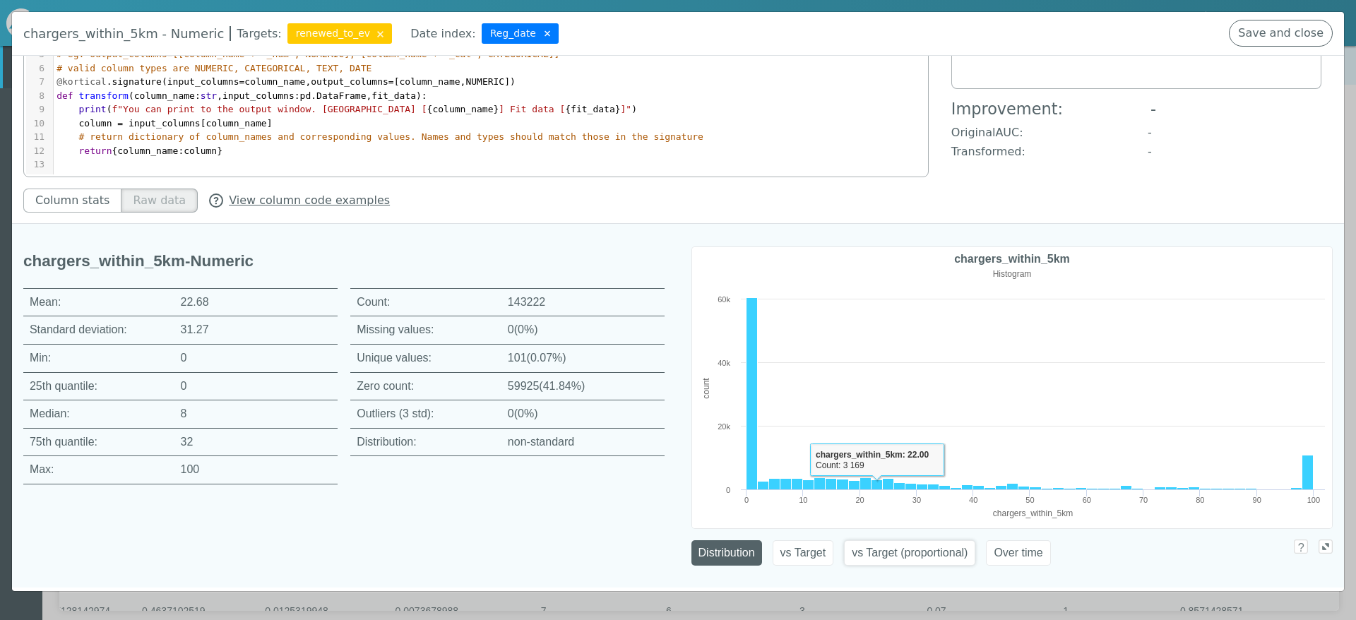
click at [929, 564] on button "vs Target (proportional)" at bounding box center [909, 552] width 131 height 25
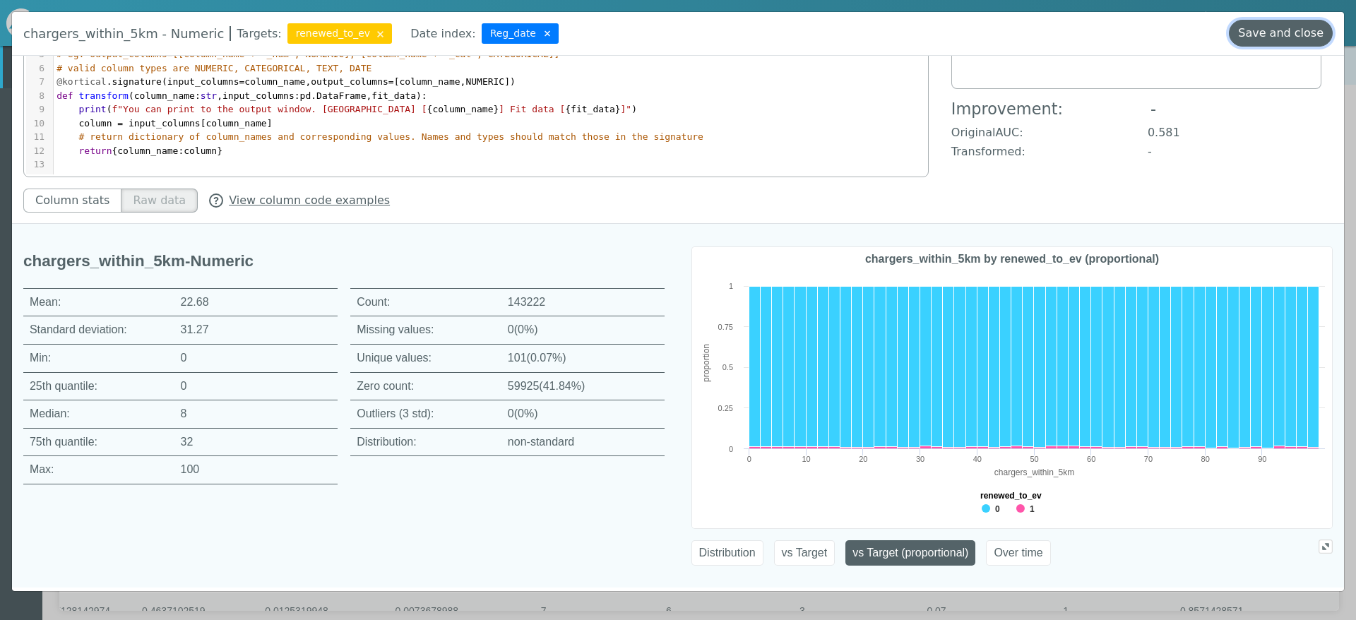
click at [1284, 35] on button "Save and close" at bounding box center [1281, 33] width 104 height 27
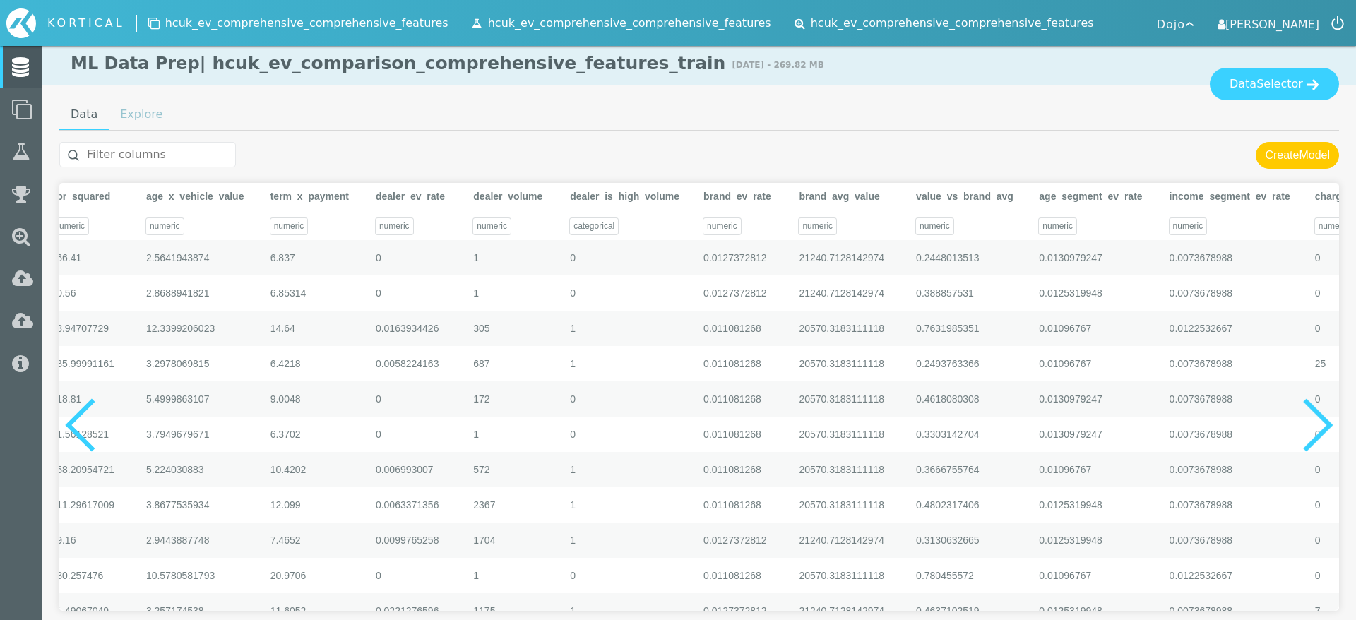
click at [146, 119] on link "Explore" at bounding box center [141, 114] width 65 height 28
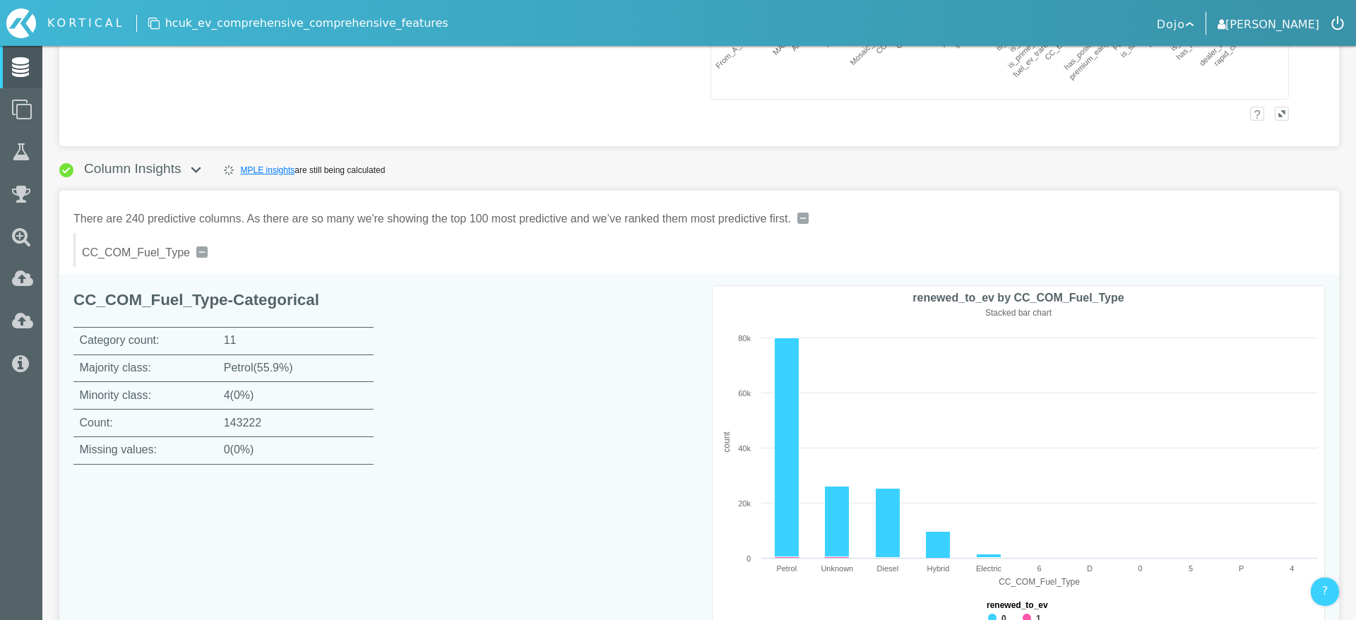
scroll to position [817, 0]
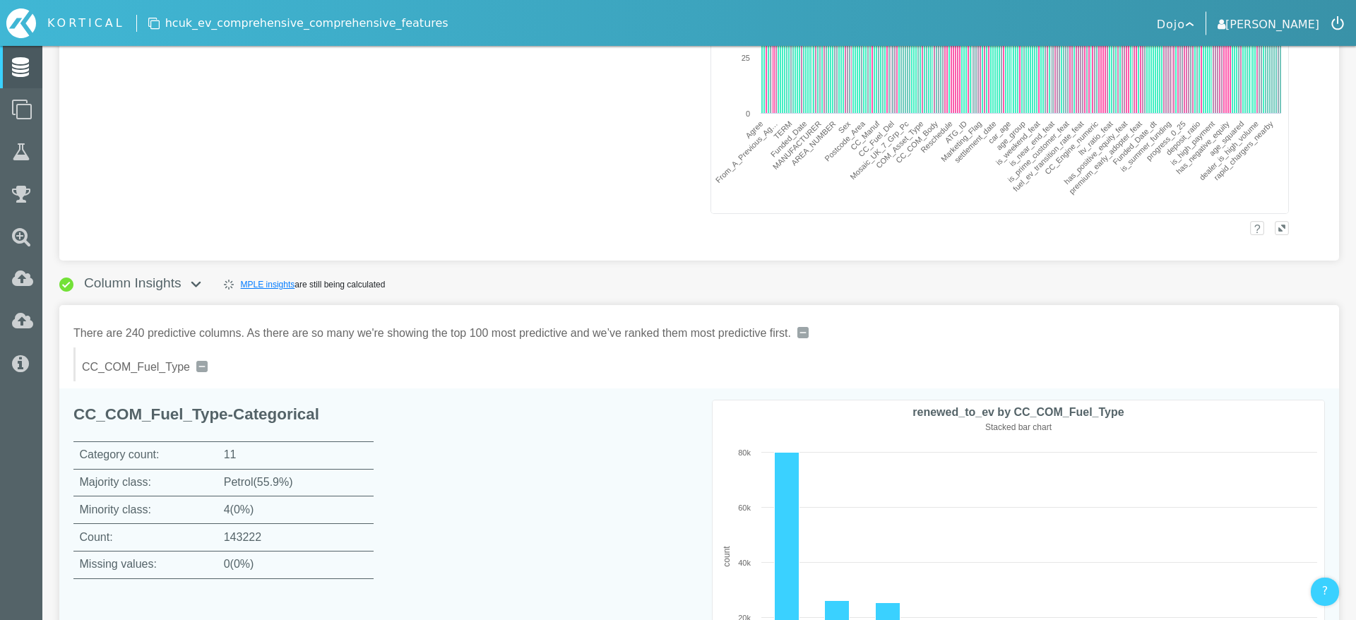
click at [202, 363] on img at bounding box center [201, 366] width 11 height 11
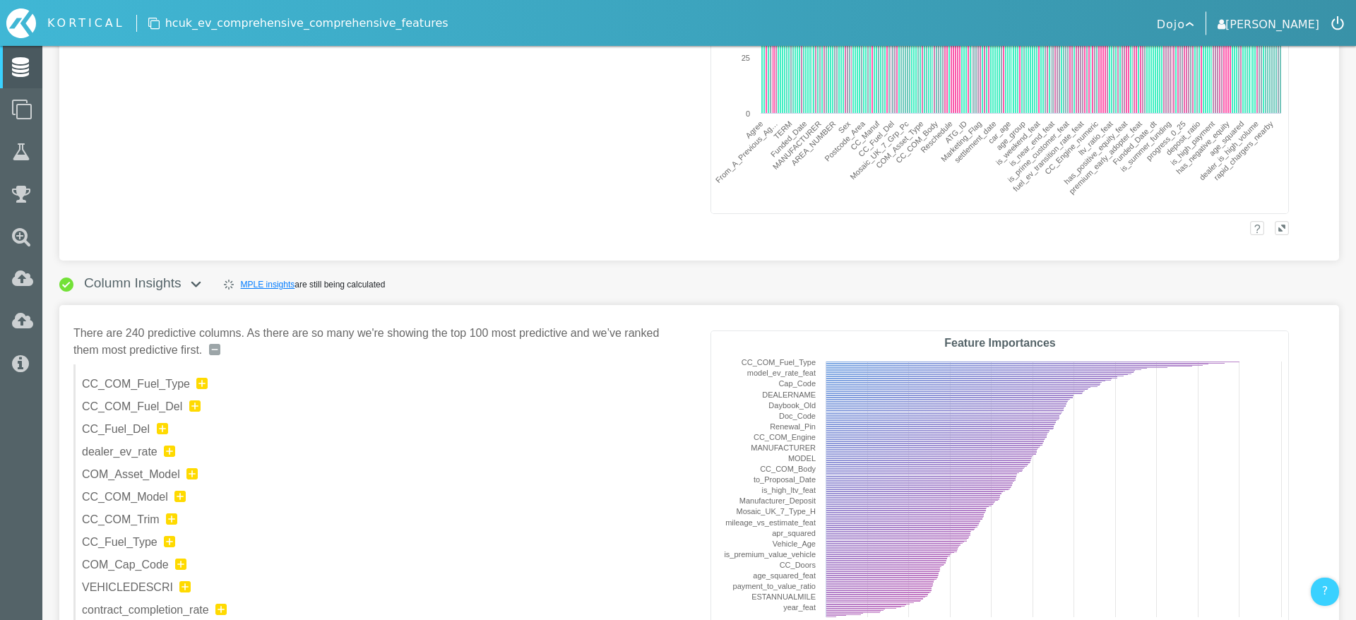
click at [199, 380] on img at bounding box center [201, 383] width 11 height 11
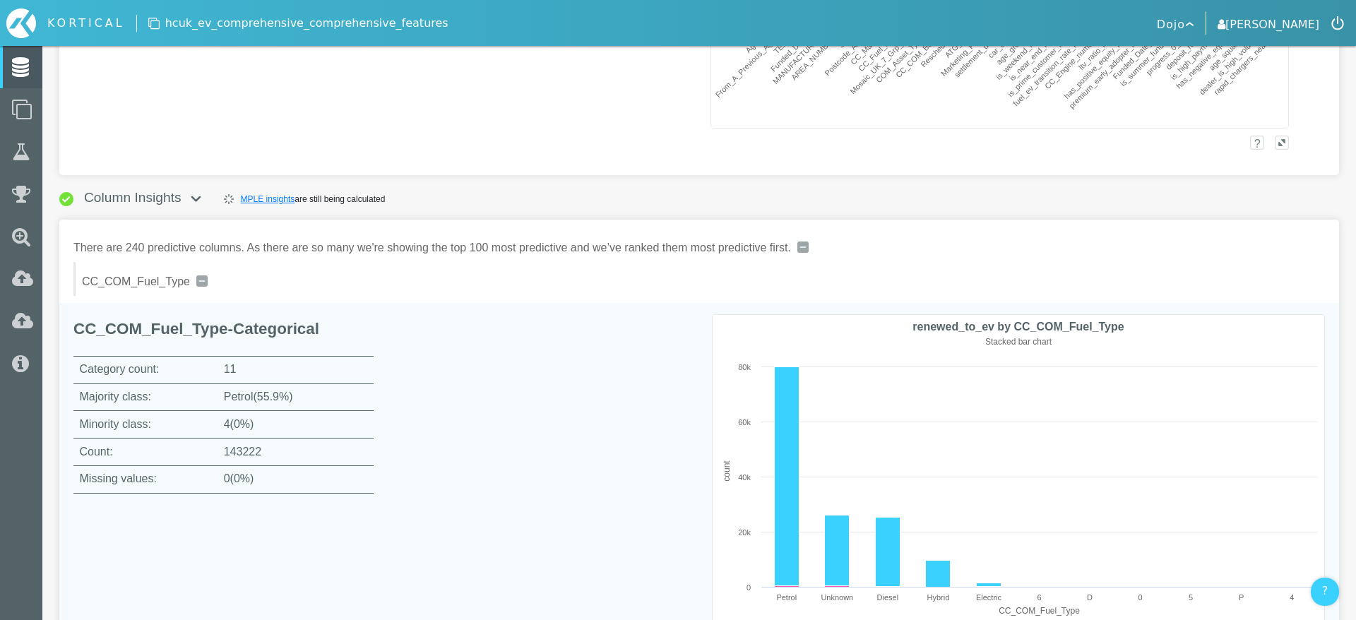
scroll to position [1044, 0]
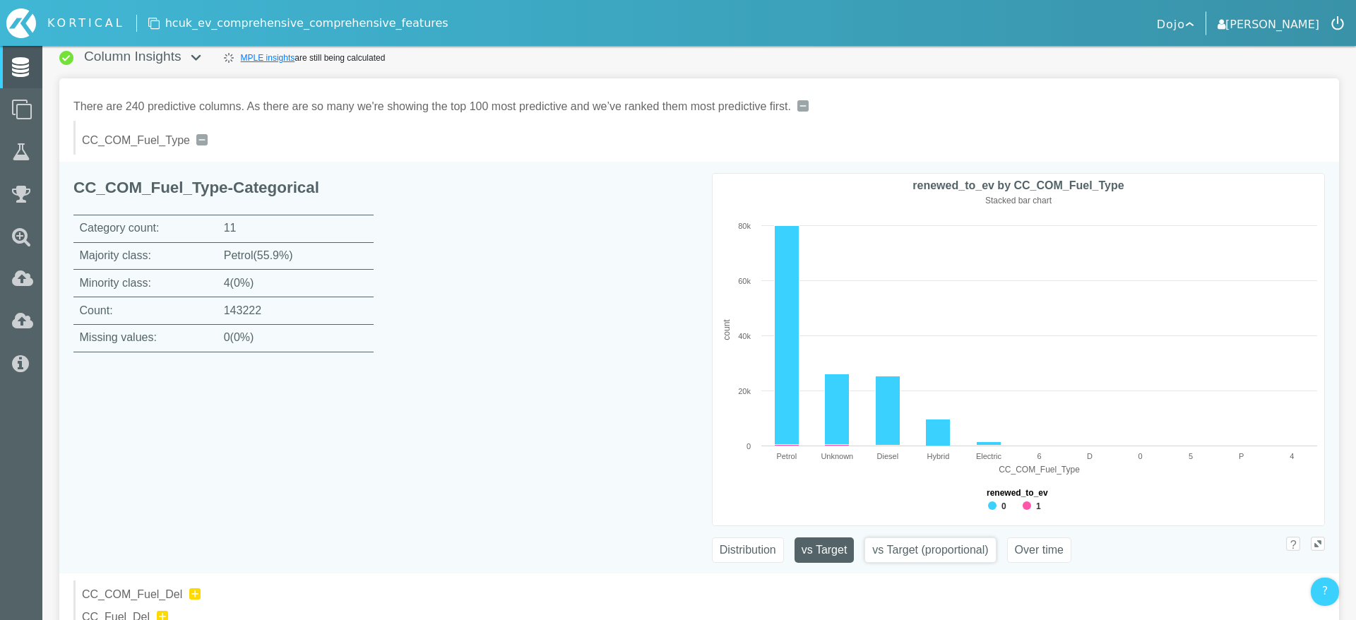
click at [943, 556] on button "vs Target (proportional)" at bounding box center [929, 549] width 131 height 25
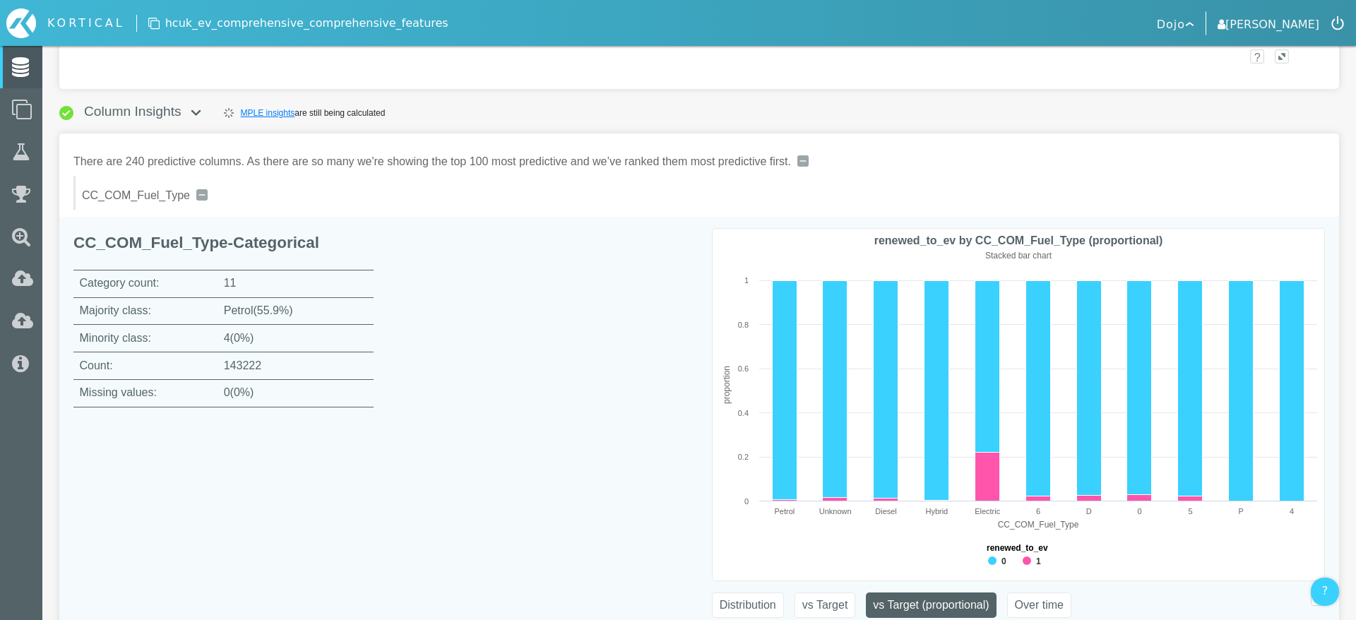
scroll to position [1013, 0]
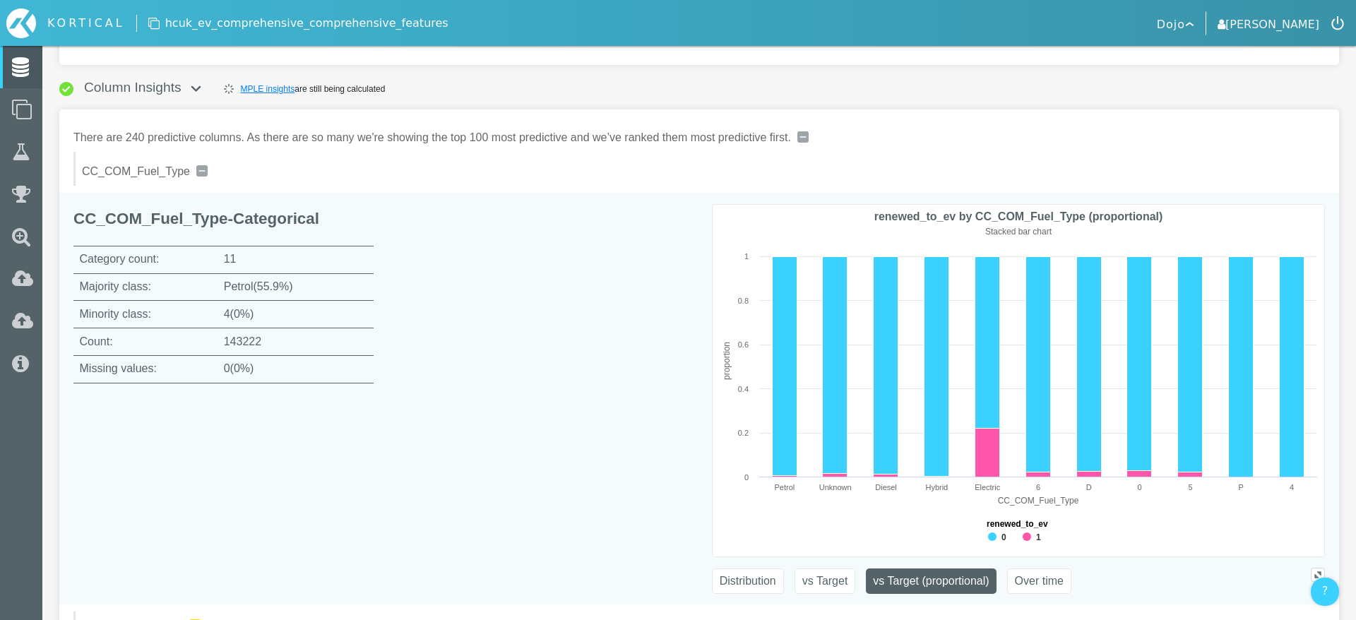
click at [206, 169] on img at bounding box center [201, 170] width 11 height 11
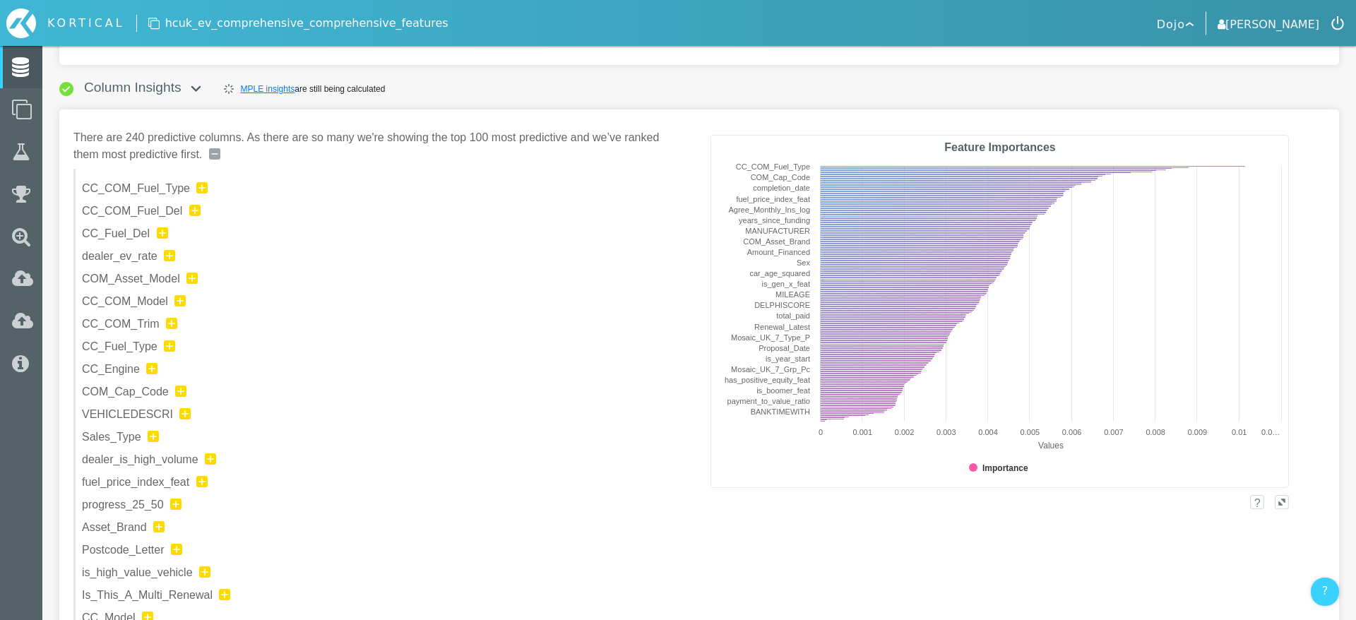
click at [169, 258] on img at bounding box center [169, 255] width 11 height 11
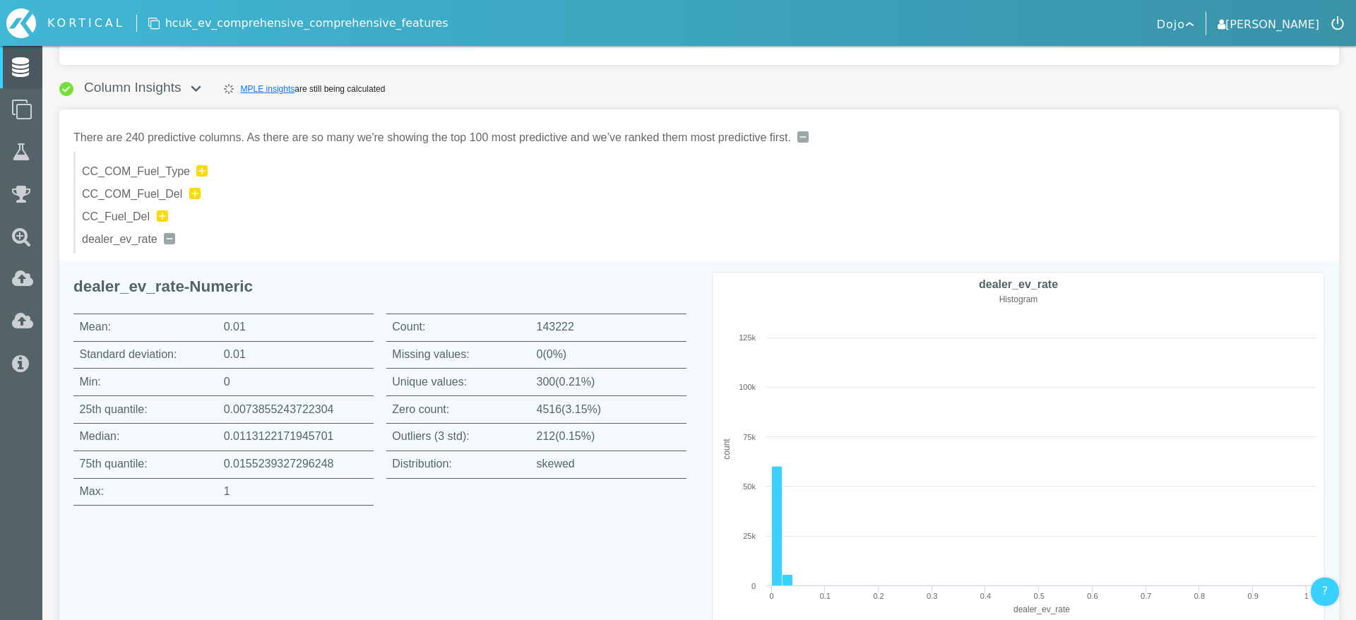
scroll to position [1354, 0]
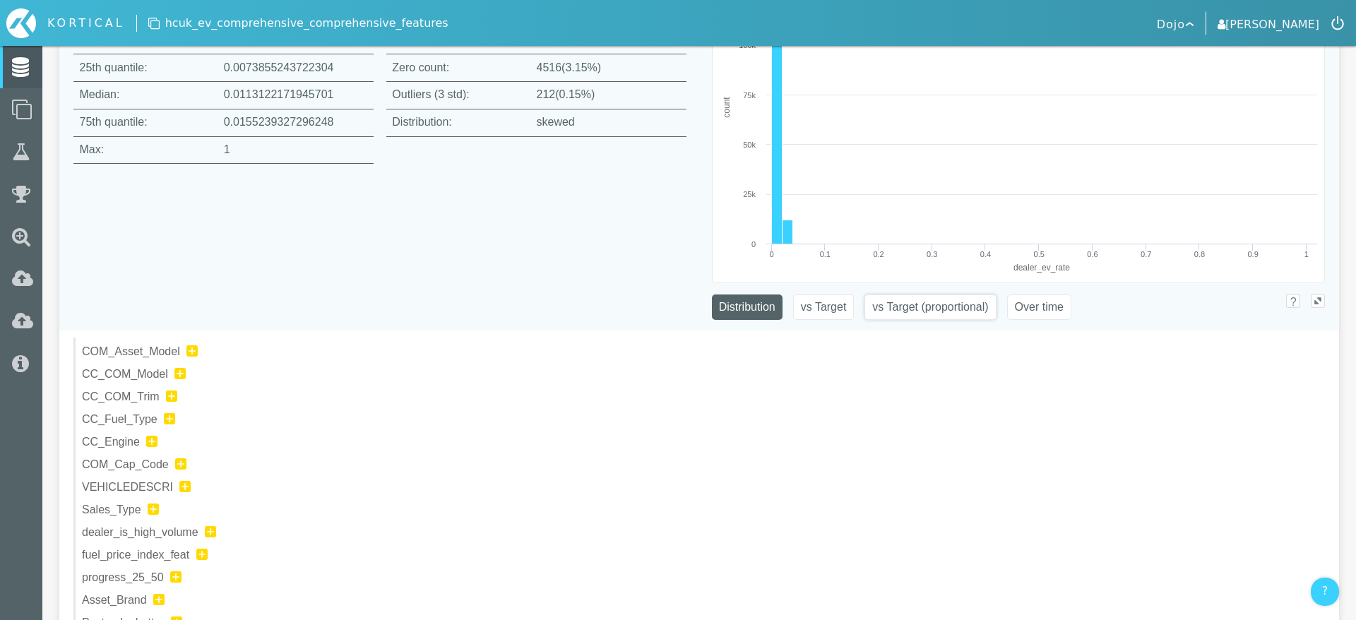
click at [913, 313] on button "vs Target (proportional)" at bounding box center [929, 306] width 131 height 25
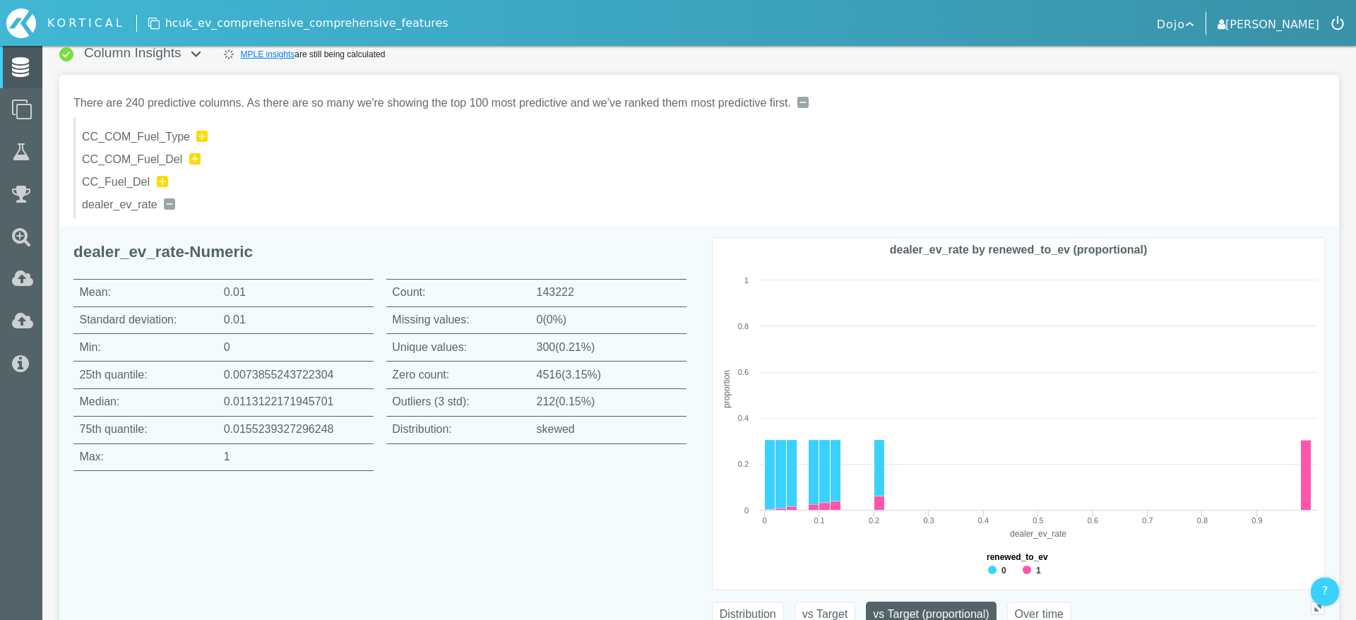
scroll to position [1041, 0]
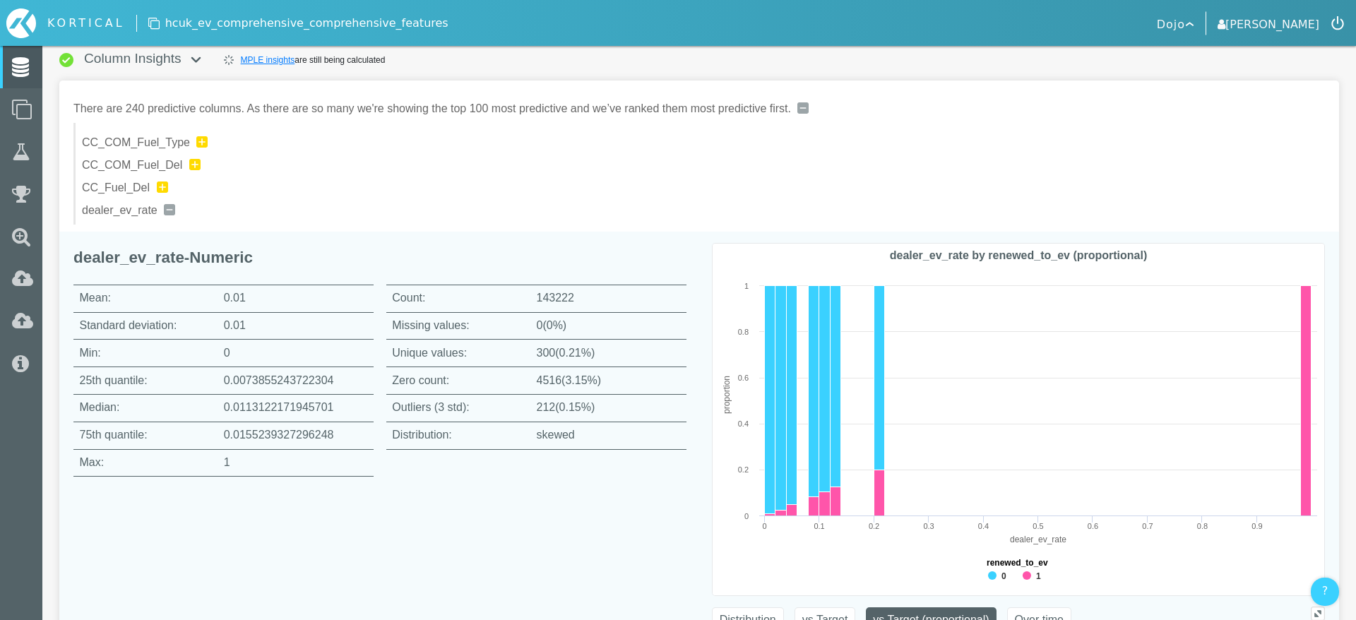
click at [169, 212] on img at bounding box center [169, 209] width 11 height 11
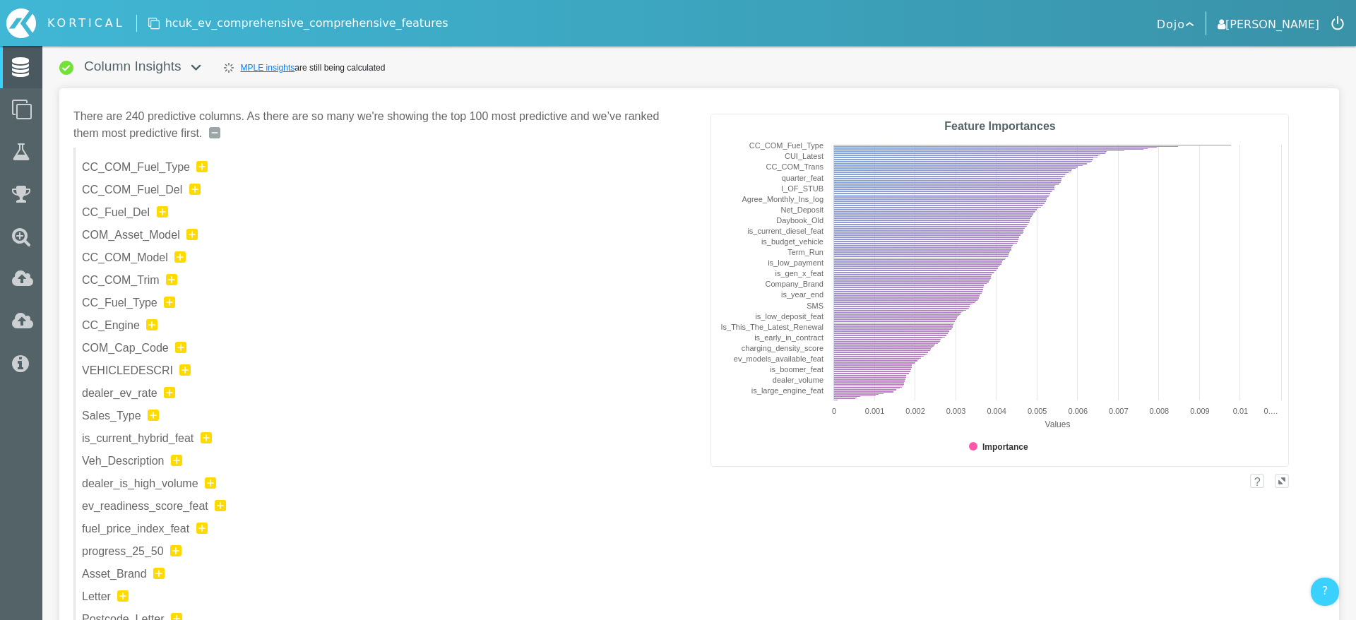
scroll to position [1021, 0]
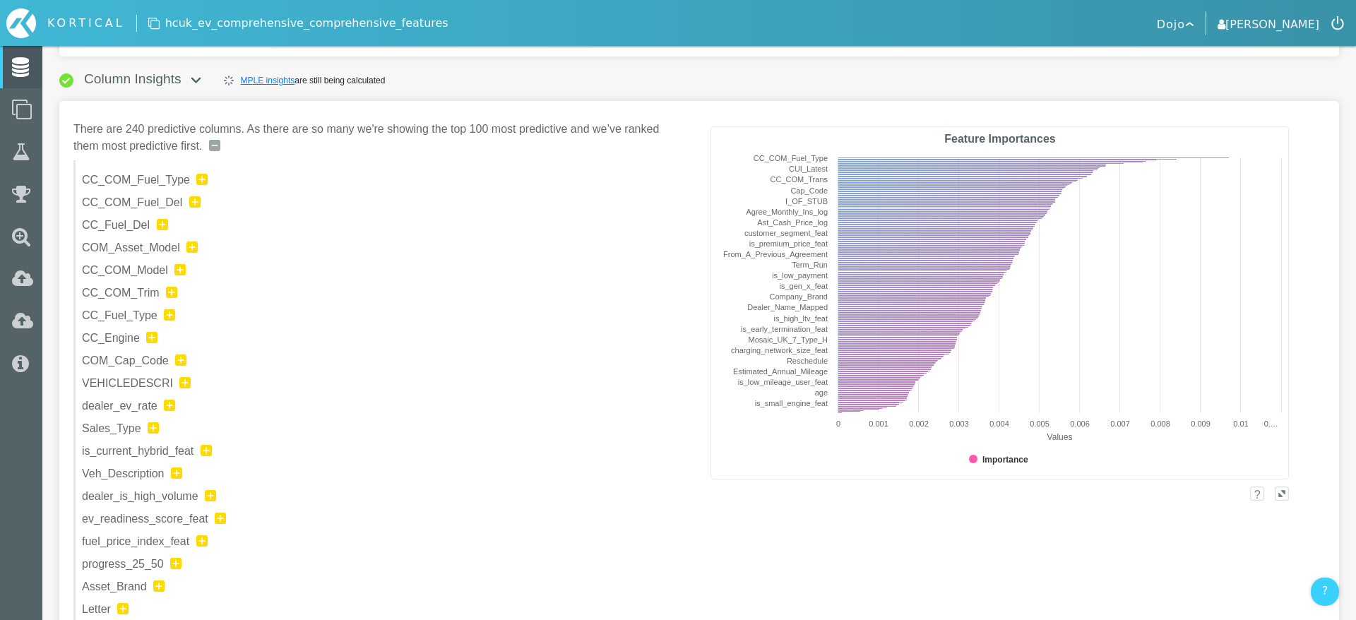
click at [297, 405] on div "dealer_ev_rate" at bounding box center [377, 406] width 590 height 17
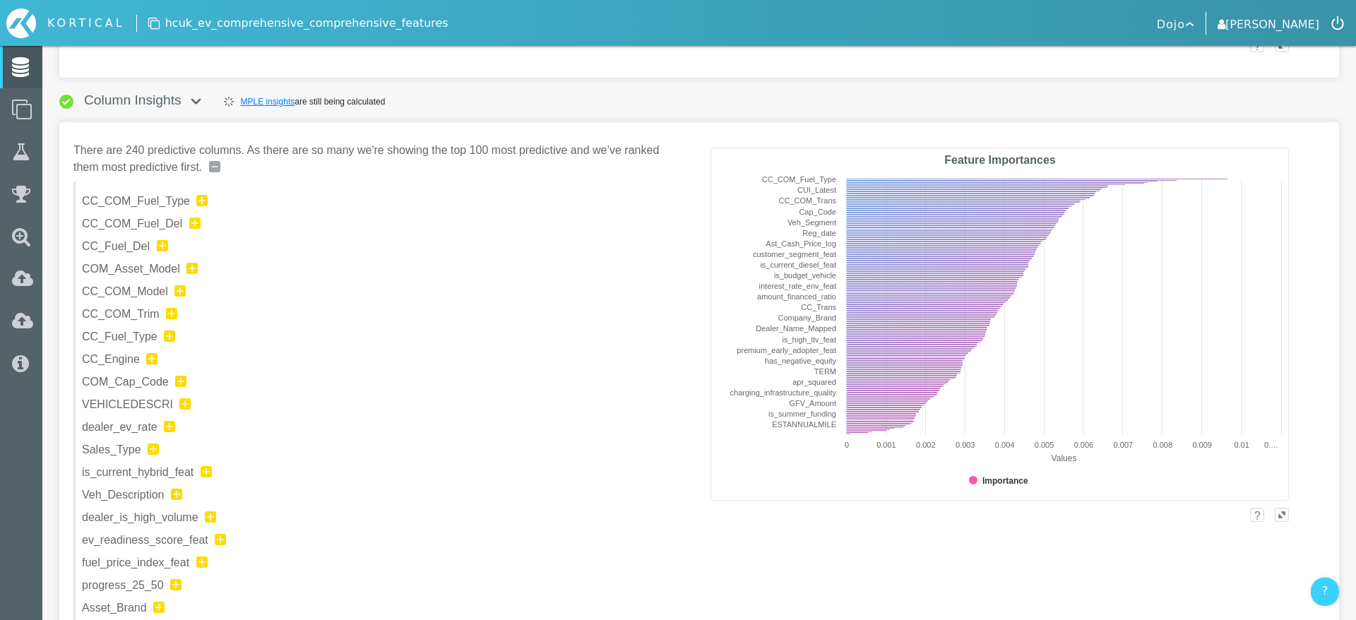
scroll to position [989, 0]
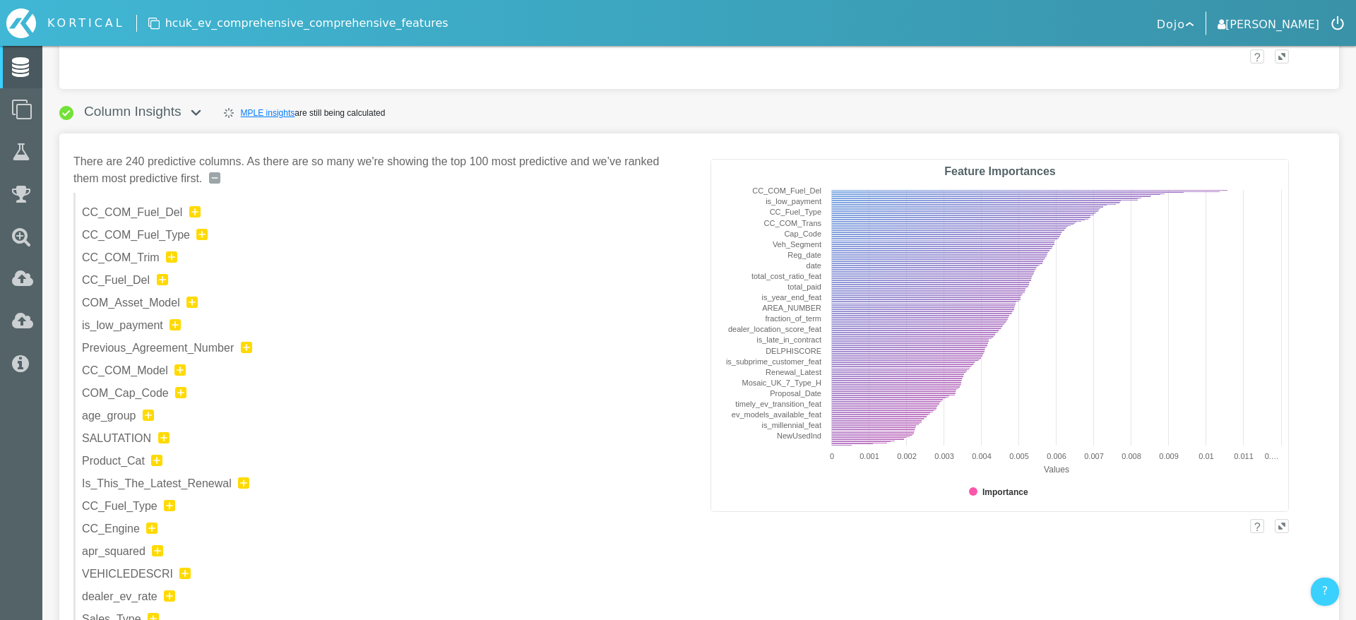
click at [193, 213] on img at bounding box center [194, 211] width 11 height 11
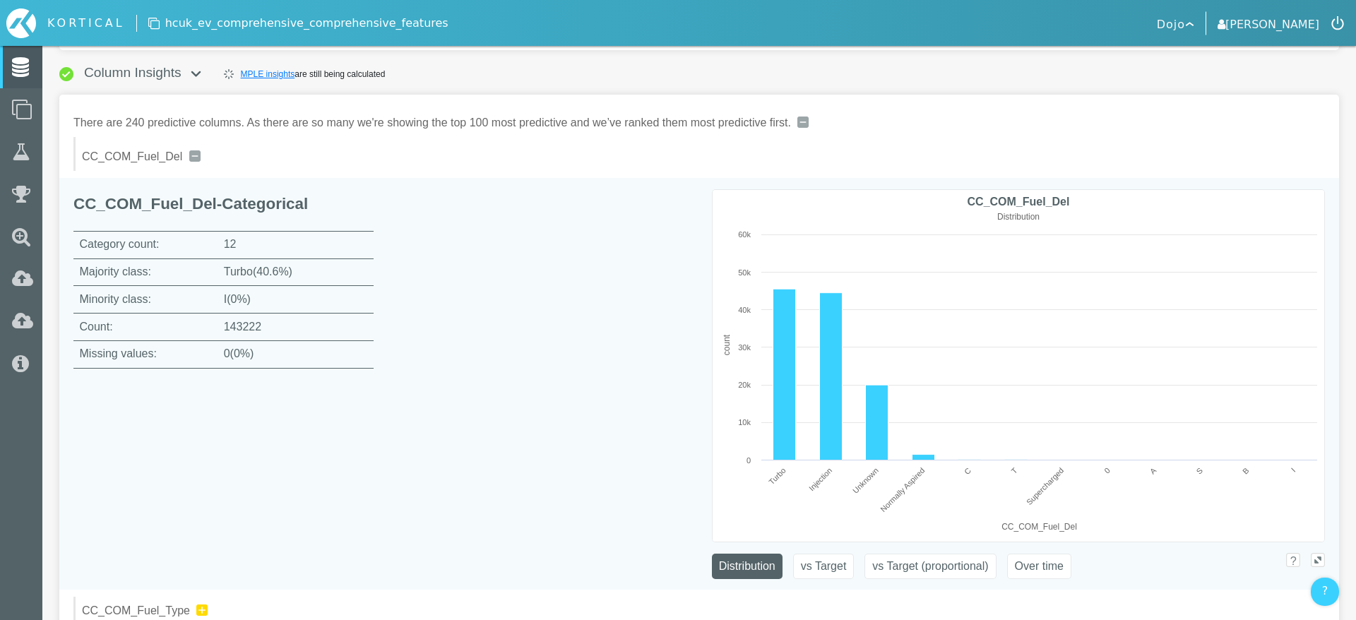
scroll to position [1034, 0]
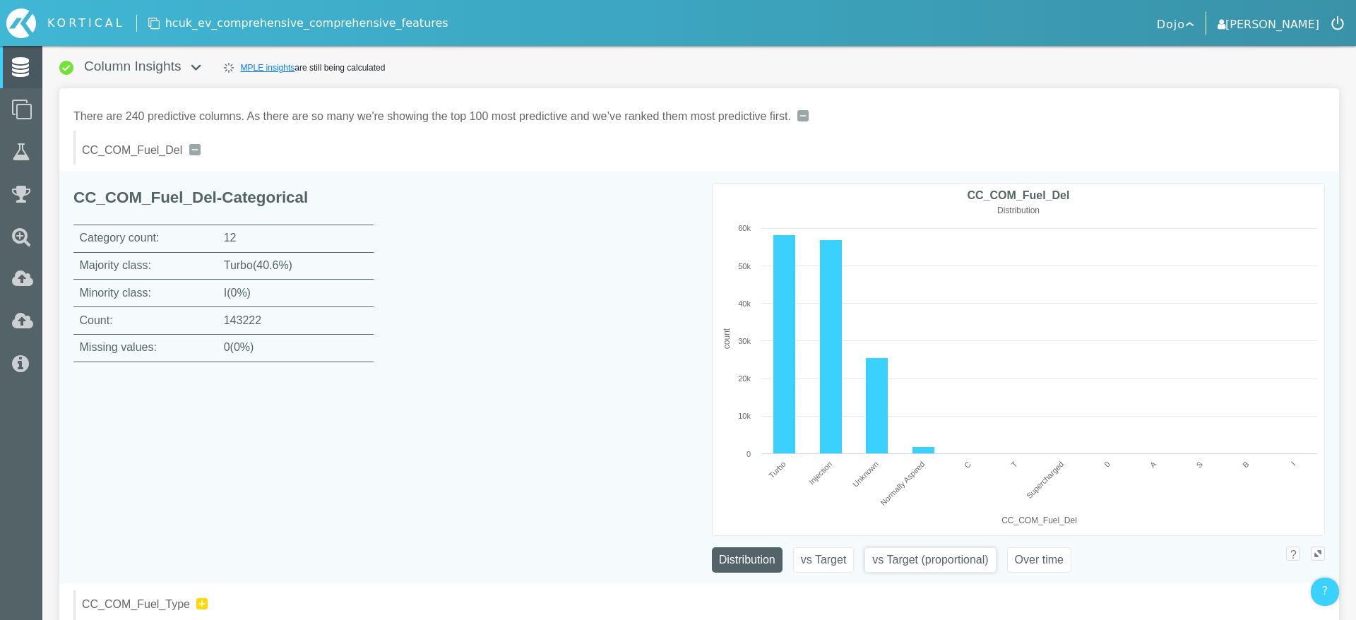
click at [924, 562] on button "vs Target (proportional)" at bounding box center [929, 559] width 131 height 25
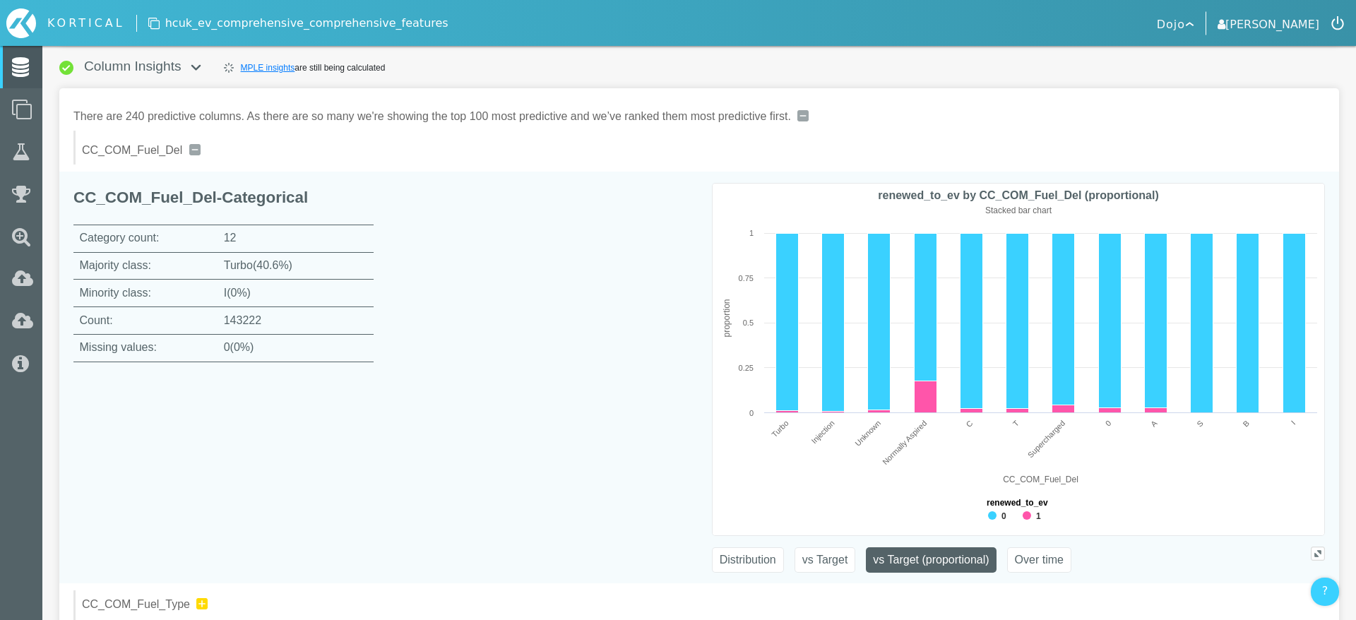
click at [200, 155] on img at bounding box center [194, 149] width 11 height 11
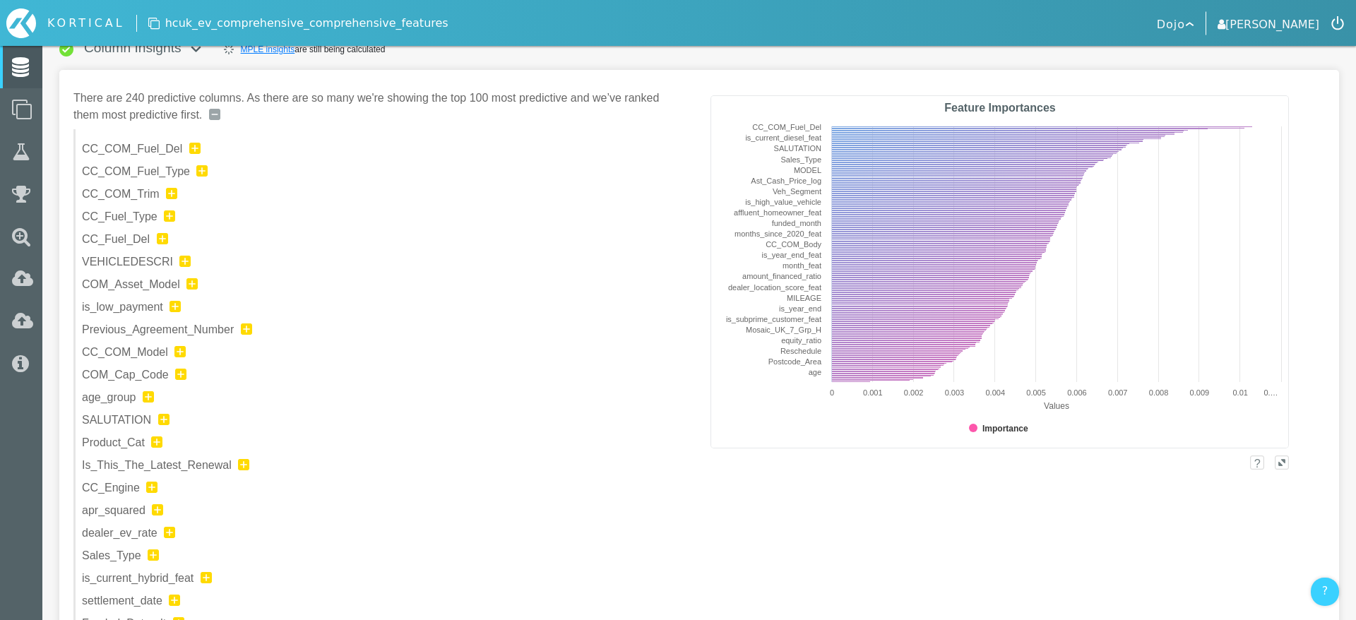
scroll to position [1088, 0]
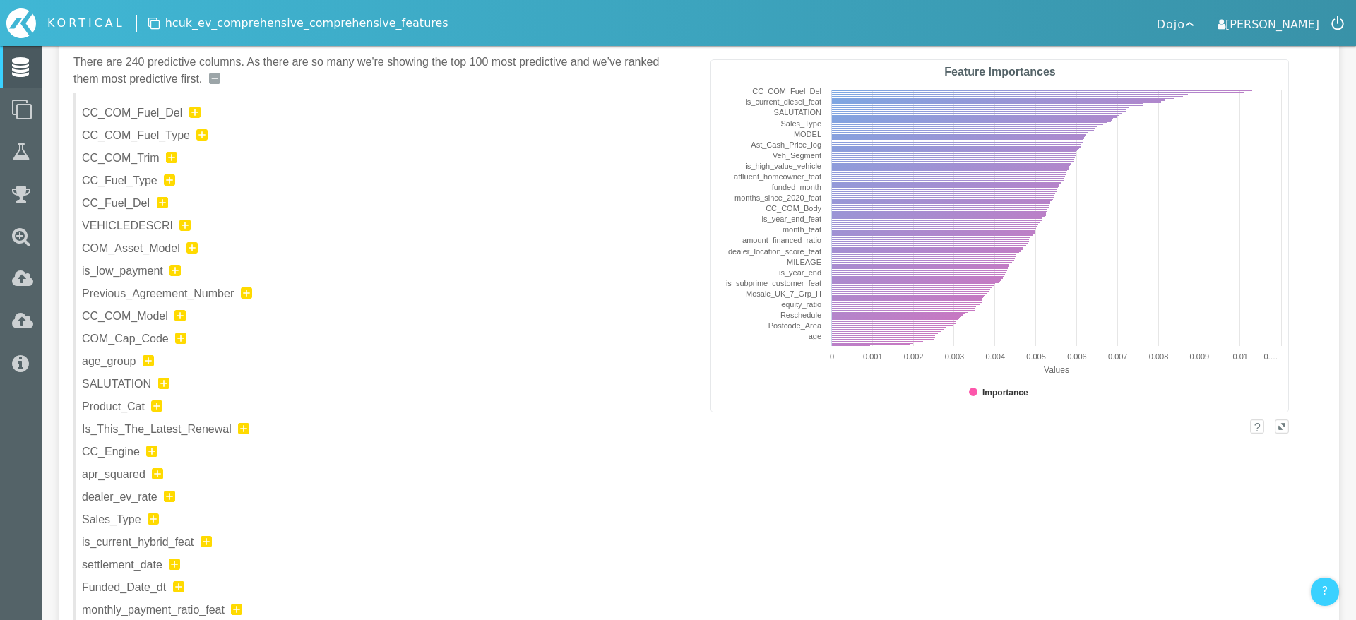
click at [153, 365] on img at bounding box center [148, 360] width 11 height 11
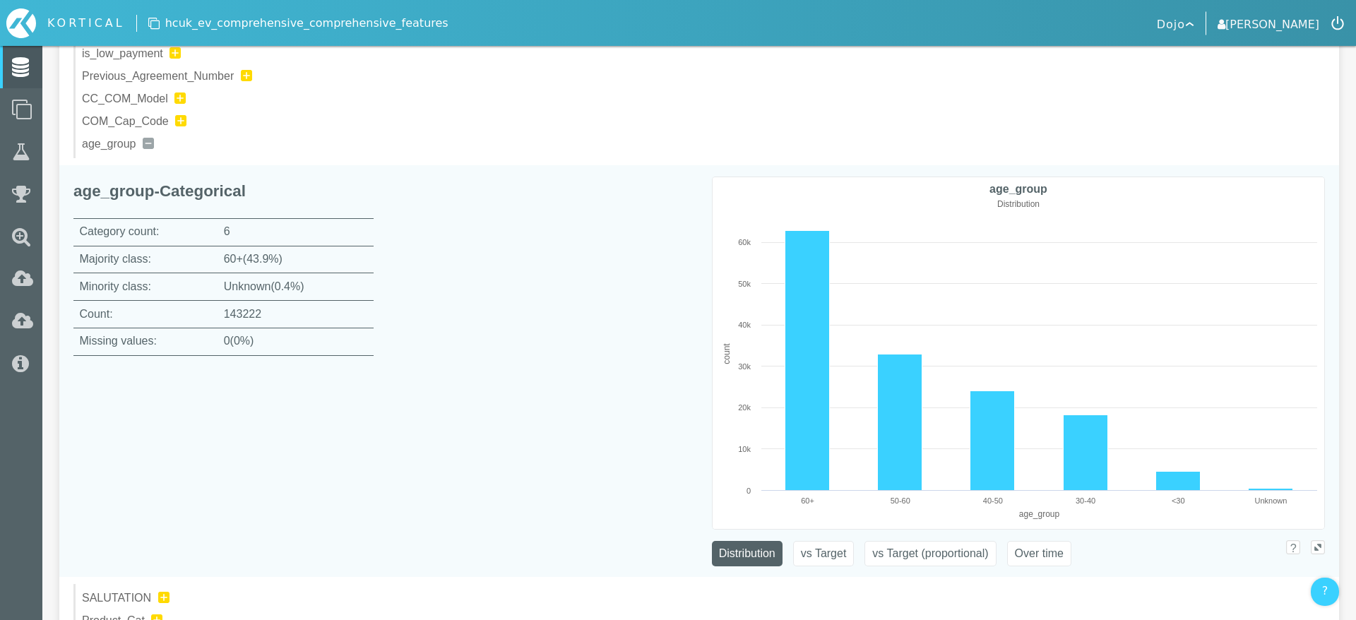
scroll to position [1292, 0]
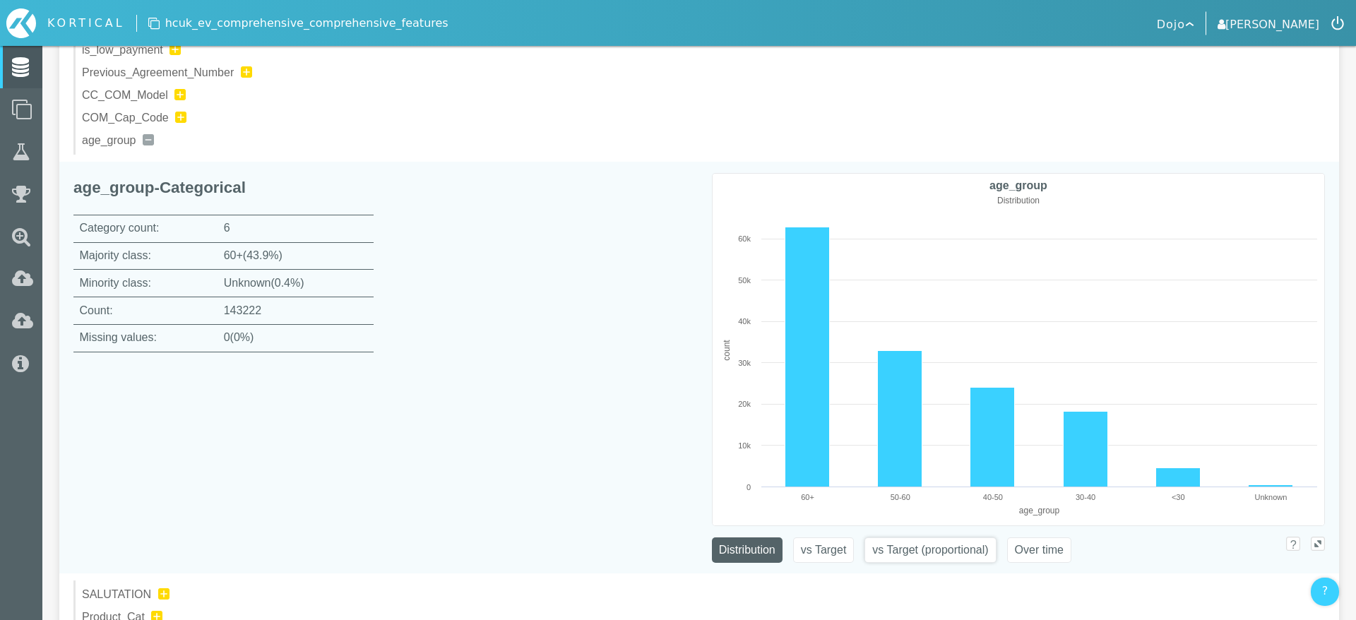
click at [869, 555] on button "vs Target (proportional)" at bounding box center [929, 549] width 131 height 25
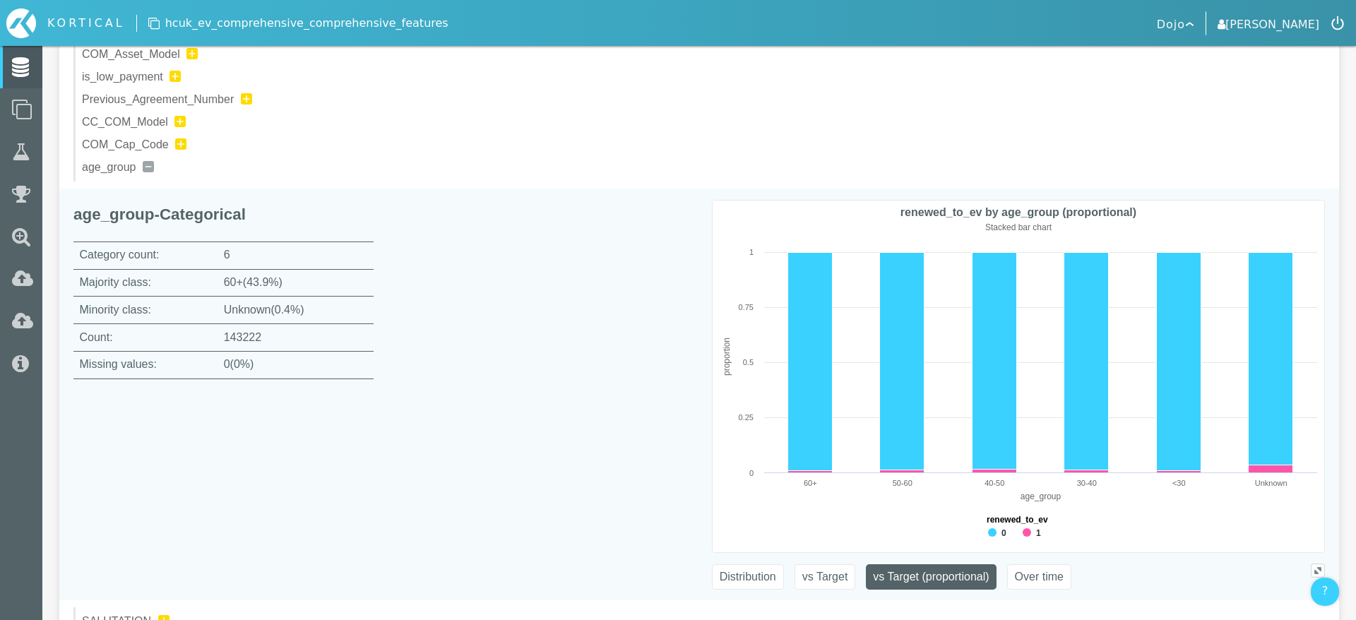
scroll to position [870, 0]
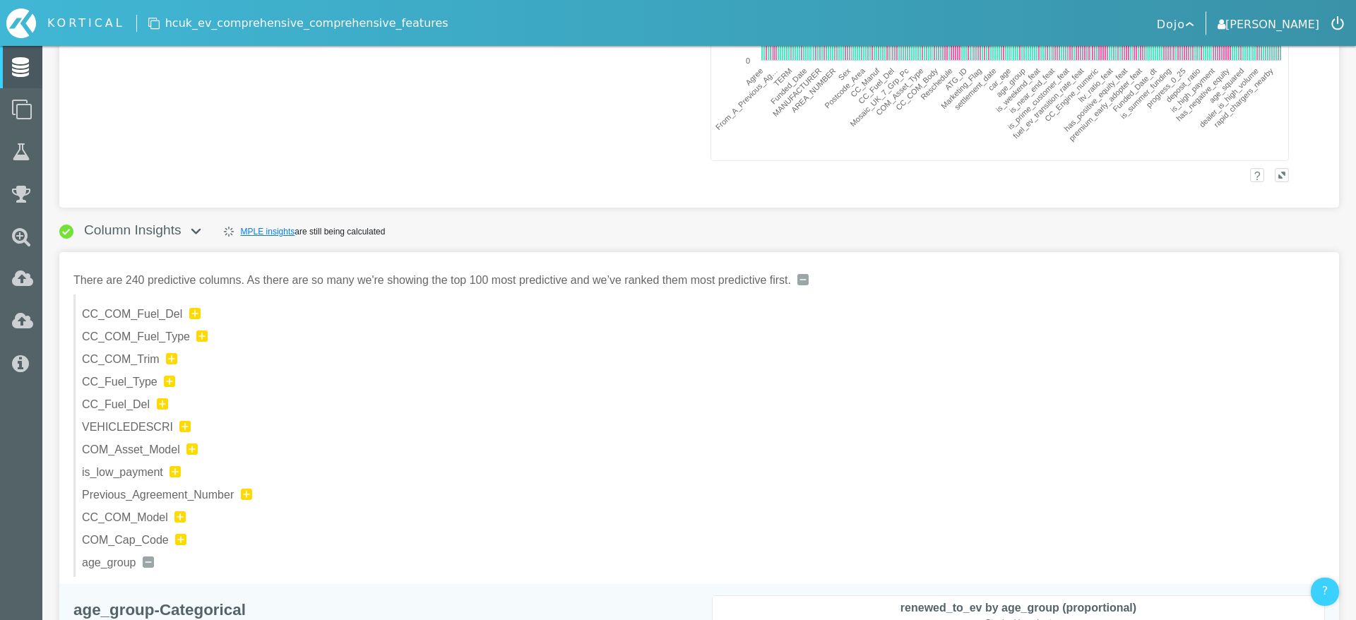
click at [148, 559] on img at bounding box center [148, 561] width 11 height 11
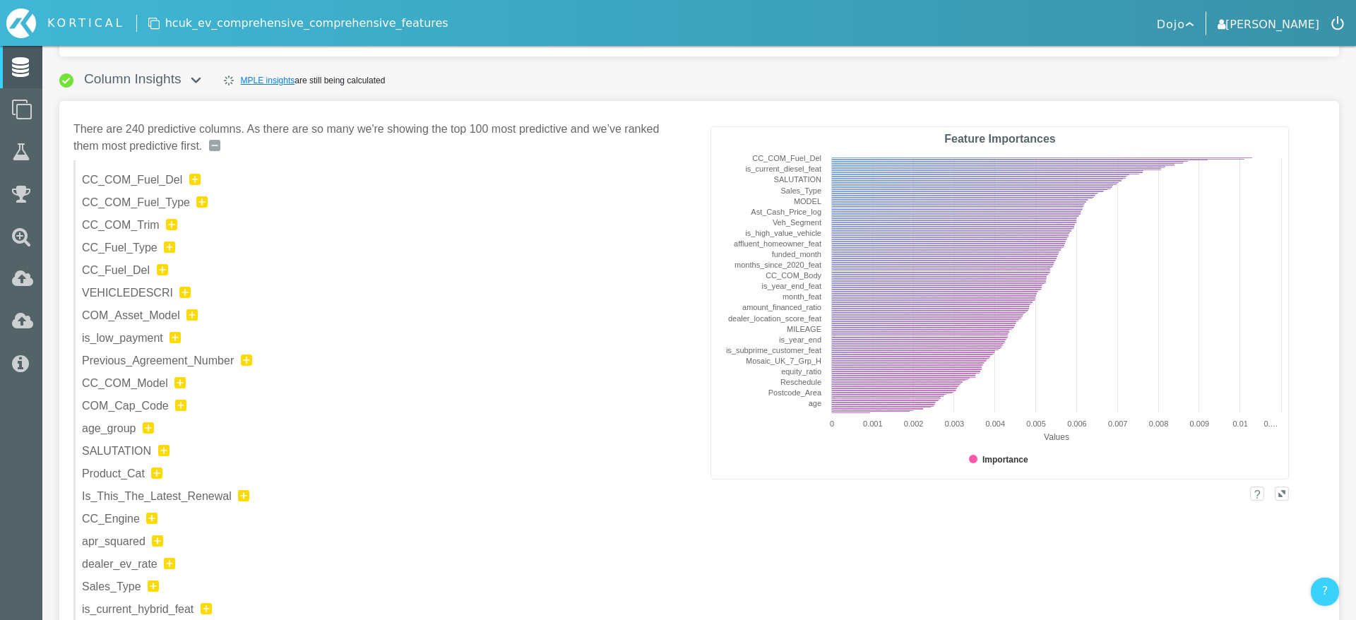
scroll to position [1025, 0]
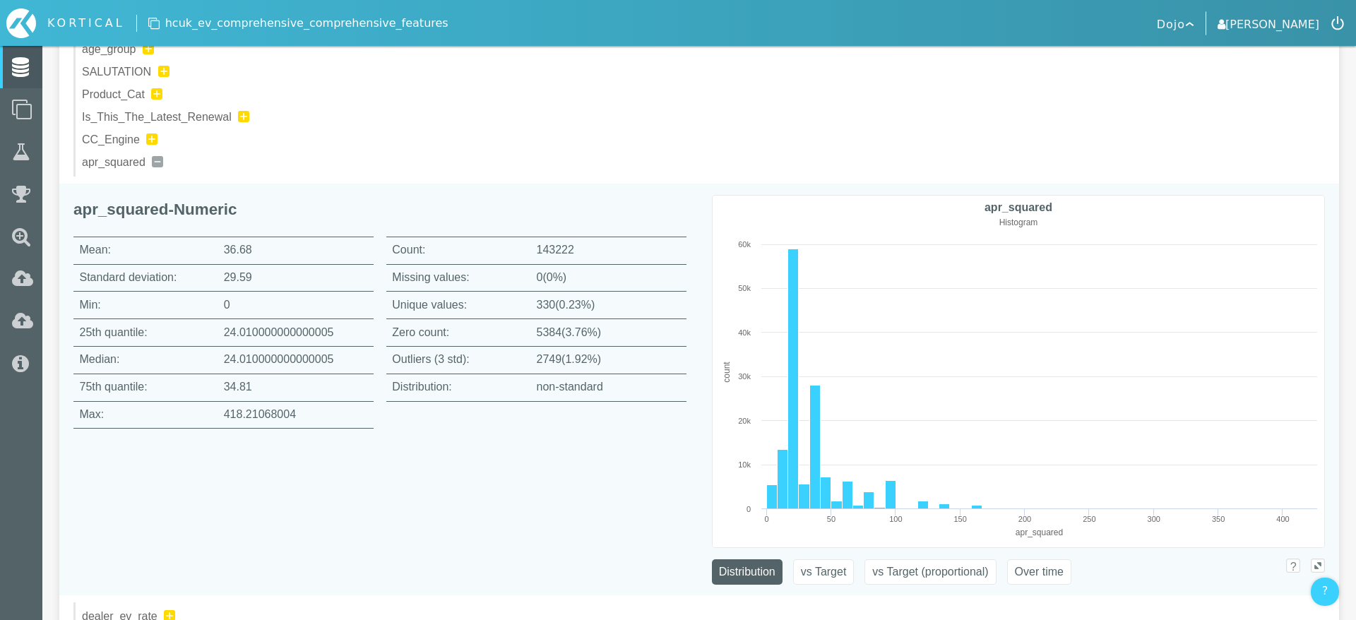
scroll to position [1407, 0]
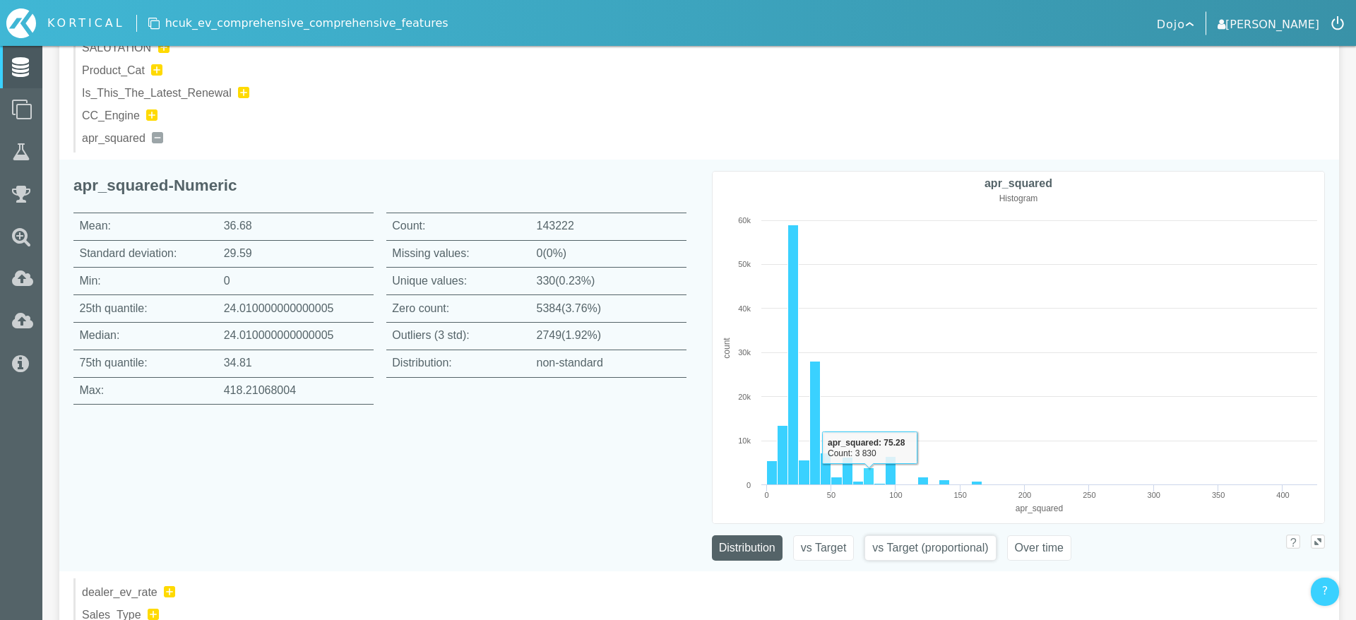
click at [924, 537] on button "vs Target (proportional)" at bounding box center [929, 547] width 131 height 25
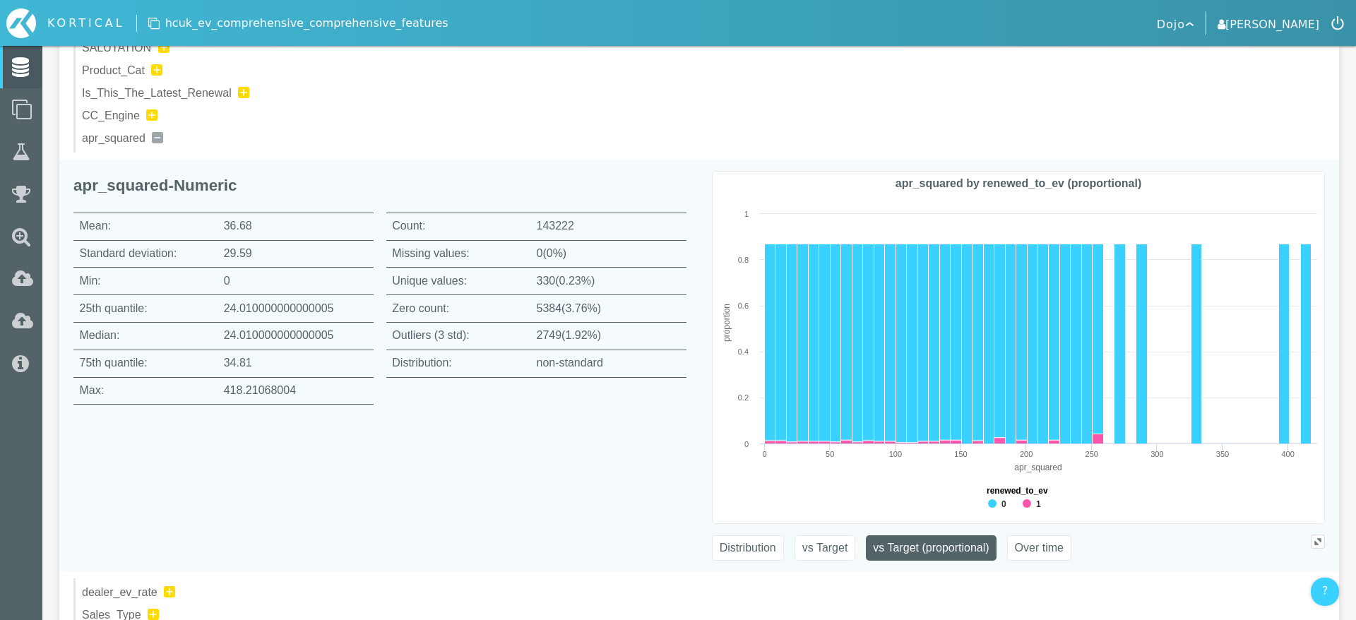
click at [160, 137] on img at bounding box center [157, 137] width 11 height 11
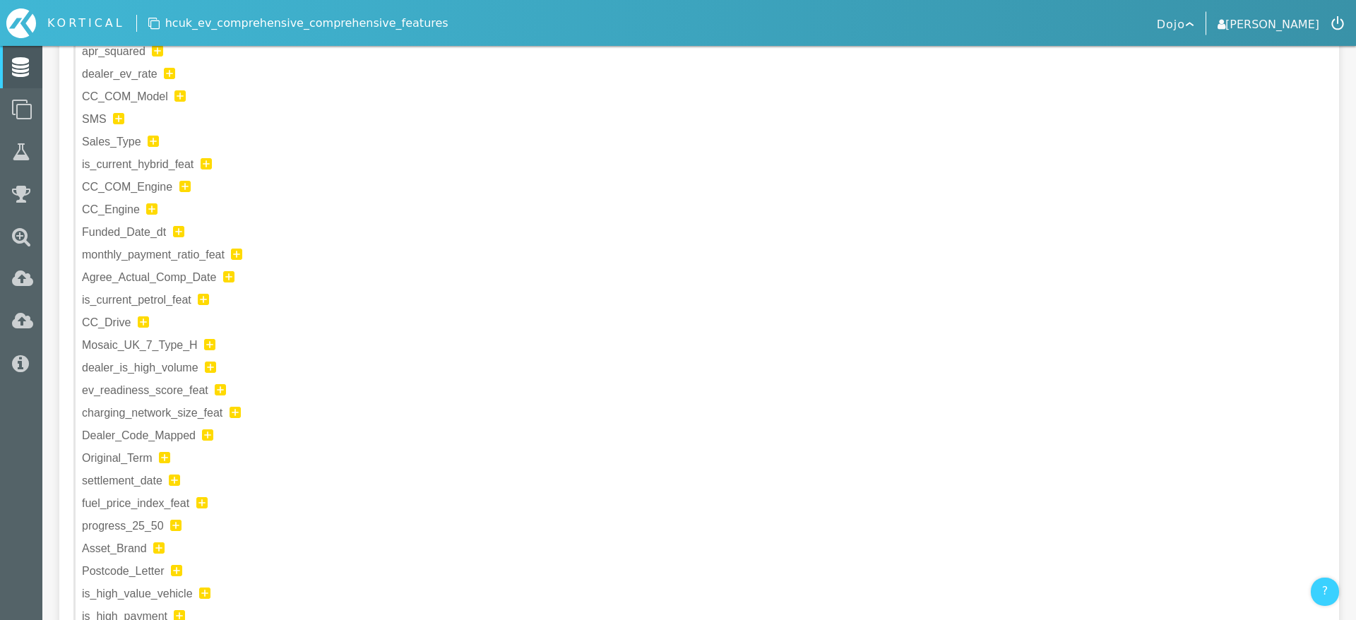
scroll to position [1534, 0]
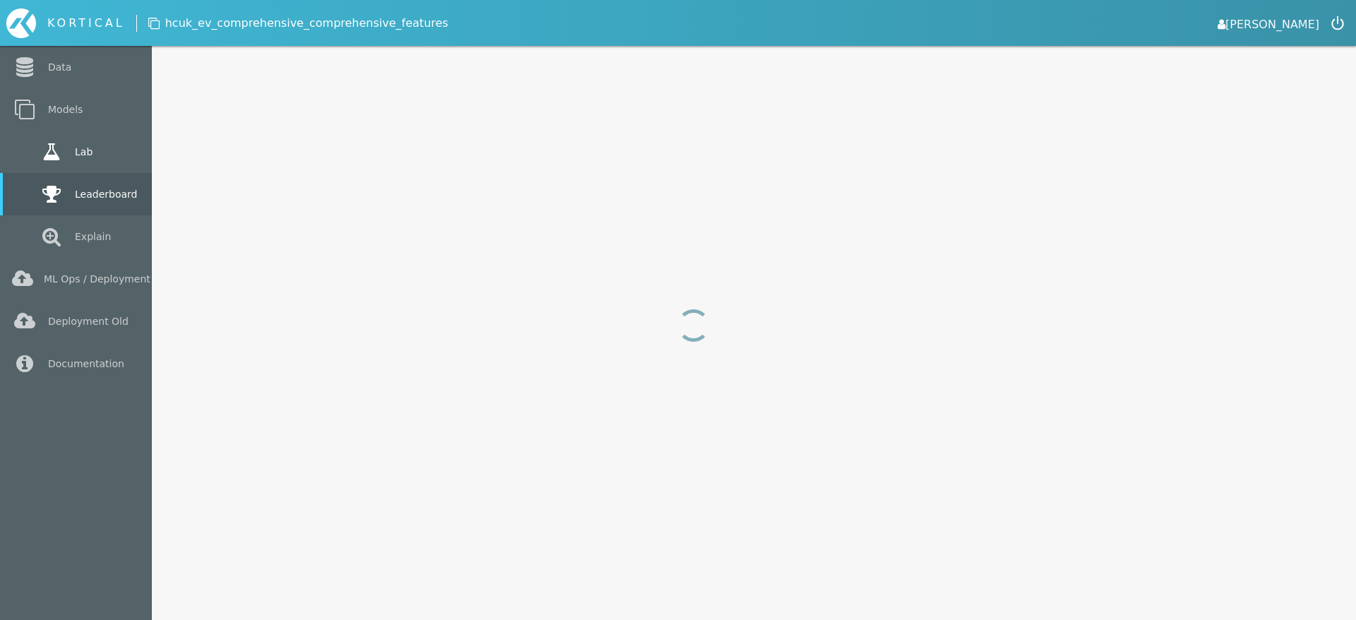
click at [33, 165] on link "Lab" at bounding box center [76, 152] width 152 height 42
click at [56, 125] on link "Models" at bounding box center [76, 109] width 152 height 42
click at [26, 74] on icon at bounding box center [24, 67] width 25 height 20
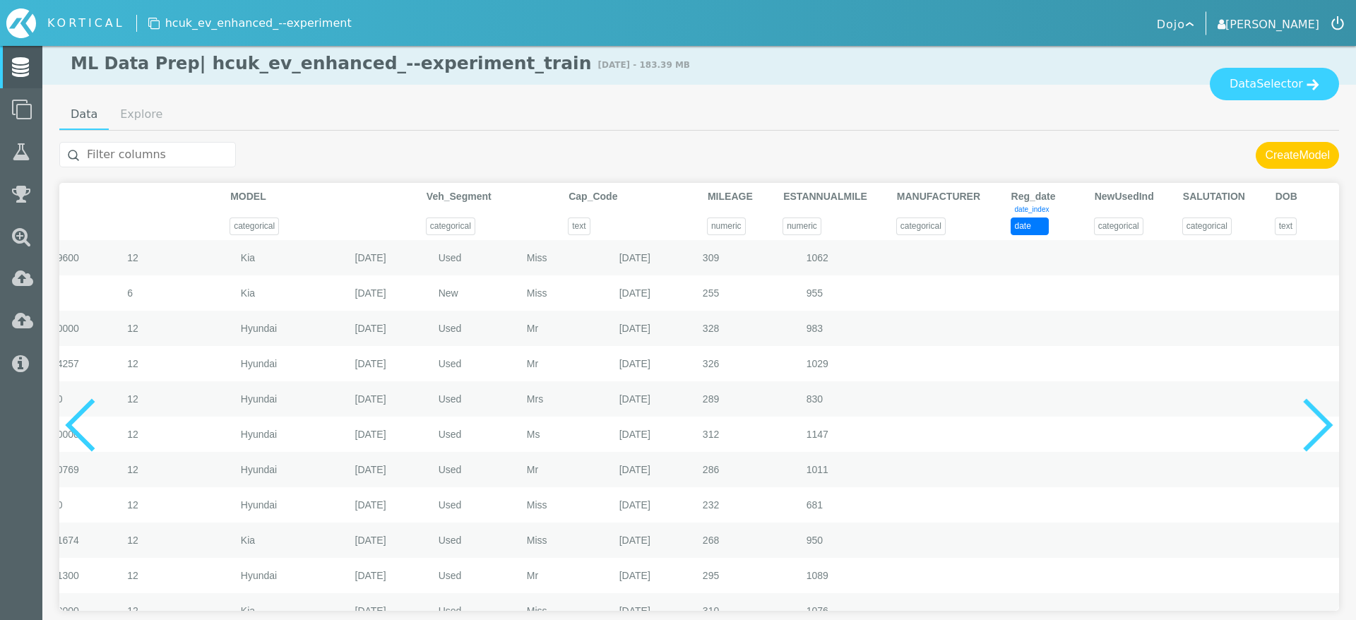
scroll to position [0, 2915]
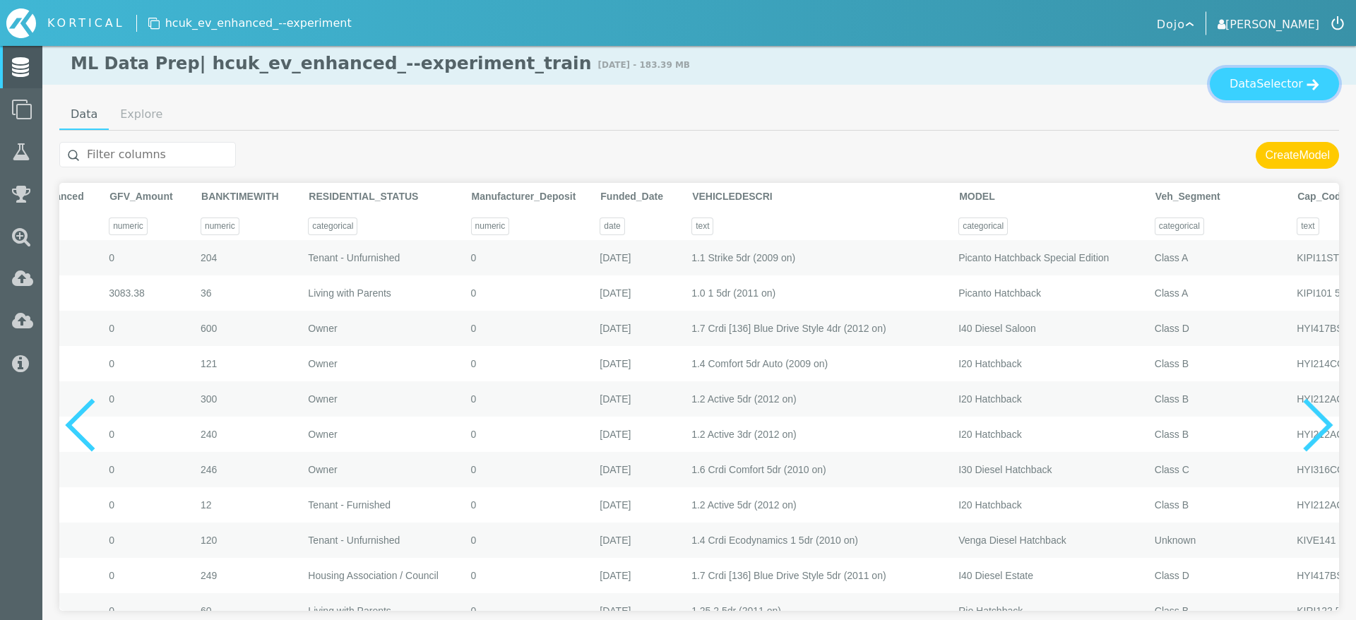
click at [1247, 81] on button "Data Selector" at bounding box center [1274, 84] width 129 height 32
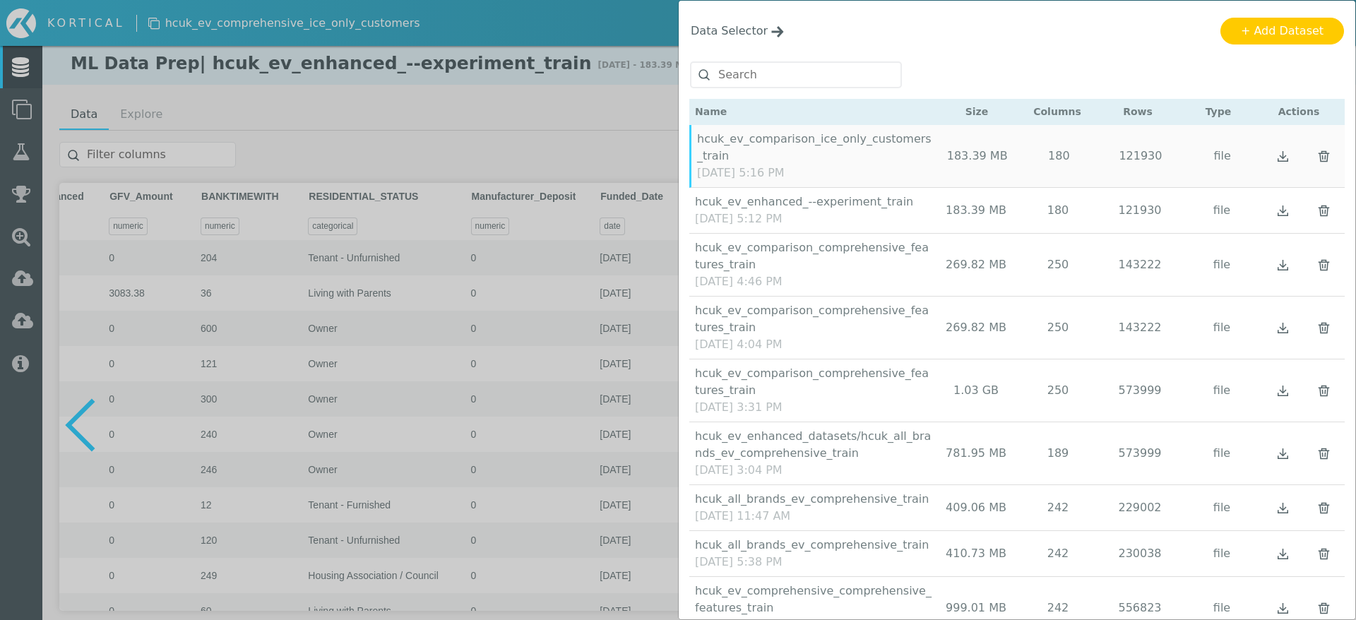
click at [571, 110] on div "Data Selector Name Size Columns Rows Type Actions" at bounding box center [678, 310] width 1356 height 620
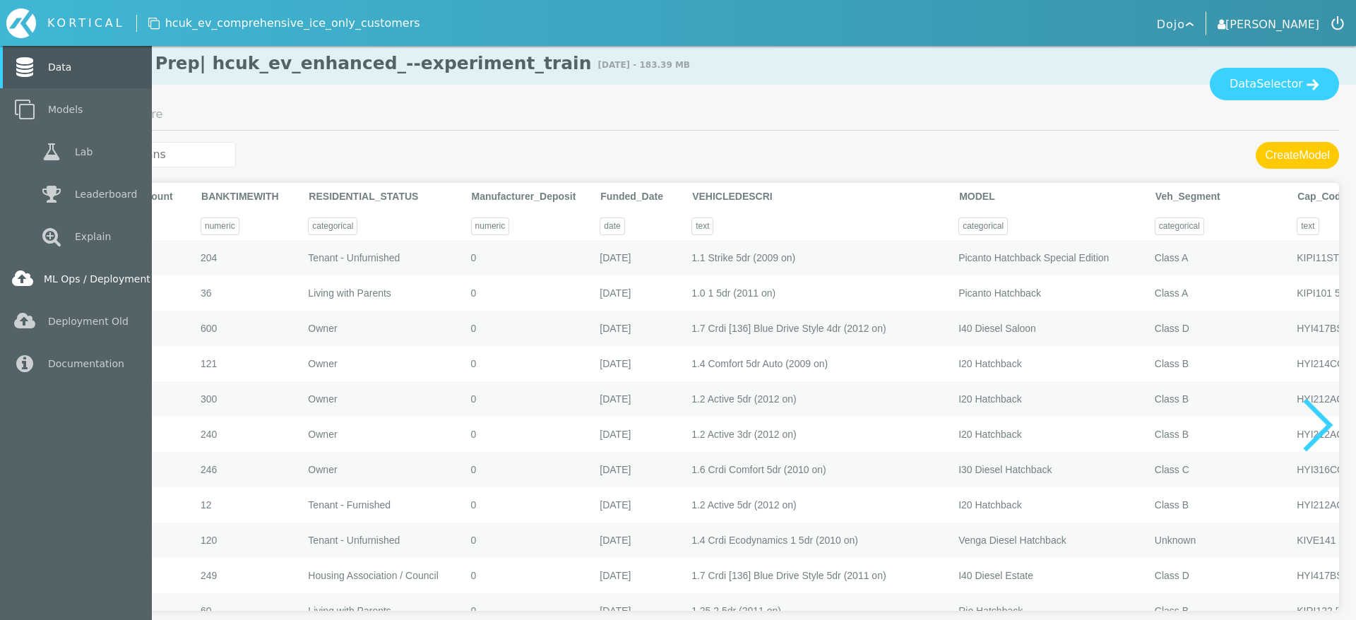
click at [88, 280] on link "ML Ops / Deployment" at bounding box center [76, 279] width 152 height 42
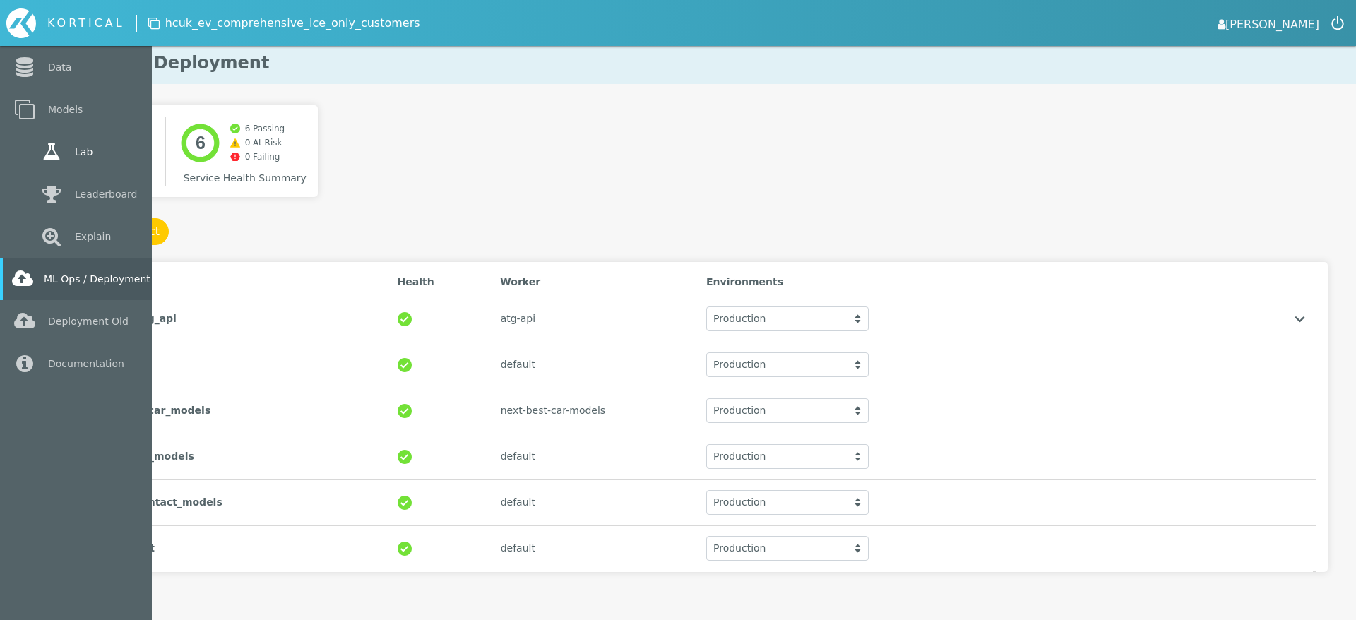
click at [46, 159] on icon at bounding box center [51, 152] width 25 height 20
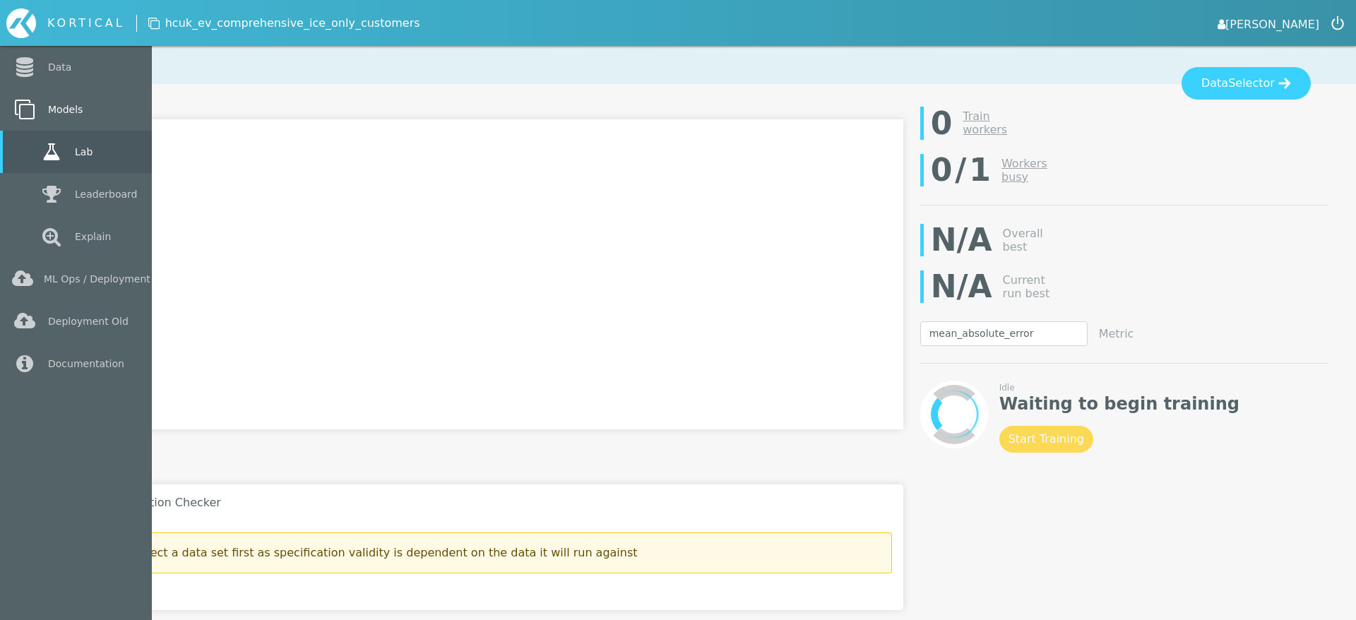
click at [76, 105] on link "Models" at bounding box center [76, 109] width 152 height 42
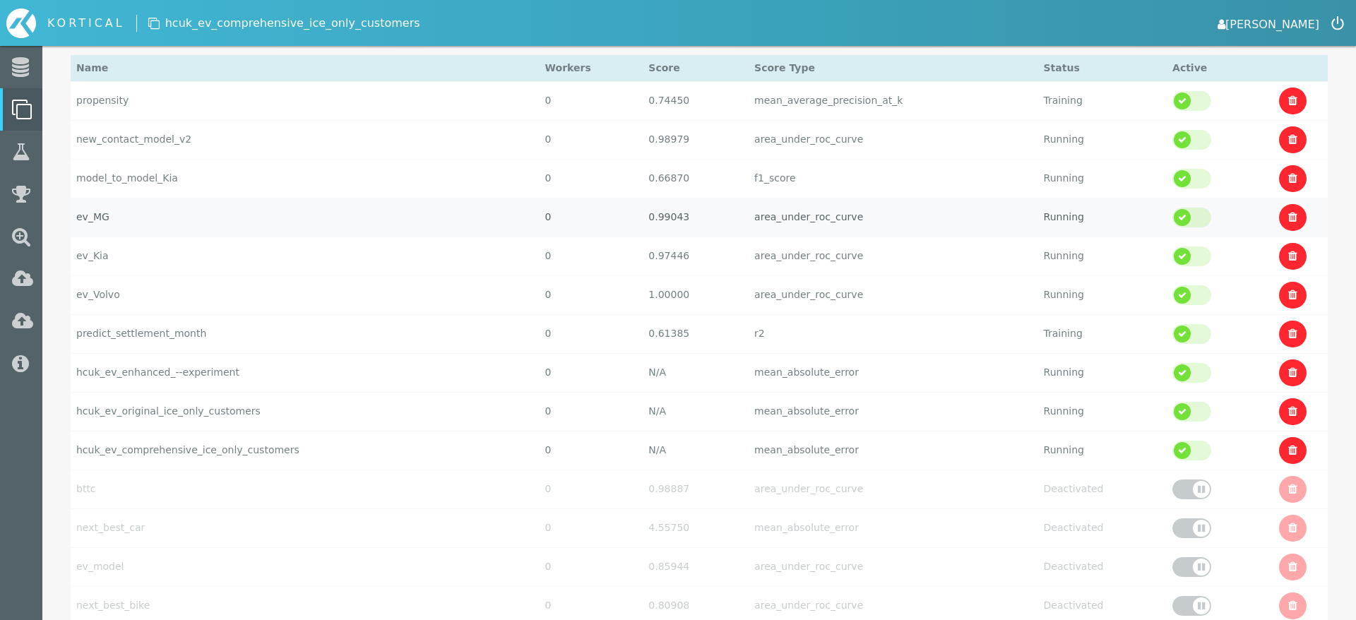
scroll to position [203, 0]
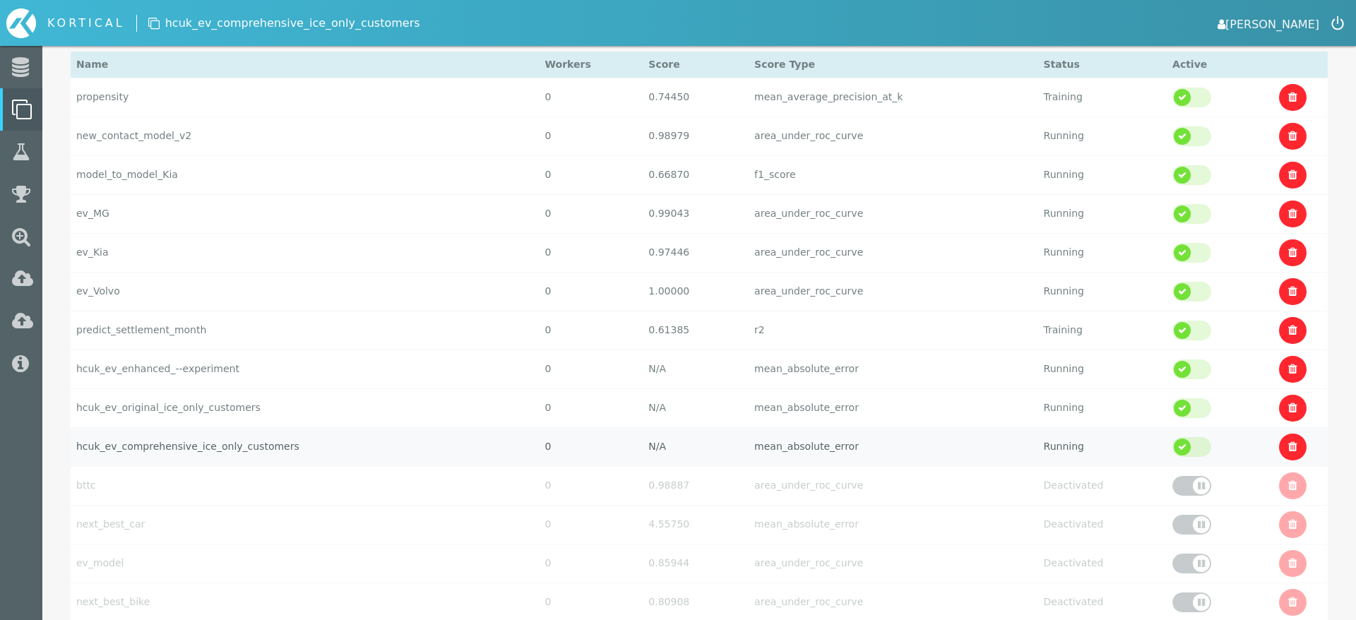
click at [323, 458] on td "hcuk_ev_comprehensive_ice_only_customers" at bounding box center [305, 446] width 469 height 39
select select "mean_absolute_error"
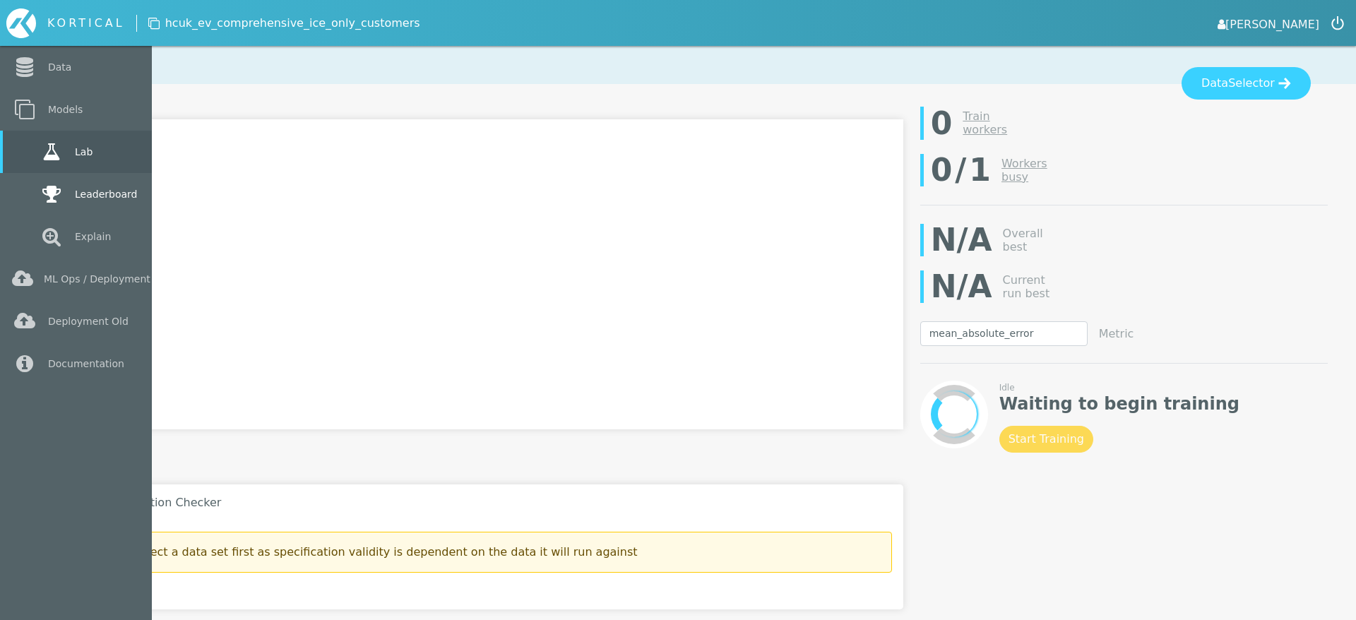
click at [28, 192] on link "Leaderboard" at bounding box center [76, 194] width 152 height 42
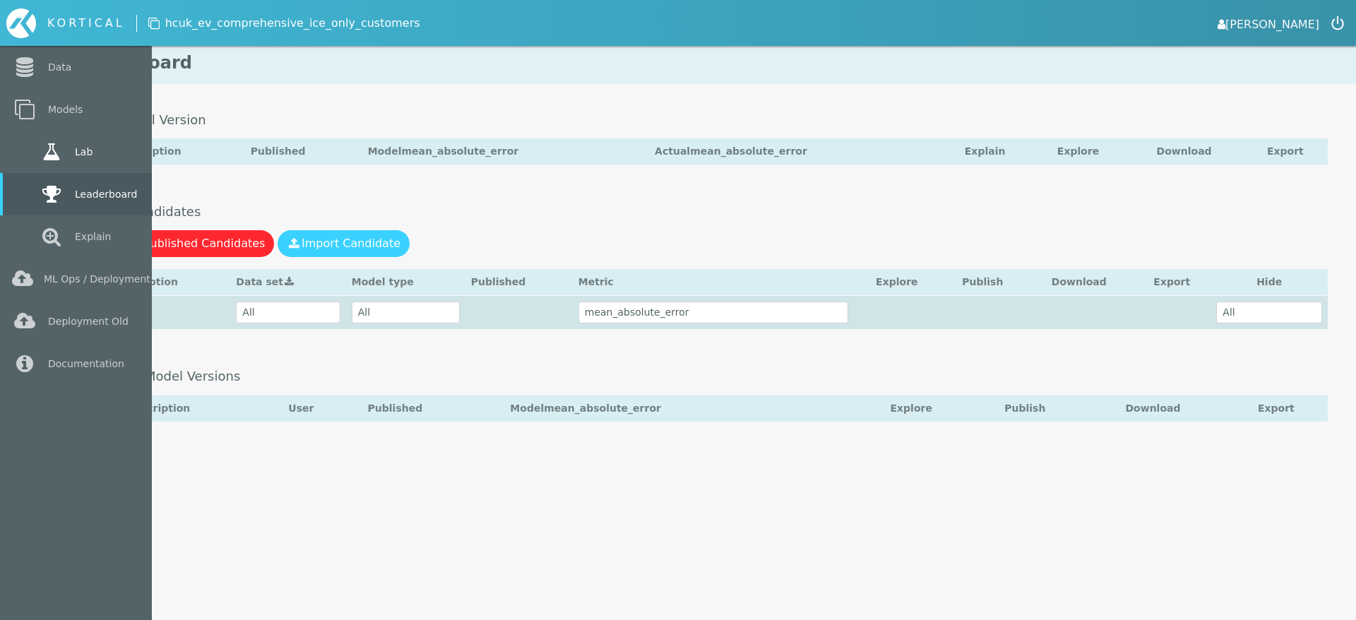
click at [30, 154] on link "Lab" at bounding box center [76, 152] width 152 height 42
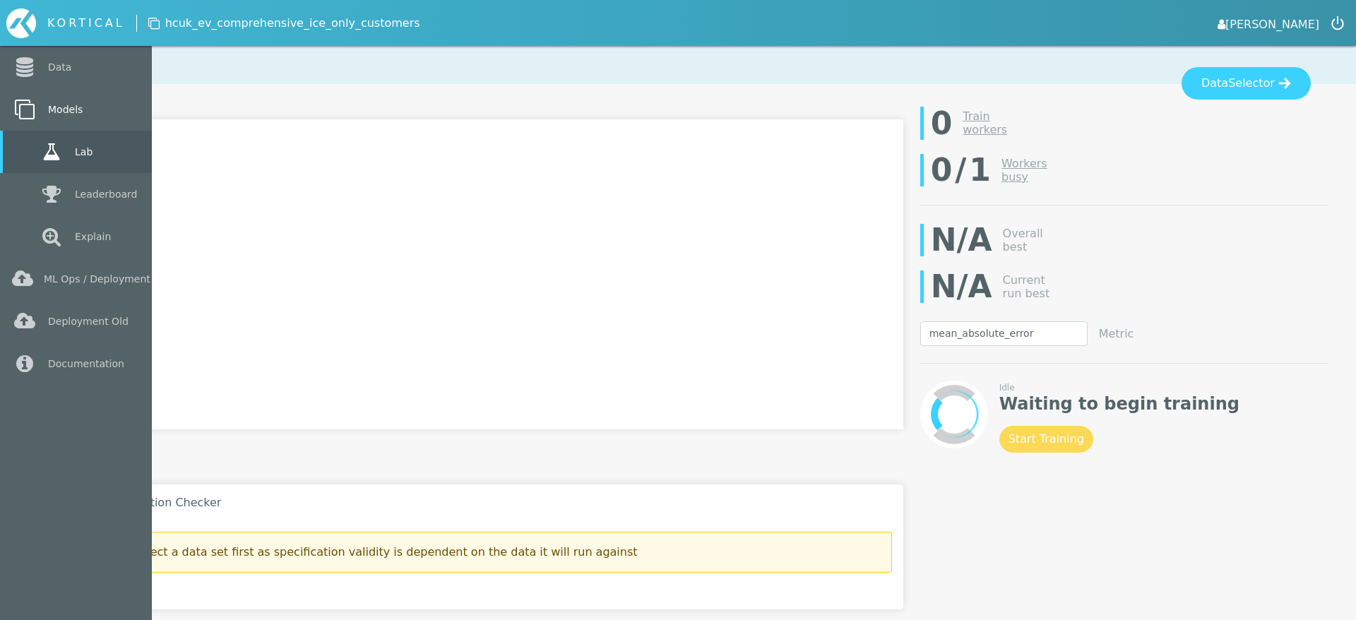
click at [30, 116] on icon at bounding box center [24, 110] width 25 height 20
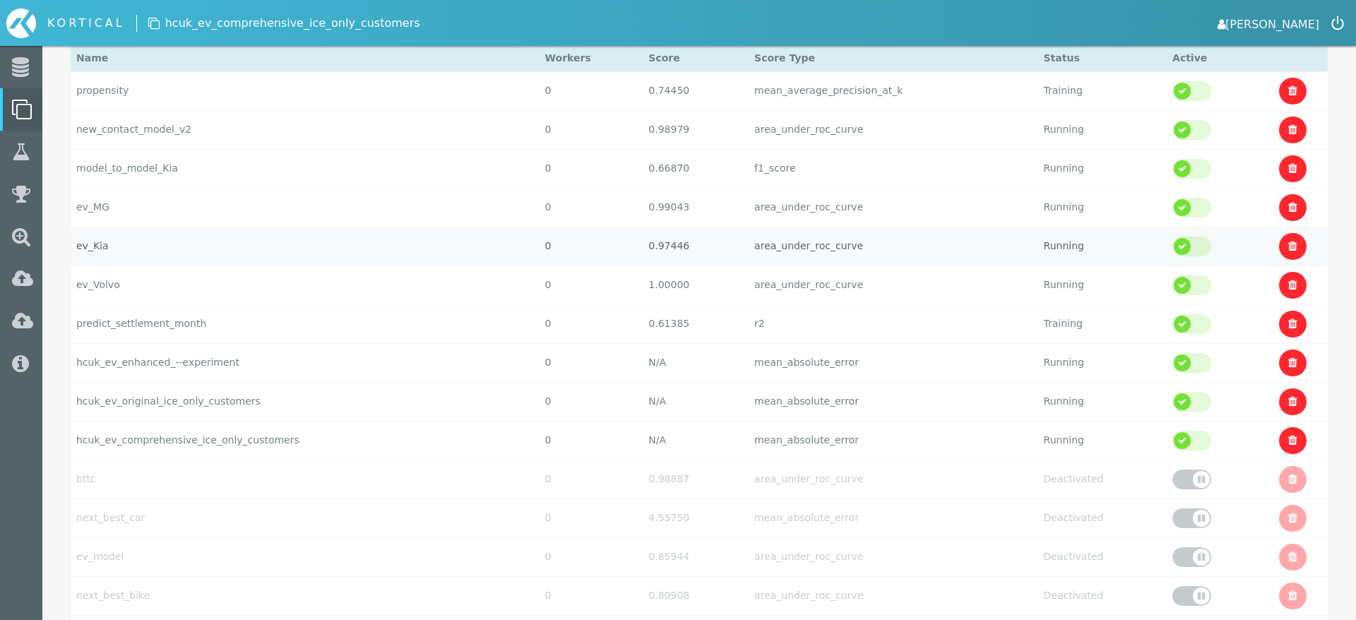
scroll to position [227, 0]
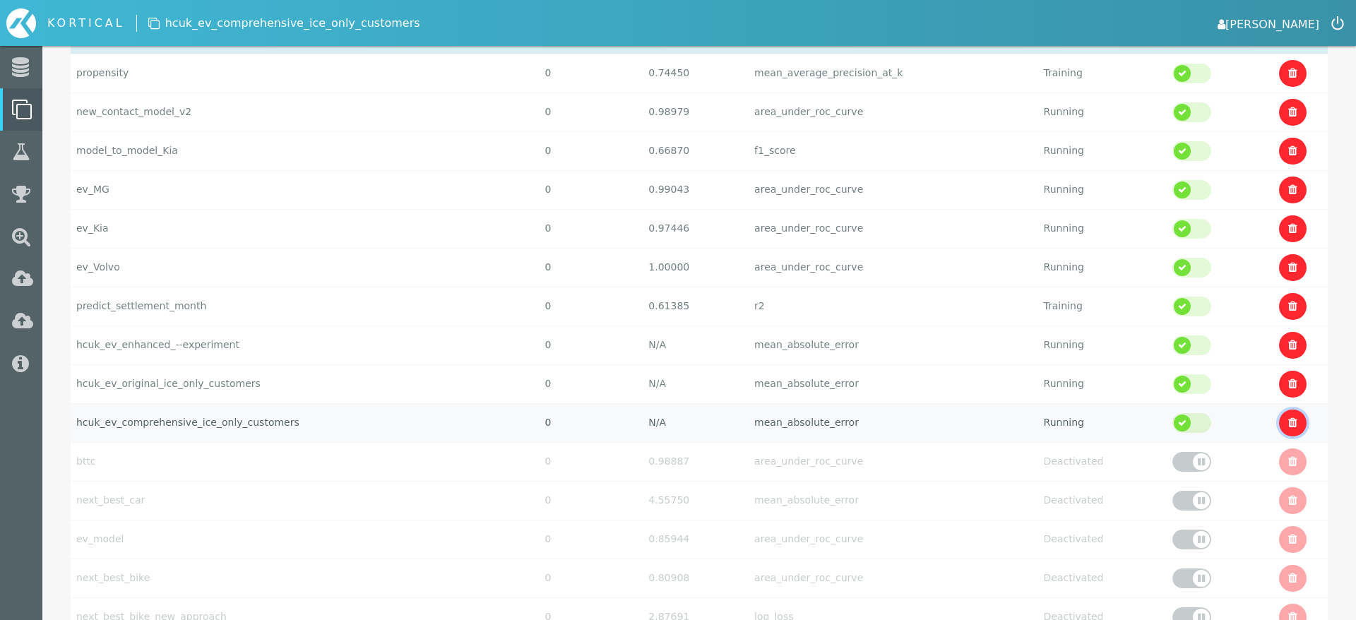
click at [1283, 419] on link at bounding box center [1293, 423] width 28 height 27
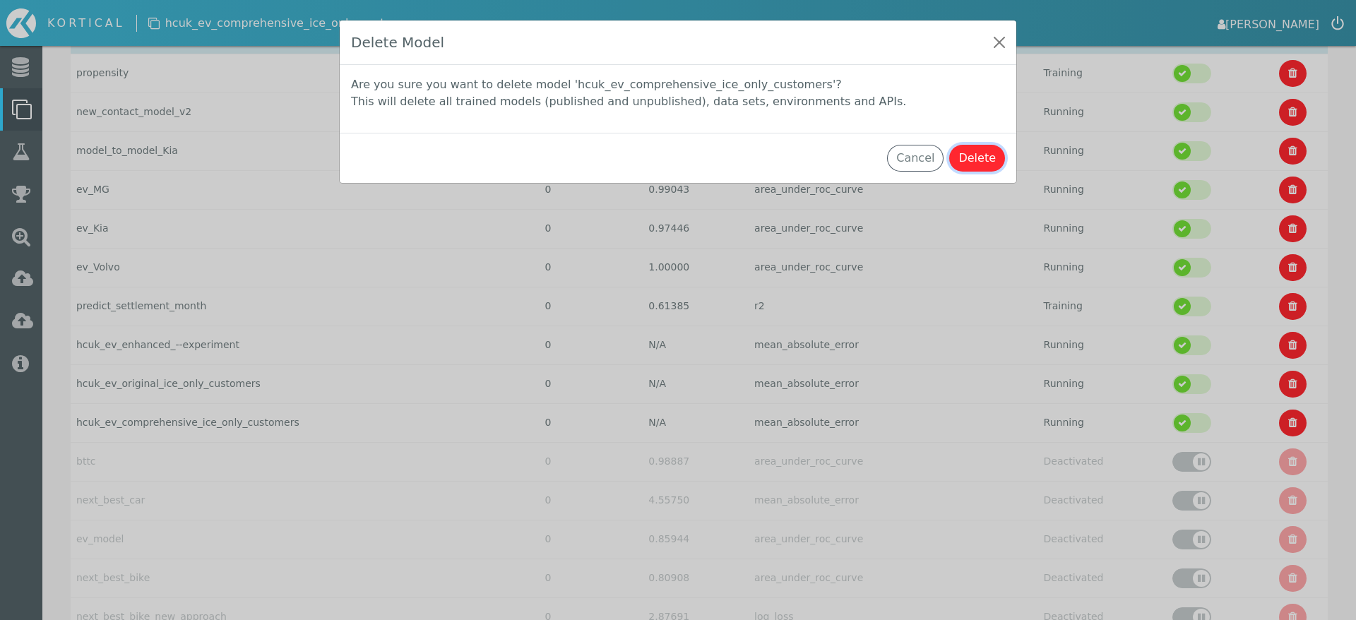
click at [991, 160] on button "Delete" at bounding box center [977, 158] width 56 height 27
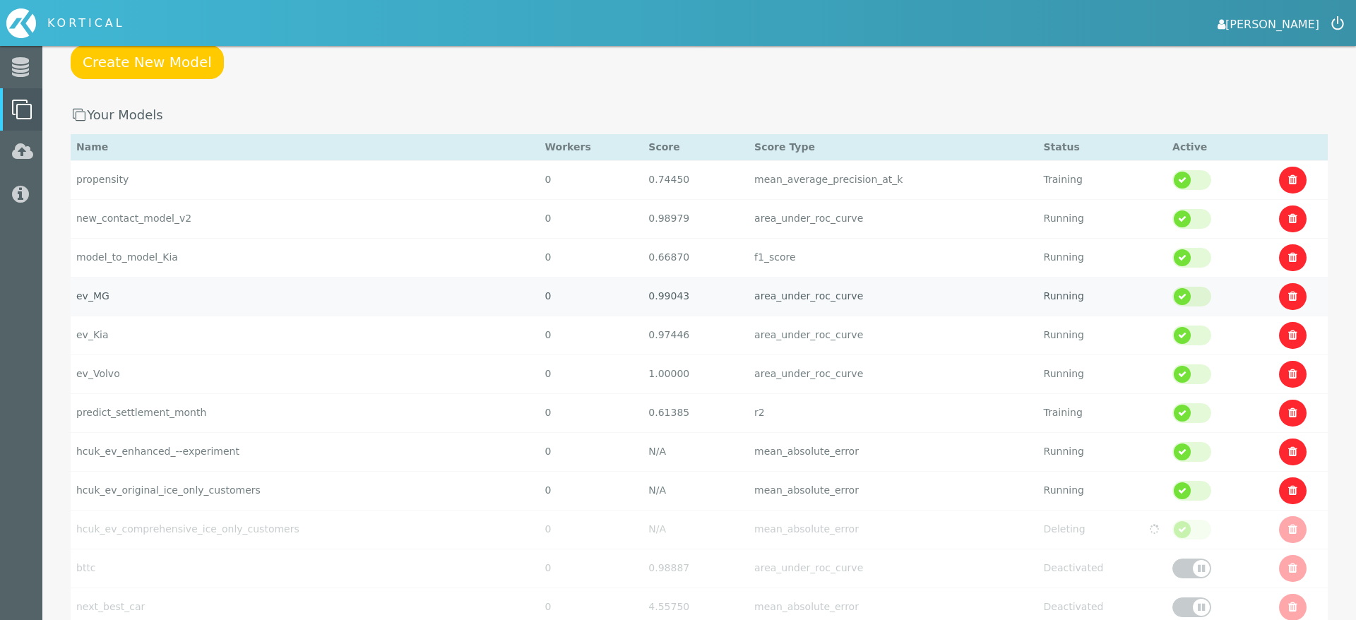
scroll to position [262, 0]
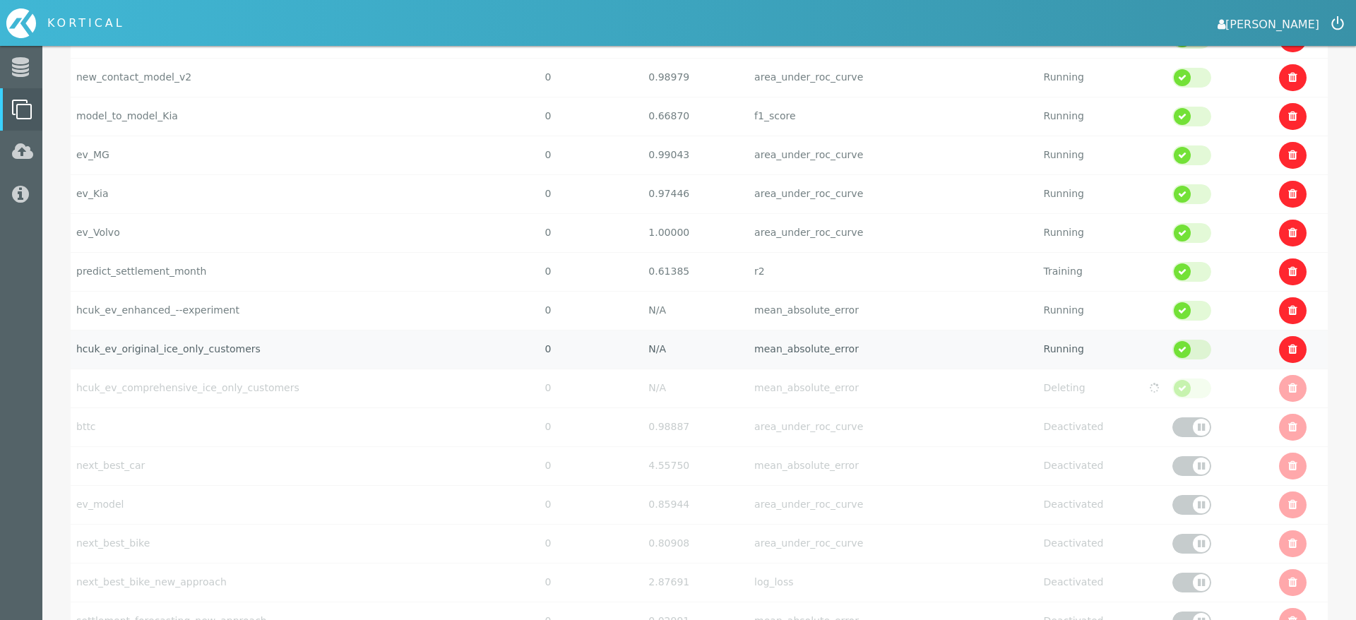
click at [363, 351] on td "hcuk_ev_original_ice_only_customers" at bounding box center [305, 349] width 469 height 39
select select "mean_absolute_error"
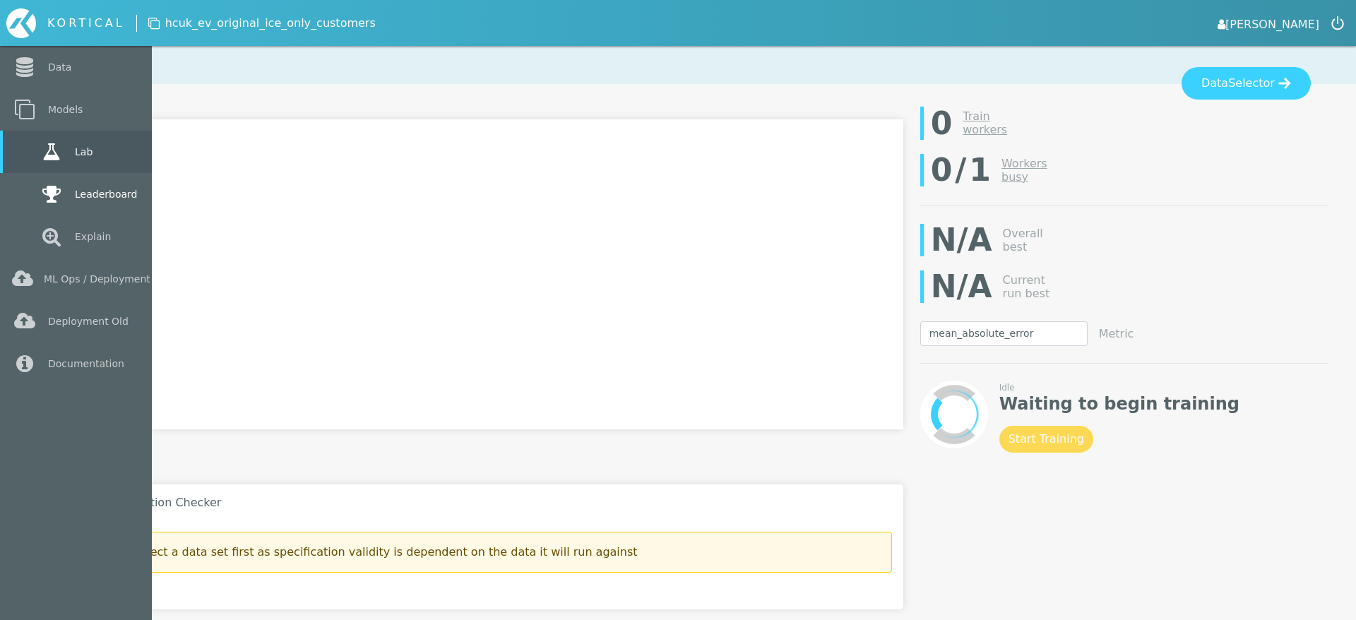
click at [61, 200] on icon at bounding box center [51, 194] width 25 height 20
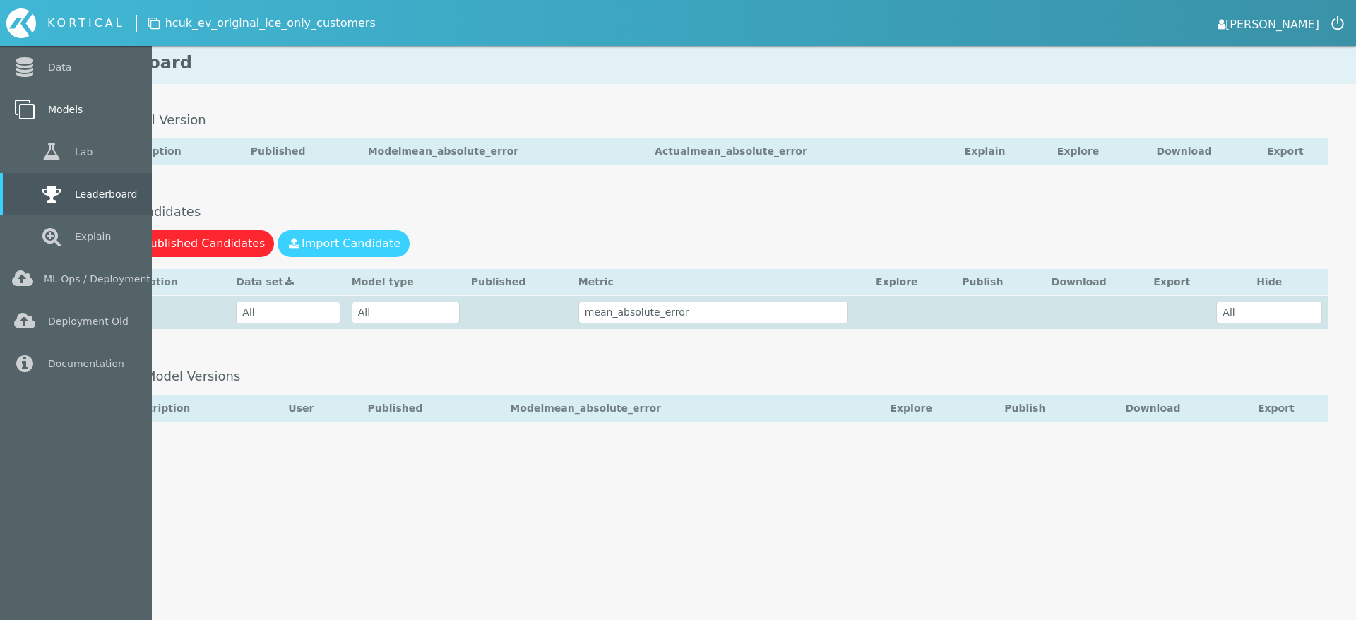
click at [38, 95] on link "Models" at bounding box center [76, 109] width 152 height 42
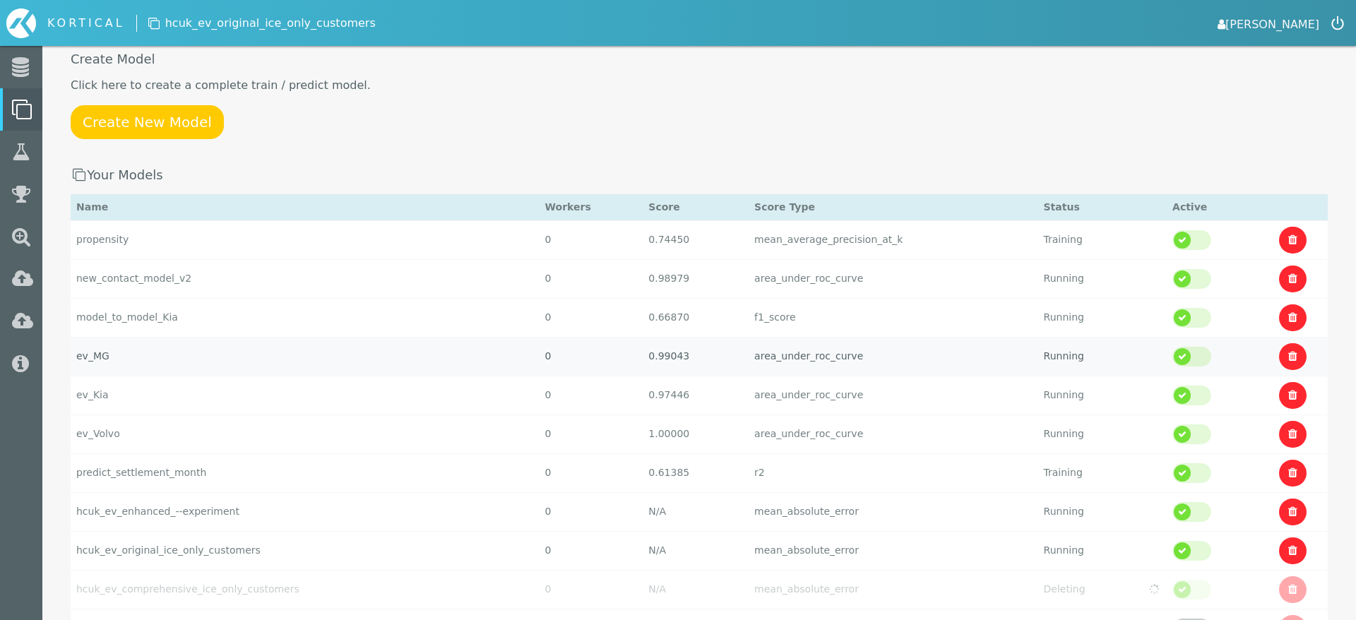
scroll to position [80, 0]
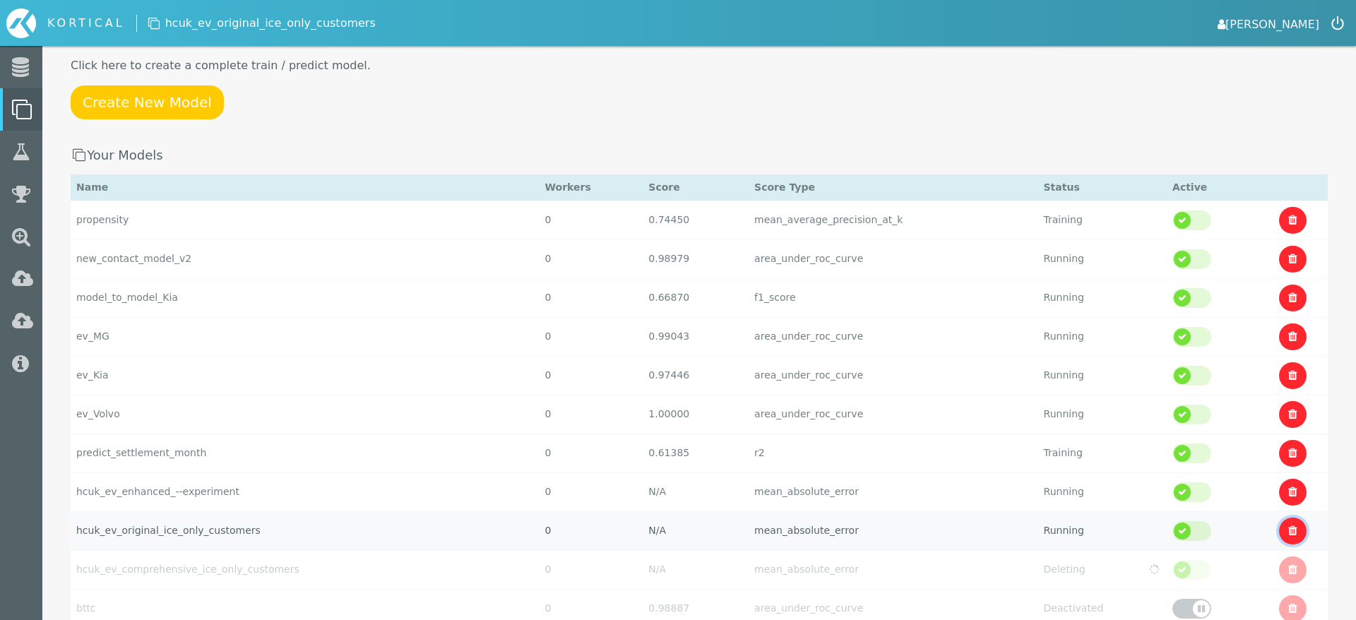
click at [1290, 538] on link at bounding box center [1293, 531] width 28 height 27
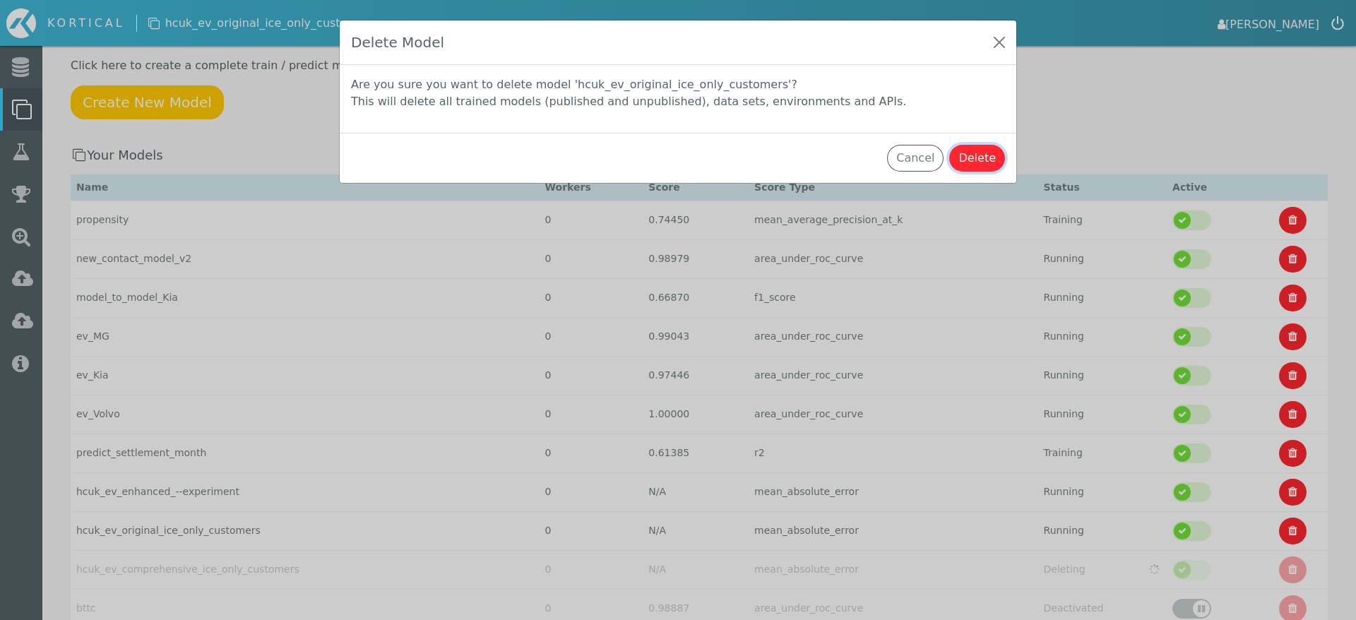
click at [983, 148] on button "Delete" at bounding box center [977, 158] width 56 height 27
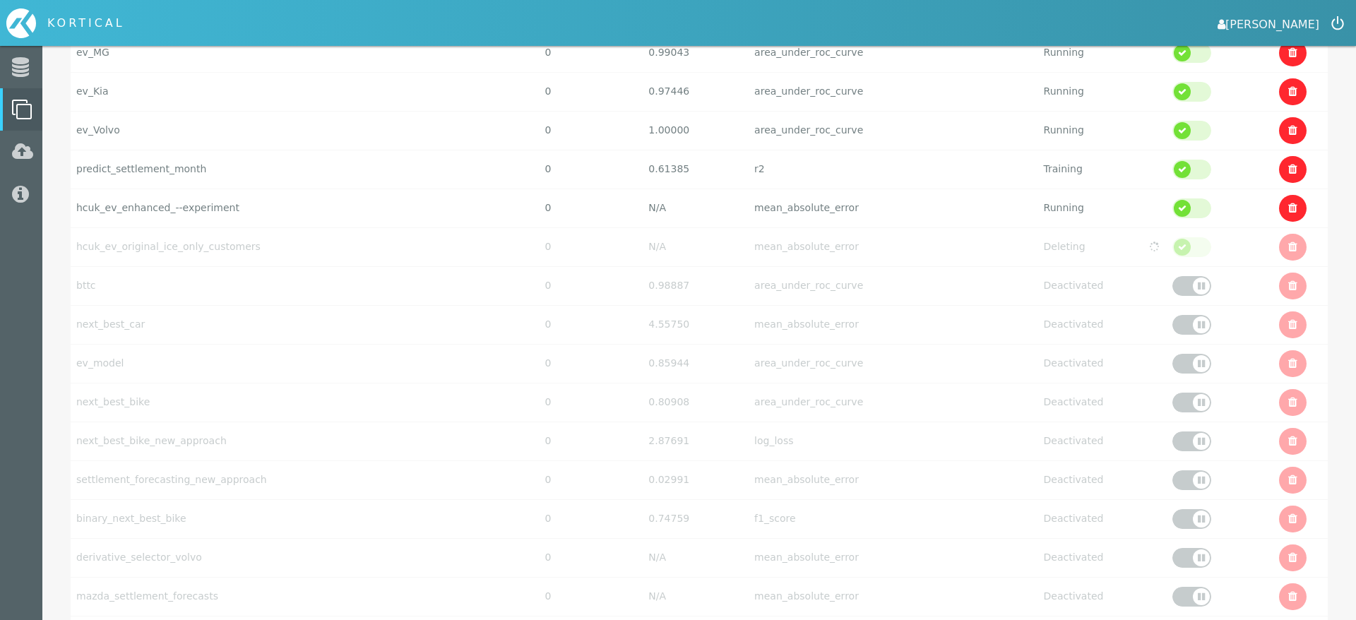
scroll to position [0, 0]
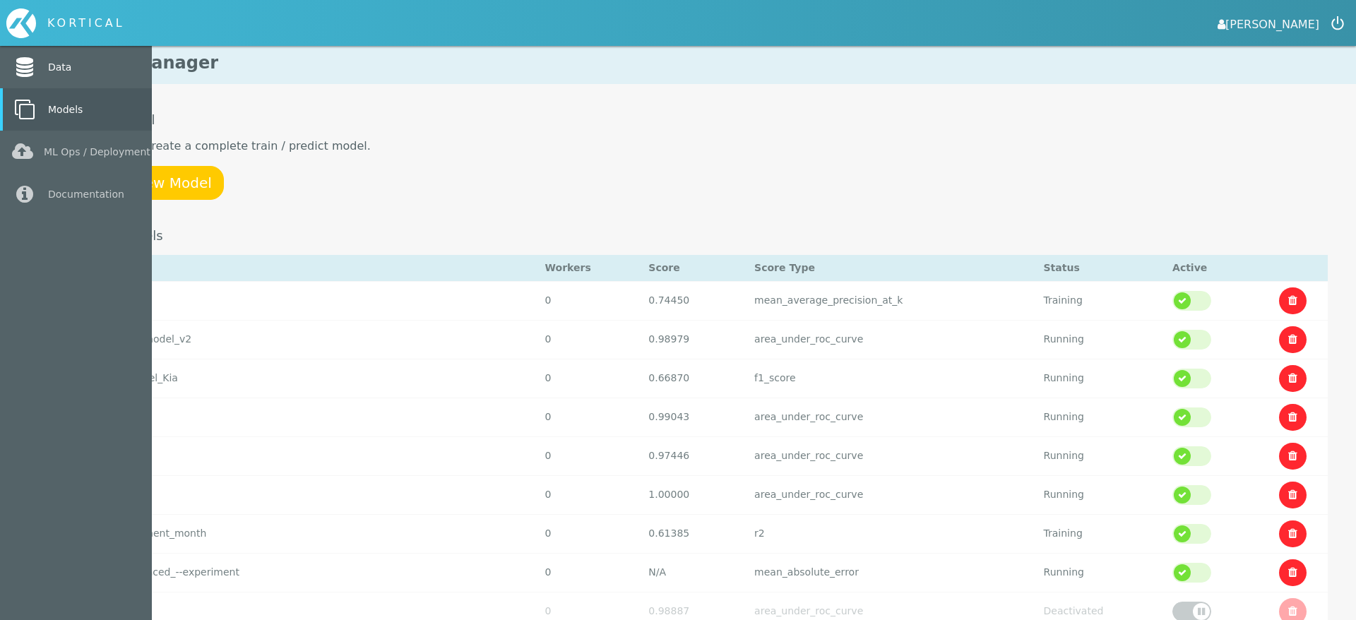
click at [25, 74] on icon at bounding box center [24, 67] width 25 height 20
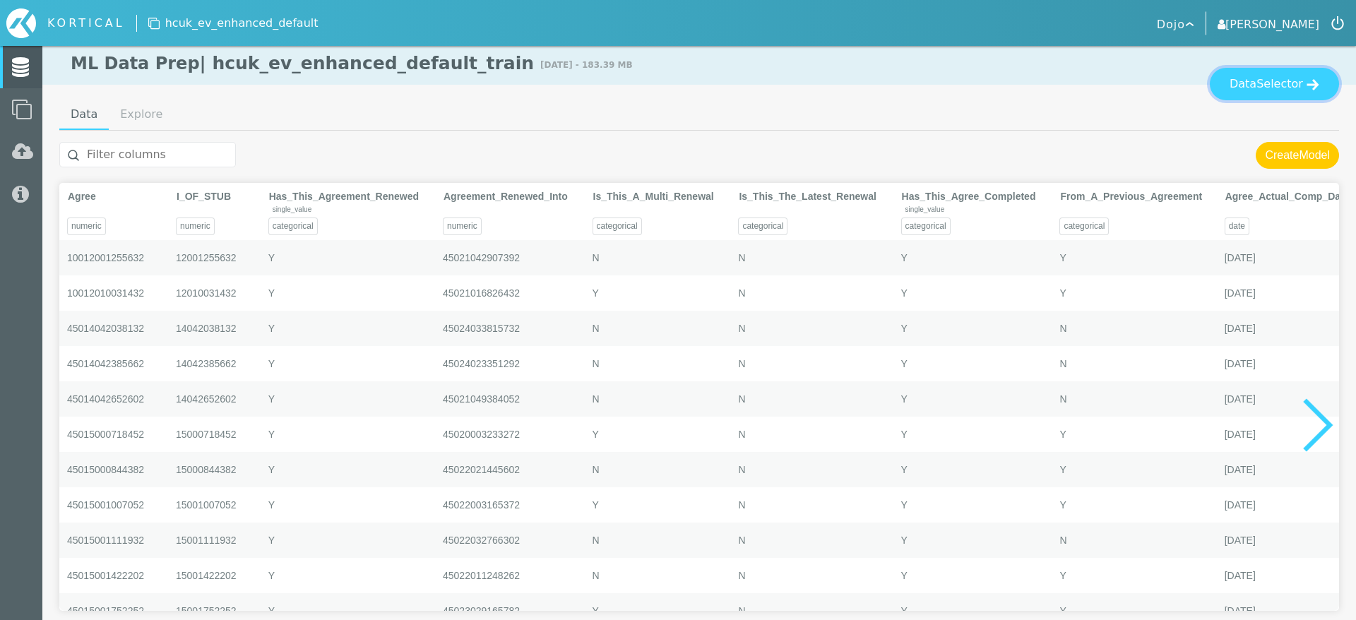
click at [1267, 92] on span "Selector" at bounding box center [1279, 84] width 47 height 17
